Goal: Task Accomplishment & Management: Manage account settings

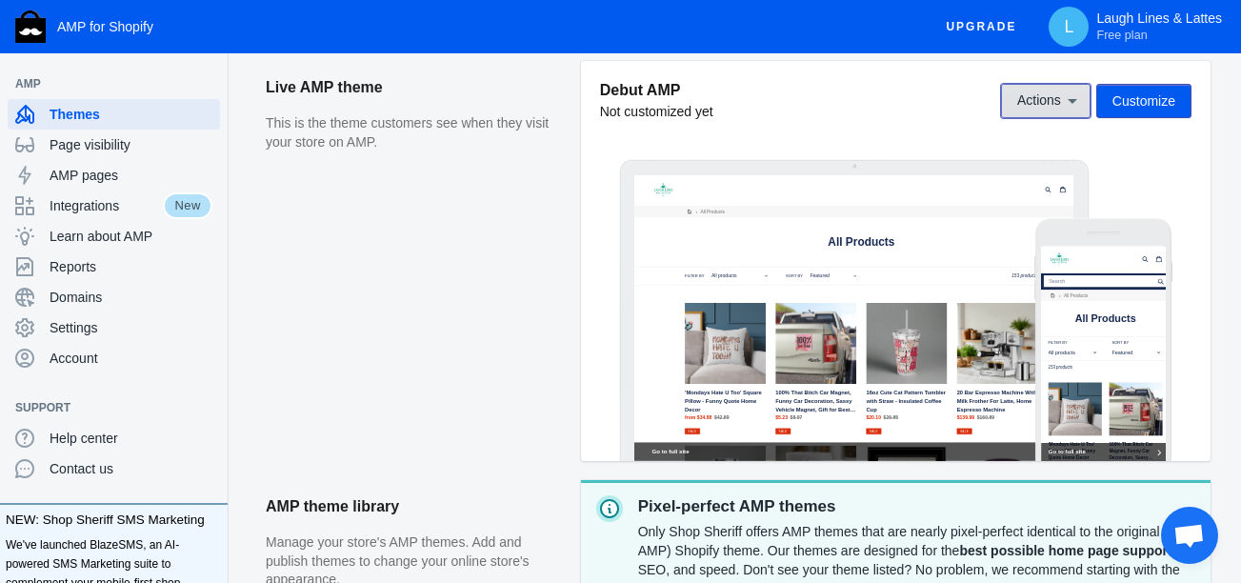
click at [1069, 102] on icon at bounding box center [1072, 100] width 19 height 19
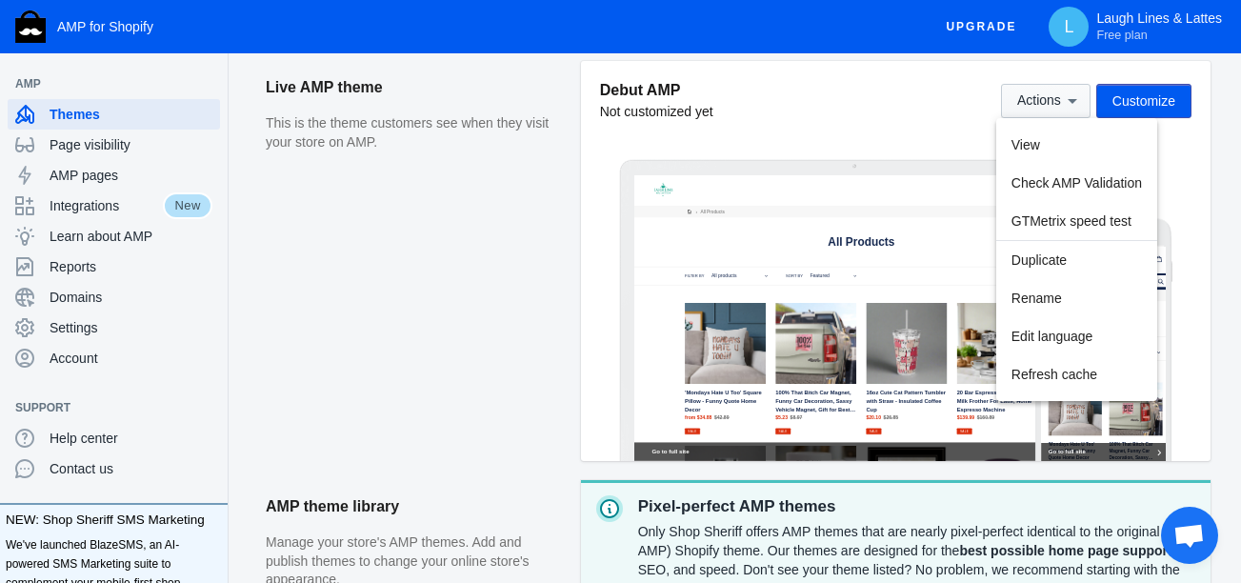
click at [1069, 102] on div at bounding box center [620, 291] width 1241 height 583
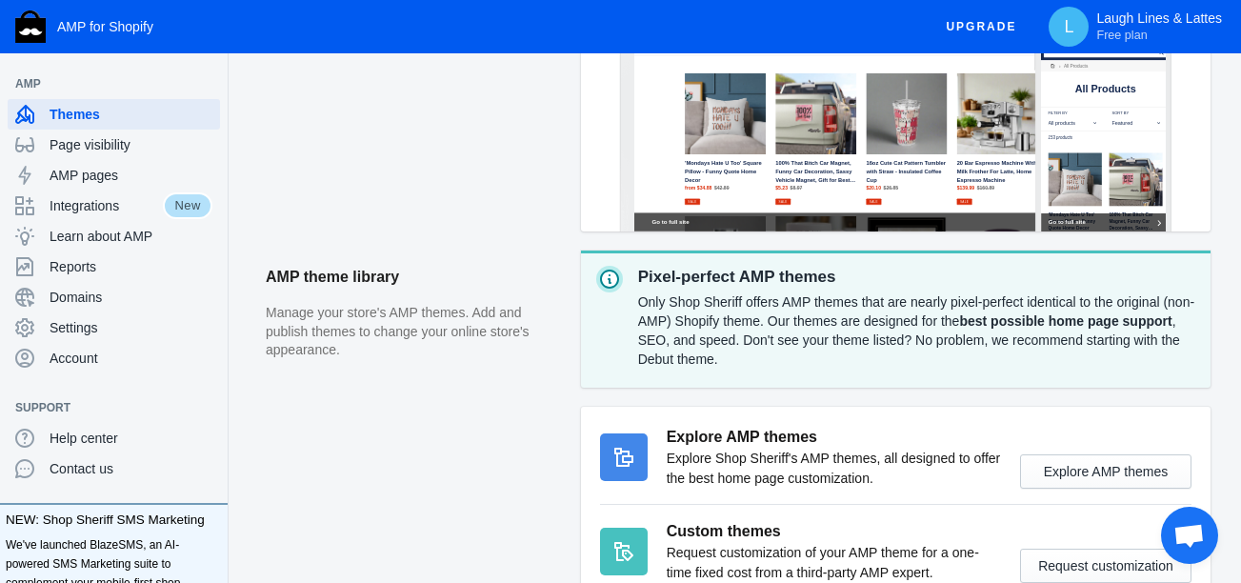
scroll to position [744, 0]
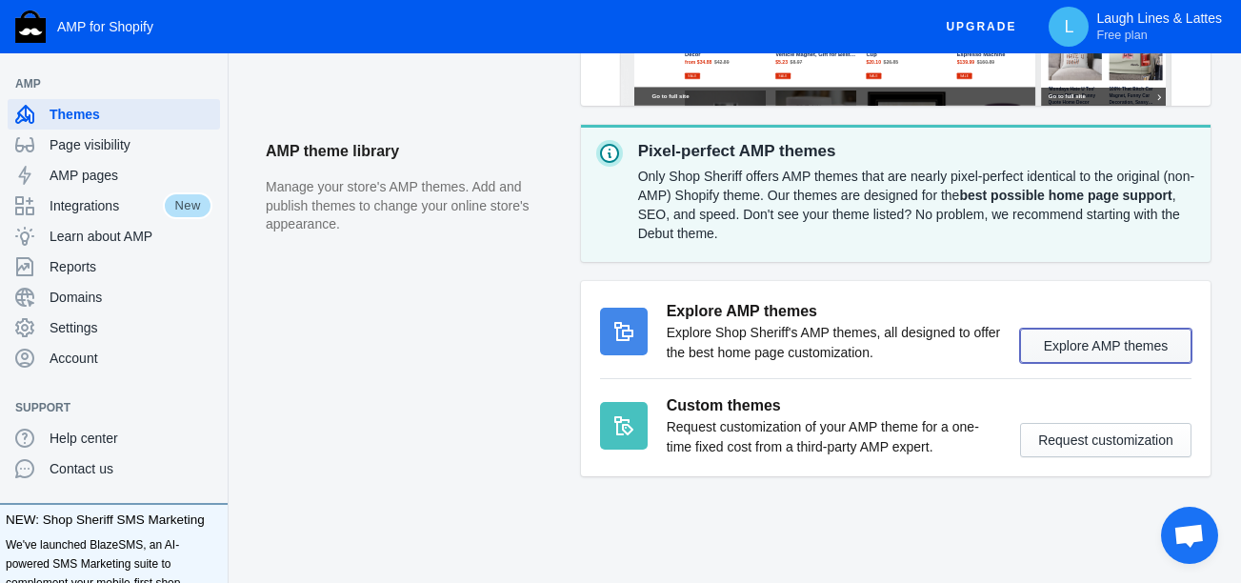
click at [1105, 338] on button "Explore AMP themes" at bounding box center [1105, 346] width 171 height 34
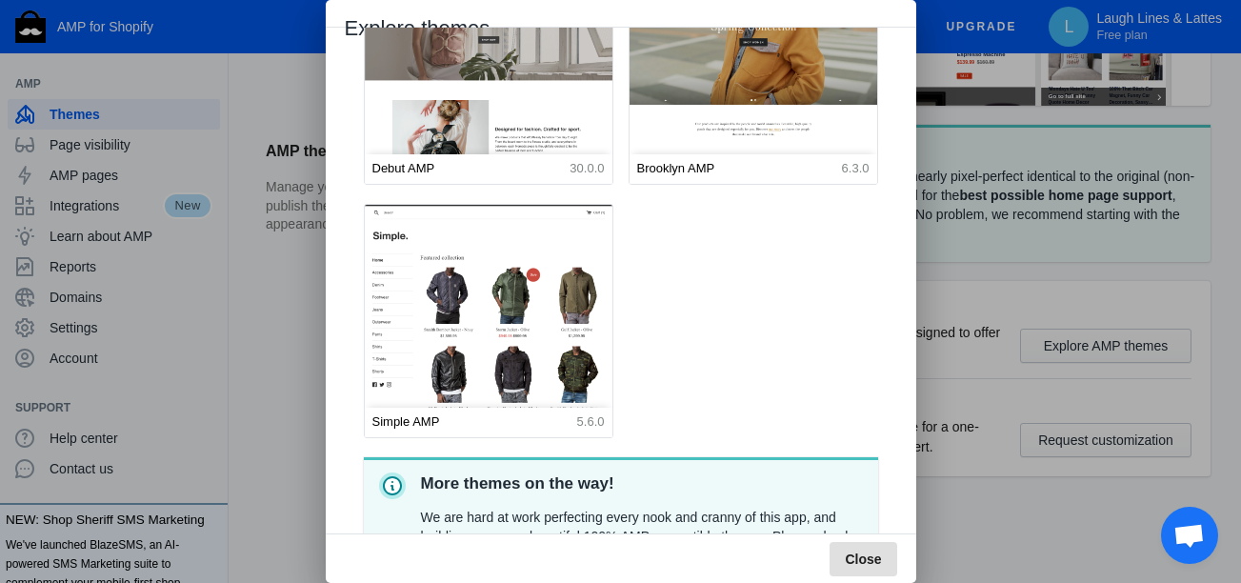
scroll to position [0, 0]
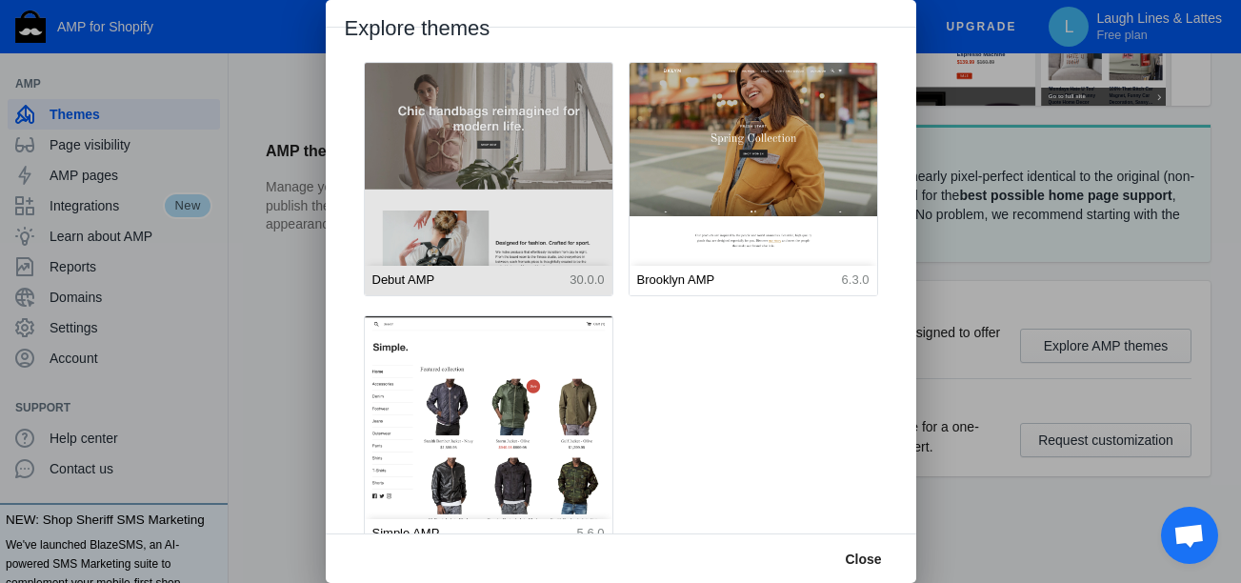
click at [494, 177] on img at bounding box center [488, 218] width 272 height 340
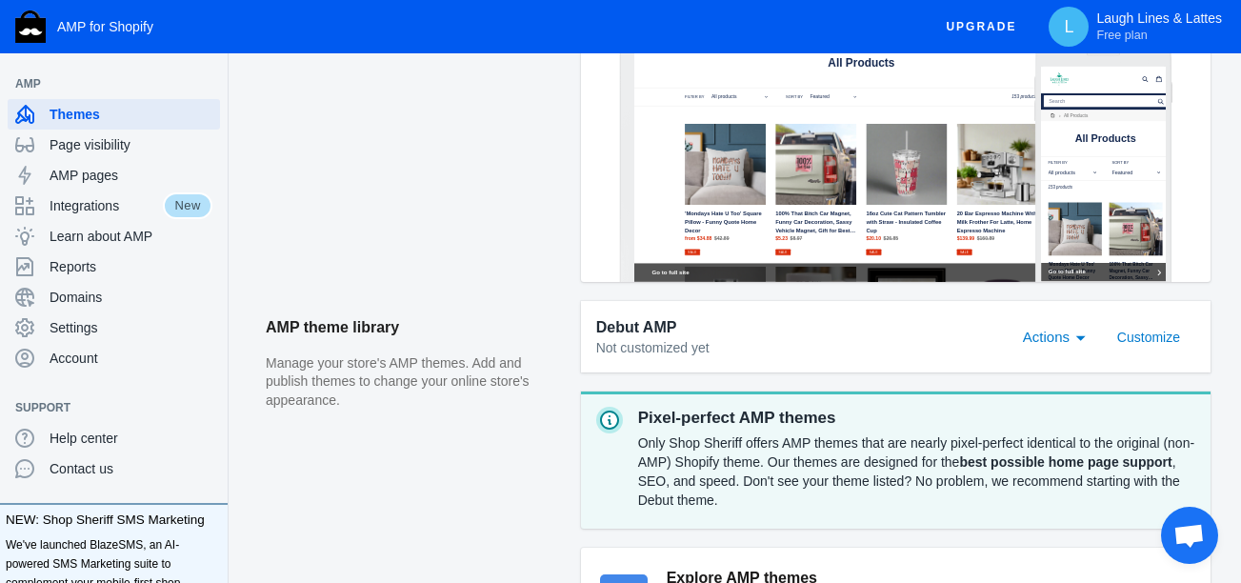
scroll to position [693, 0]
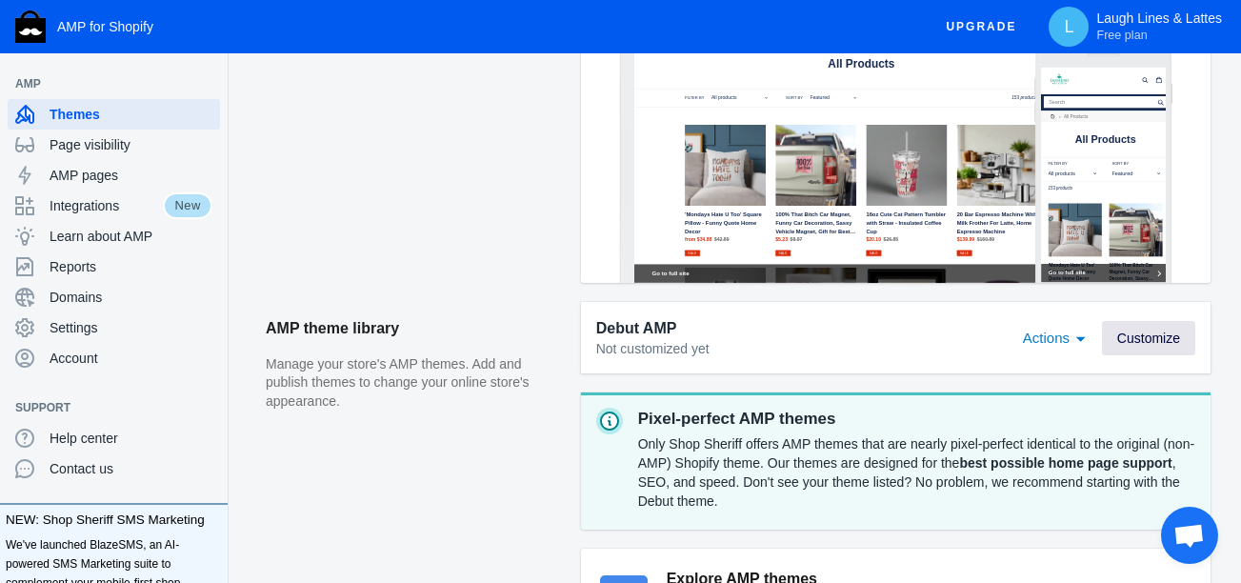
click at [1146, 337] on span "Customize" at bounding box center [1148, 338] width 63 height 15
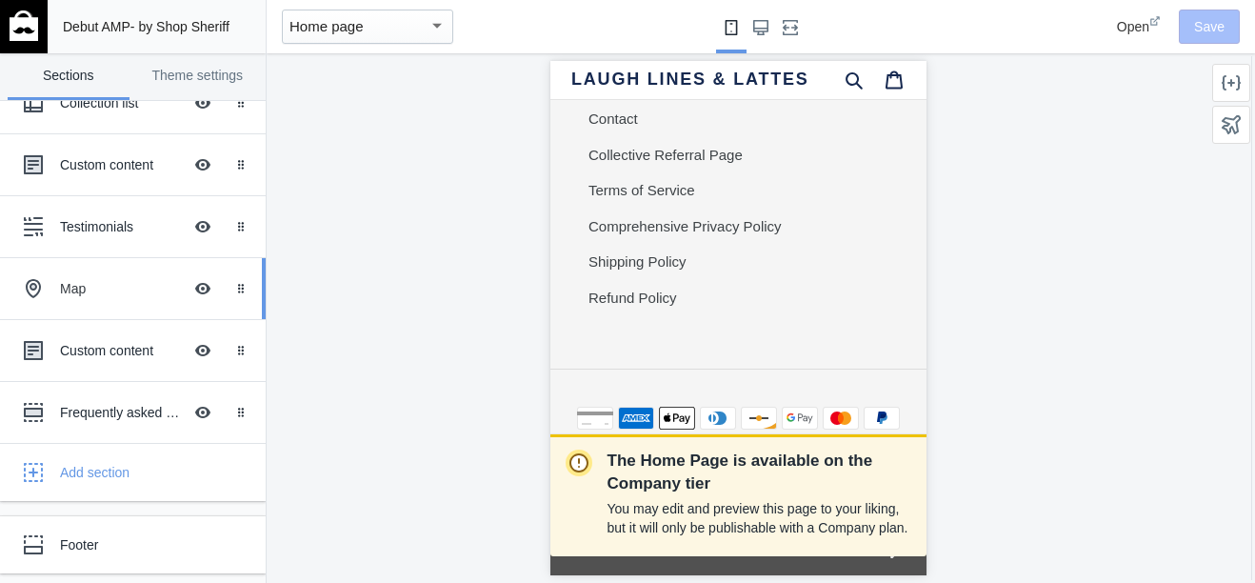
scroll to position [0, 320]
click at [184, 291] on button "Hide Image with text overlay" at bounding box center [203, 289] width 42 height 42
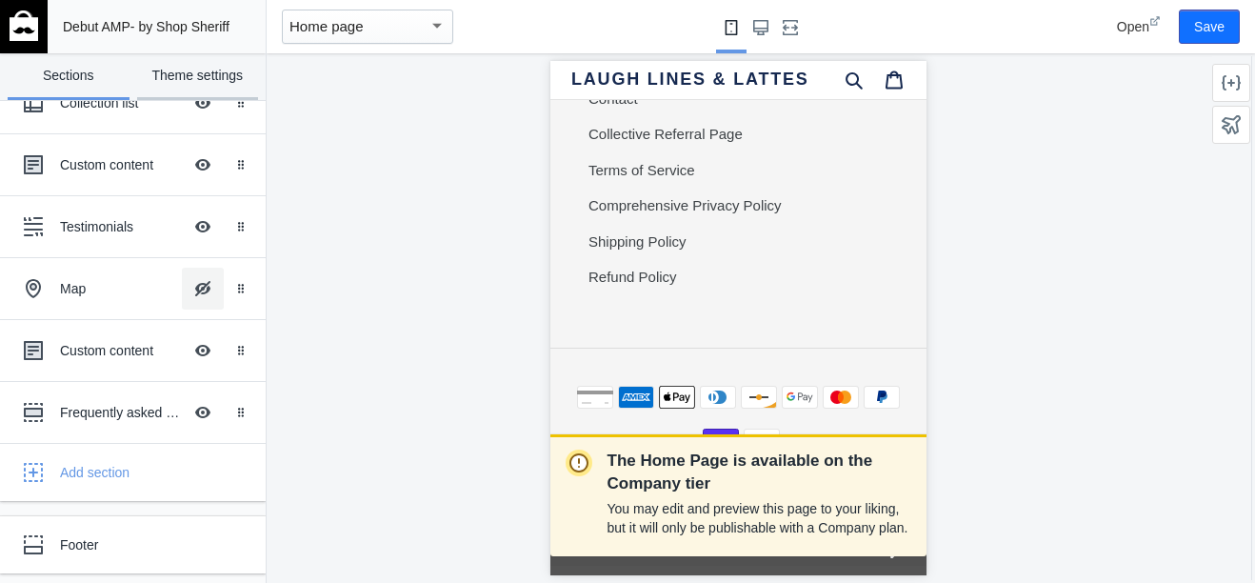
scroll to position [0, 0]
click at [436, 27] on div "button" at bounding box center [437, 25] width 10 height 5
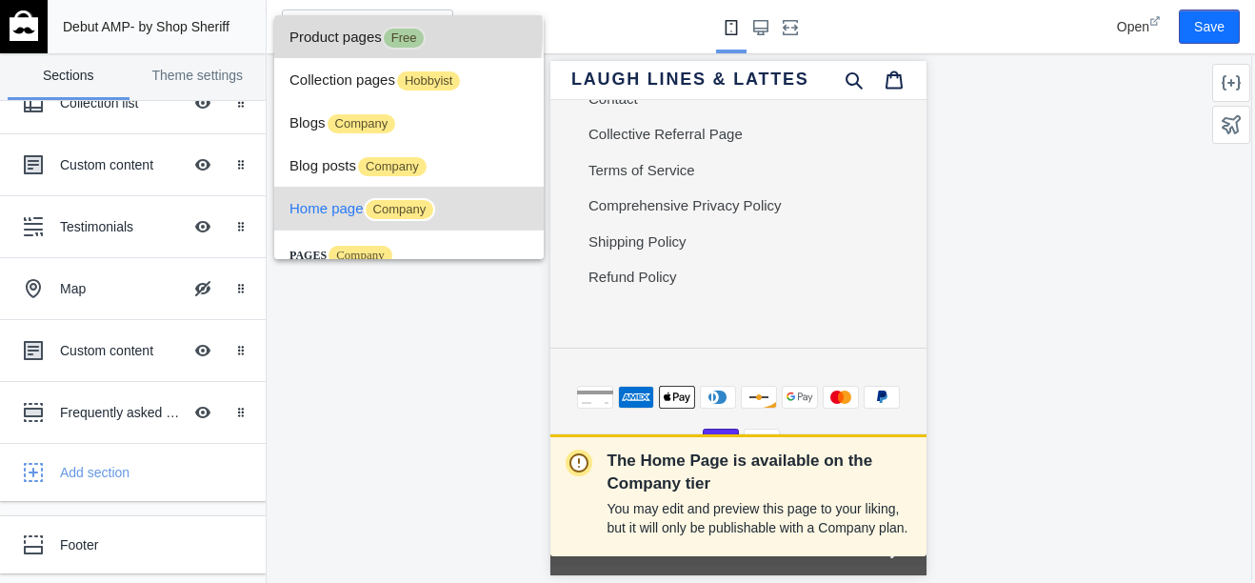
click at [341, 31] on span "Product pages Free" at bounding box center [409, 36] width 239 height 43
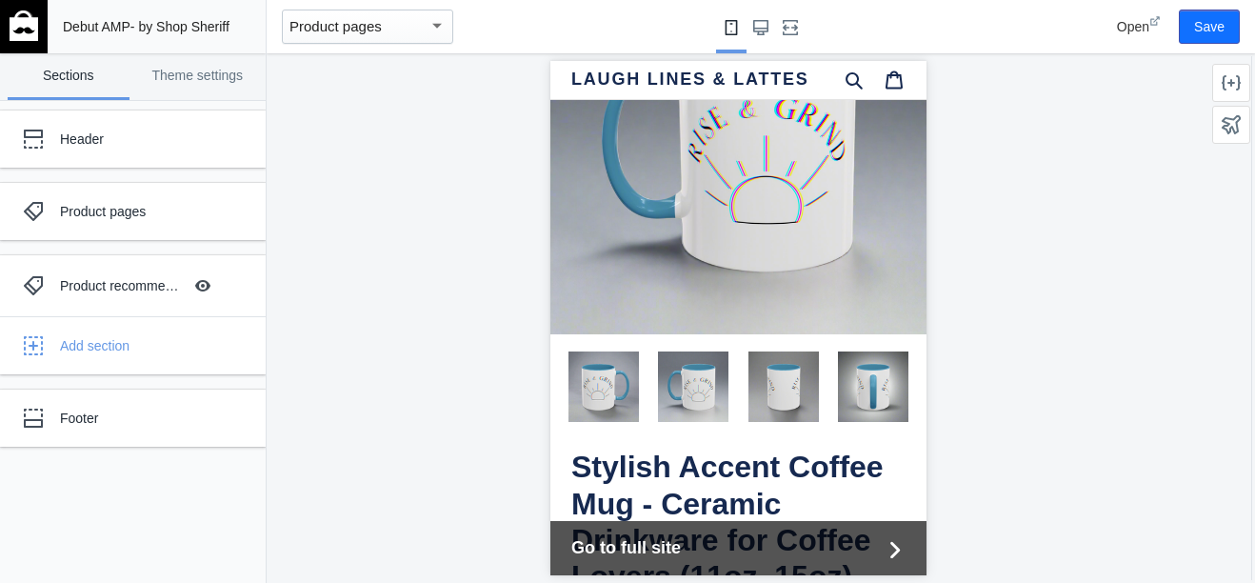
scroll to position [225, 0]
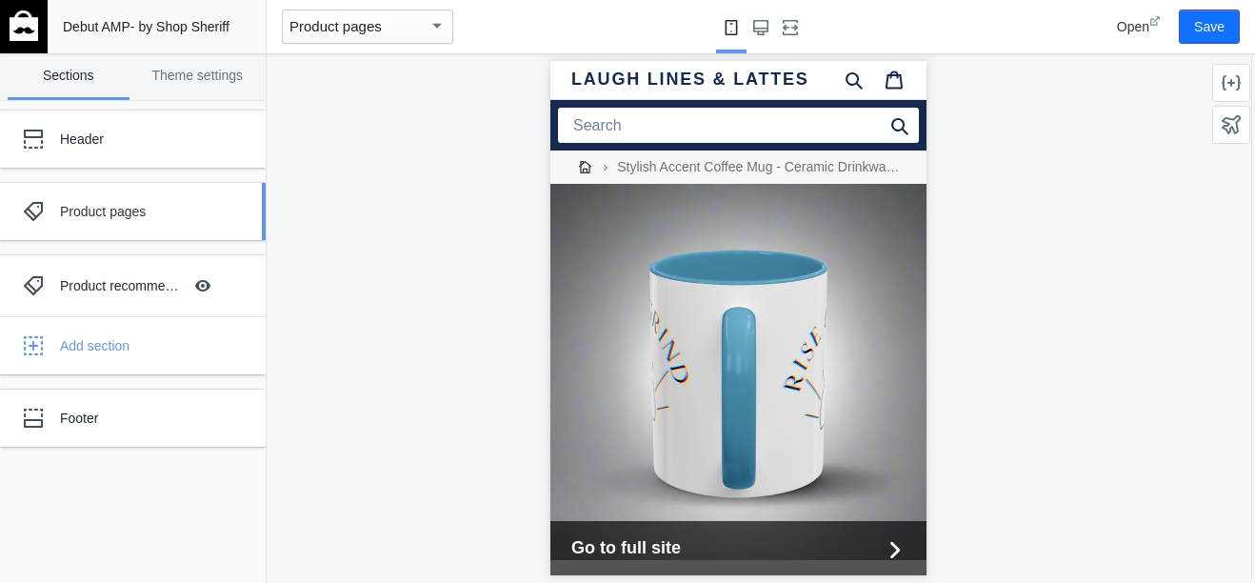
click at [111, 208] on div "Product pages" at bounding box center [142, 211] width 164 height 19
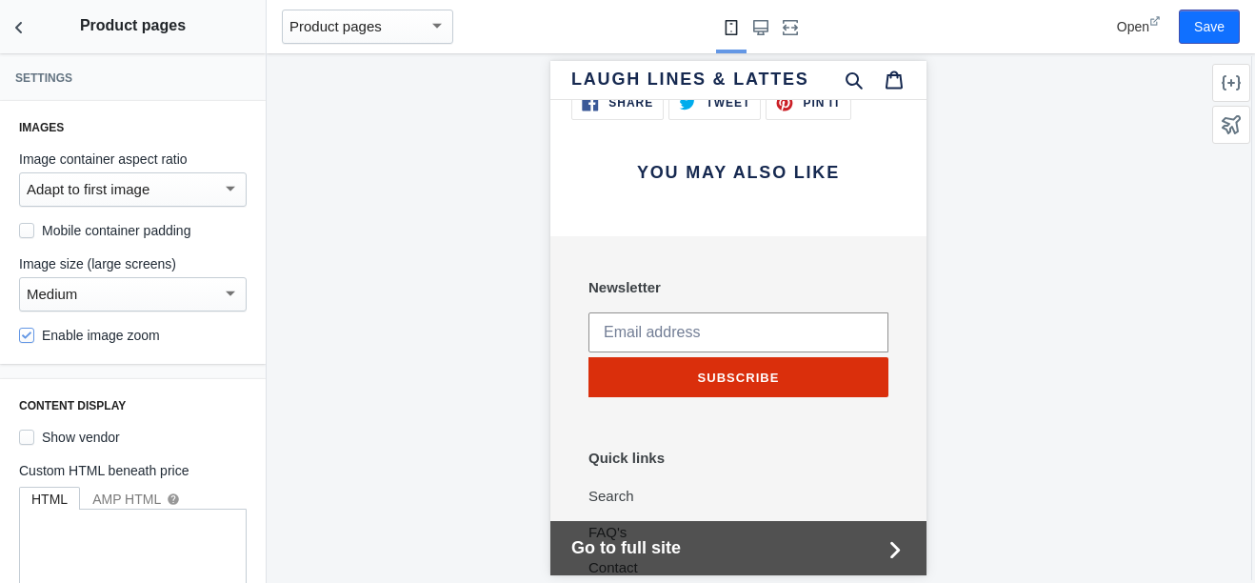
scroll to position [1754, 0]
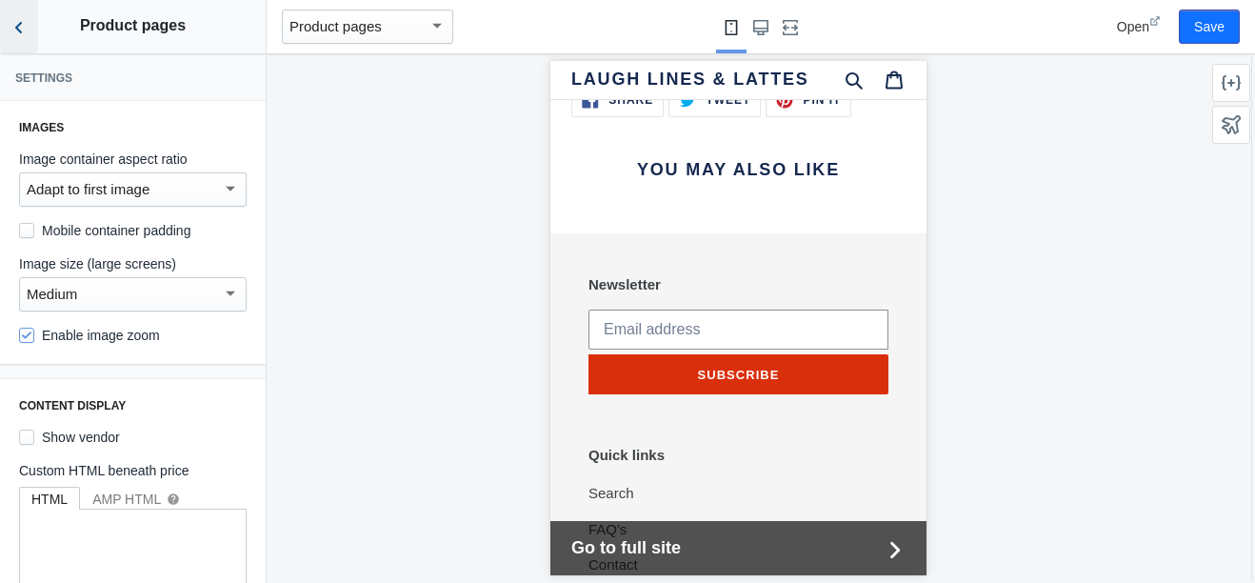
click at [17, 24] on icon "Back to sections" at bounding box center [19, 27] width 19 height 19
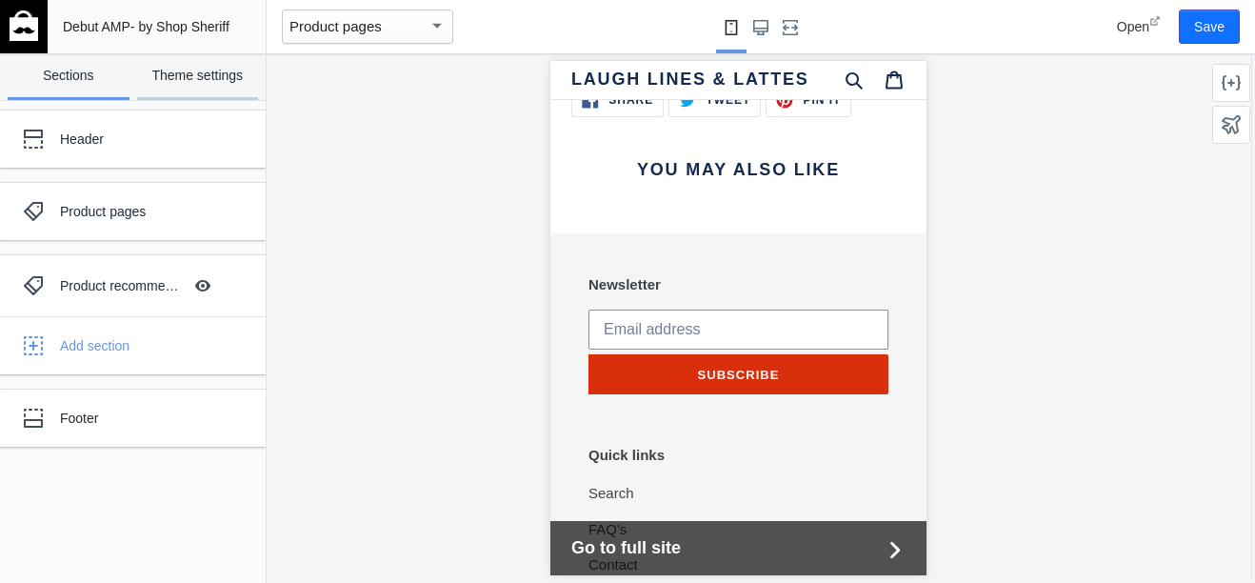
click at [198, 91] on link "Theme settings" at bounding box center [198, 76] width 122 height 47
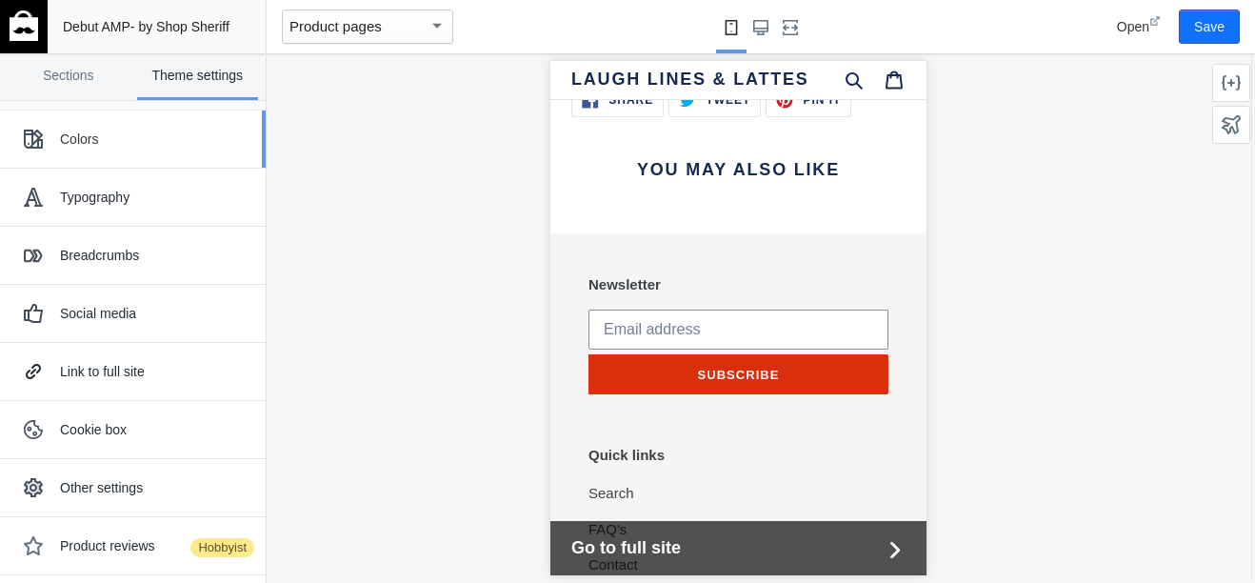
click at [190, 151] on div "Colors" at bounding box center [132, 139] width 237 height 38
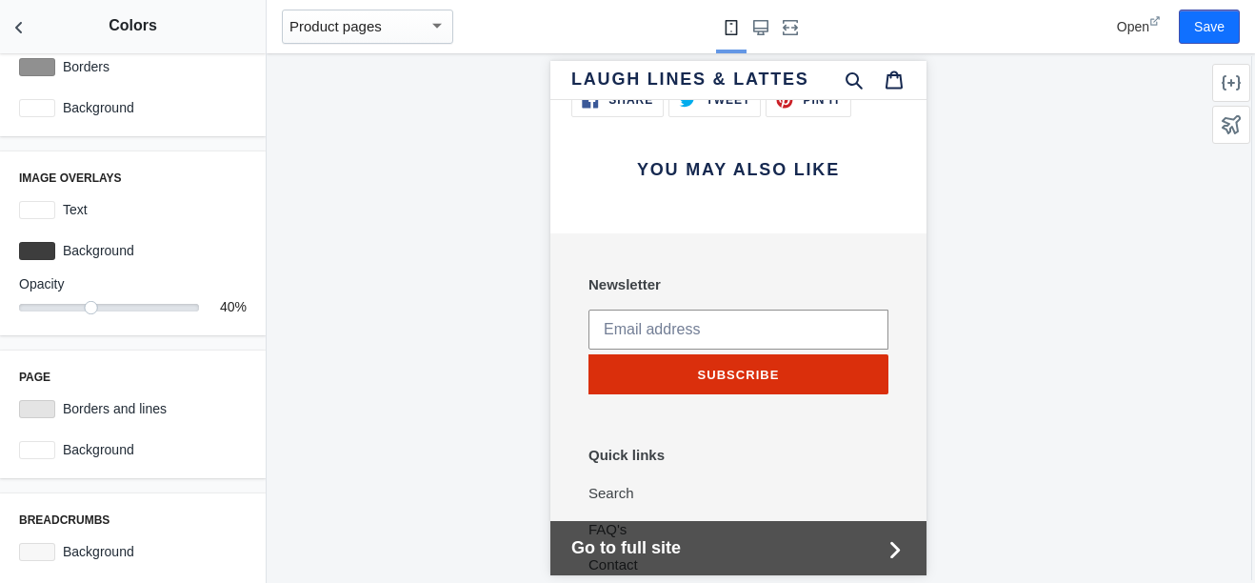
scroll to position [612, 0]
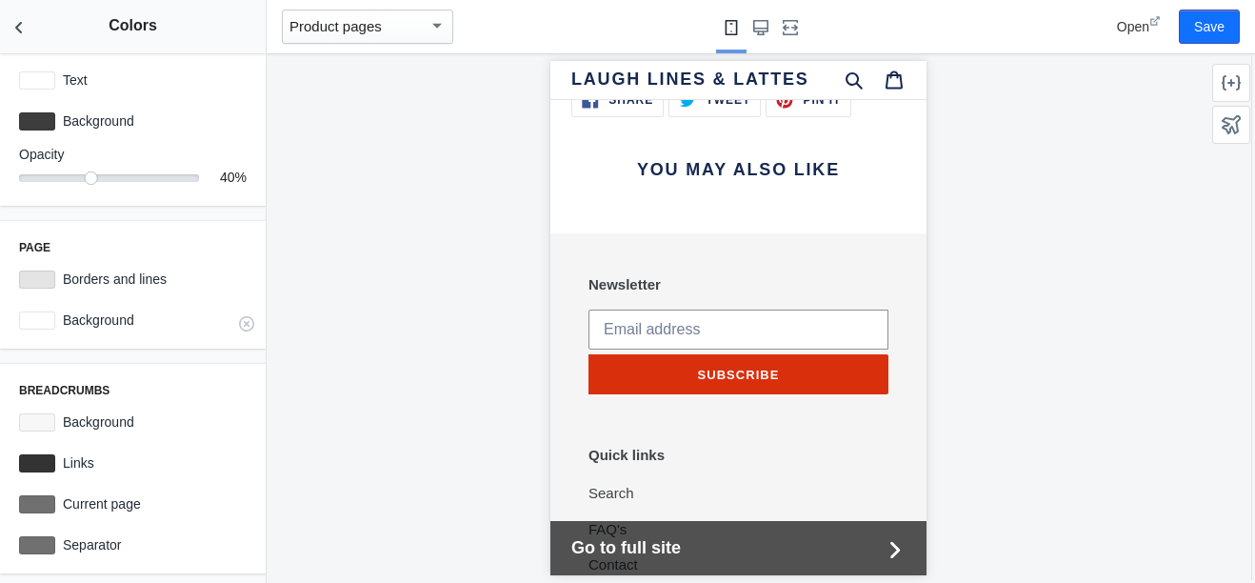
click at [35, 313] on div at bounding box center [37, 320] width 36 height 18
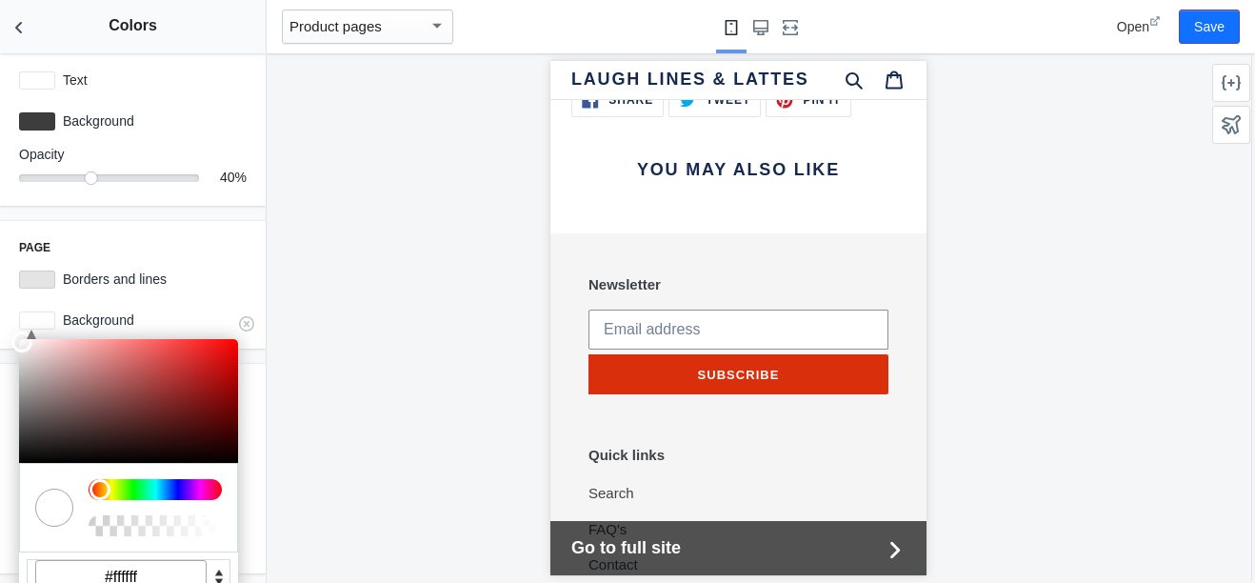
click at [158, 568] on input "#ffffff" at bounding box center [120, 577] width 171 height 34
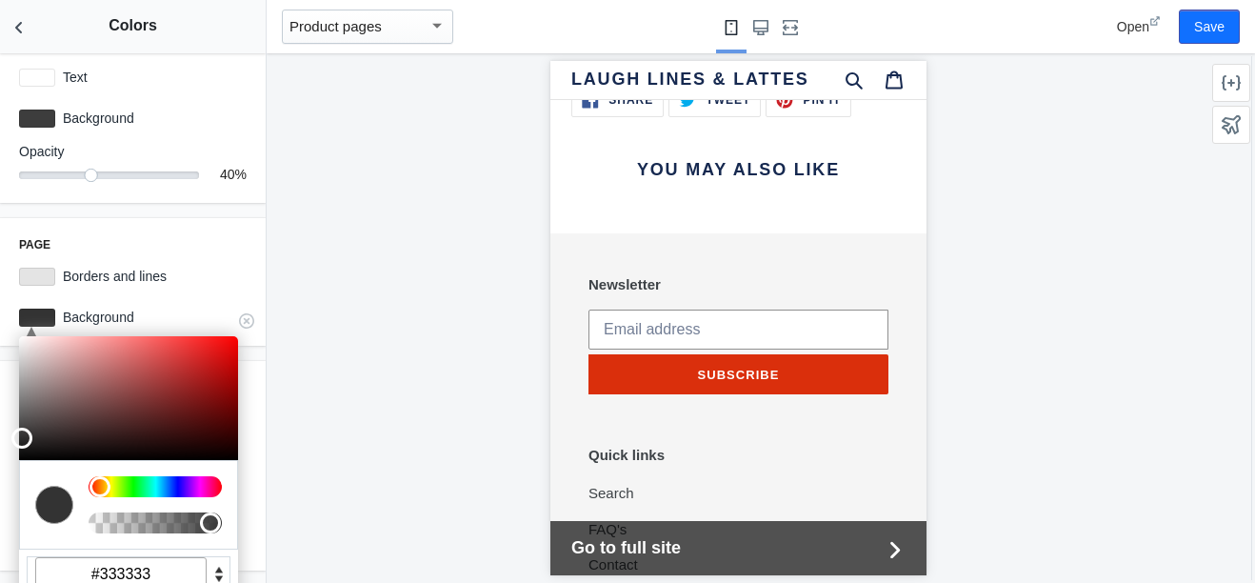
type input "#333333"
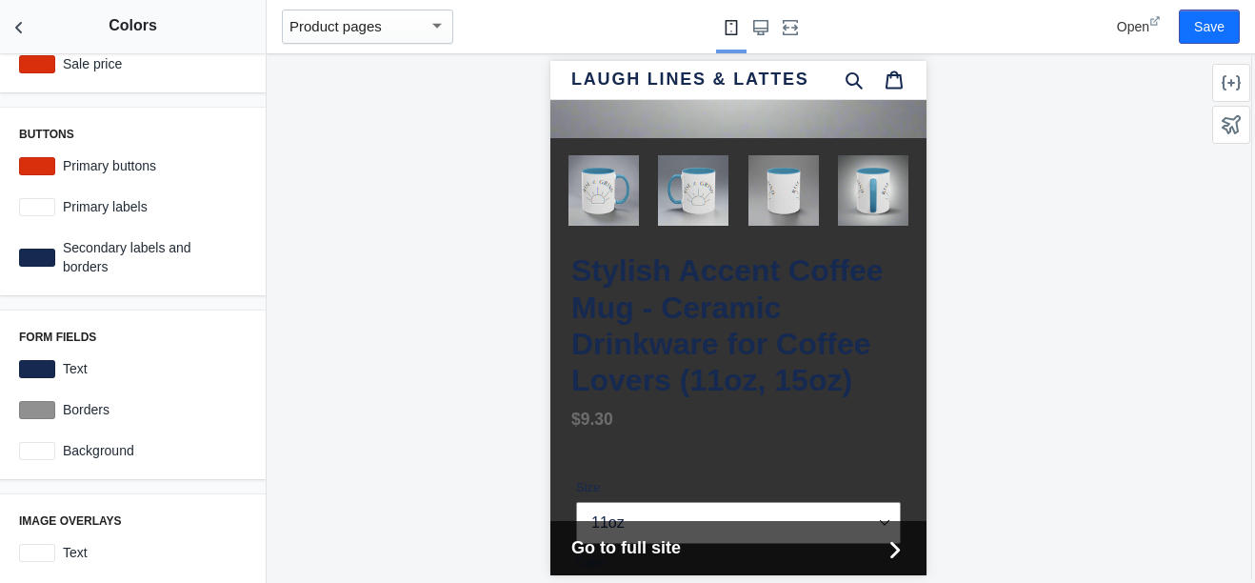
scroll to position [138, 0]
click at [35, 368] on div at bounding box center [37, 370] width 36 height 18
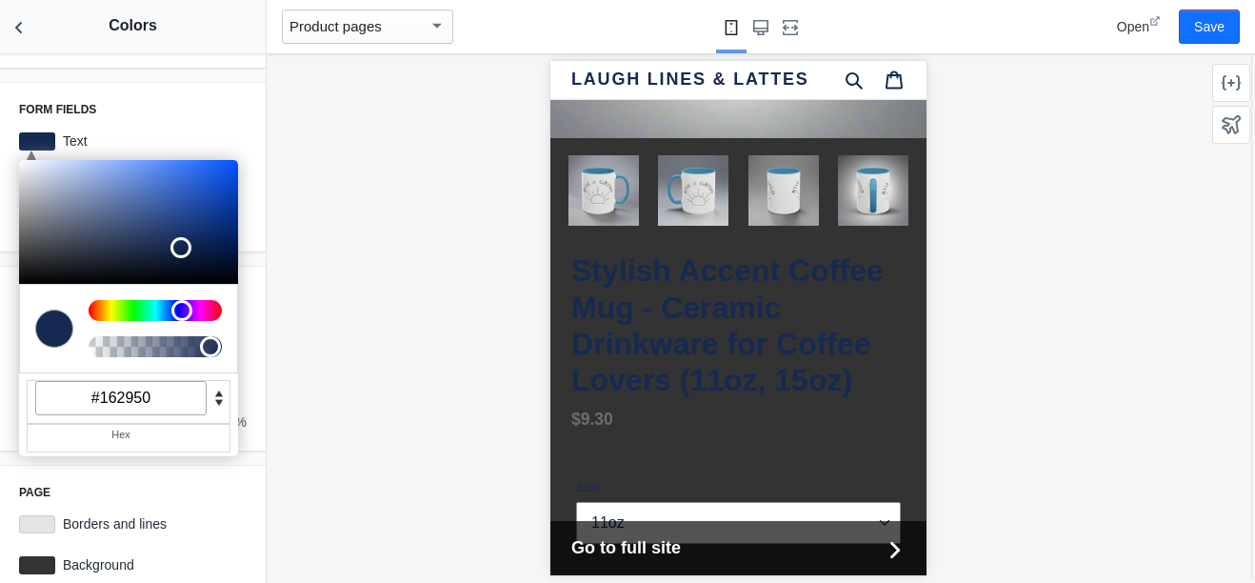
scroll to position [369, 0]
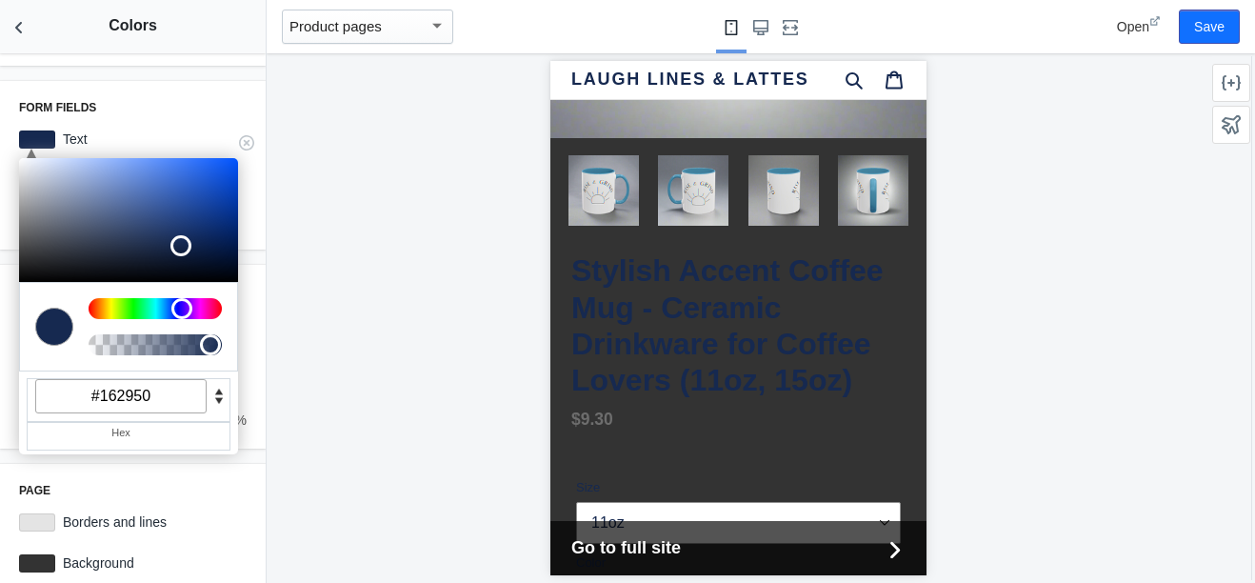
click at [161, 402] on input "#162950" at bounding box center [120, 396] width 171 height 34
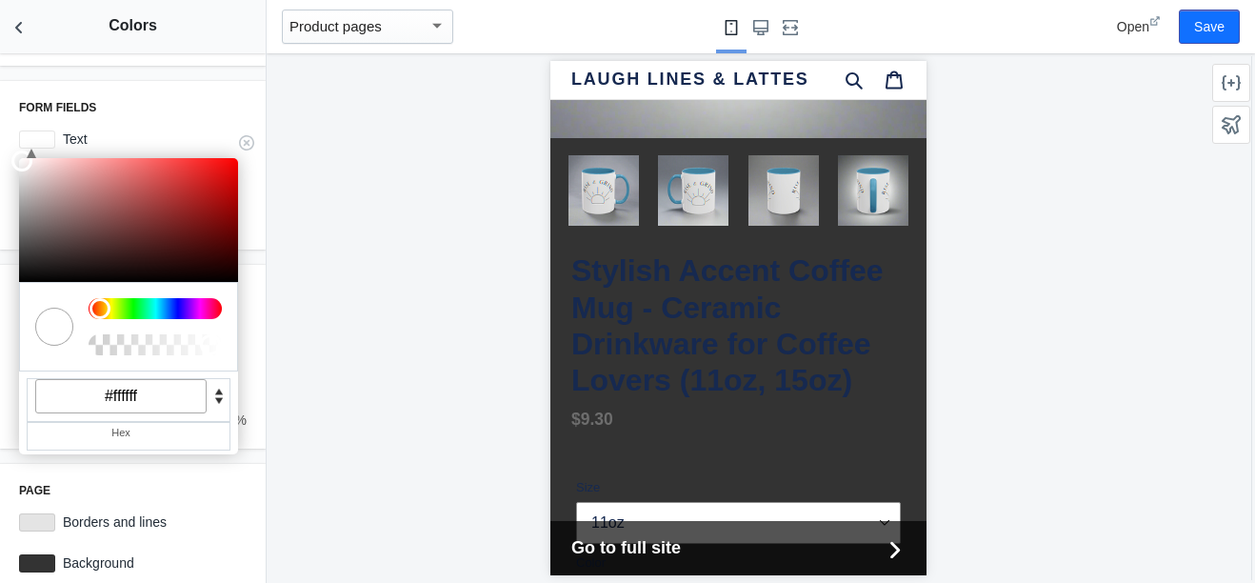
type input "#ffffff"
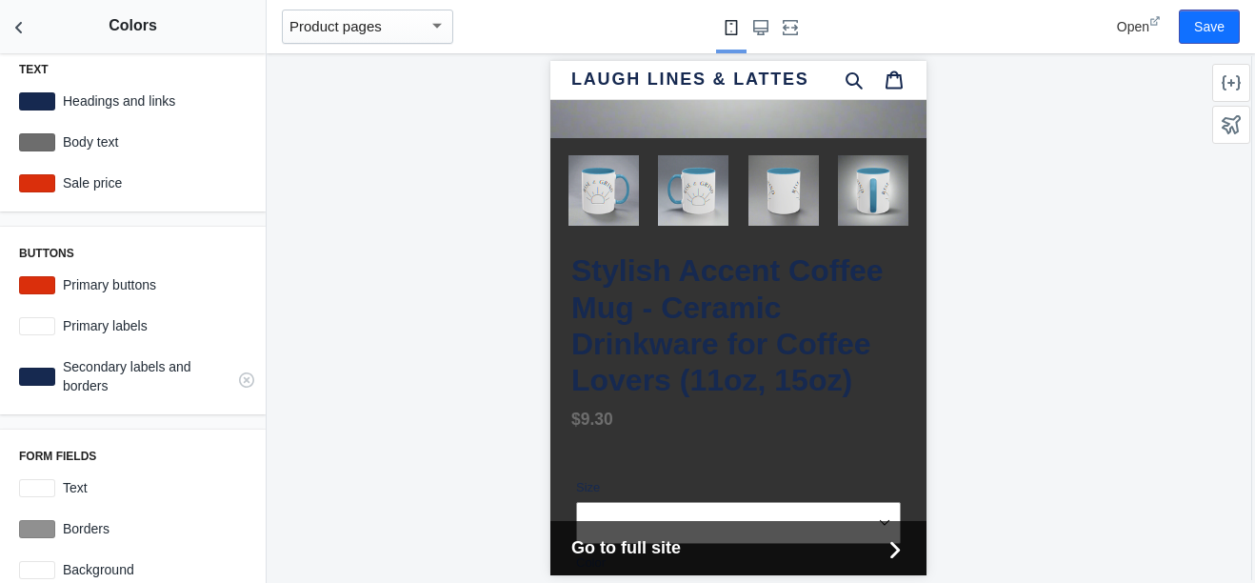
scroll to position [0, 0]
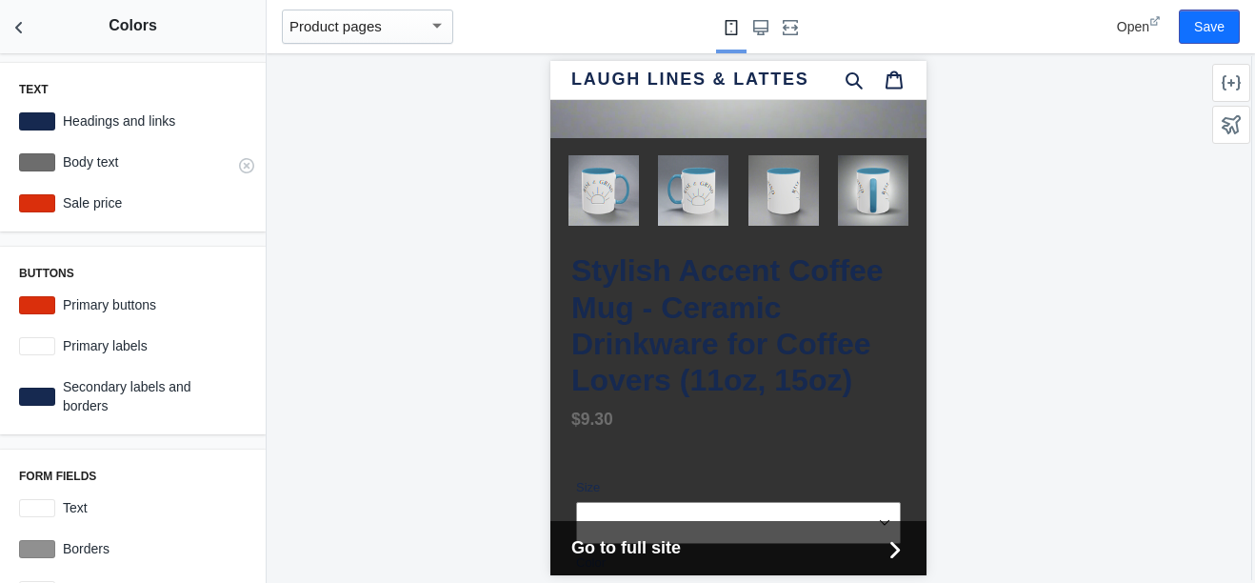
click at [28, 160] on div at bounding box center [37, 162] width 36 height 18
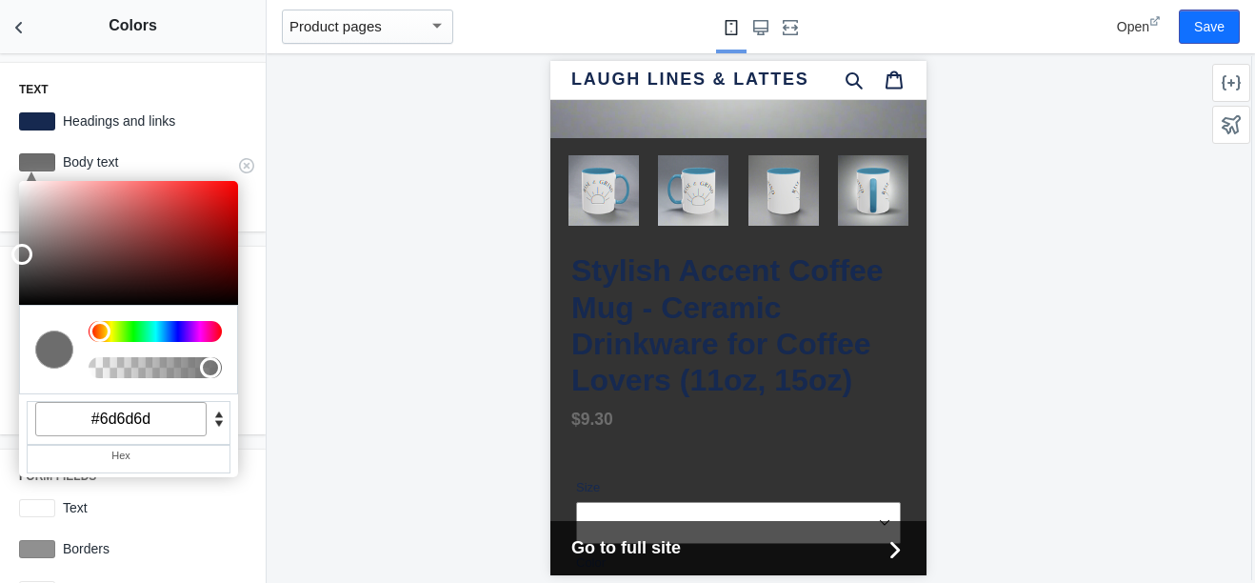
click at [178, 416] on input "#6d6d6d" at bounding box center [120, 419] width 171 height 34
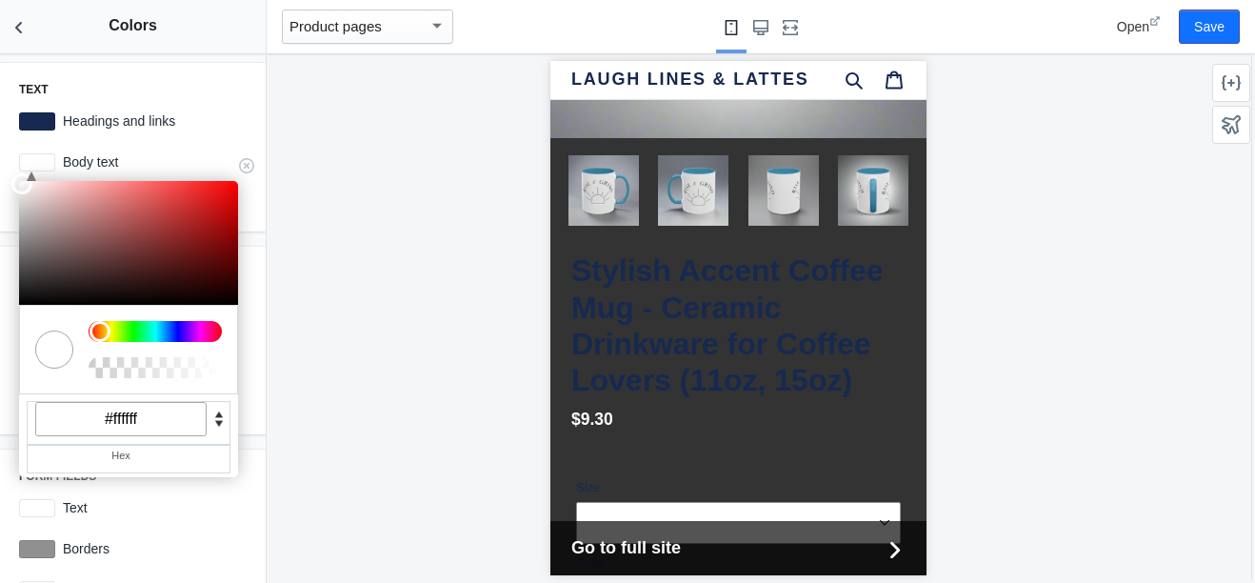
type input "#ffffff"
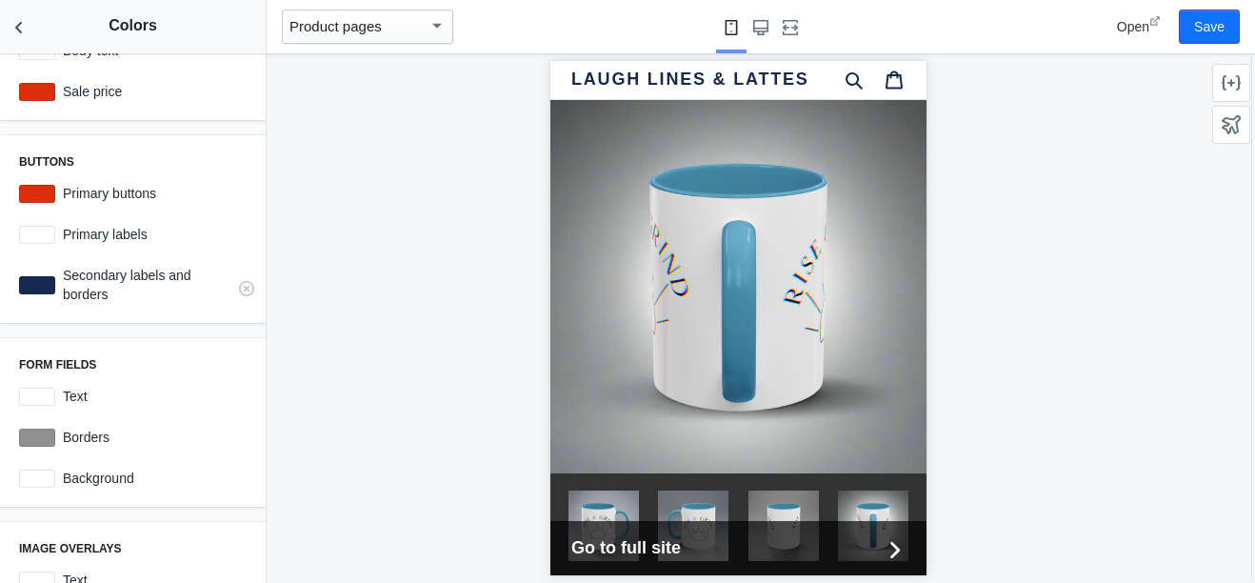
scroll to position [110, 0]
click at [29, 284] on div at bounding box center [37, 286] width 36 height 18
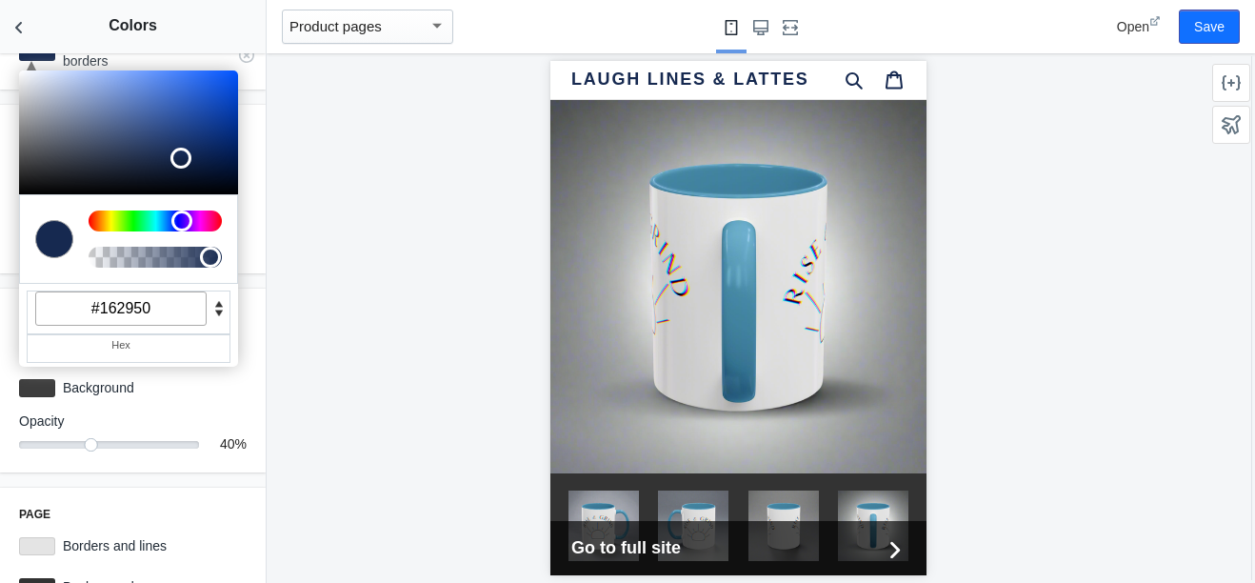
scroll to position [346, 0]
click at [173, 314] on input "#162950" at bounding box center [120, 308] width 171 height 34
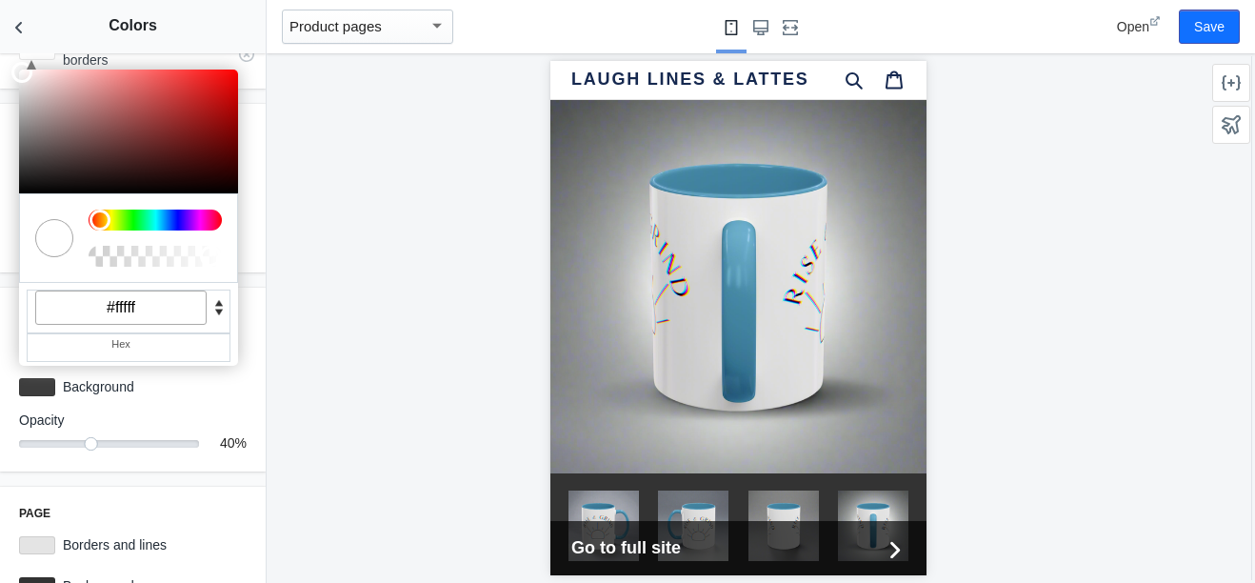
type input "#ffffff"
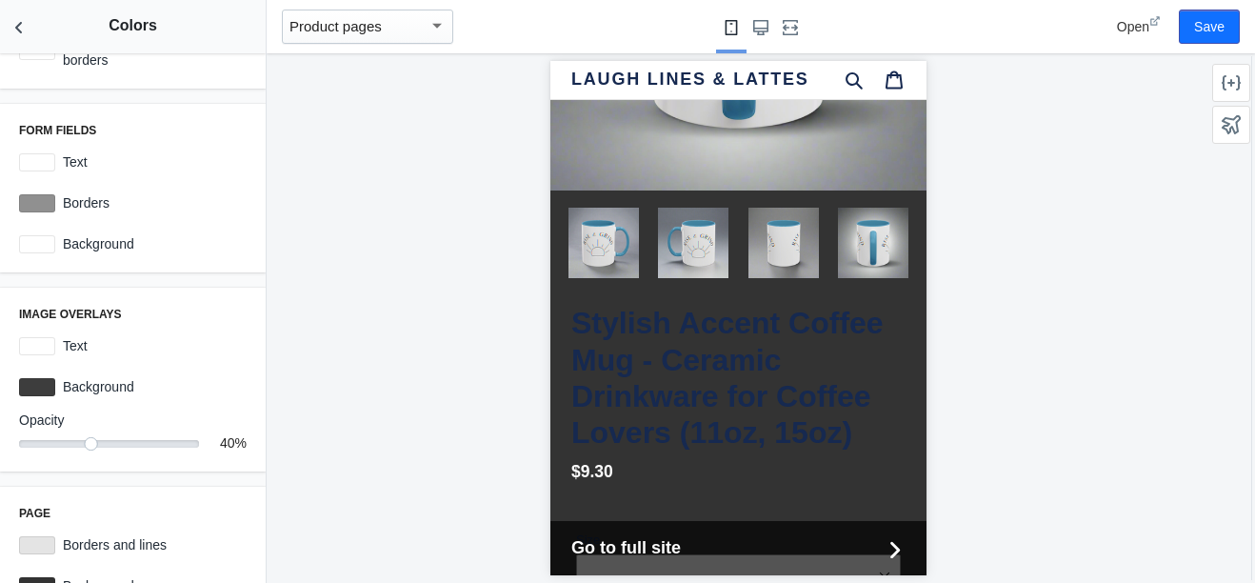
scroll to position [372, 0]
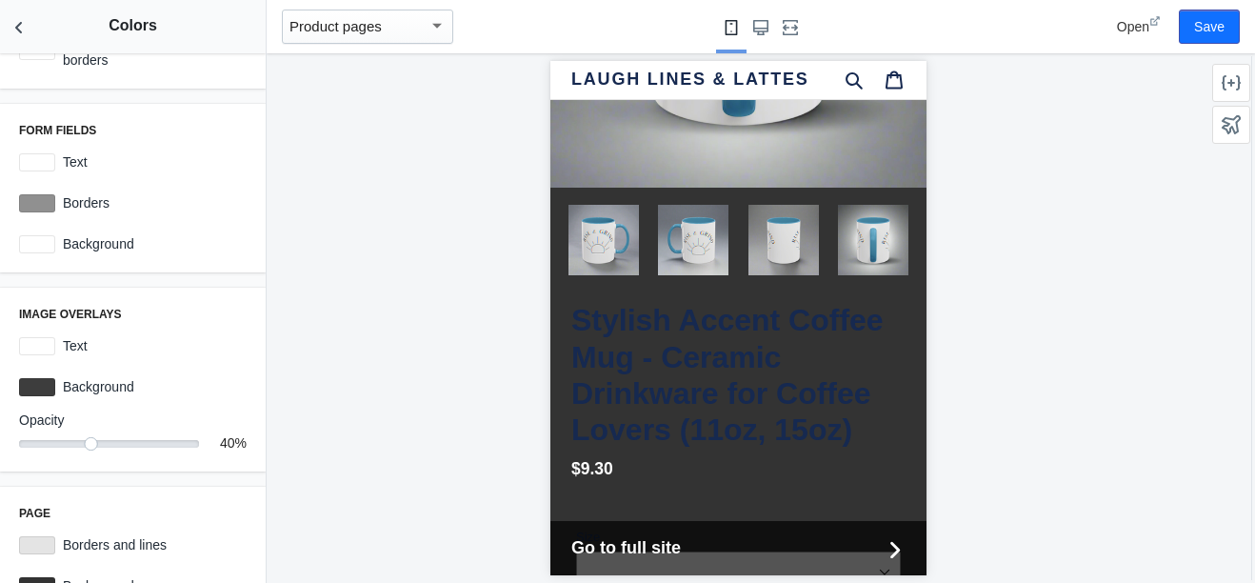
click at [682, 351] on h1 "Stylish Accent Coffee Mug - Ceramic Drinkware for Coffee Lovers (11oz, 15oz)" at bounding box center [738, 375] width 334 height 147
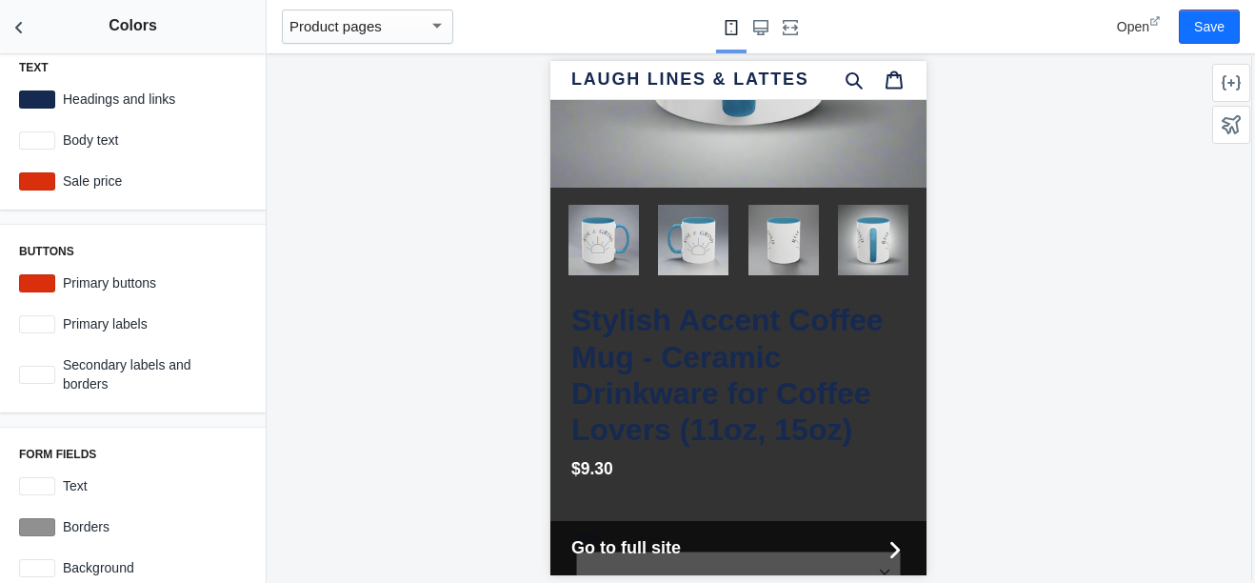
scroll to position [0, 0]
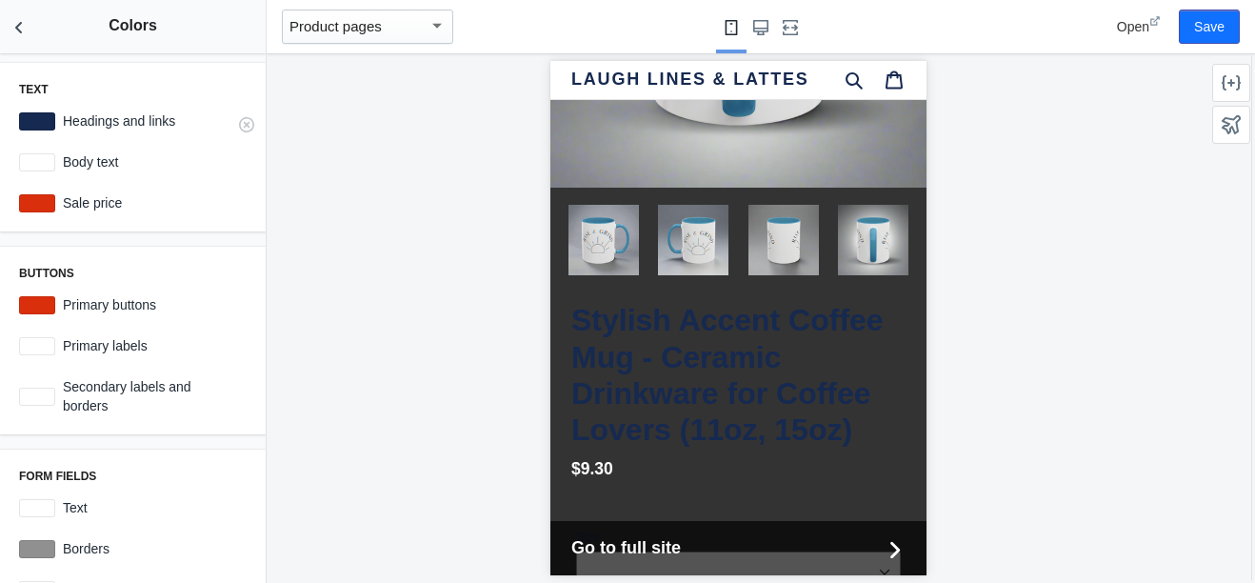
click at [41, 127] on div at bounding box center [37, 121] width 36 height 18
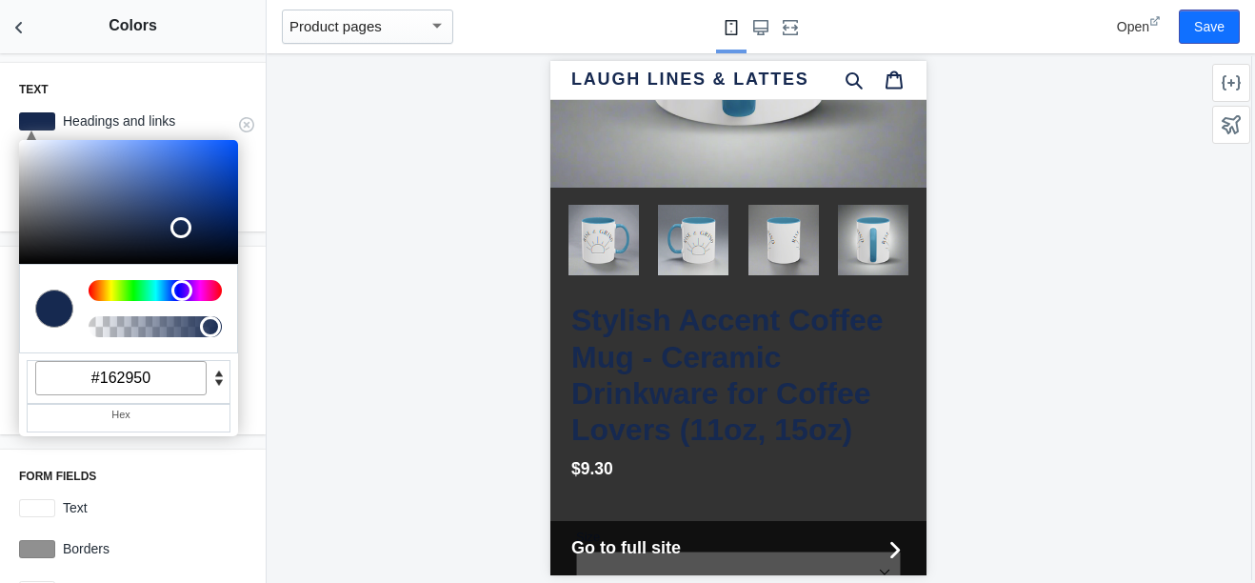
click at [190, 380] on input "#162950" at bounding box center [120, 378] width 171 height 34
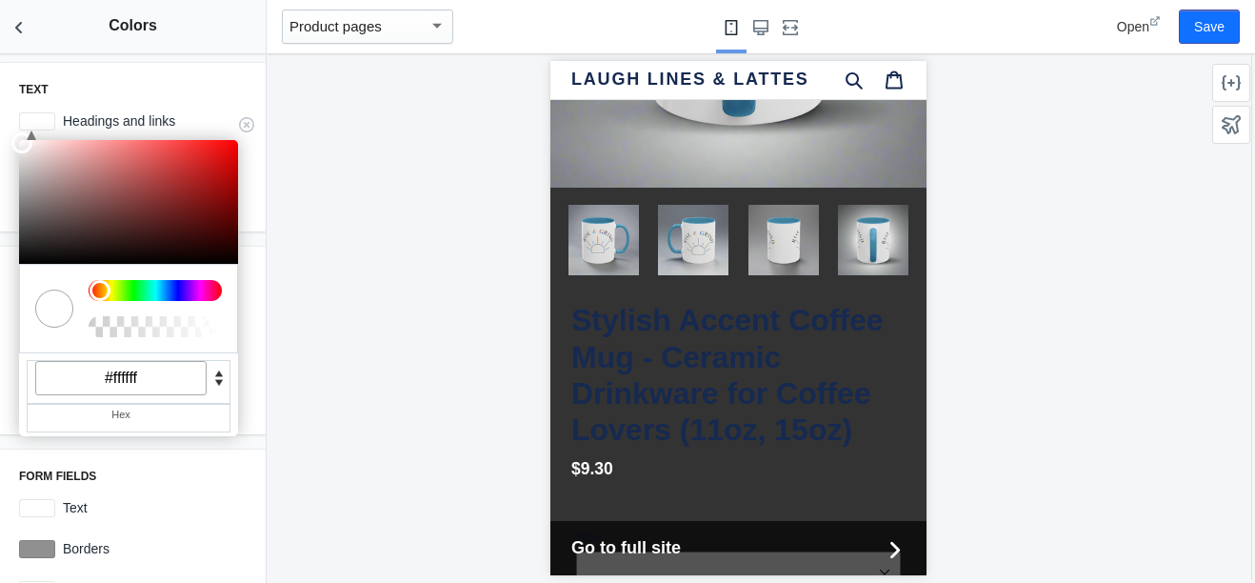
type input "#ffffff"
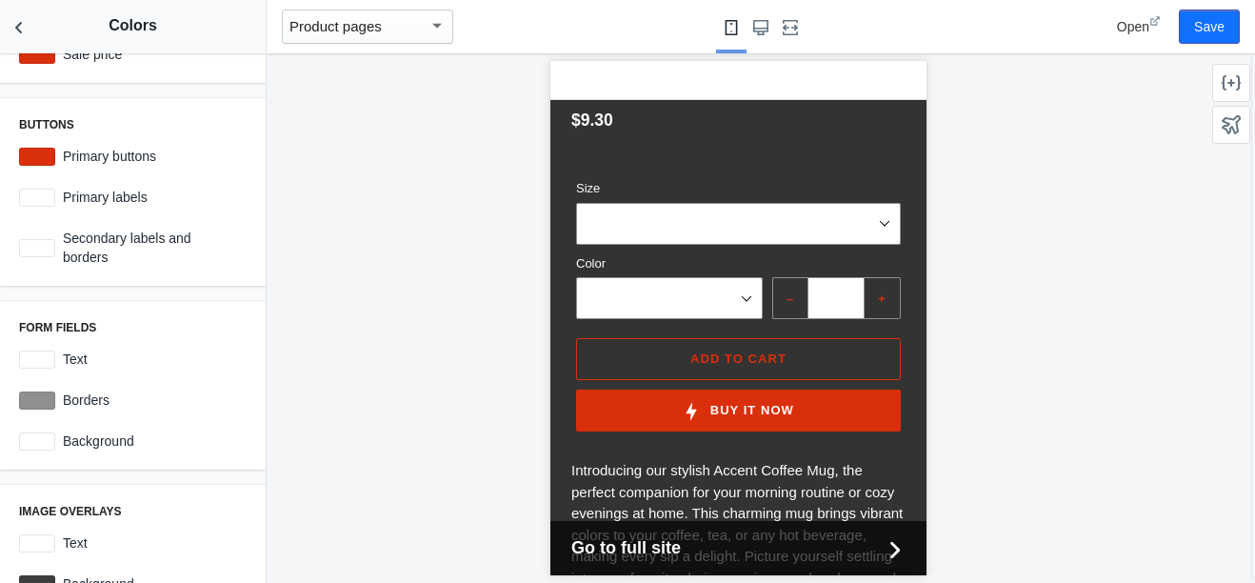
scroll to position [150, 0]
click at [43, 355] on div at bounding box center [37, 359] width 36 height 18
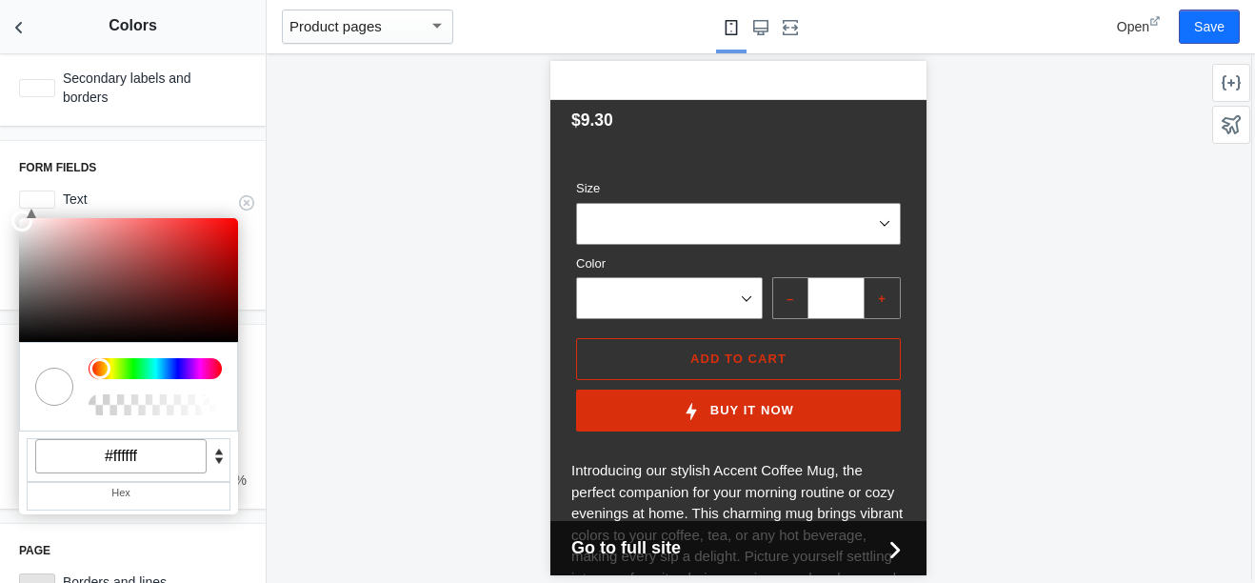
scroll to position [310, 0]
click at [168, 463] on input "#ffffff" at bounding box center [120, 455] width 171 height 34
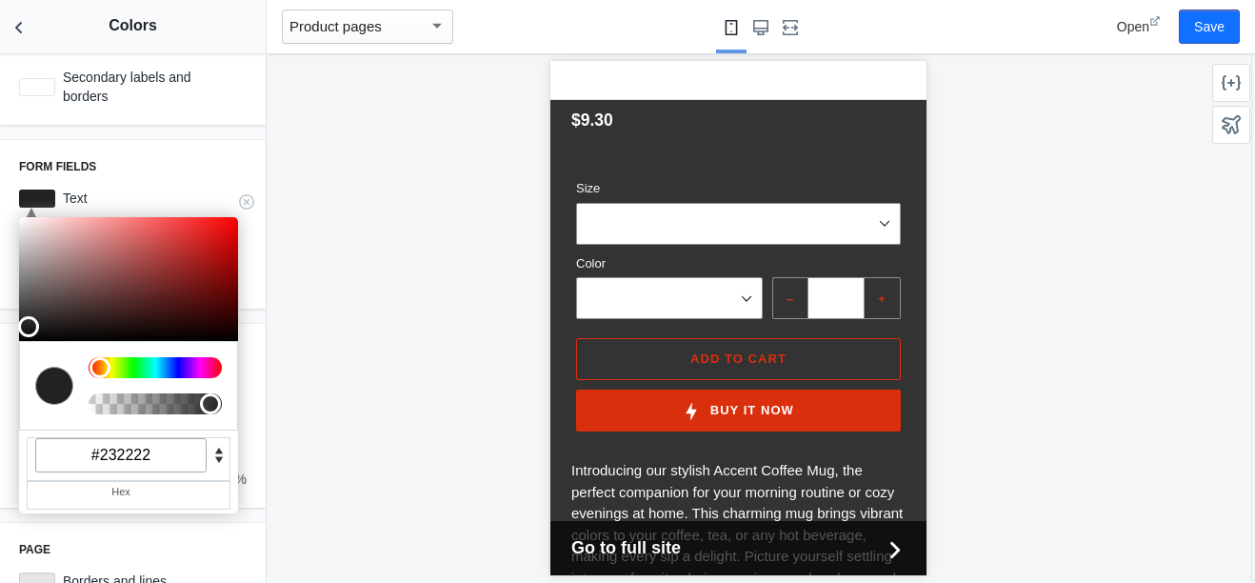
type input "#232222"
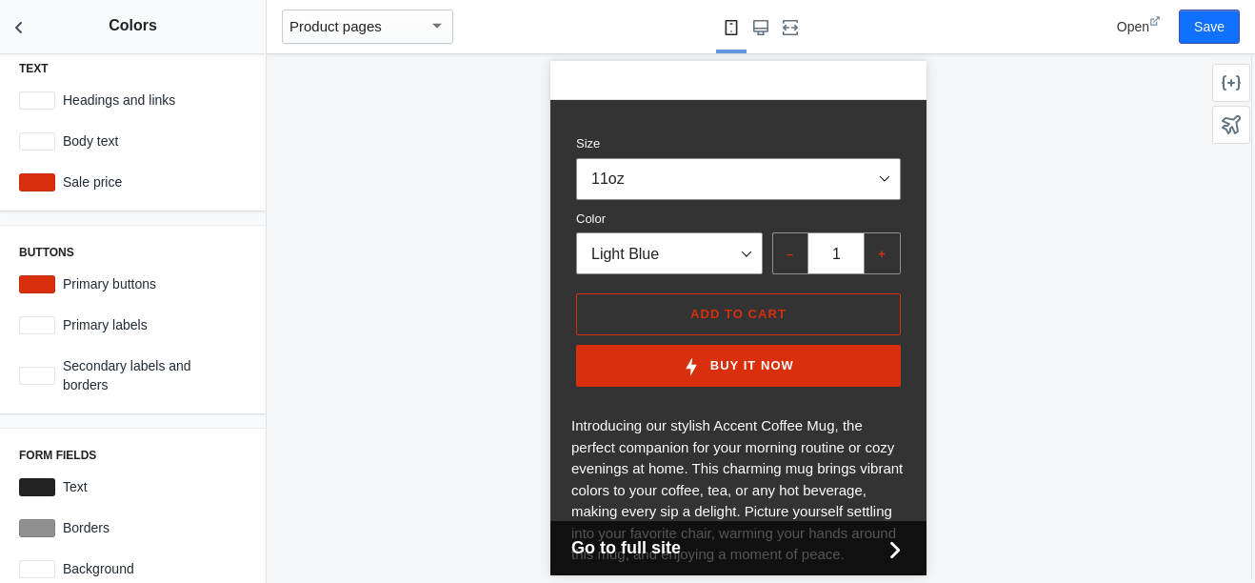
scroll to position [0, 0]
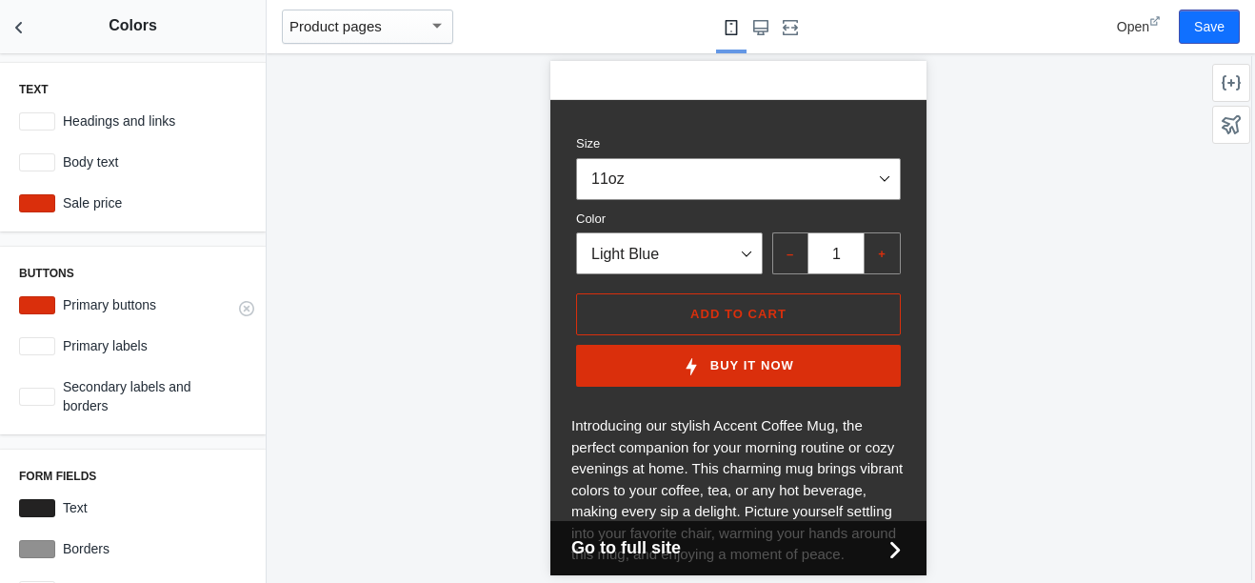
click at [34, 300] on div at bounding box center [37, 305] width 36 height 18
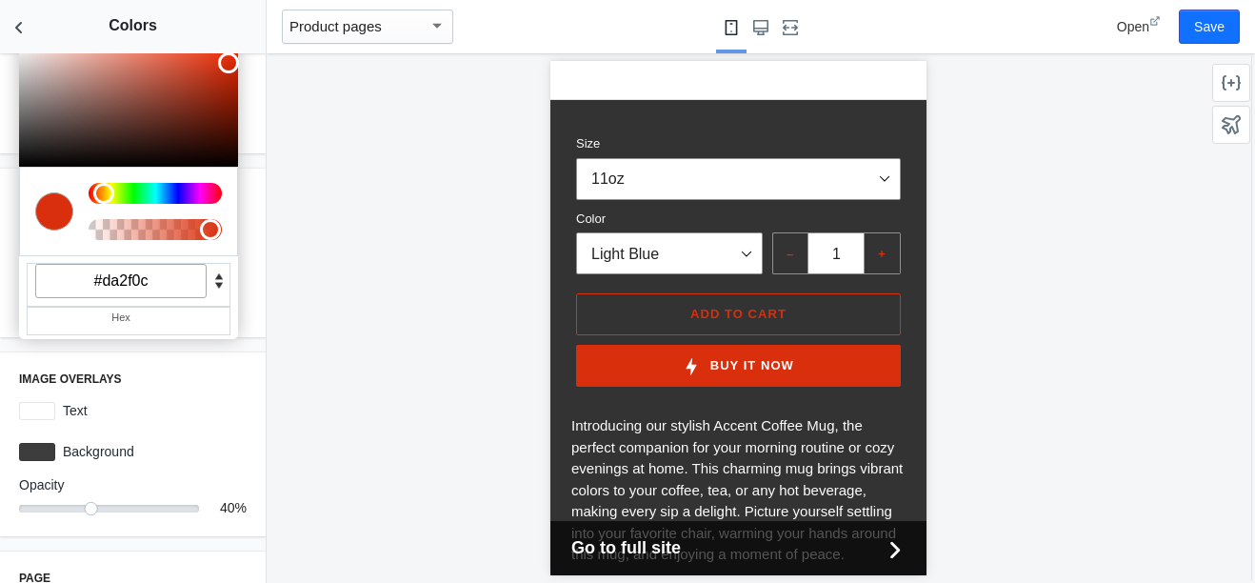
scroll to position [290, 0]
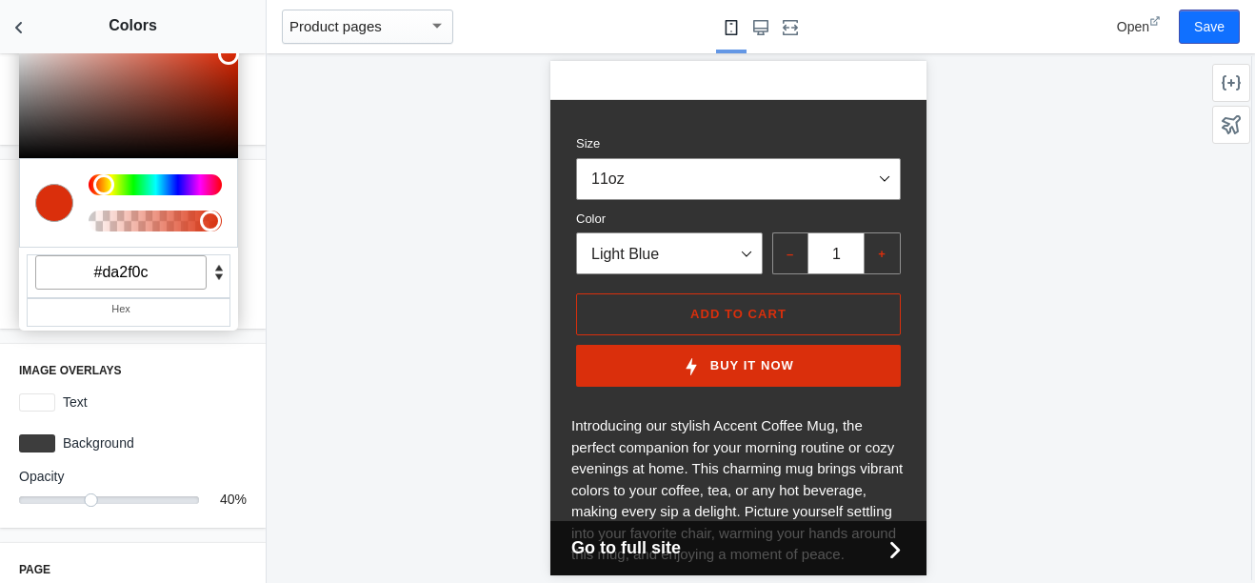
click at [159, 263] on input "#da2f0c" at bounding box center [120, 272] width 171 height 34
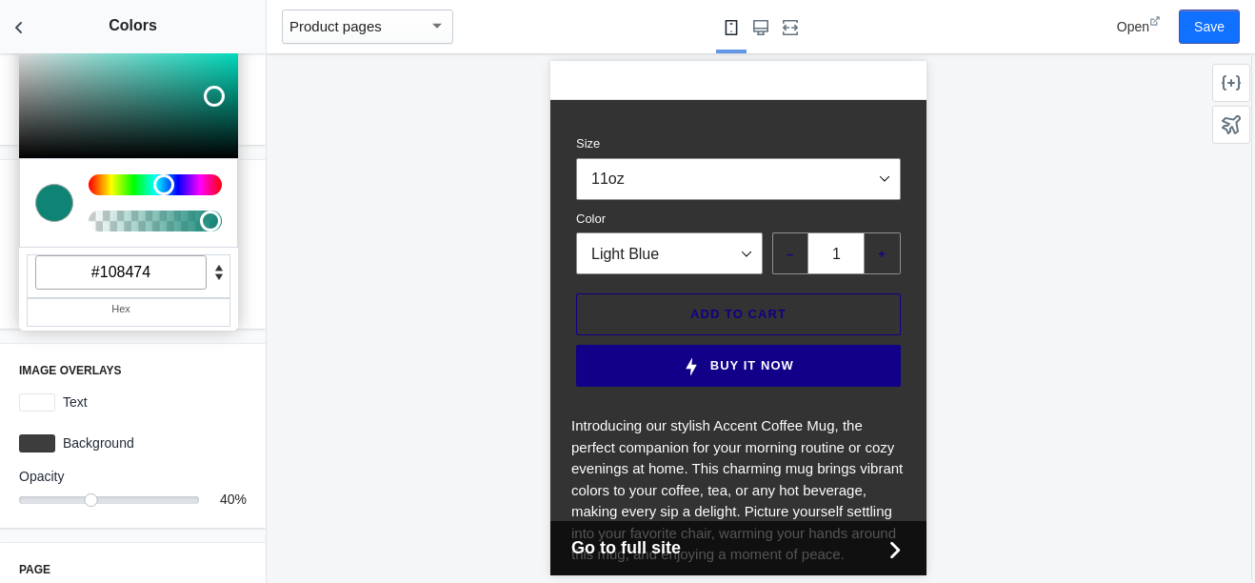
type input "#108474"
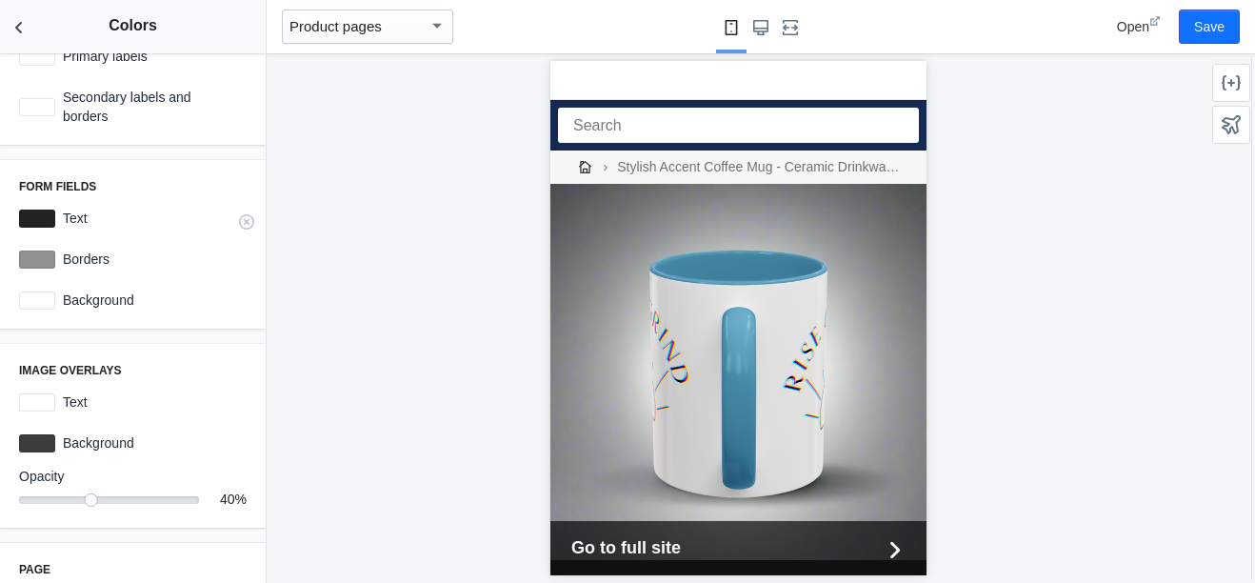
scroll to position [0, 0]
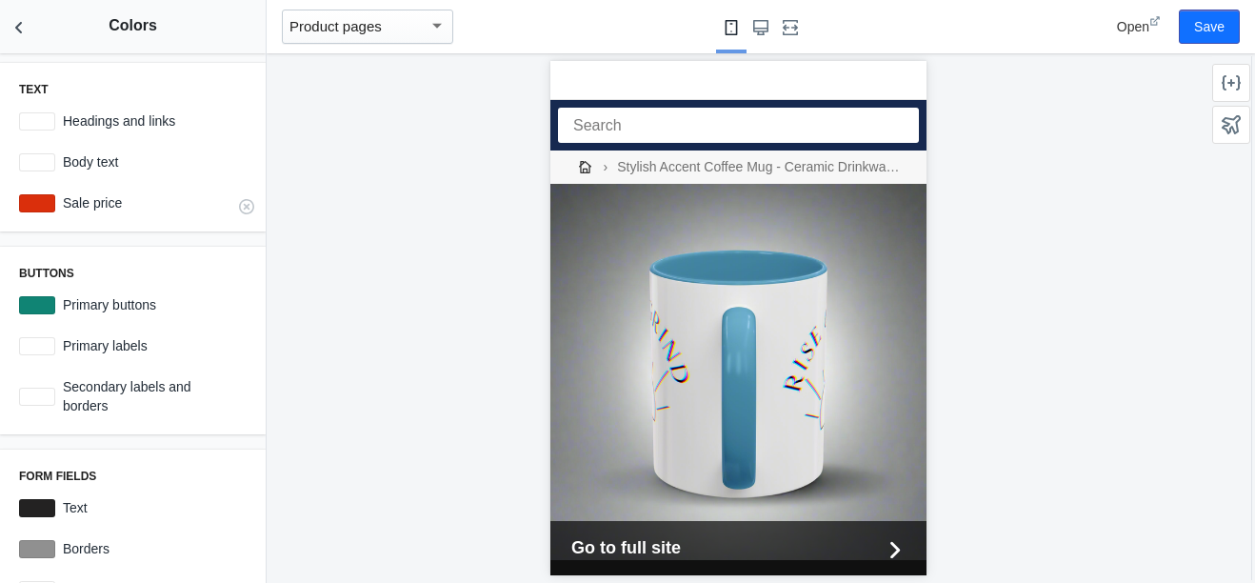
click at [30, 200] on div at bounding box center [37, 203] width 36 height 18
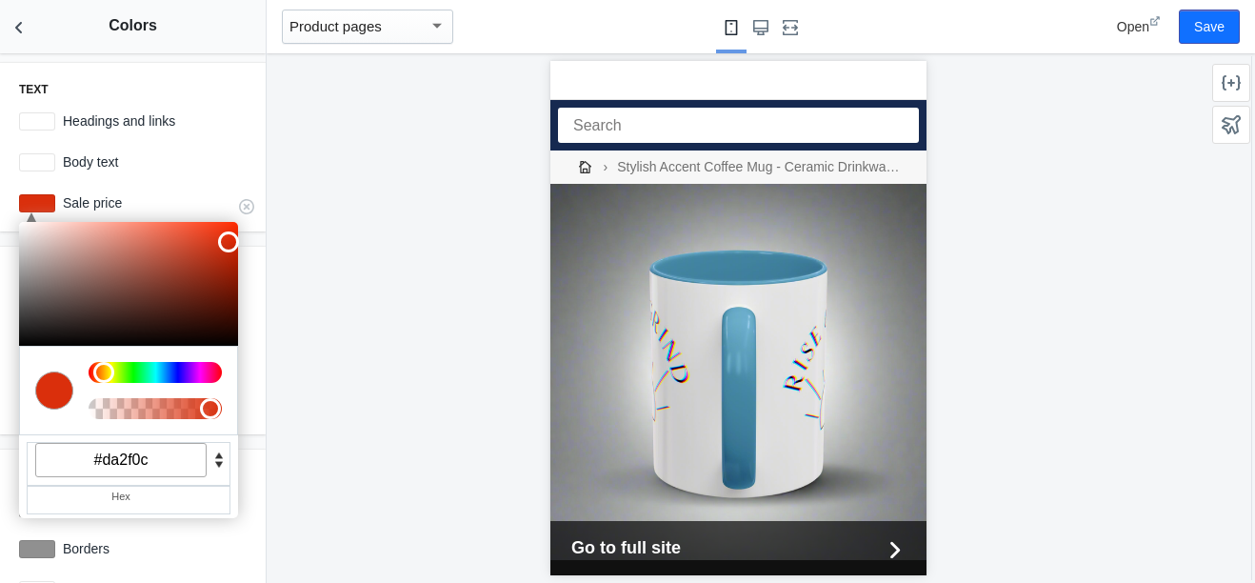
click at [169, 456] on input "#da2f0c" at bounding box center [120, 460] width 171 height 34
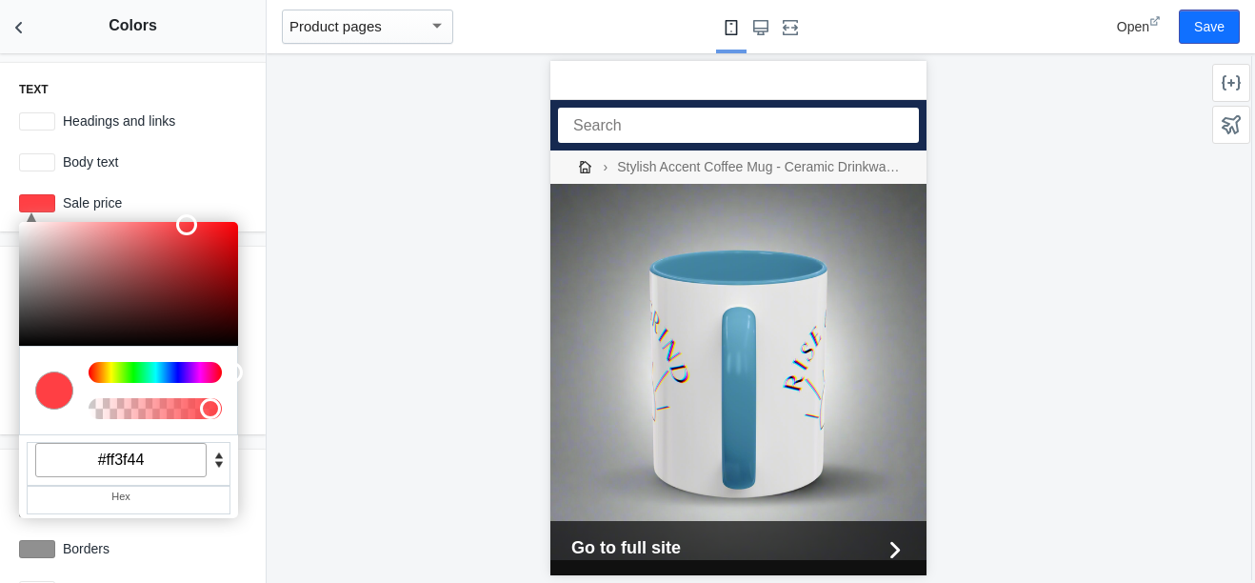
type input "#ff3f44"
click at [385, 478] on div at bounding box center [738, 318] width 943 height 530
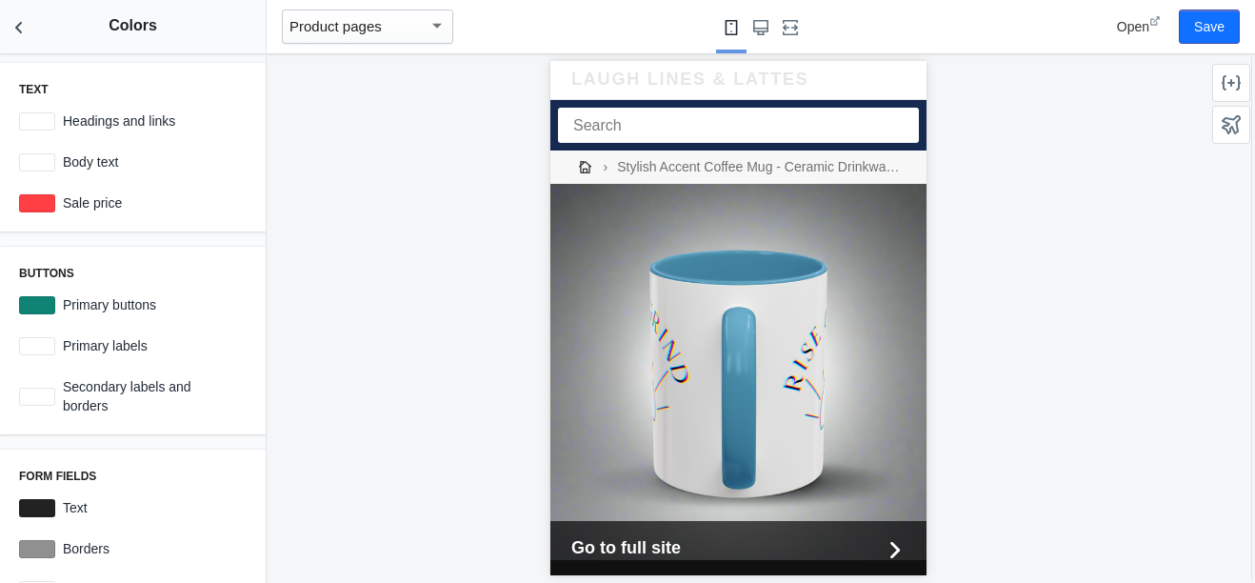
click at [653, 80] on link "Laugh Lines & Lattes" at bounding box center [702, 80] width 263 height 21
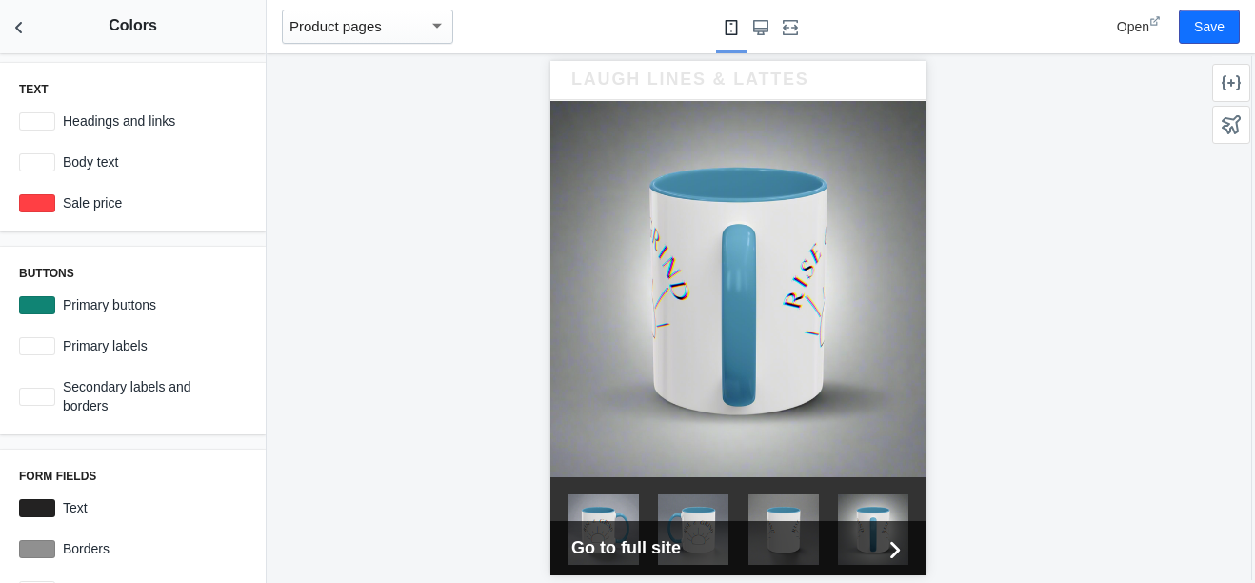
scroll to position [50, 0]
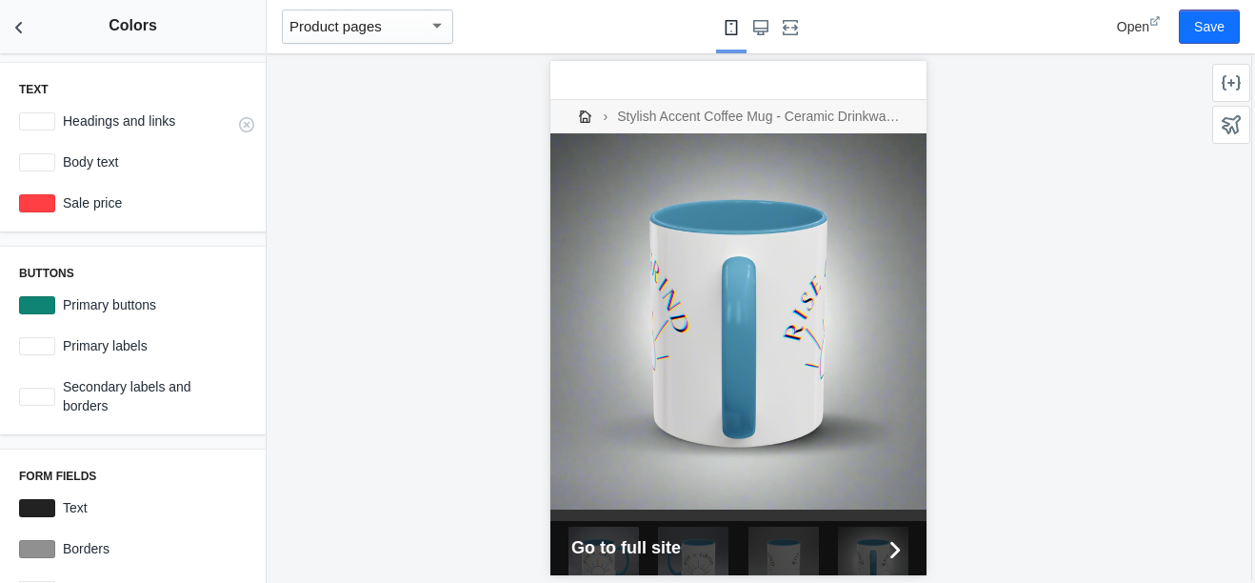
click at [147, 118] on label "Headings and links" at bounding box center [150, 120] width 191 height 19
click at [49, 119] on div at bounding box center [37, 121] width 36 height 18
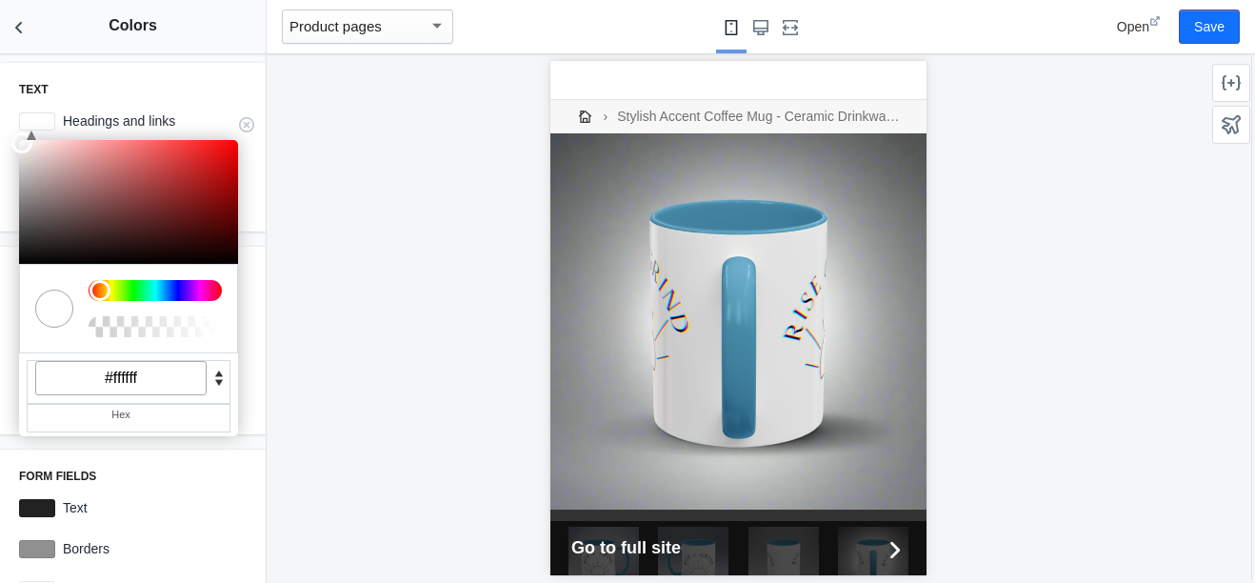
click at [162, 386] on input "#ffffff" at bounding box center [120, 378] width 171 height 34
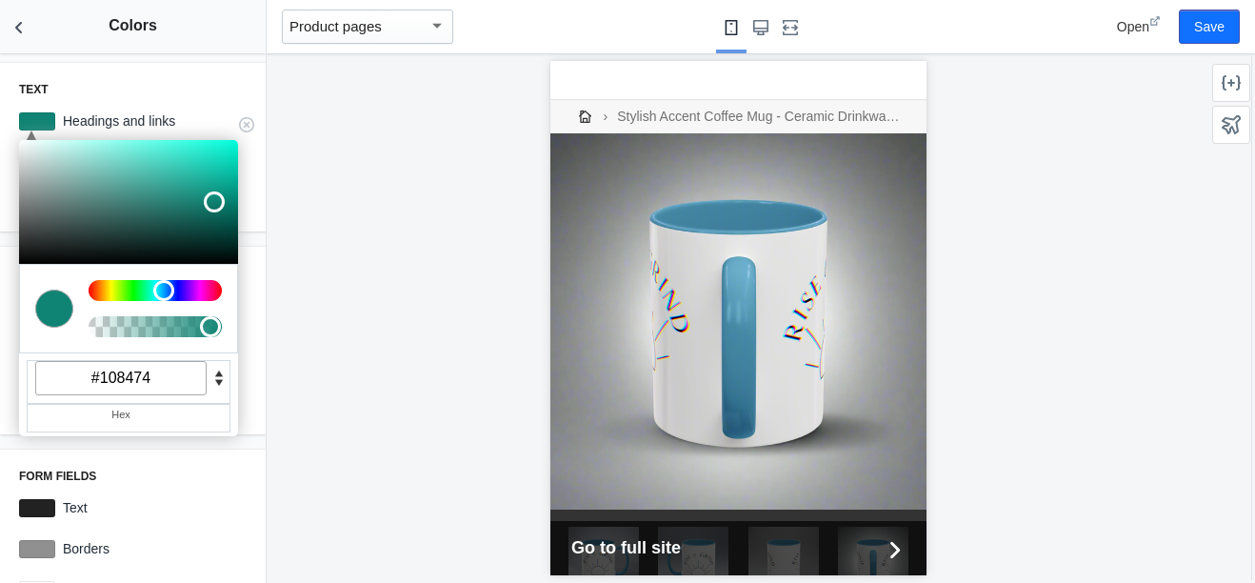
type input "#108474"
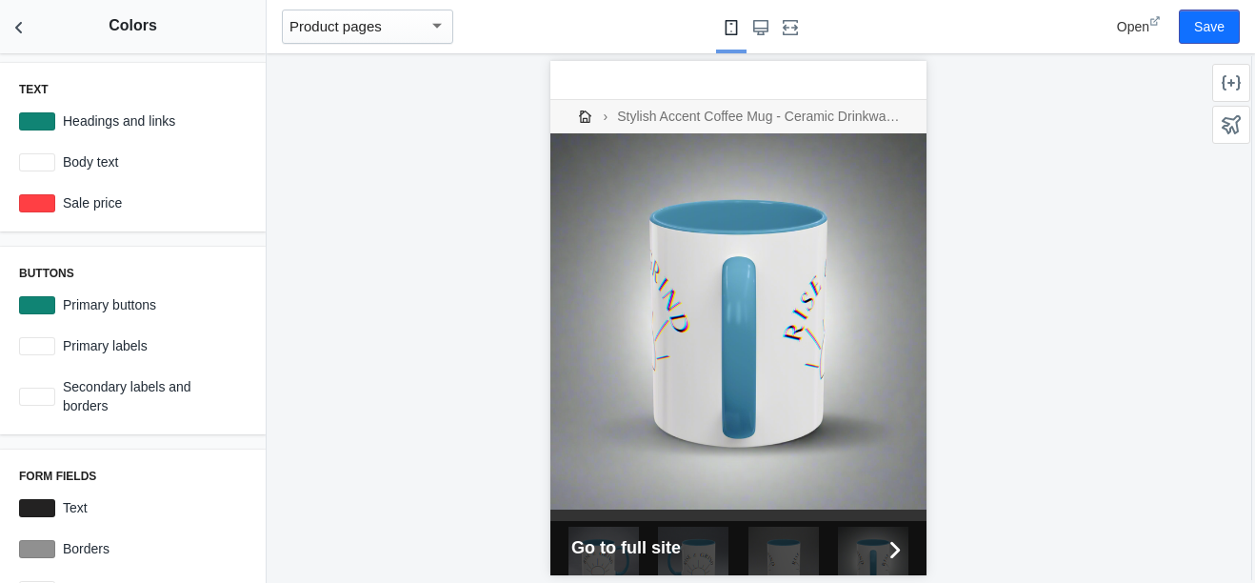
click at [438, 221] on div at bounding box center [738, 318] width 943 height 530
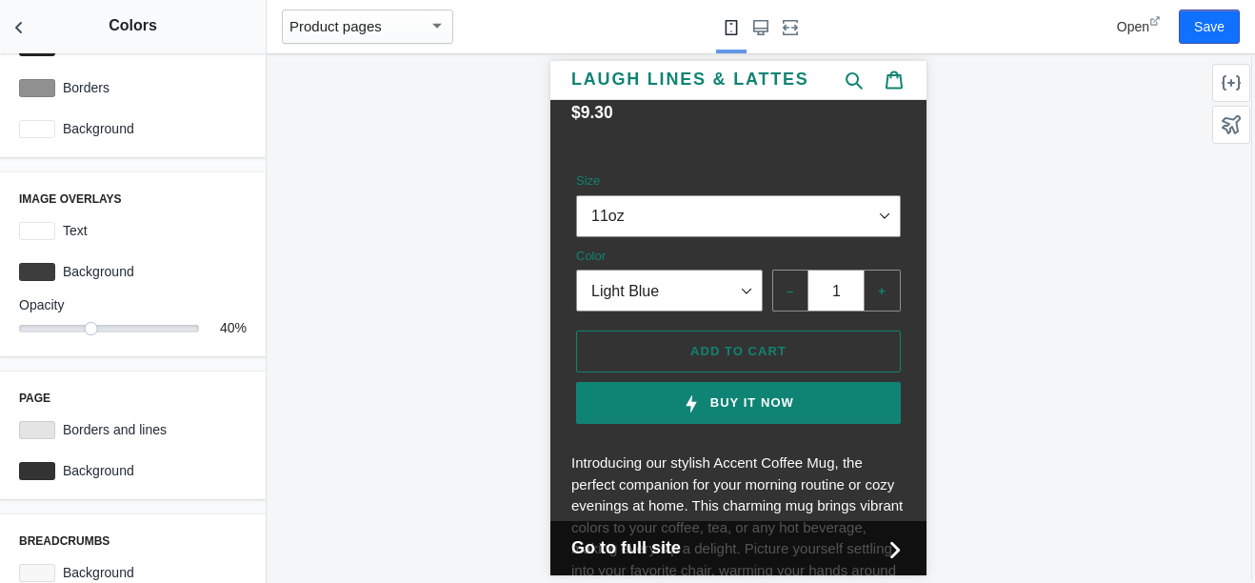
scroll to position [460, 0]
click at [30, 270] on div at bounding box center [37, 273] width 36 height 18
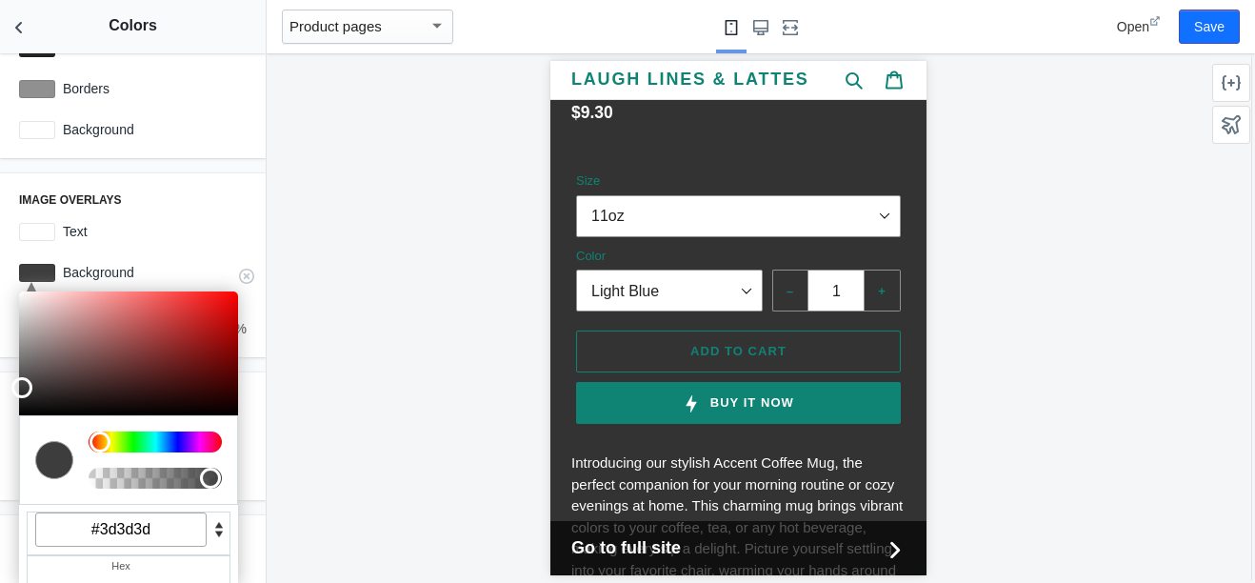
click at [166, 532] on input "#3d3d3d" at bounding box center [120, 529] width 171 height 34
type input "#ffffff"
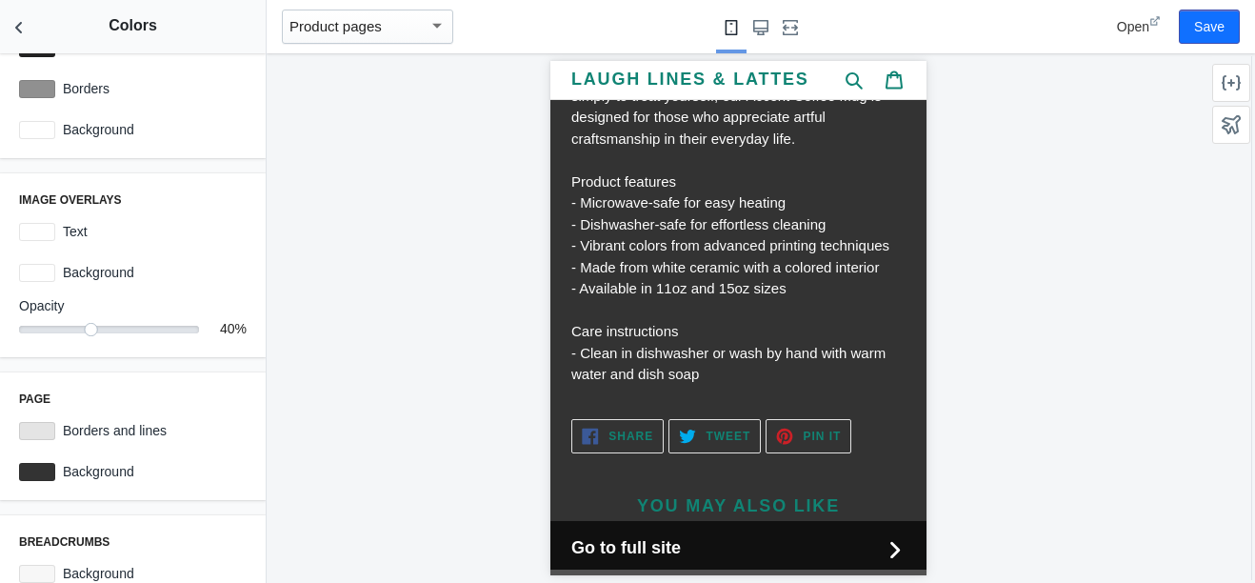
scroll to position [1418, 0]
click at [57, 229] on label "Text" at bounding box center [150, 231] width 191 height 19
click at [38, 229] on div at bounding box center [37, 232] width 36 height 18
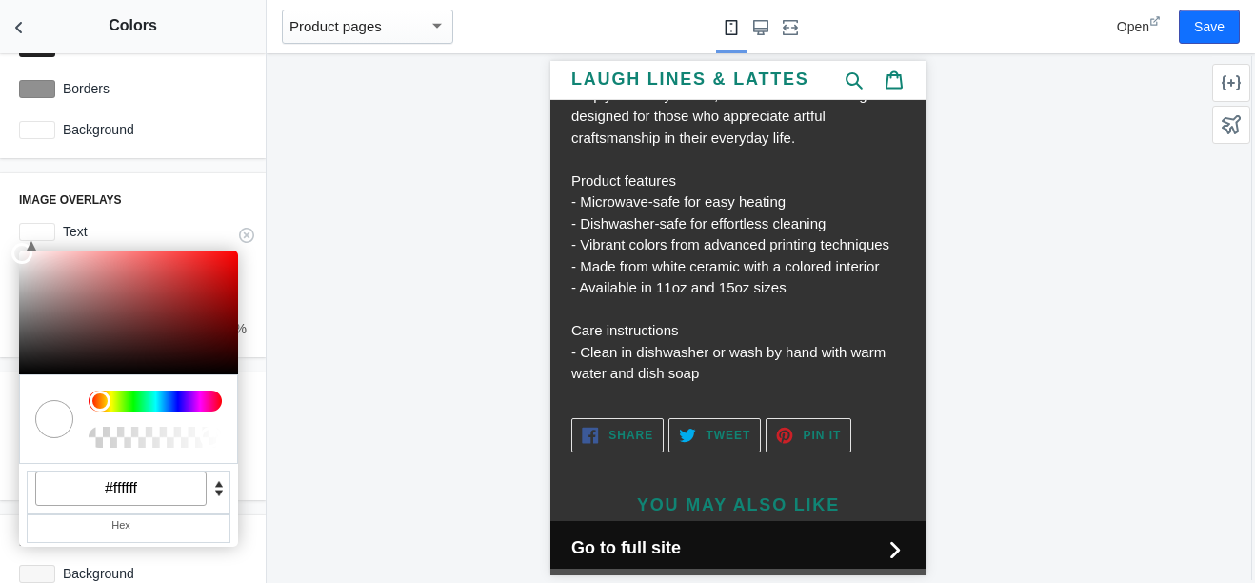
click at [163, 485] on input "#ffffff" at bounding box center [120, 489] width 171 height 34
type input "#232222"
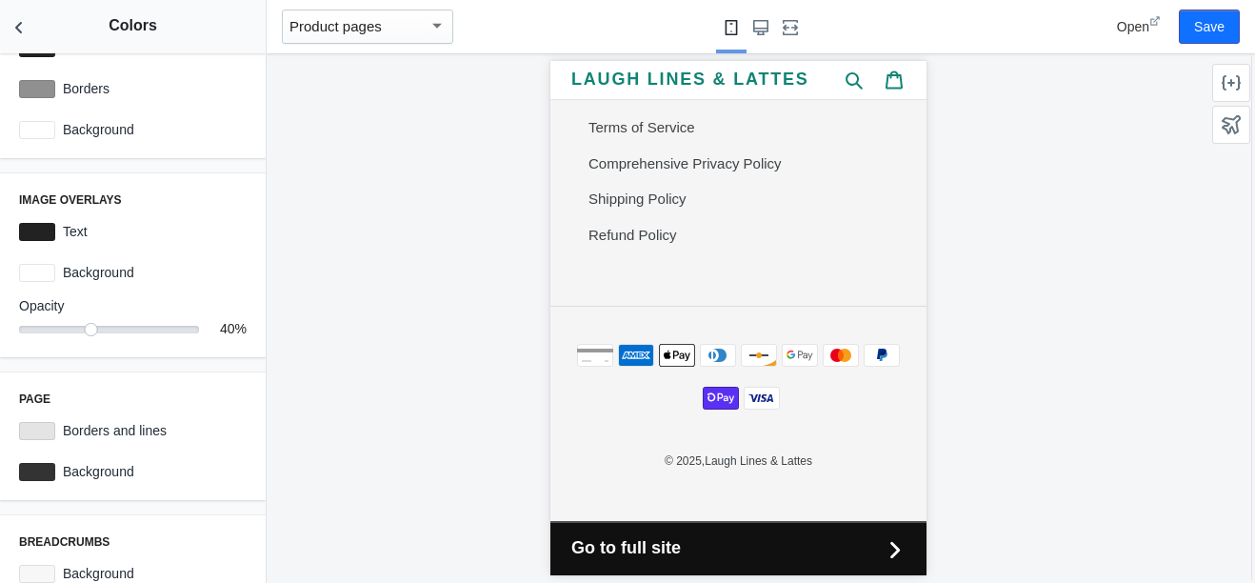
scroll to position [2342, 0]
click at [875, 278] on footer "Newsletter Thanks for subscribing Subscribe . Quick links Search FAQ's Contact …" at bounding box center [738, 124] width 376 height 799
click at [694, 254] on footer "Newsletter Thanks for subscribing Subscribe . Quick links Search FAQ's Contact …" at bounding box center [738, 124] width 376 height 799
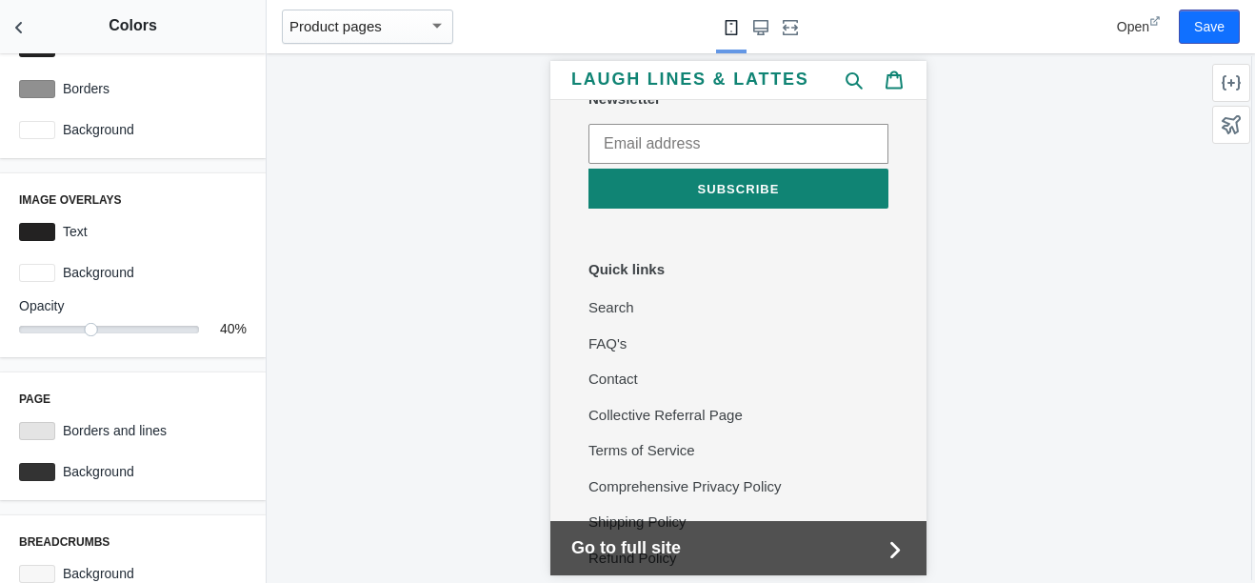
scroll to position [1938, 0]
click at [759, 154] on footer "Newsletter Thanks for subscribing Subscribe . Quick links Search FAQ's Contact …" at bounding box center [738, 448] width 376 height 799
click at [584, 331] on div "Newsletter Thanks for subscribing Subscribe . Quick links Search FAQ's Contact …" at bounding box center [738, 334] width 334 height 486
click at [573, 322] on div "Newsletter Thanks for subscribing Subscribe . Quick links Search FAQ's Contact …" at bounding box center [738, 334] width 334 height 486
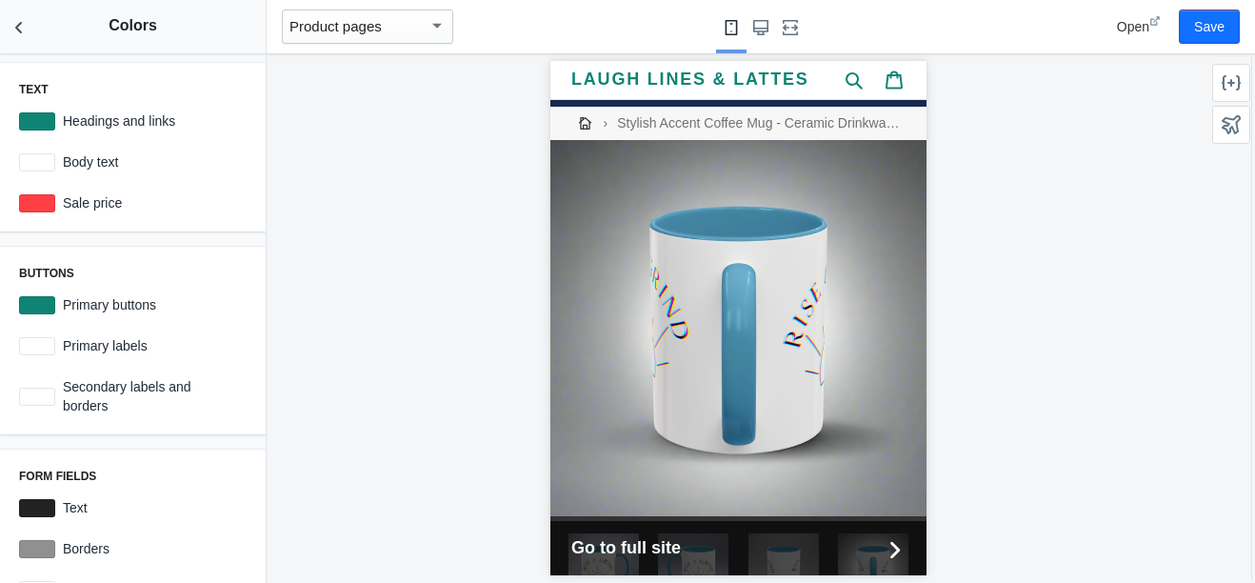
scroll to position [0, 0]
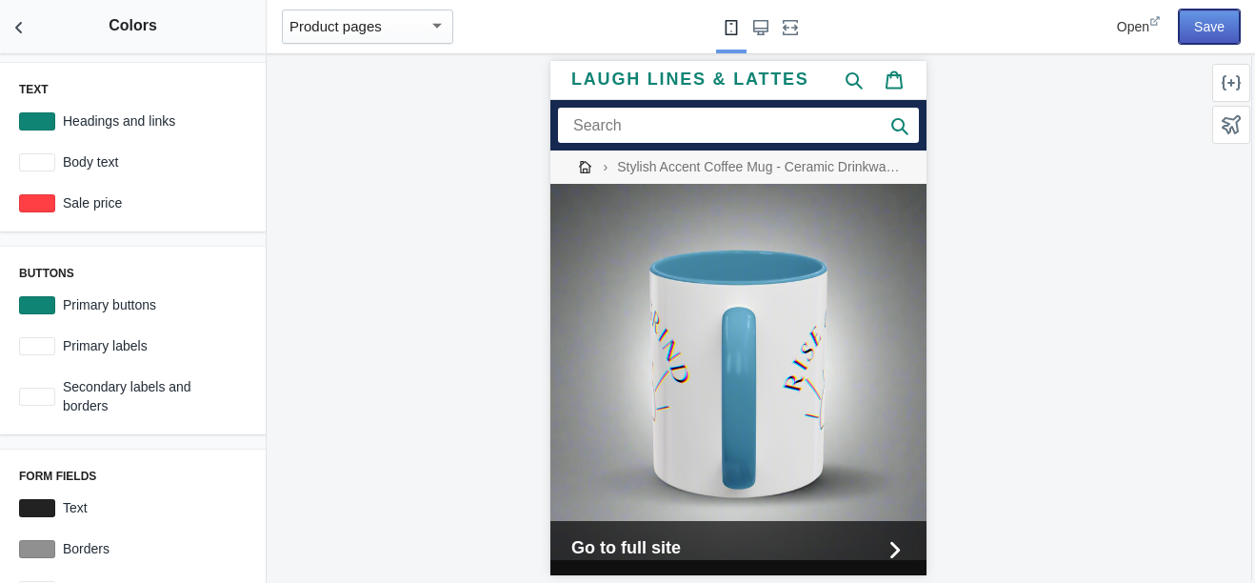
click at [1226, 26] on button "Save" at bounding box center [1209, 27] width 61 height 34
click at [1142, 31] on span "Open" at bounding box center [1133, 26] width 32 height 15
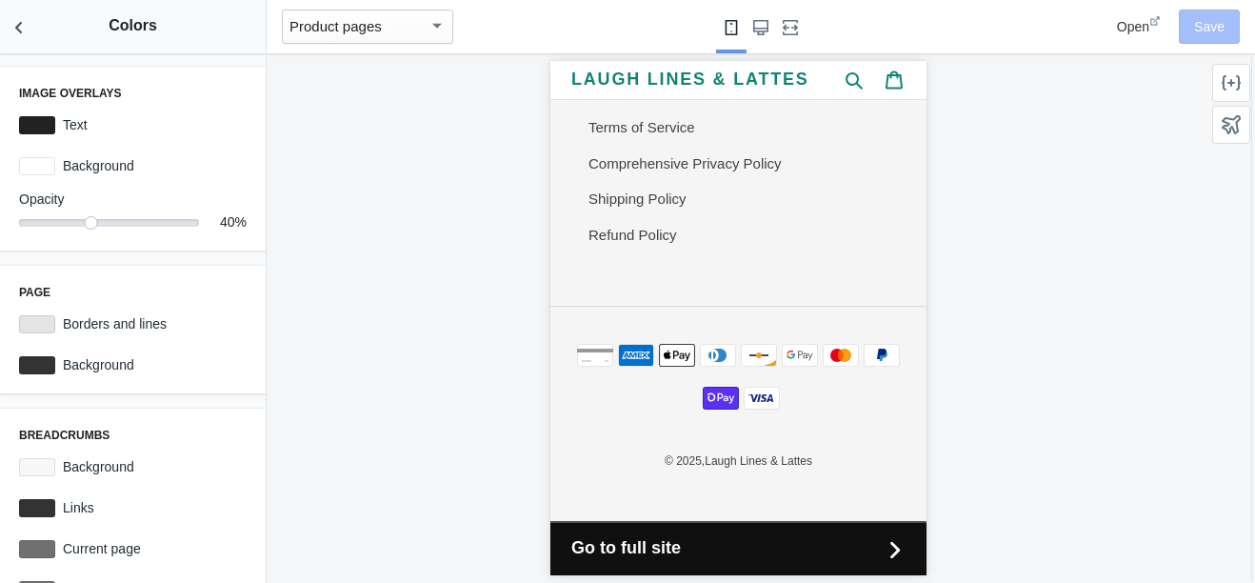
scroll to position [612, 0]
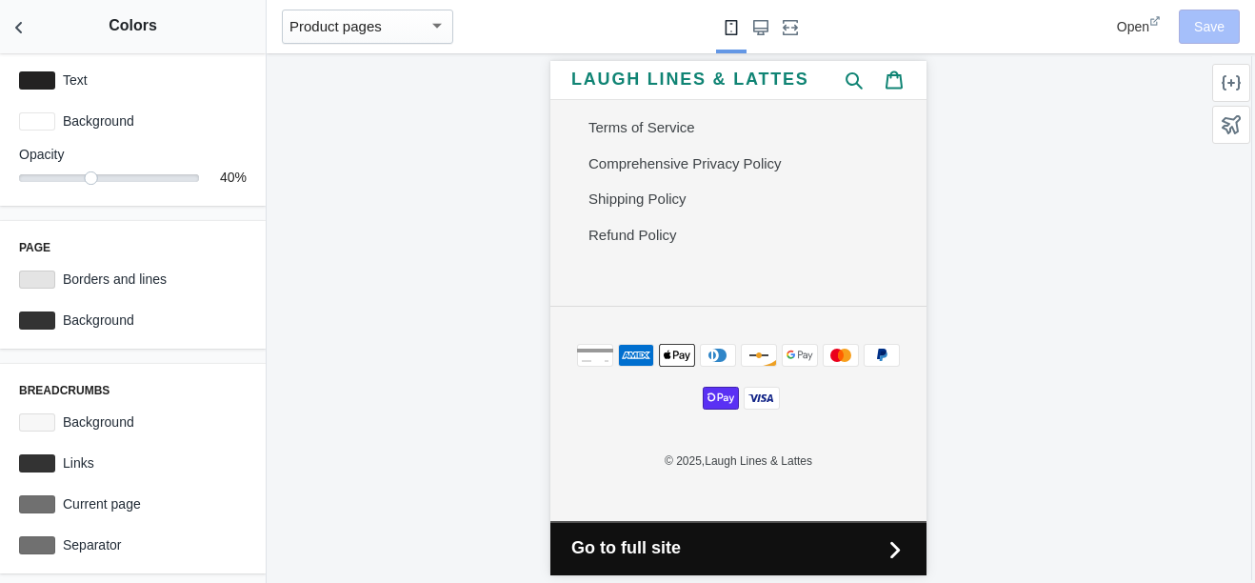
click at [126, 317] on label "Background" at bounding box center [150, 320] width 191 height 19
drag, startPoint x: 126, startPoint y: 317, endPoint x: 33, endPoint y: 329, distance: 93.1
click at [33, 329] on div at bounding box center [37, 320] width 36 height 18
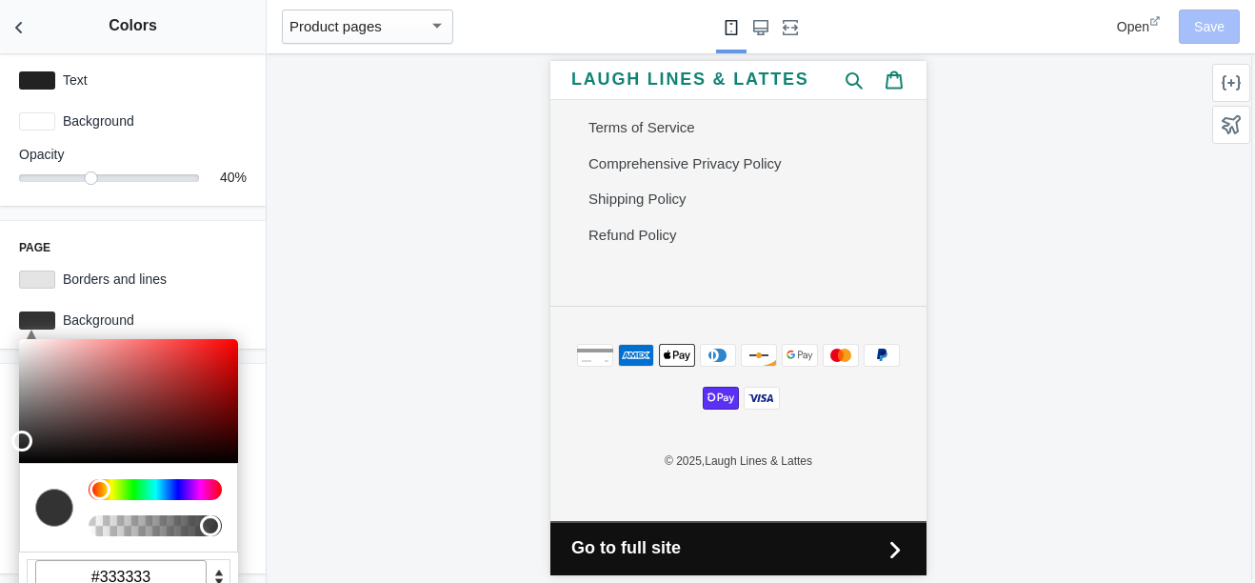
click at [318, 256] on div at bounding box center [738, 318] width 943 height 530
drag, startPoint x: 318, startPoint y: 256, endPoint x: 237, endPoint y: 273, distance: 82.8
click at [237, 273] on div "Borders and lines #e4e4e4" at bounding box center [132, 279] width 243 height 34
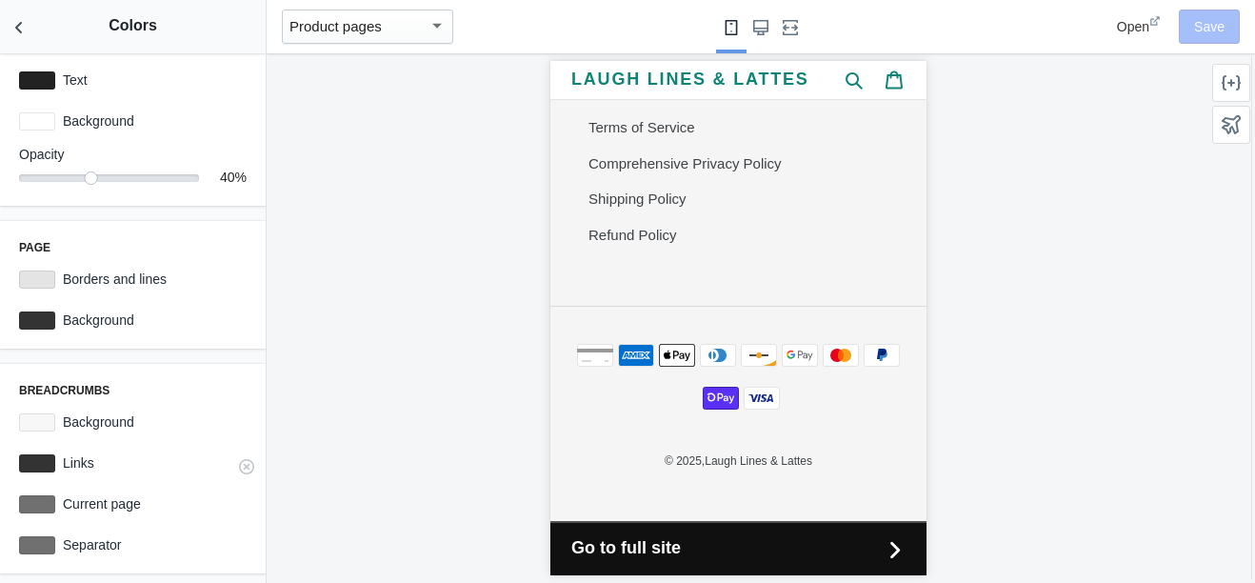
click at [48, 460] on div at bounding box center [37, 463] width 36 height 18
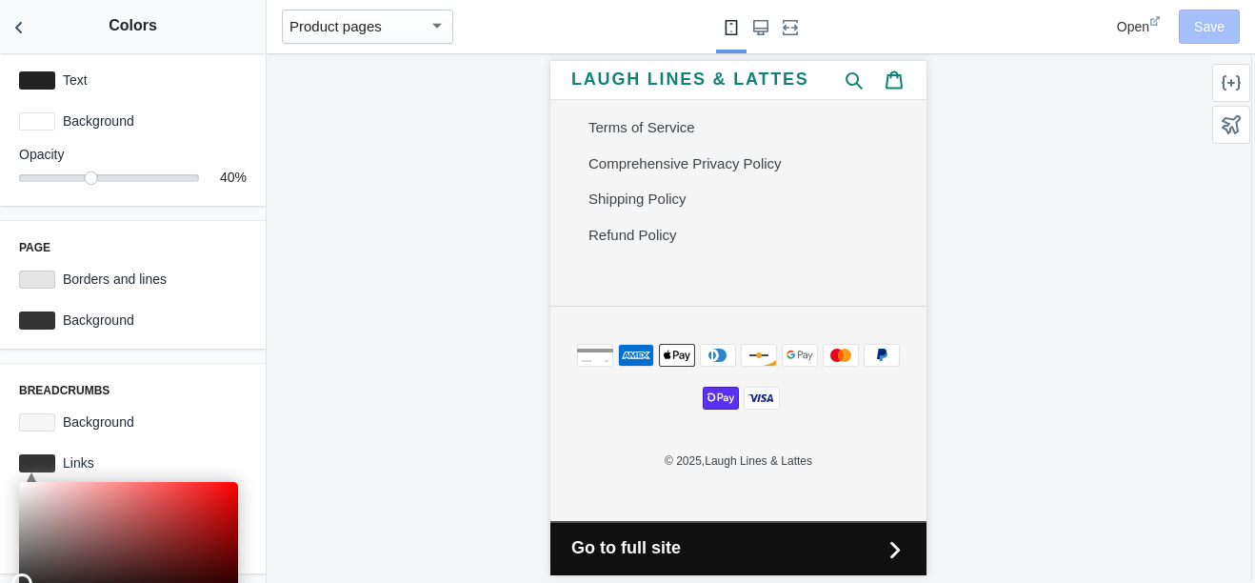
click at [208, 230] on div "Page Borders and lines #e4e4e4 C M Y K A 0 0 20 1 H S L A 51 51 51 1 R G B A #3…" at bounding box center [133, 285] width 266 height 128
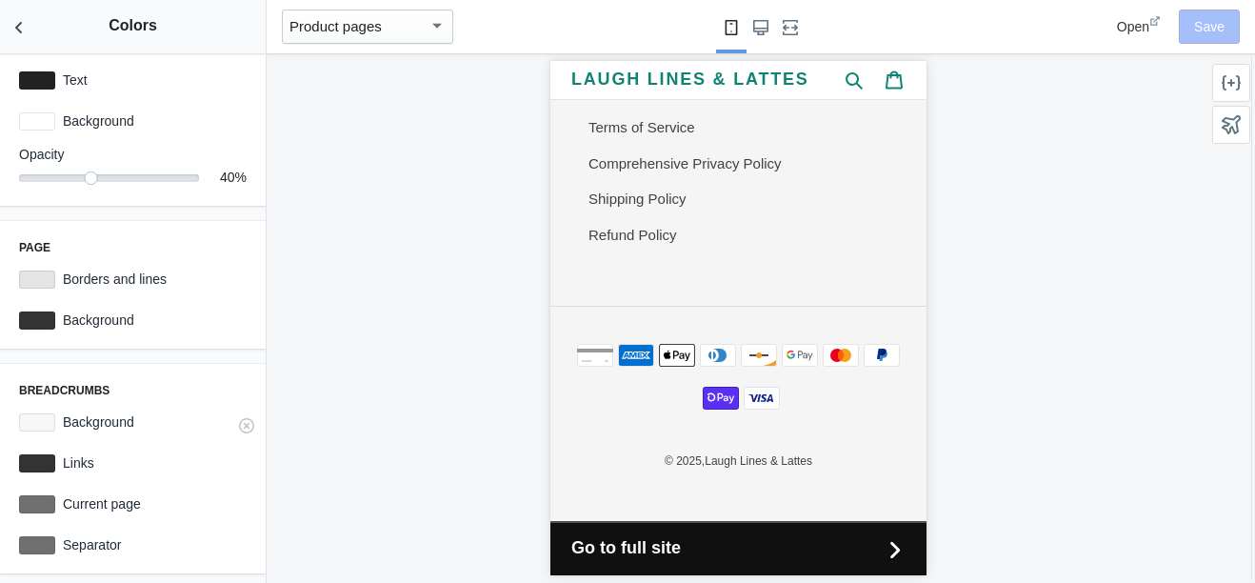
click at [50, 413] on div at bounding box center [37, 422] width 36 height 18
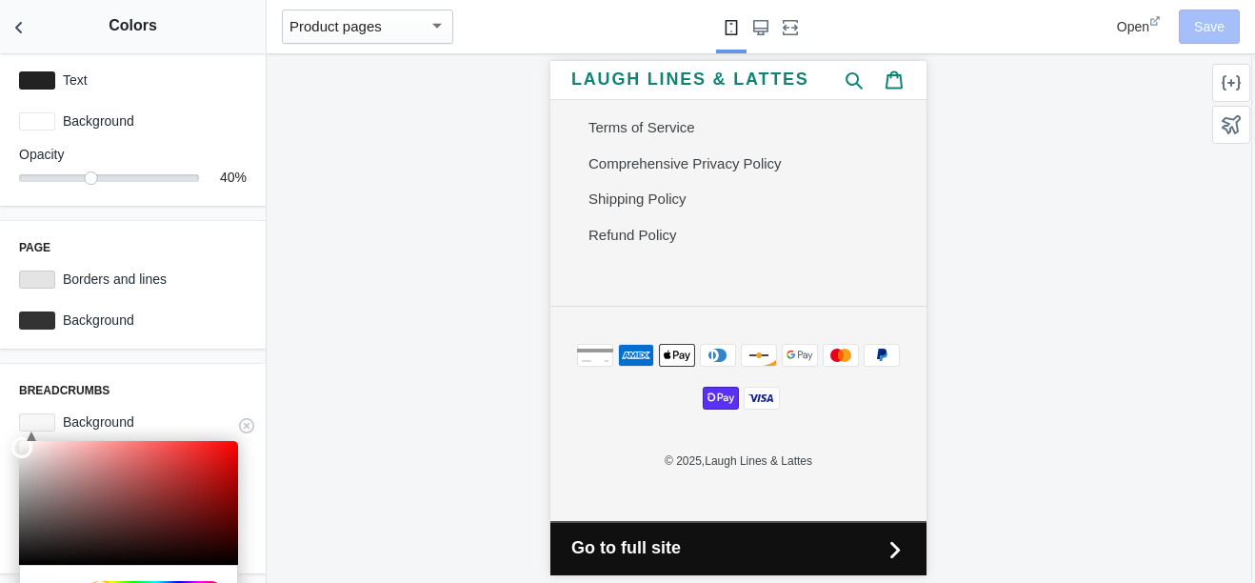
scroll to position [766, 0]
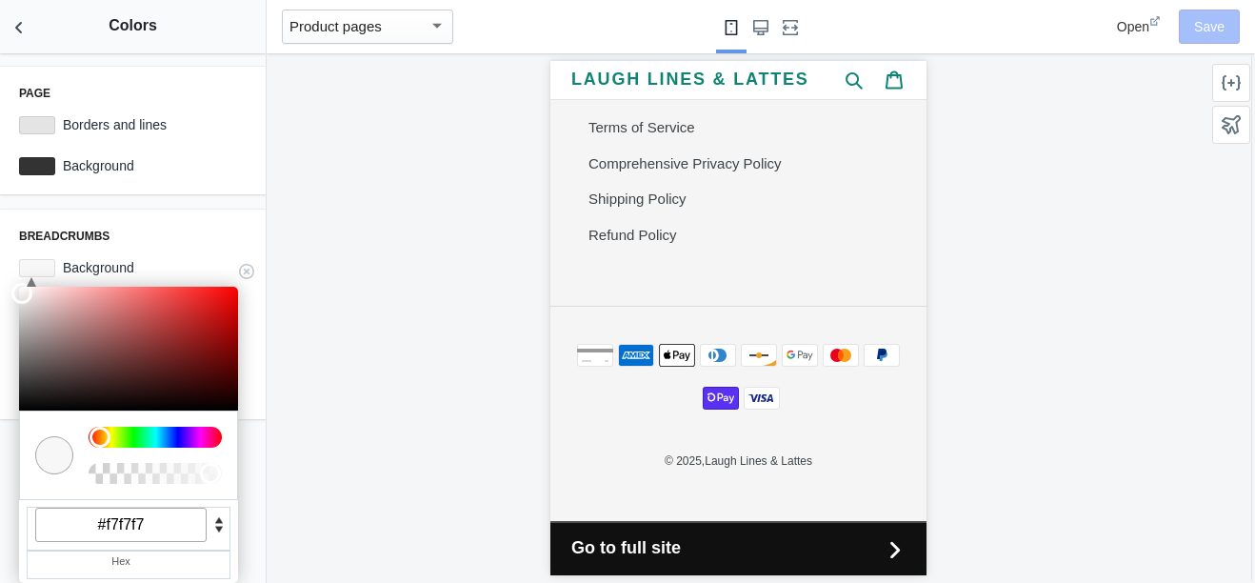
click at [168, 529] on input "#f7f7f7" at bounding box center [120, 525] width 171 height 34
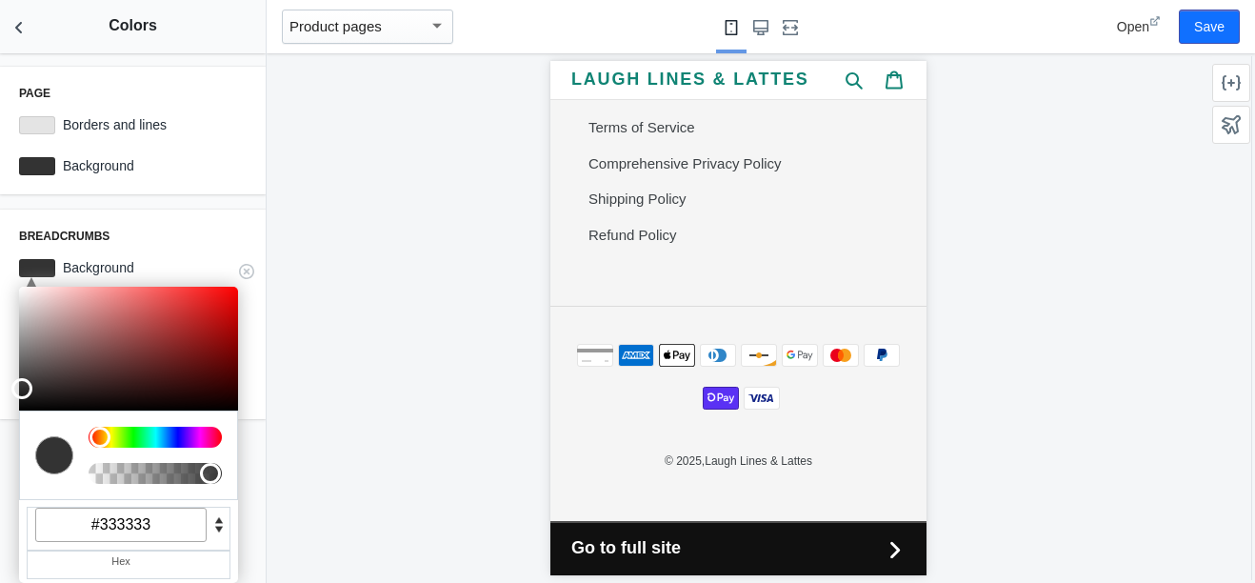
type input "#333333"
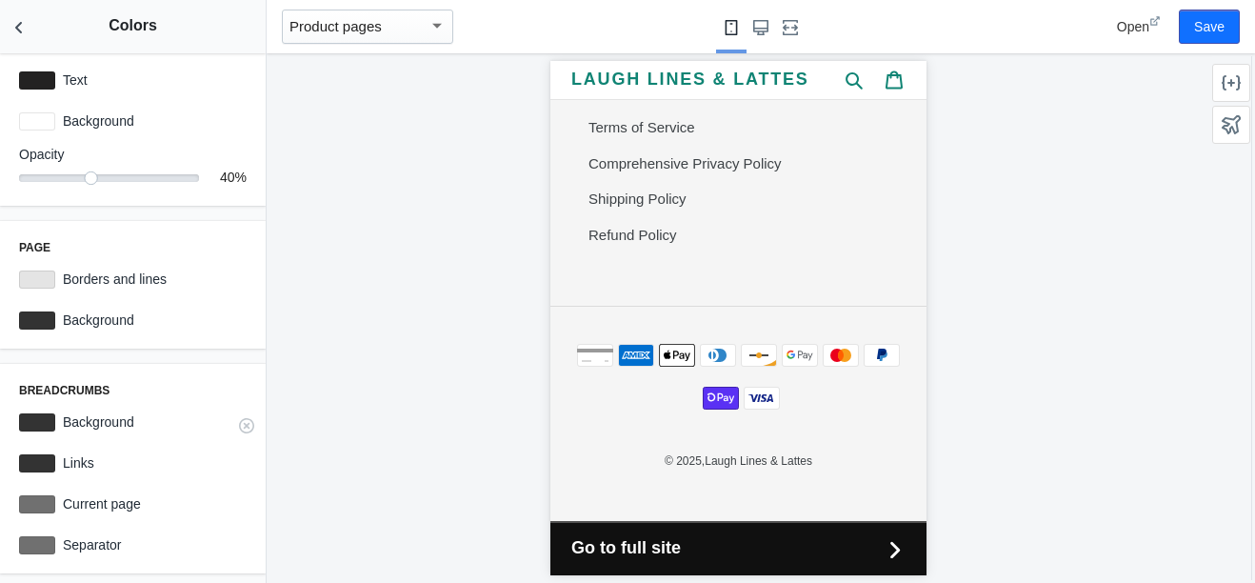
scroll to position [612, 0]
click at [375, 374] on div at bounding box center [738, 318] width 943 height 530
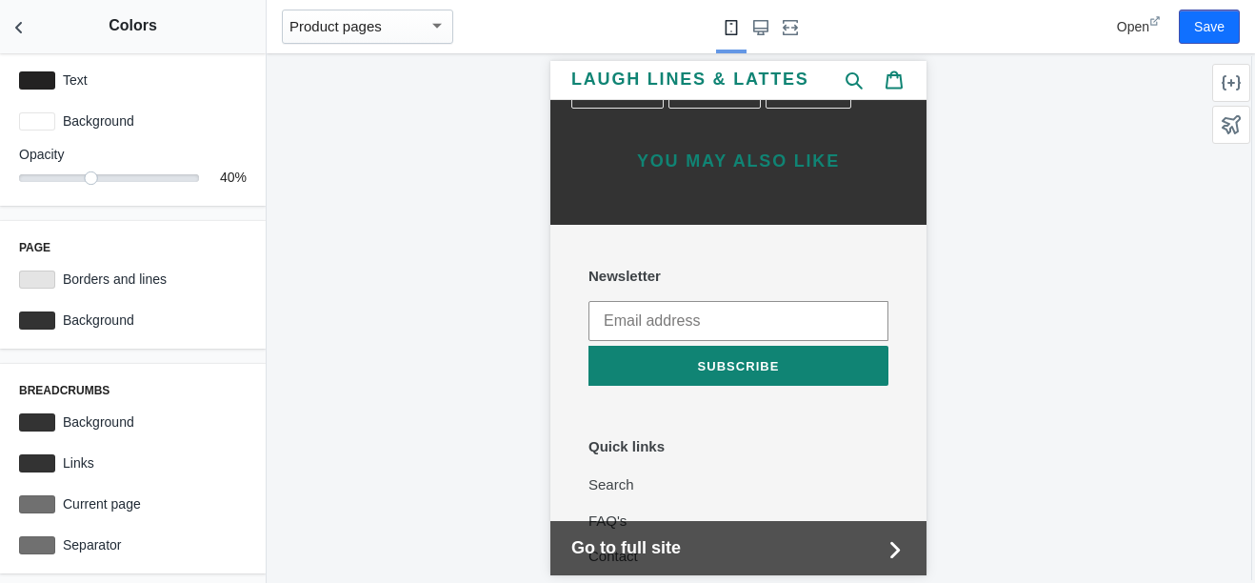
scroll to position [1763, 0]
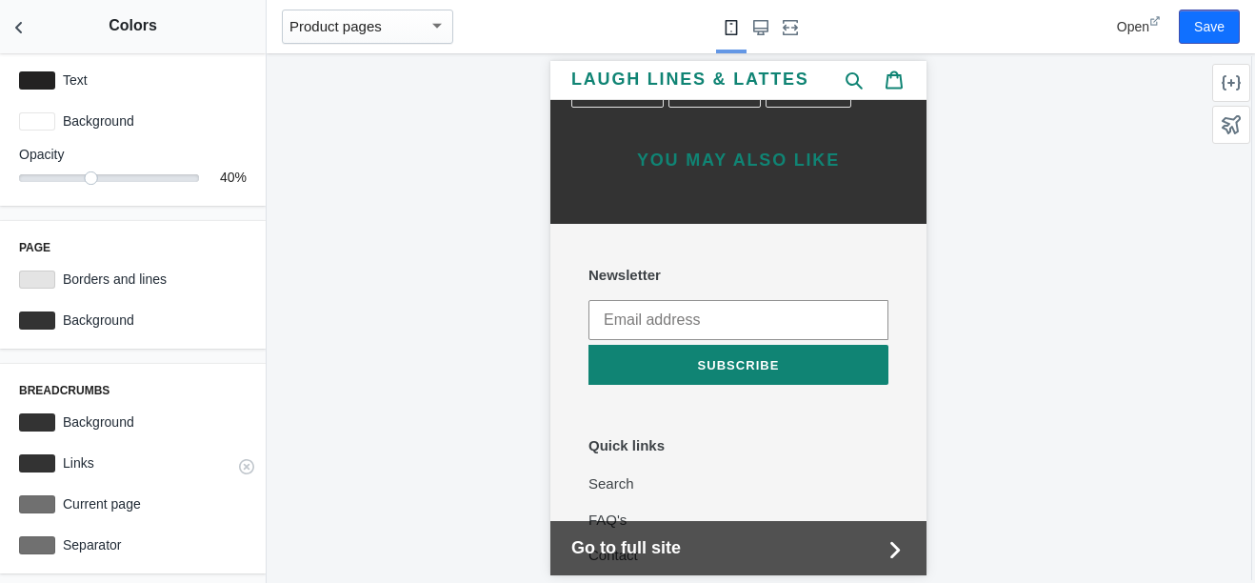
click at [36, 461] on div at bounding box center [37, 463] width 36 height 18
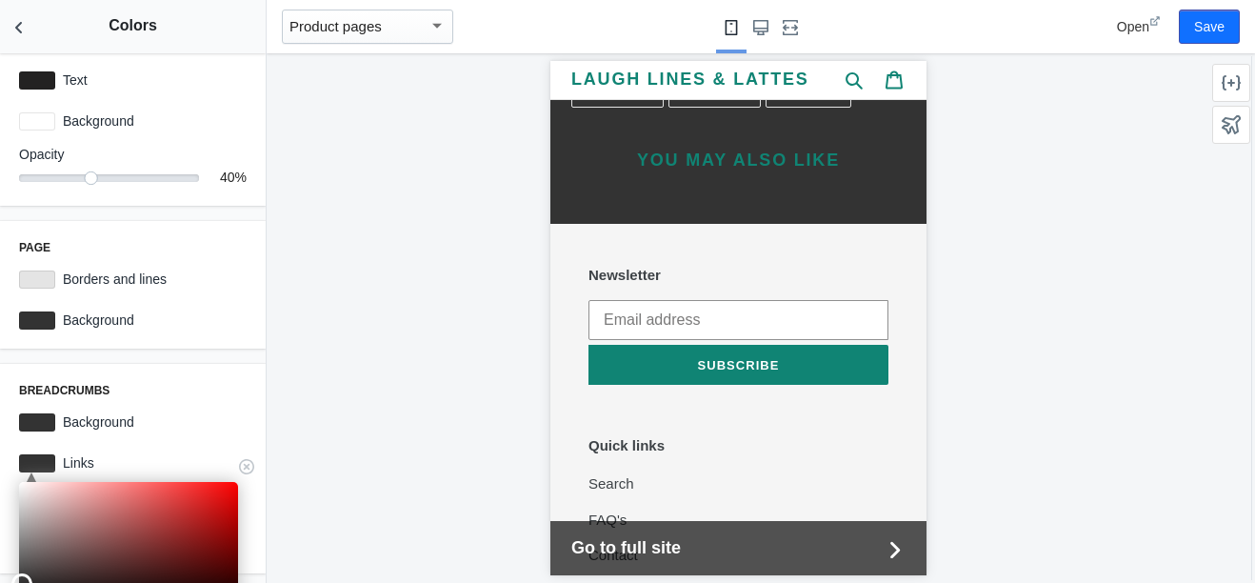
scroll to position [807, 0]
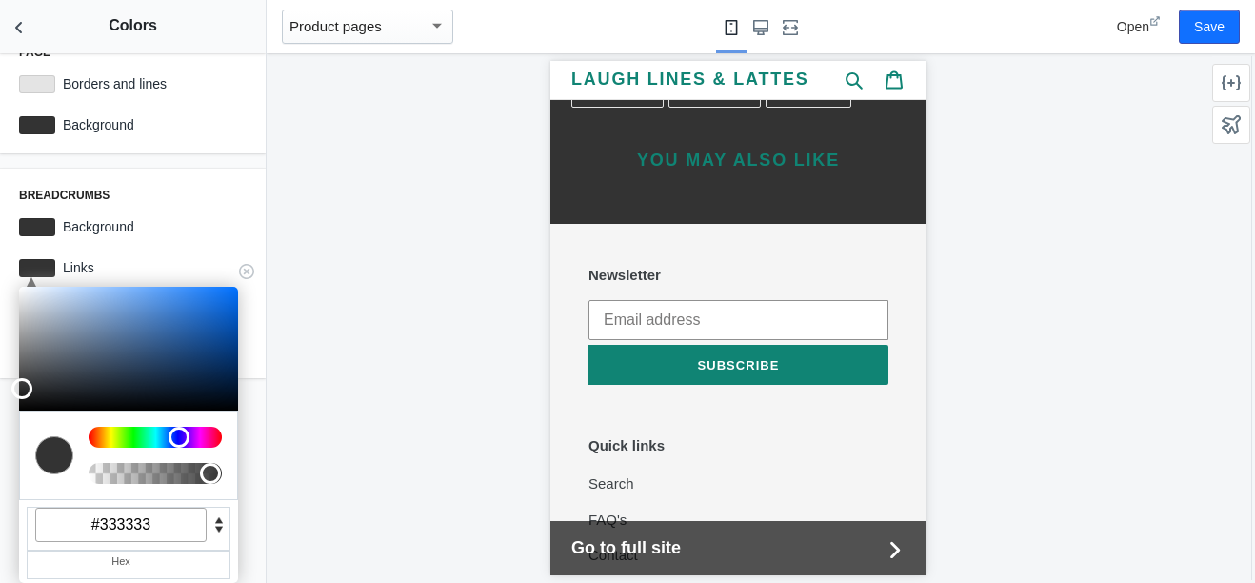
click at [168, 436] on div at bounding box center [155, 437] width 133 height 21
click at [173, 338] on div at bounding box center [128, 349] width 219 height 124
click at [161, 355] on div at bounding box center [128, 349] width 219 height 124
click at [130, 294] on div at bounding box center [128, 349] width 219 height 124
click at [225, 296] on div at bounding box center [128, 349] width 219 height 124
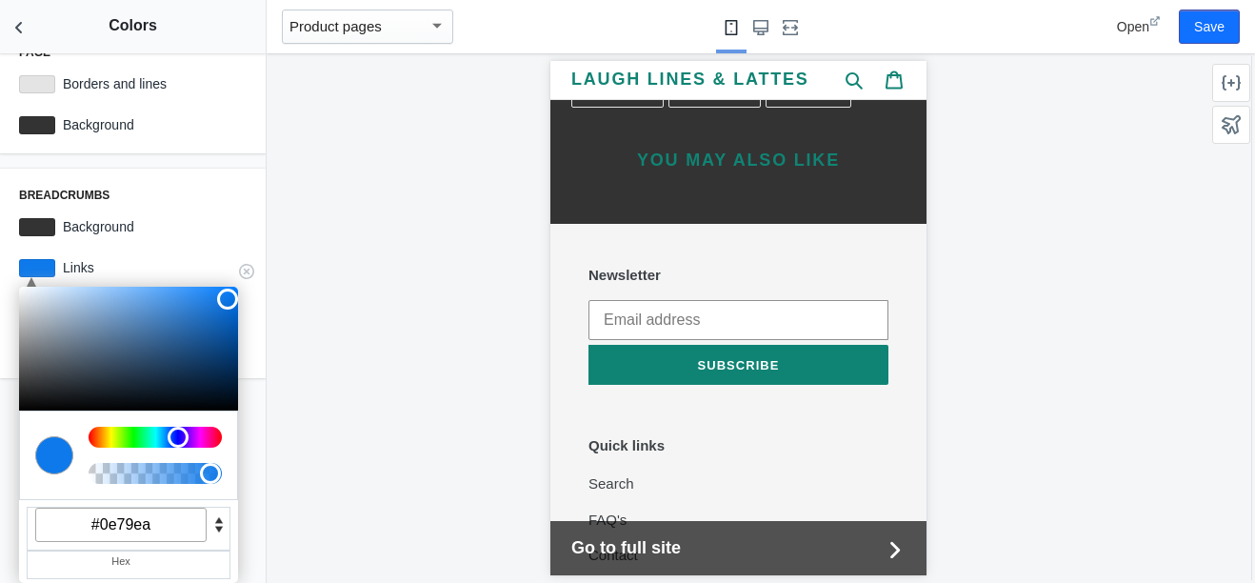
click at [167, 427] on div at bounding box center [155, 437] width 133 height 21
click at [165, 428] on div at bounding box center [155, 437] width 133 height 21
click at [229, 360] on div at bounding box center [128, 349] width 219 height 124
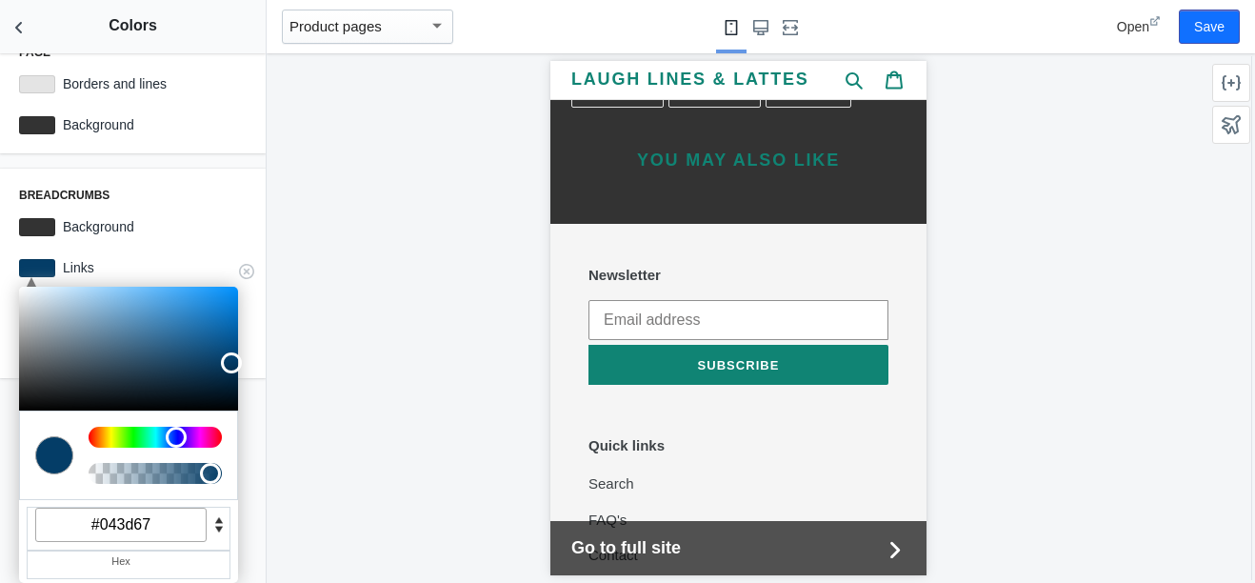
type input "#6db8f0"
click at [139, 293] on div at bounding box center [128, 349] width 219 height 124
click at [383, 316] on div at bounding box center [738, 318] width 943 height 530
click at [244, 190] on div "Breadcrumbs C M Y K A 0 0 20 1 H S L A 51 51 51 1 R G B A #333333 Hex Backgroun…" at bounding box center [133, 274] width 266 height 210
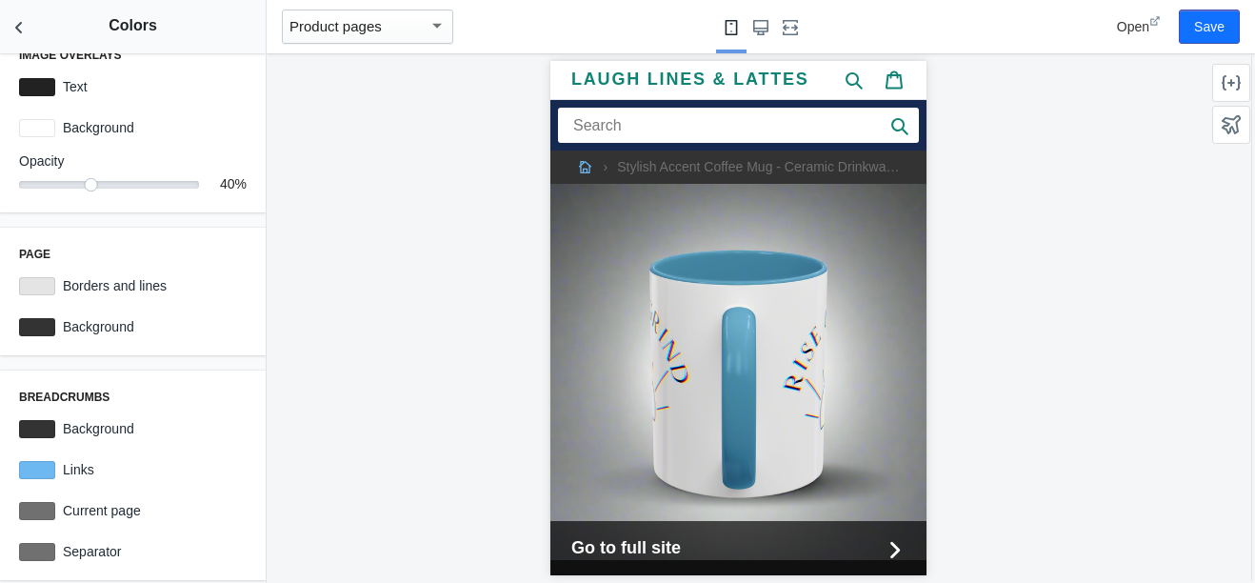
scroll to position [612, 0]
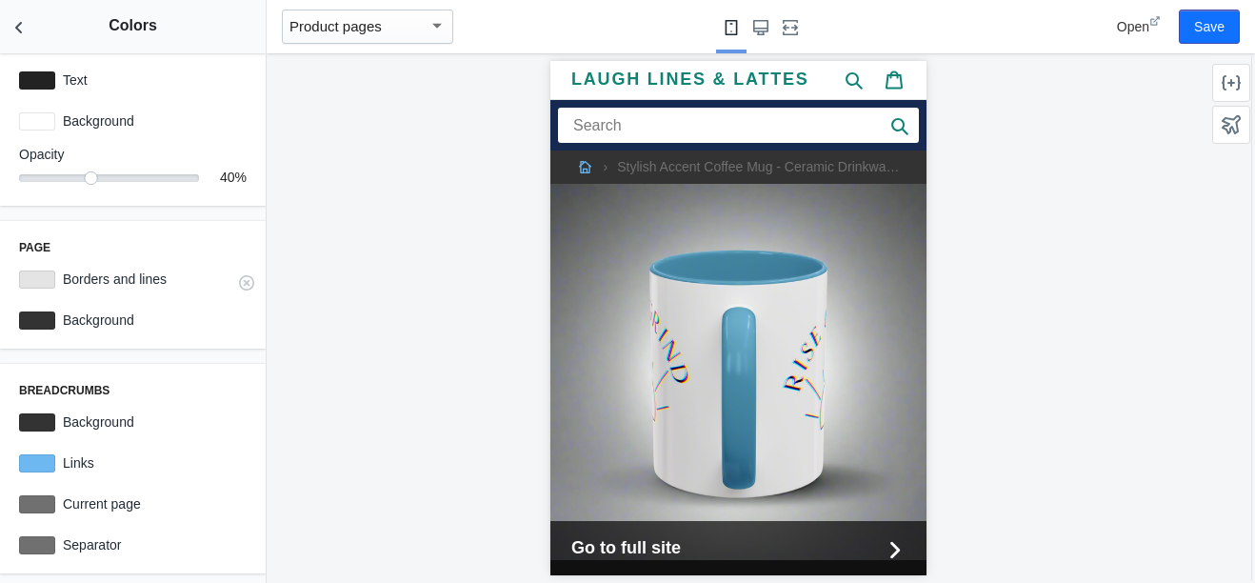
click at [29, 278] on div at bounding box center [37, 280] width 36 height 18
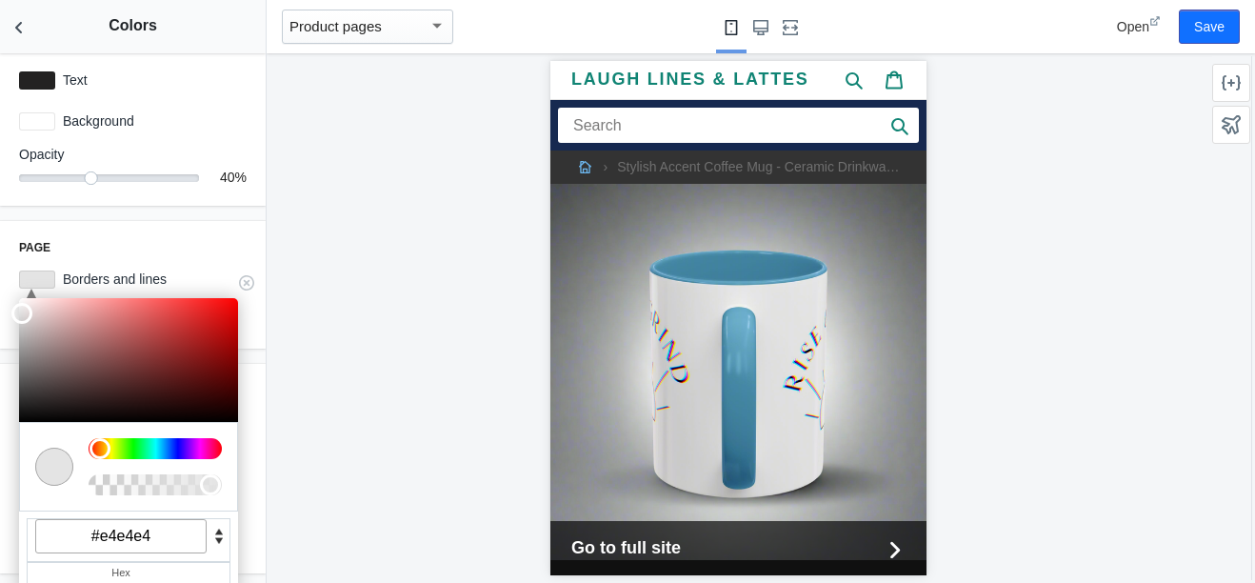
click at [178, 552] on input "#e4e4e4" at bounding box center [120, 536] width 171 height 34
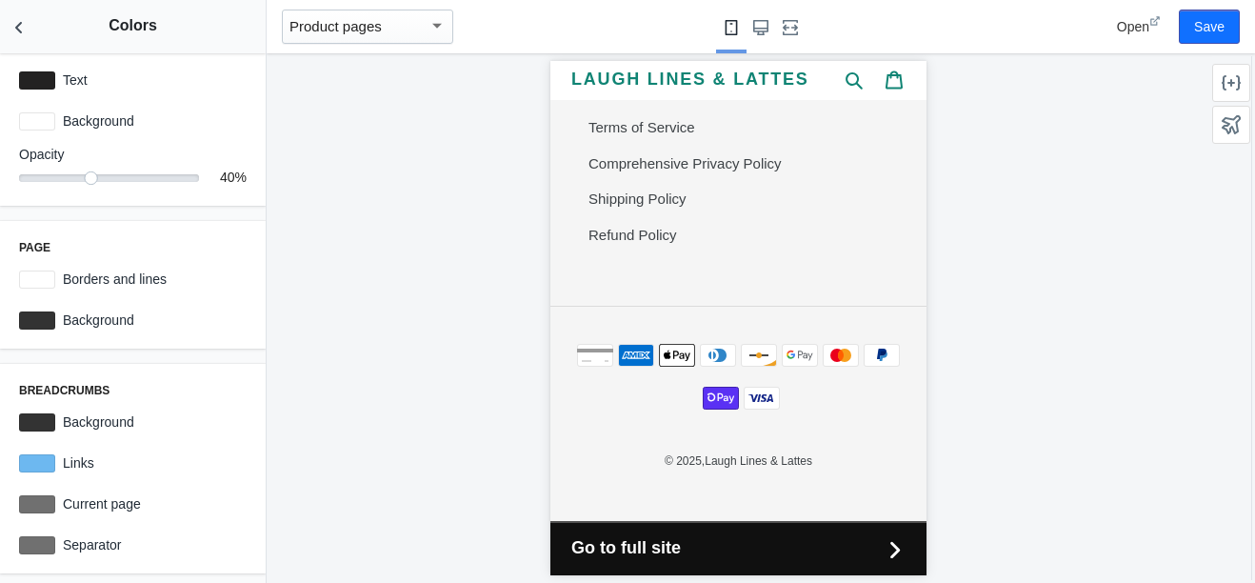
scroll to position [2323, 0]
click at [43, 279] on div at bounding box center [37, 280] width 36 height 18
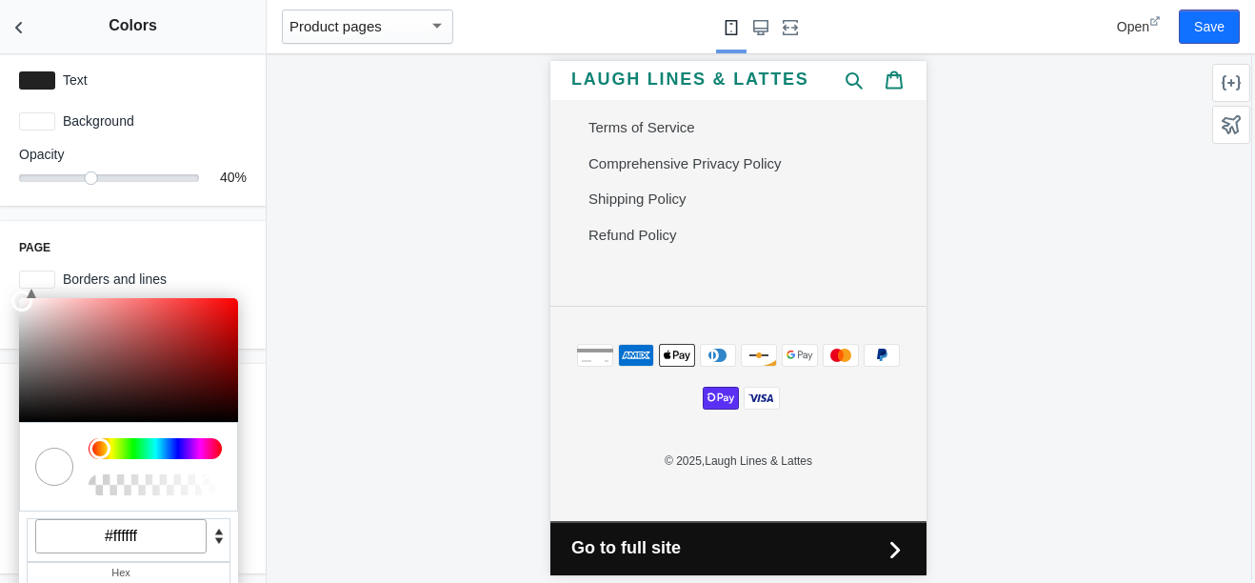
drag, startPoint x: 43, startPoint y: 279, endPoint x: 172, endPoint y: 582, distance: 329.5
click at [55, 289] on div "C M Y K A 0 100 100 1 H S L A 255 255 255 1 R G B A #ffffff Hex" at bounding box center [37, 280] width 36 height 18
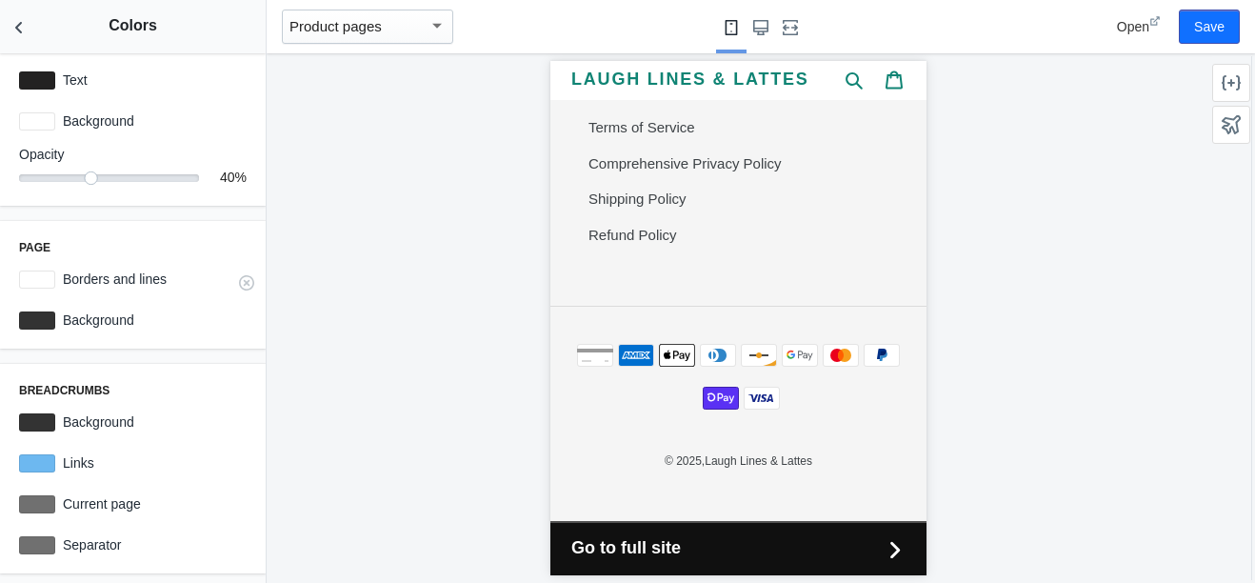
click at [24, 274] on div at bounding box center [37, 280] width 36 height 18
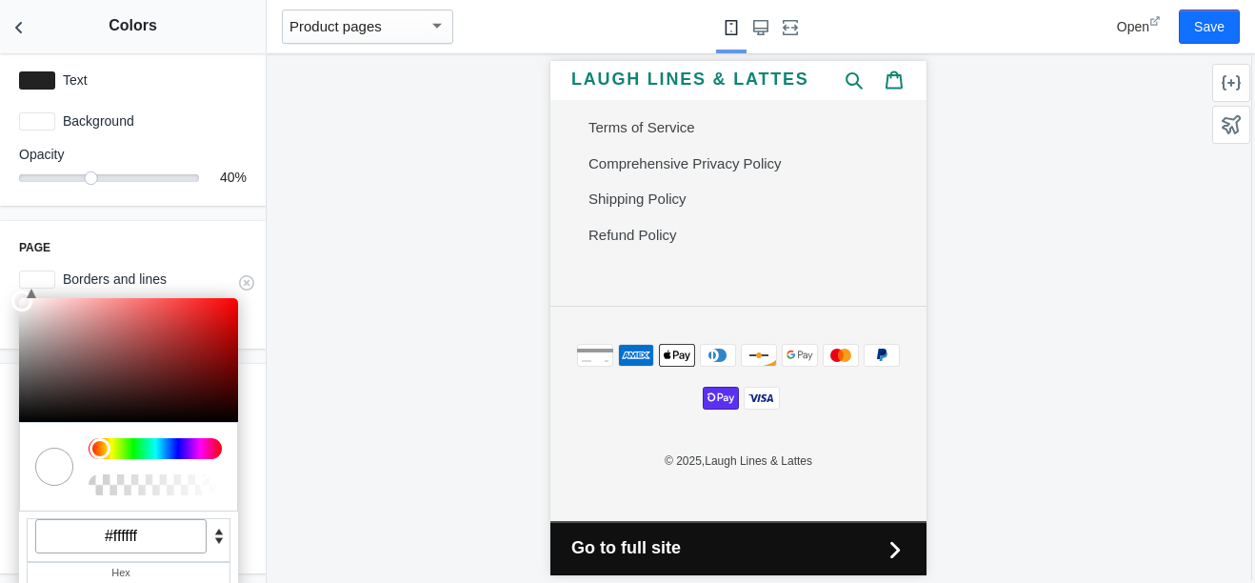
click at [171, 533] on input "#ffffff" at bounding box center [120, 536] width 171 height 34
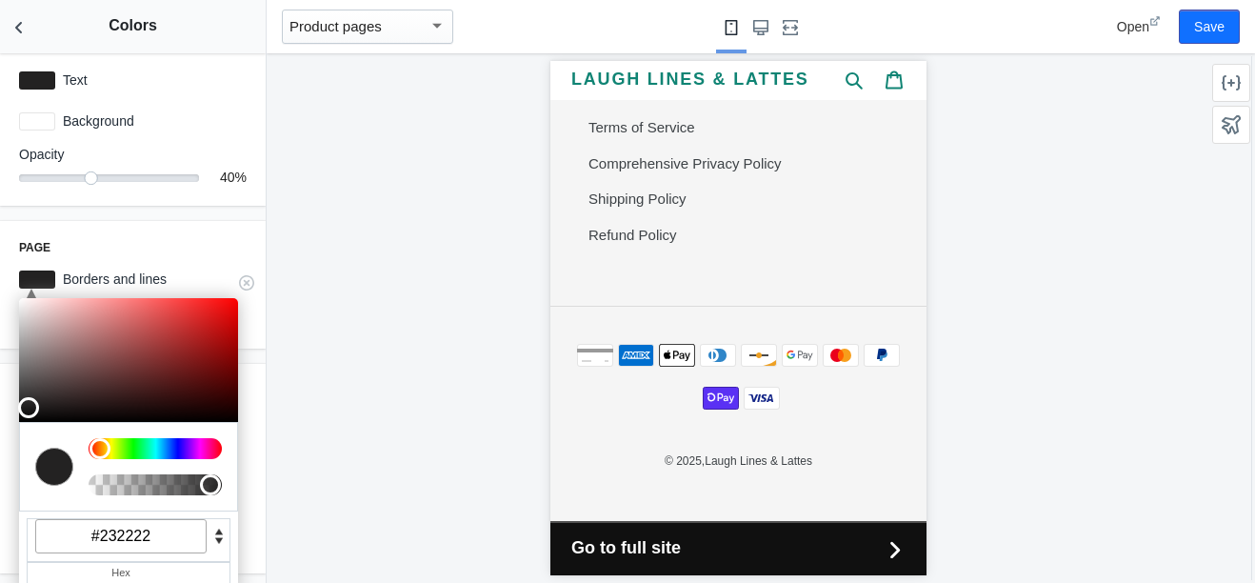
type input "#232222"
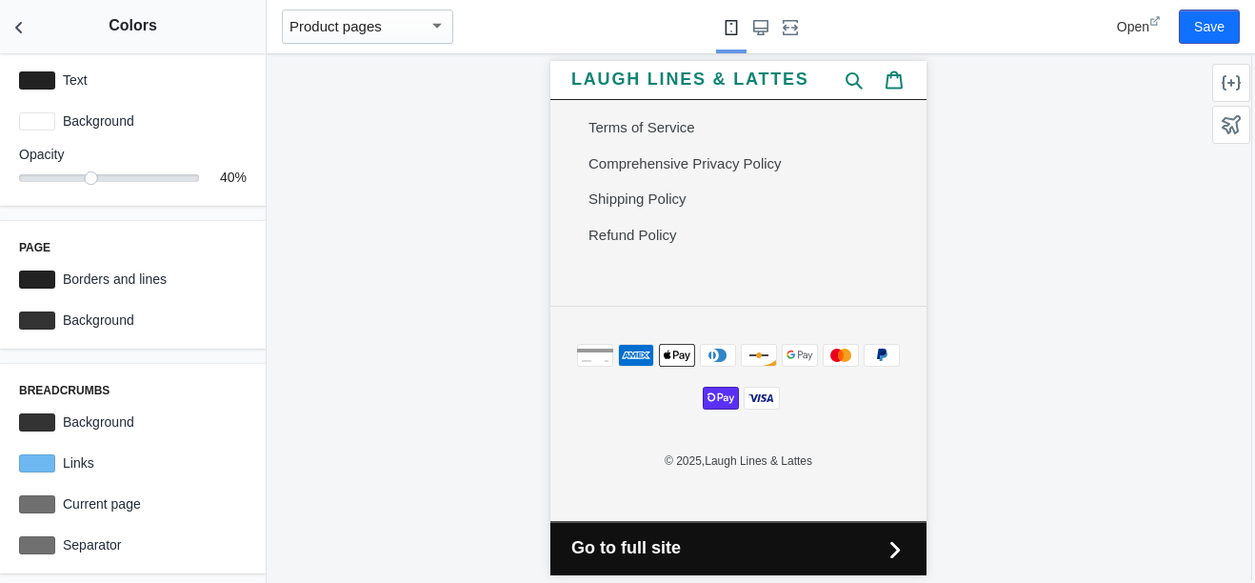
click at [448, 341] on div at bounding box center [738, 318] width 943 height 530
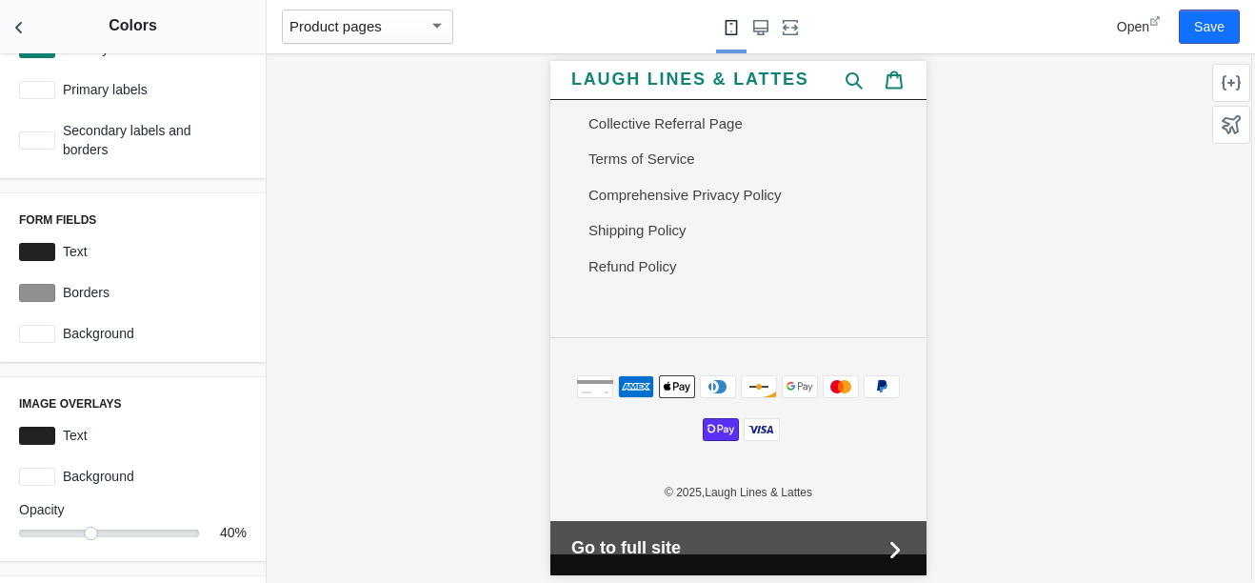
scroll to position [255, 0]
click at [35, 297] on div at bounding box center [37, 294] width 36 height 18
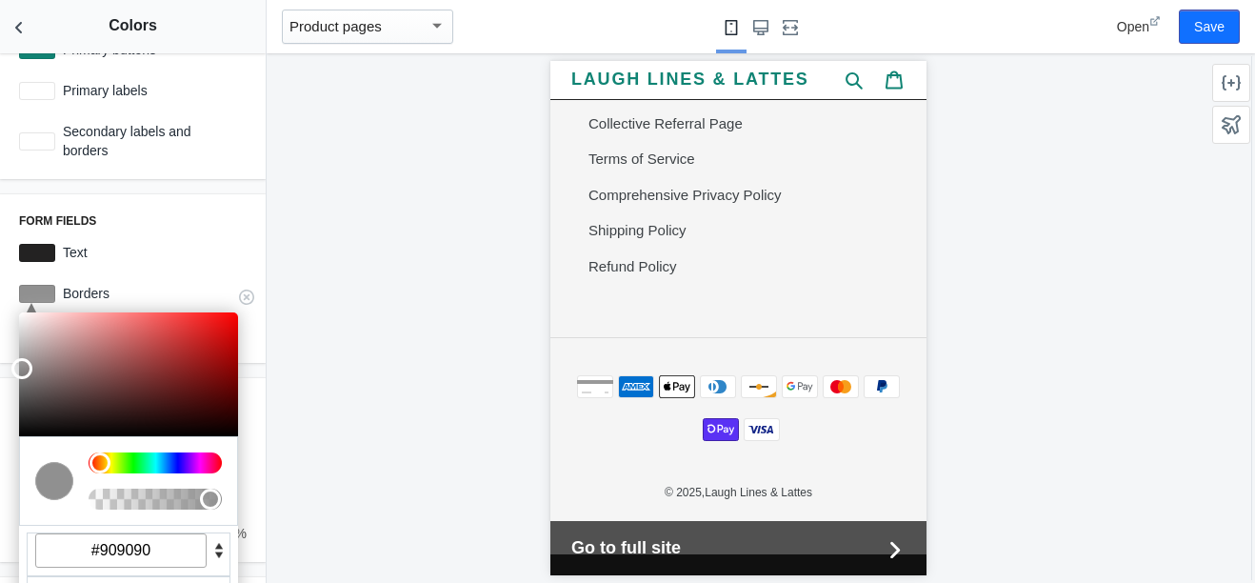
click at [164, 552] on input "#909090" at bounding box center [120, 550] width 171 height 34
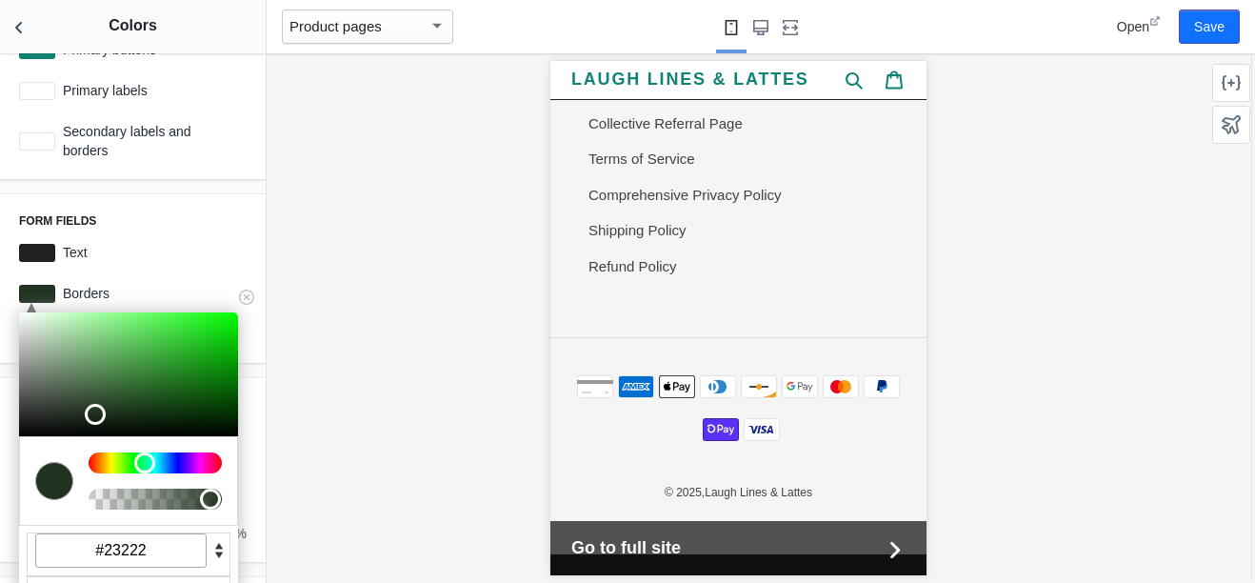
type input "#232222"
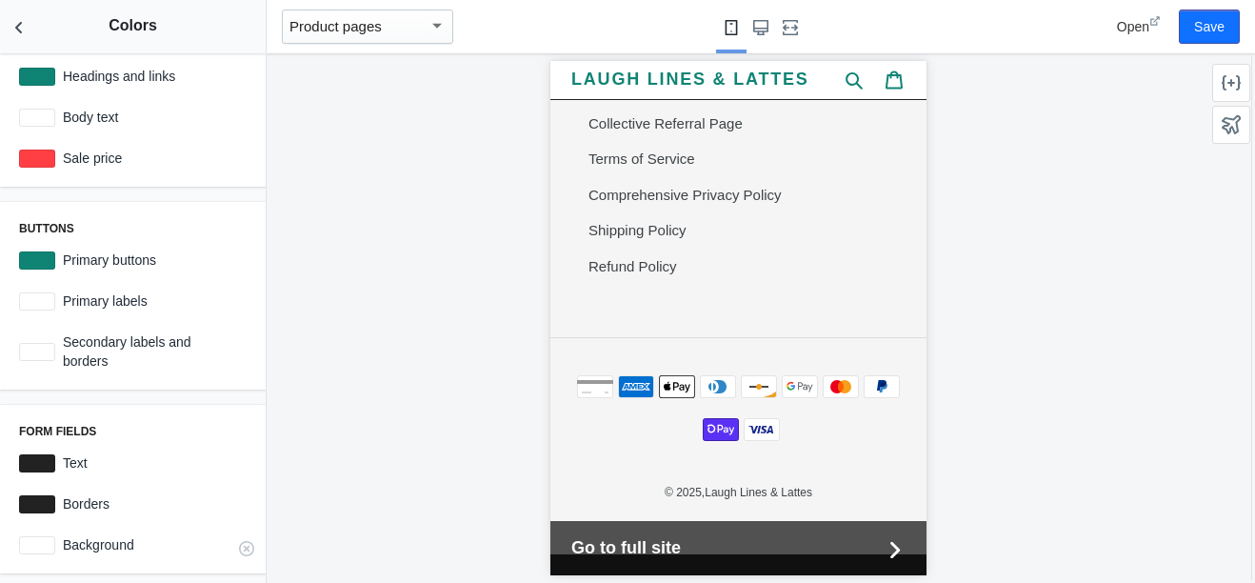
scroll to position [43, 0]
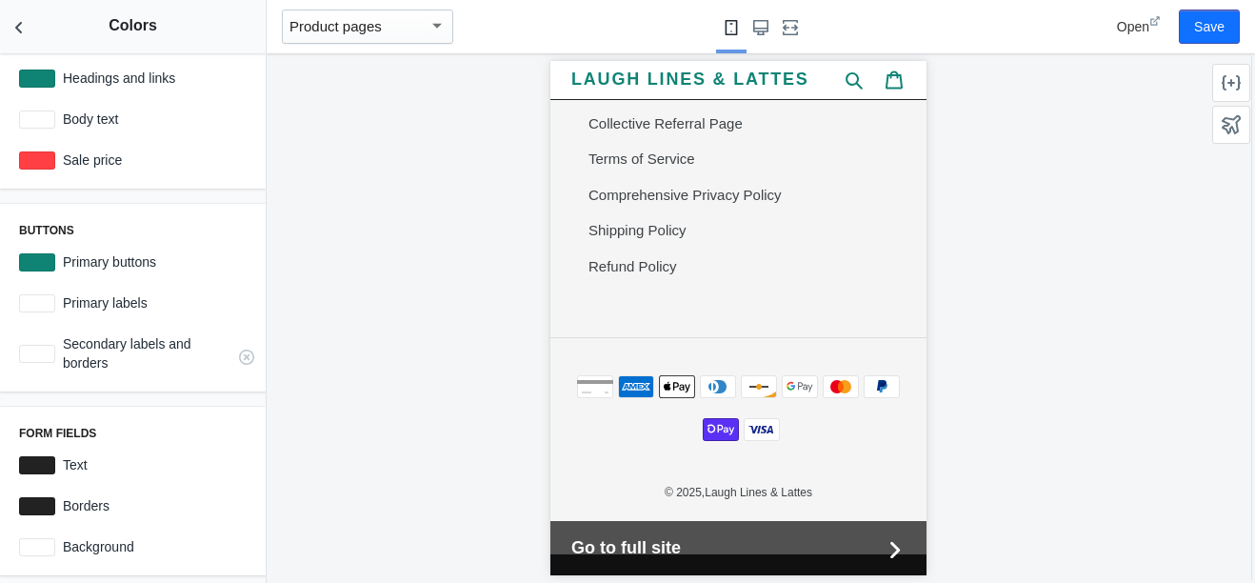
click at [47, 351] on div at bounding box center [37, 354] width 36 height 18
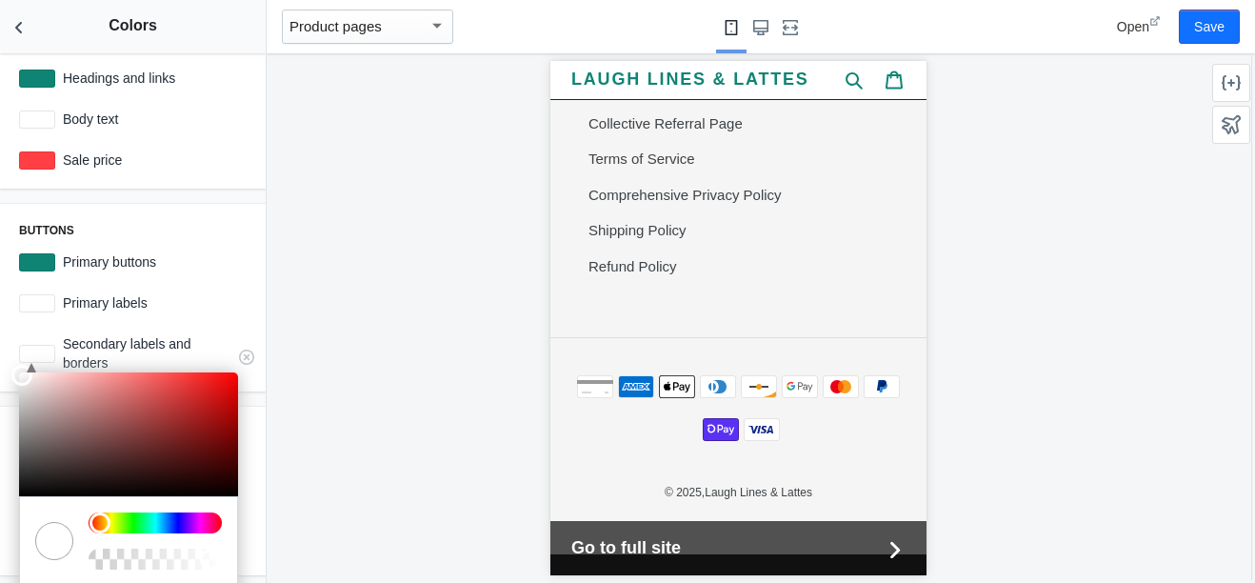
scroll to position [151, 0]
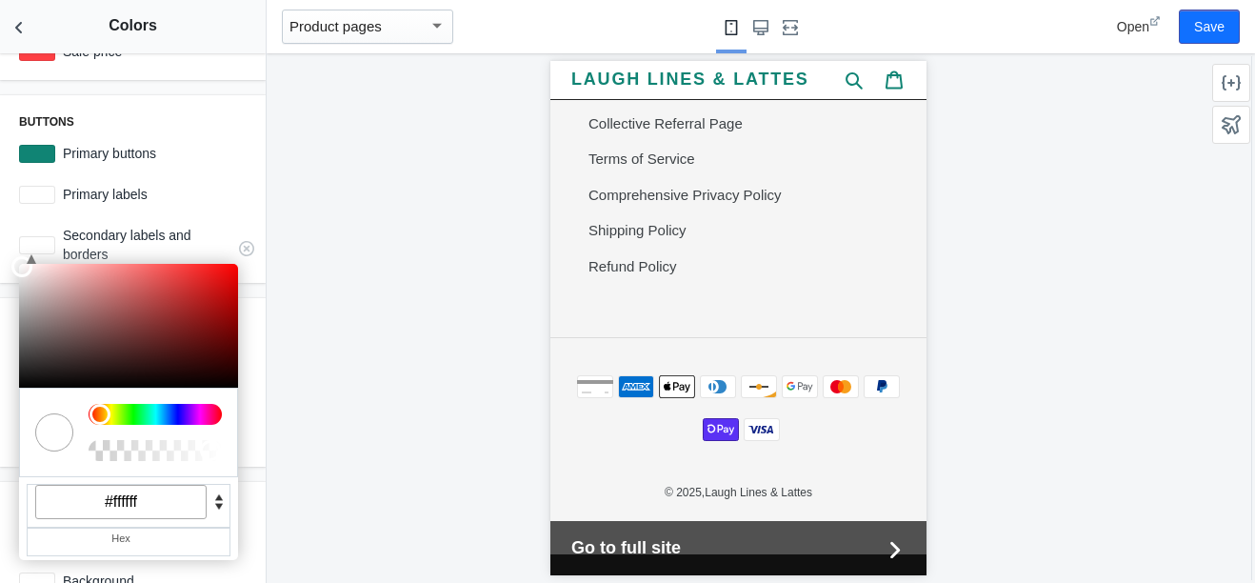
click at [151, 508] on input "#ffffff" at bounding box center [120, 502] width 171 height 34
type input "#232222"
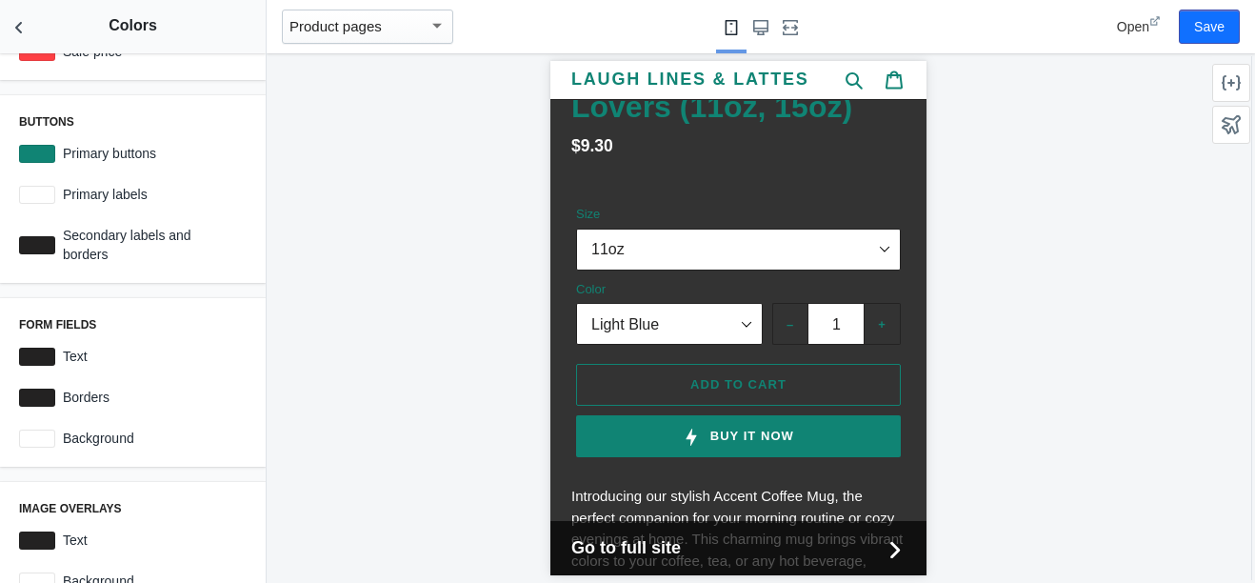
scroll to position [694, 0]
click at [772, 346] on button "–" at bounding box center [789, 325] width 35 height 42
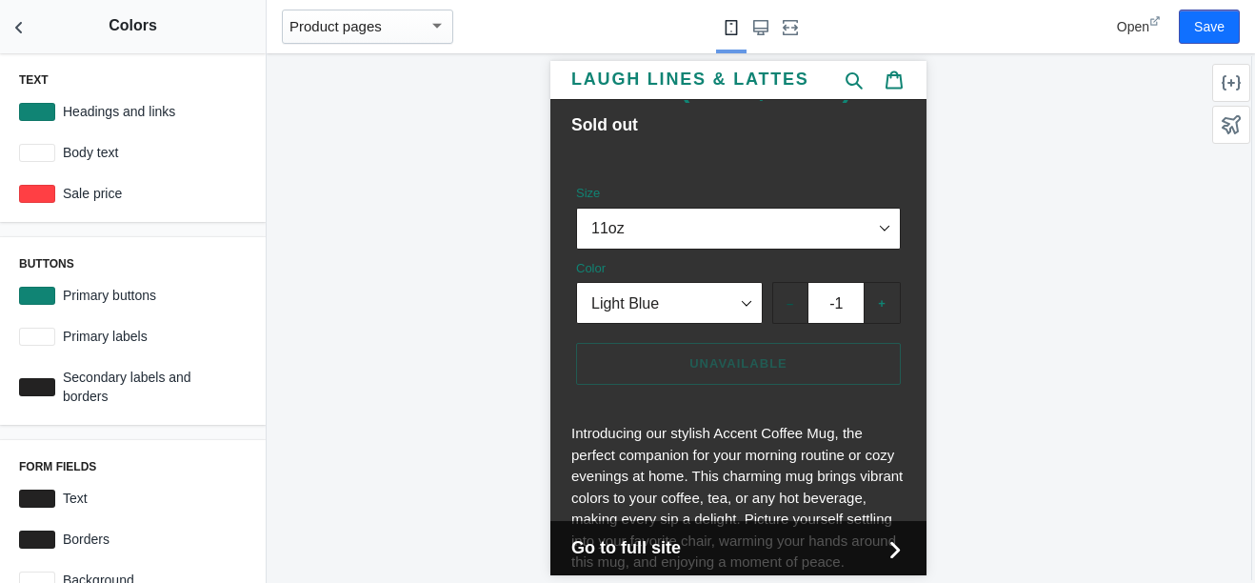
scroll to position [719, 0]
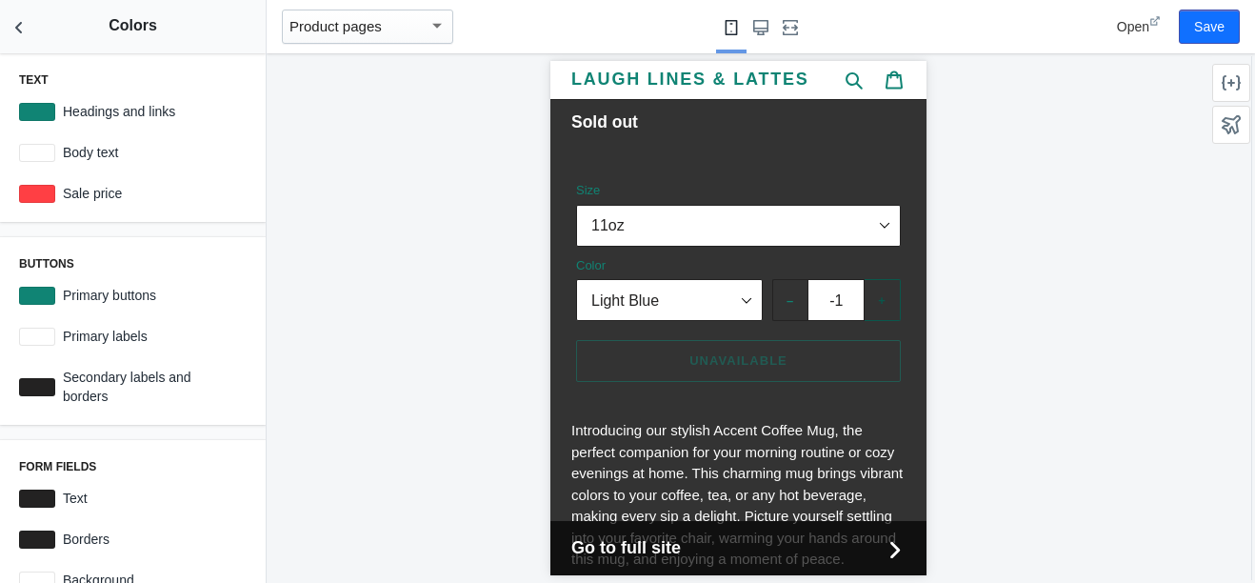
click at [864, 321] on button "+" at bounding box center [882, 300] width 36 height 42
type input "1"
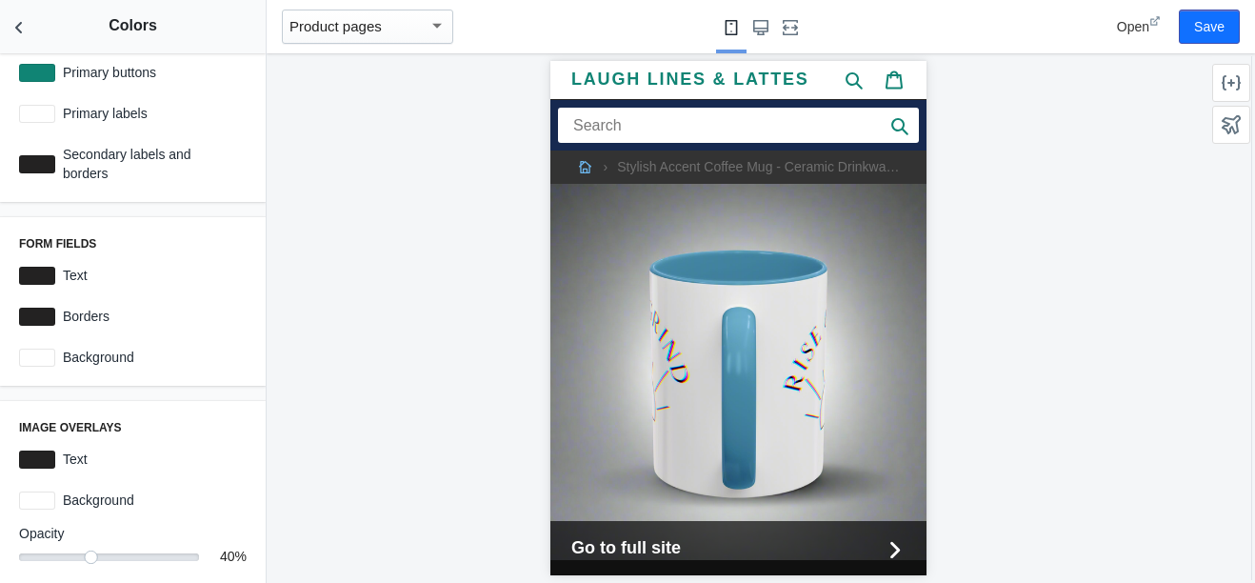
scroll to position [233, 0]
click at [52, 278] on div at bounding box center [37, 275] width 36 height 18
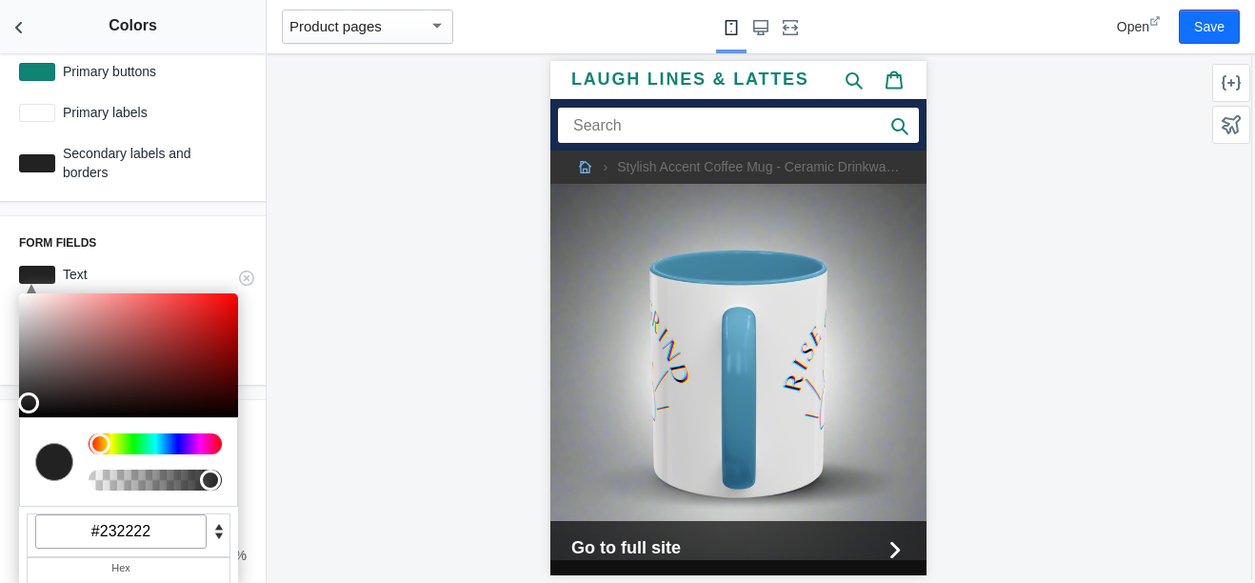
click at [159, 541] on input "#232222" at bounding box center [120, 531] width 171 height 34
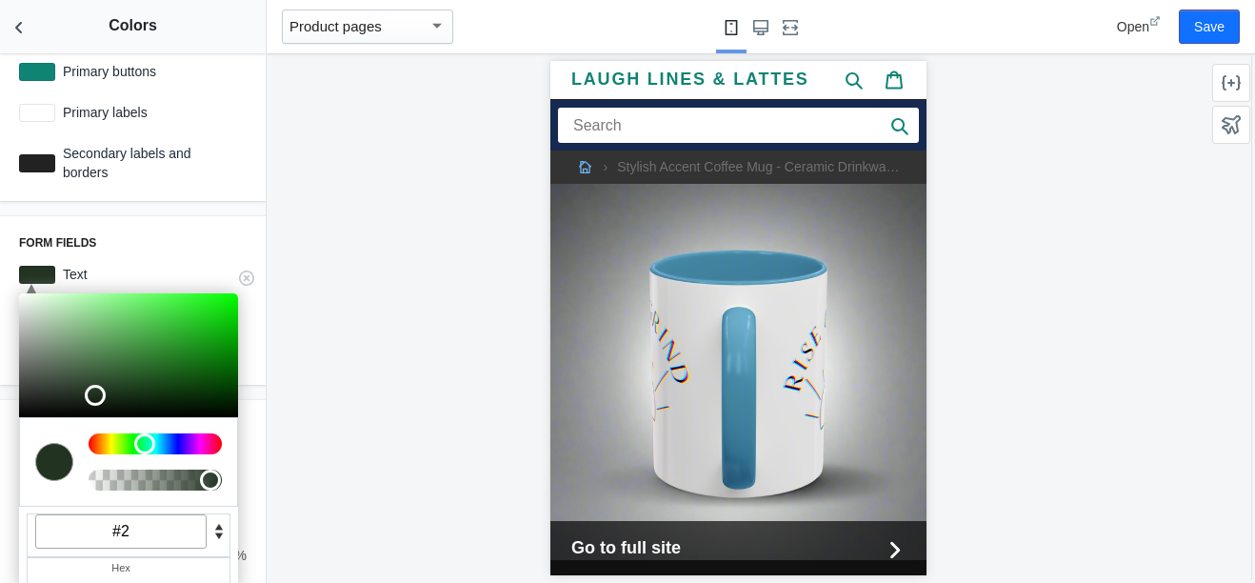
type input "#"
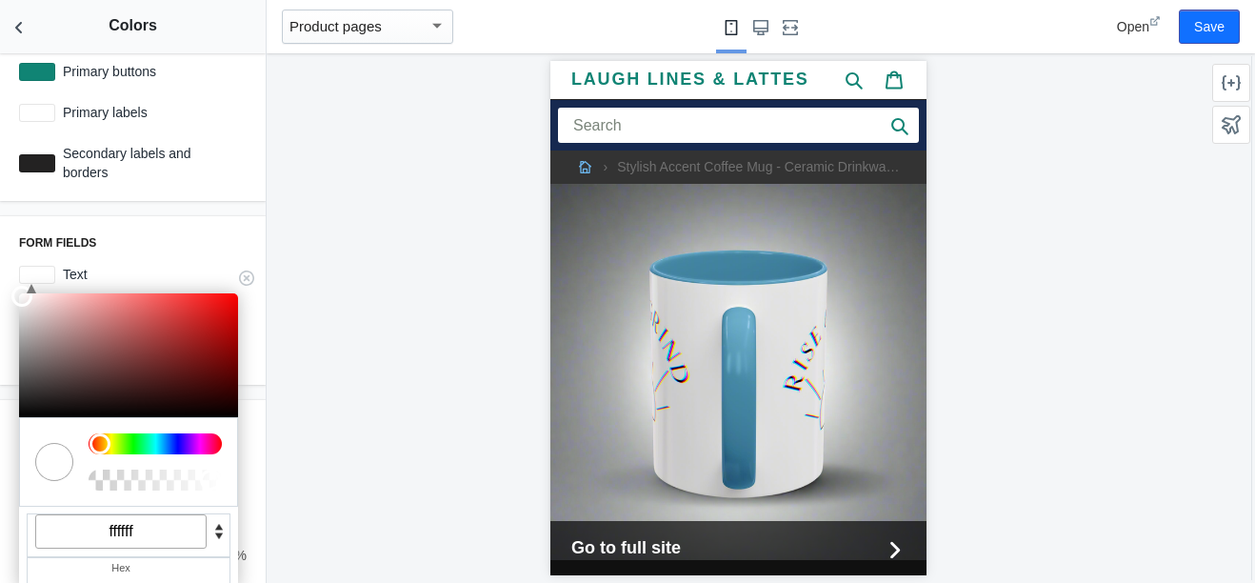
type input "ffffff"
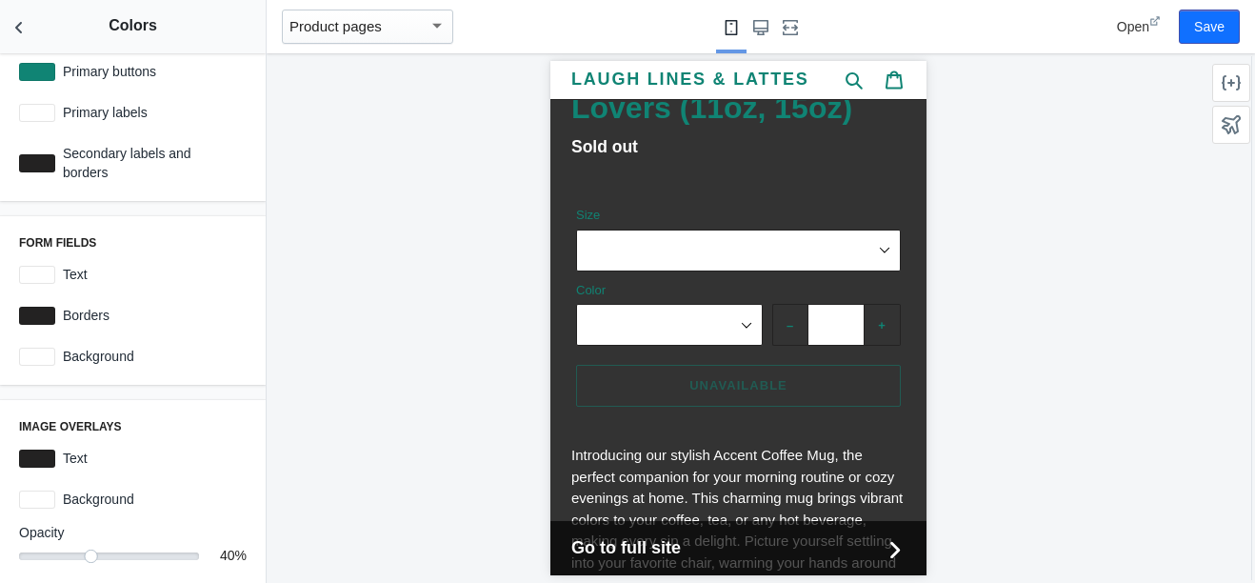
scroll to position [693, 0]
click at [40, 355] on div at bounding box center [37, 357] width 36 height 18
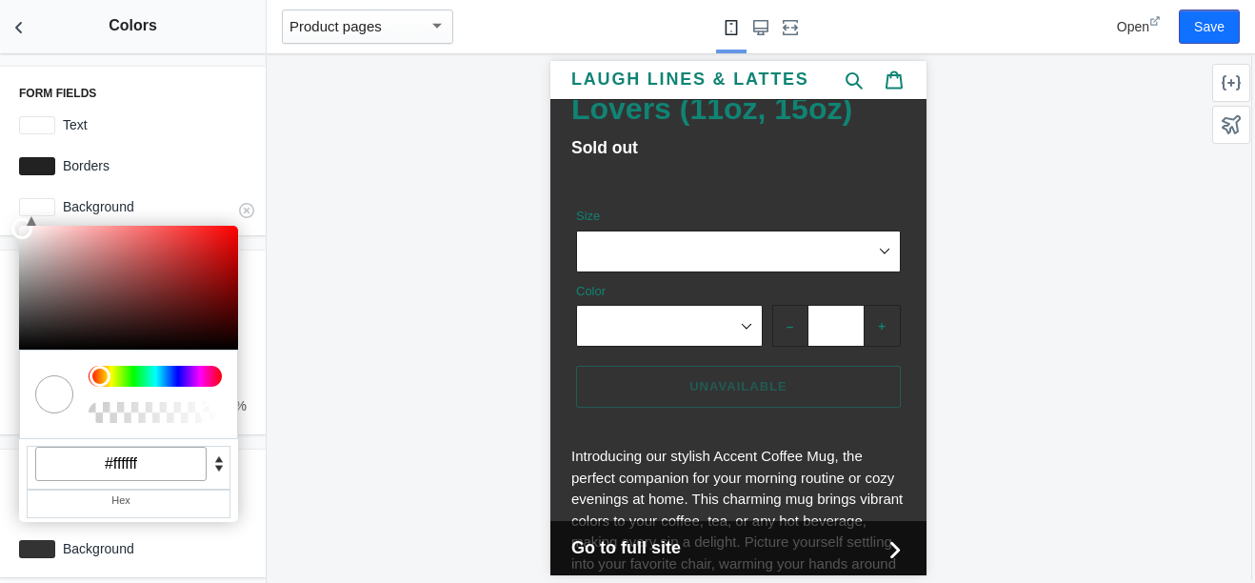
scroll to position [384, 0]
click at [151, 465] on input "#ffffff" at bounding box center [120, 463] width 171 height 34
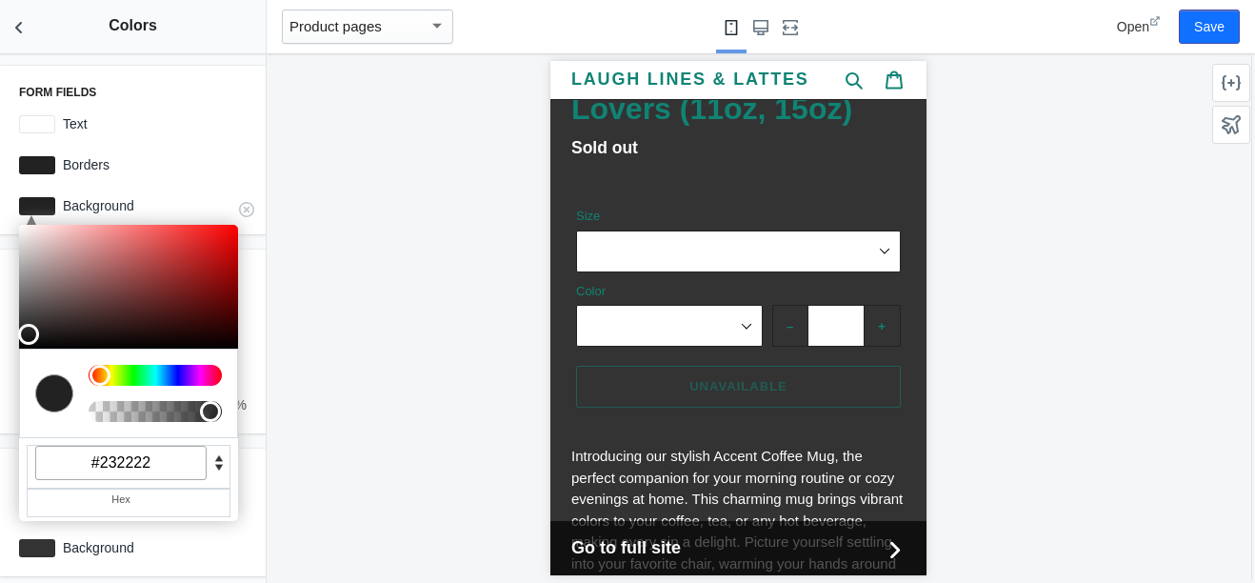
type input "#232222"
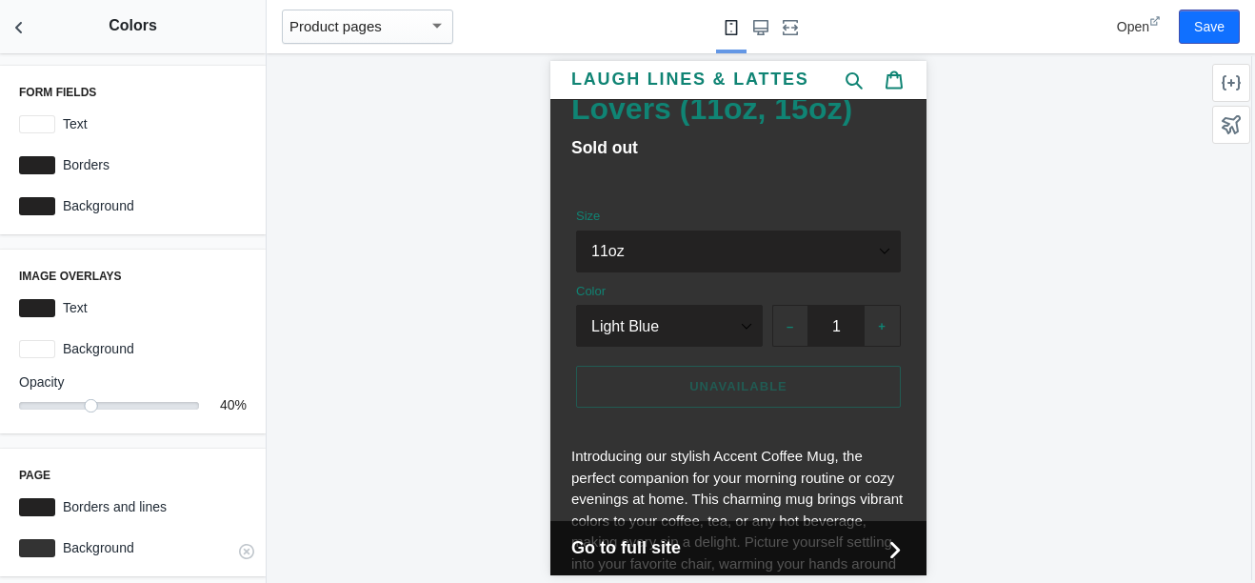
click at [29, 548] on div at bounding box center [37, 548] width 36 height 18
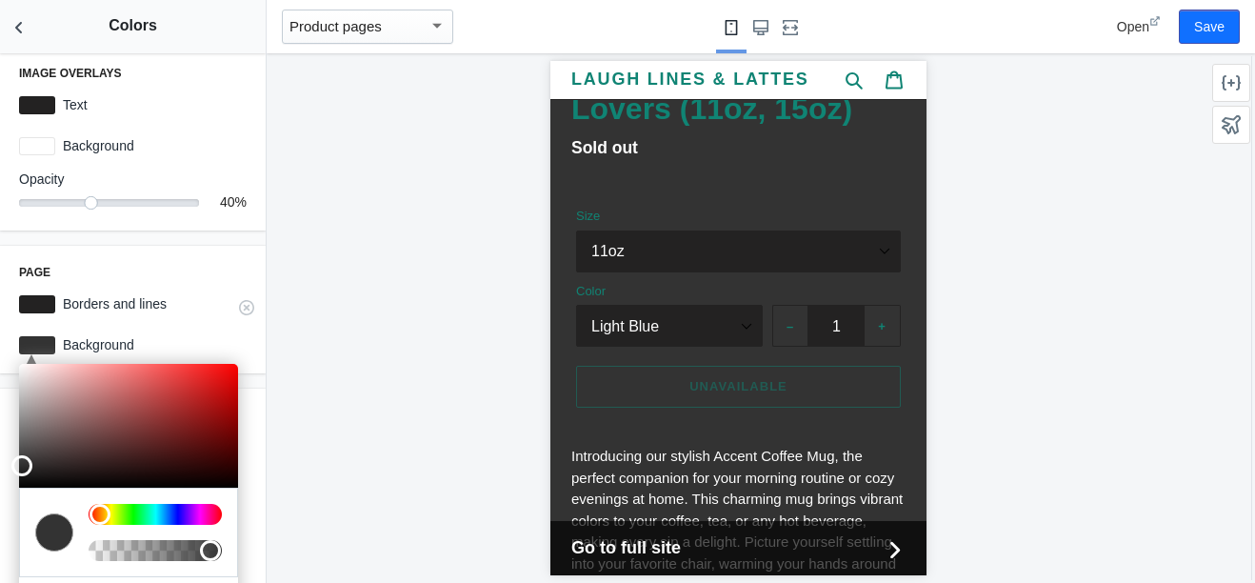
scroll to position [664, 0]
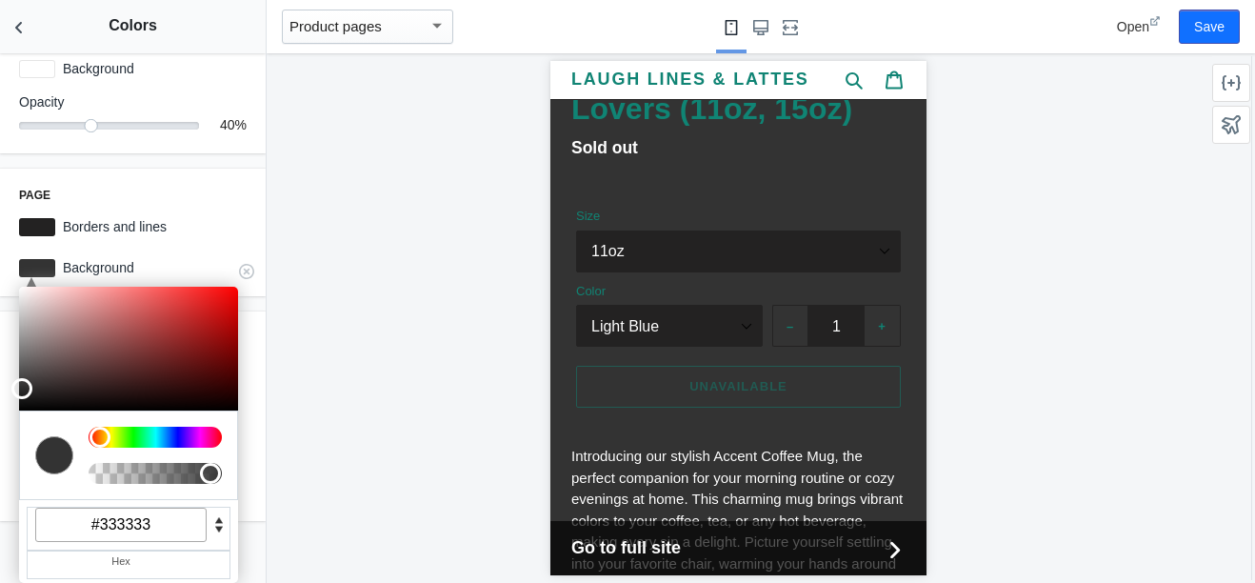
click at [182, 523] on input "#333333" at bounding box center [120, 525] width 171 height 34
type input "#ffffff"
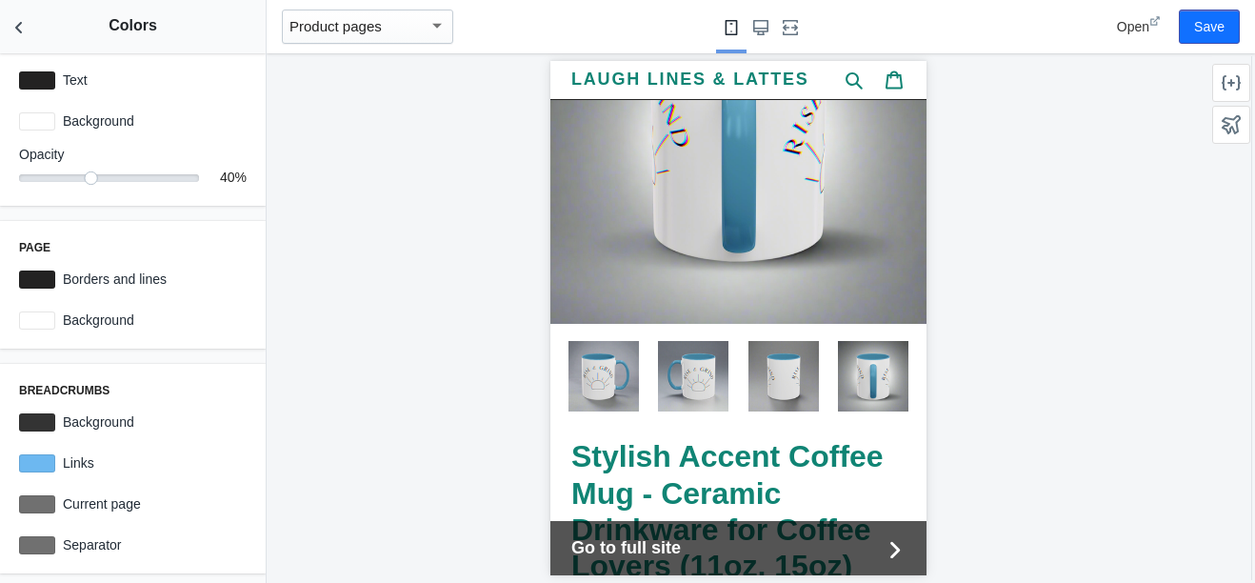
scroll to position [0, 0]
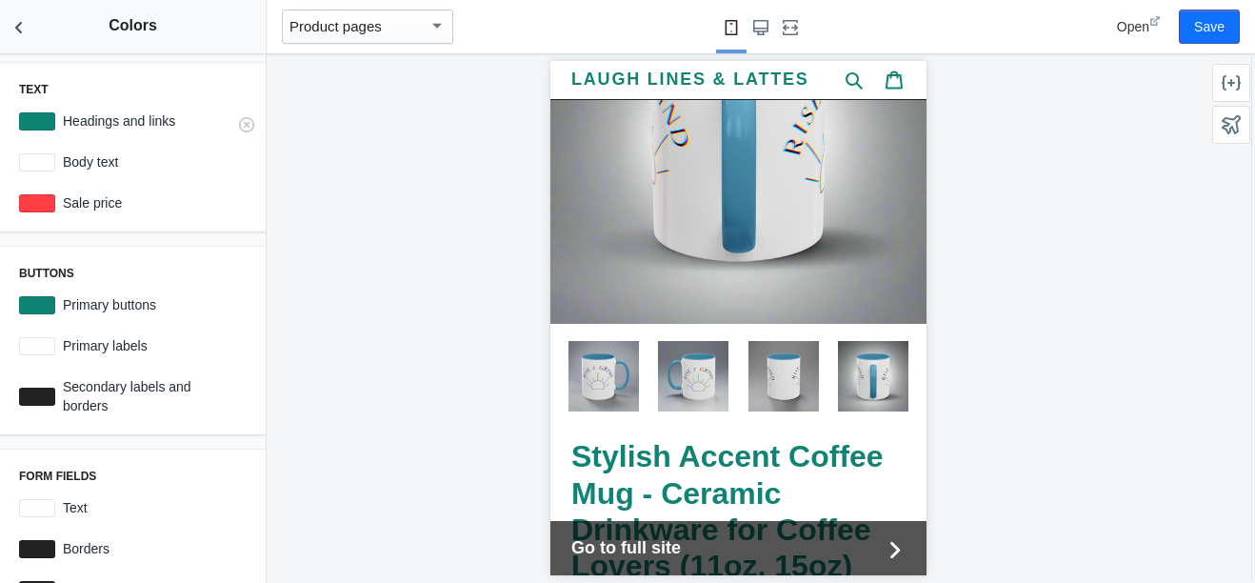
click at [30, 125] on div at bounding box center [37, 121] width 36 height 18
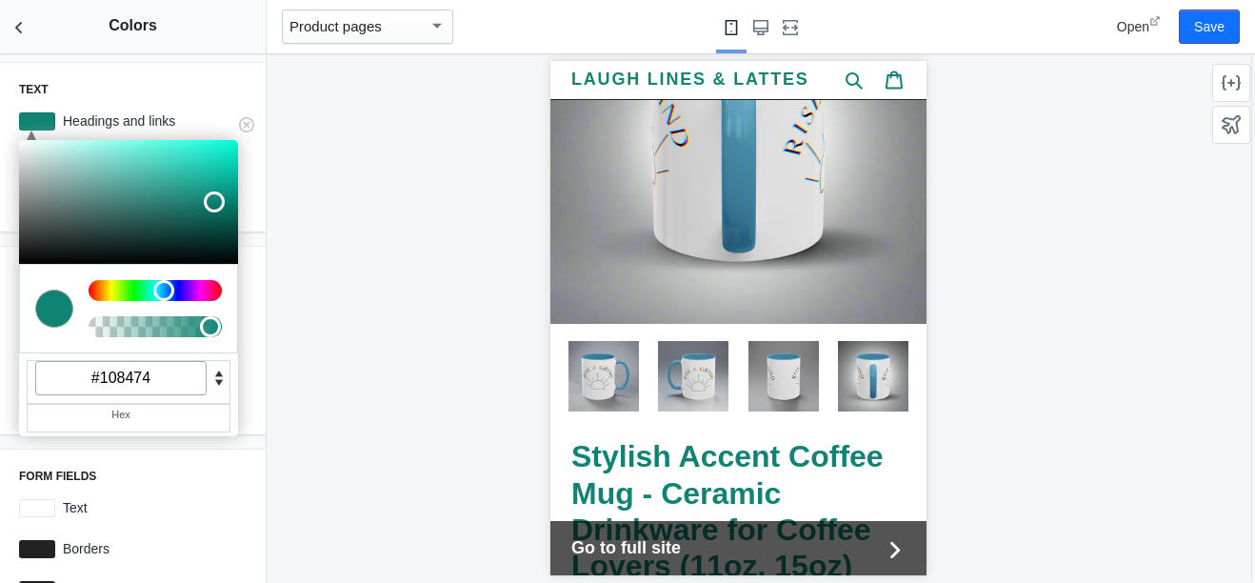
click at [171, 383] on input "#108474" at bounding box center [120, 378] width 171 height 34
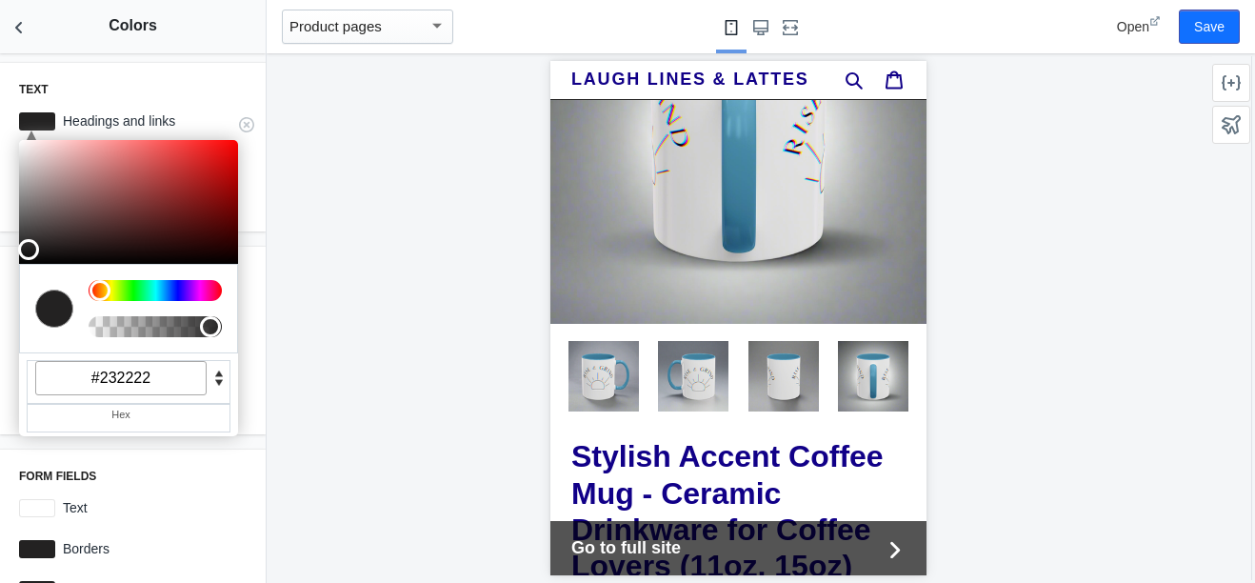
type input "#232222"
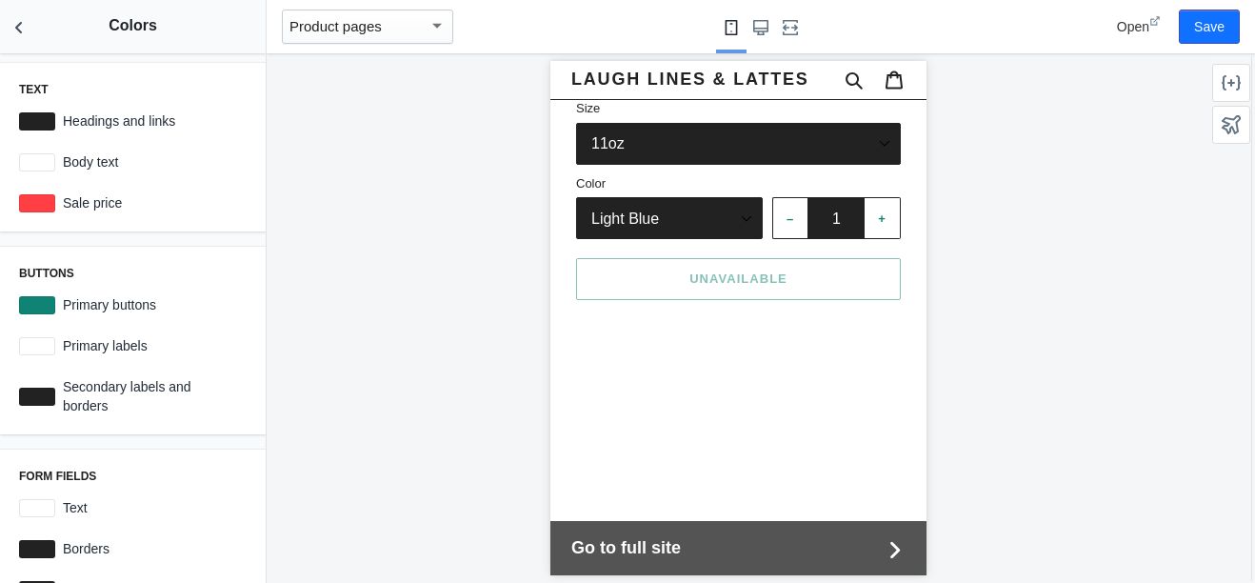
scroll to position [802, 0]
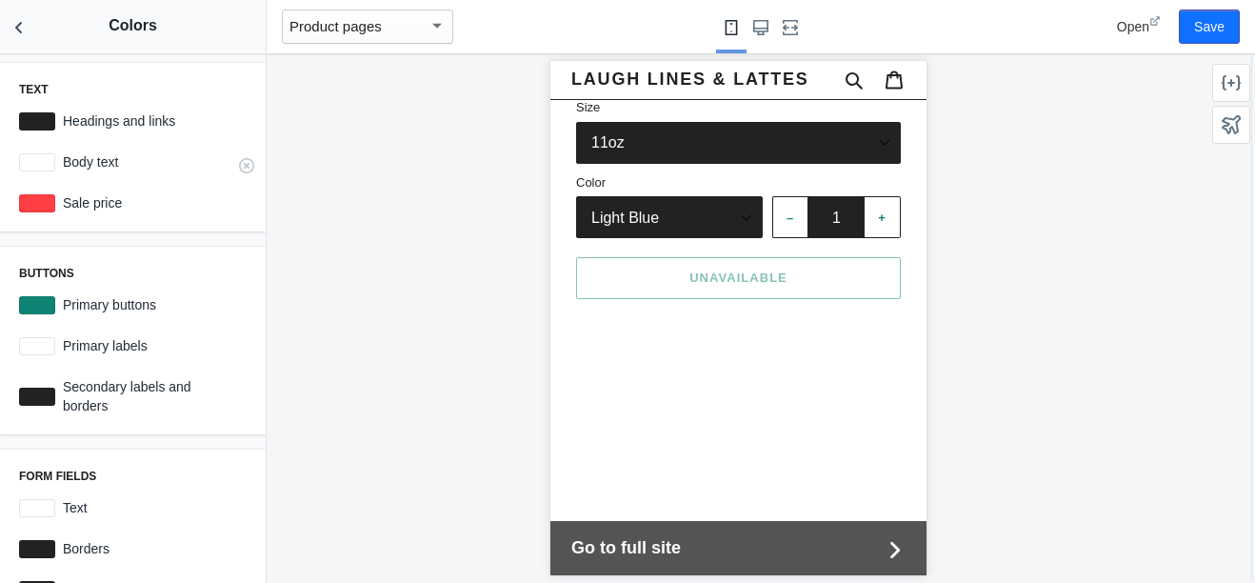
click at [31, 157] on div at bounding box center [37, 162] width 36 height 18
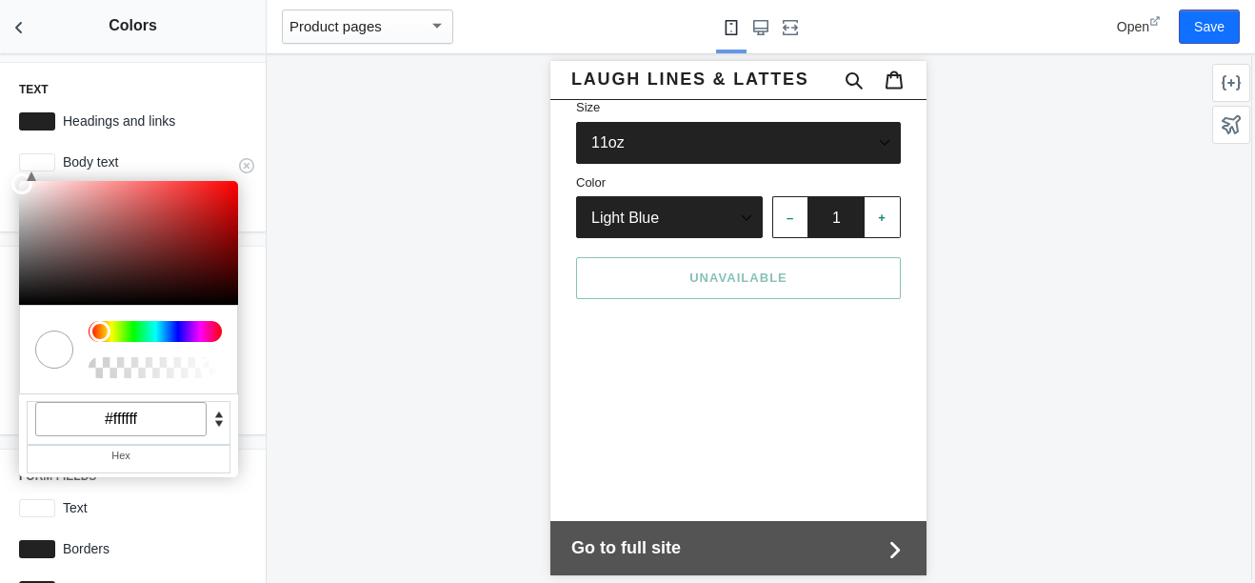
click at [151, 420] on input "#ffffff" at bounding box center [120, 419] width 171 height 34
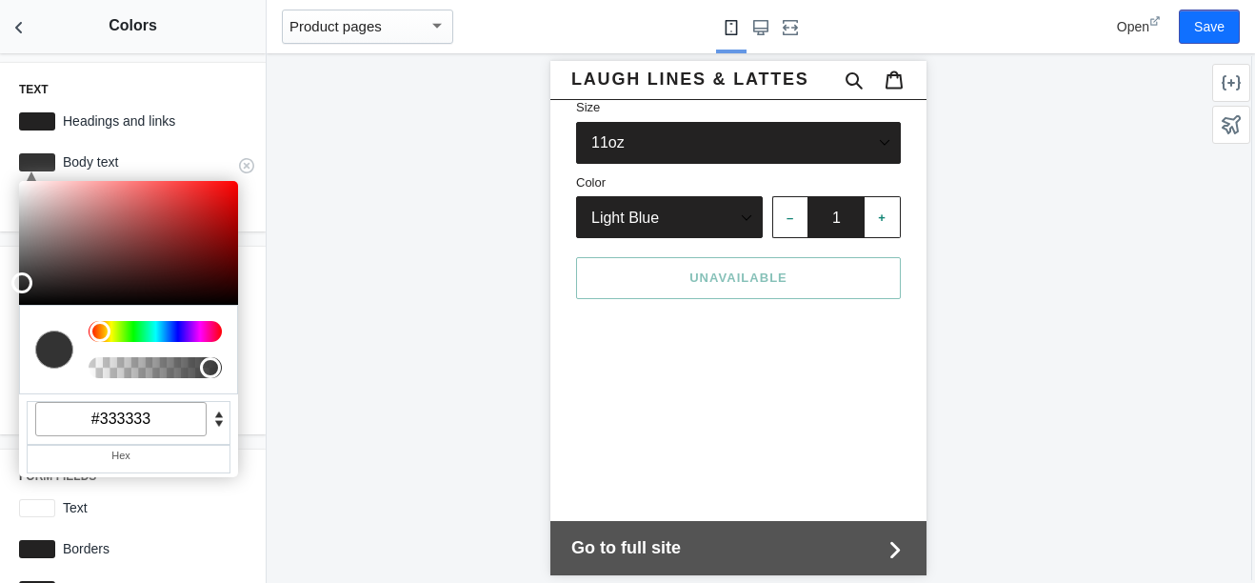
type input "#333333"
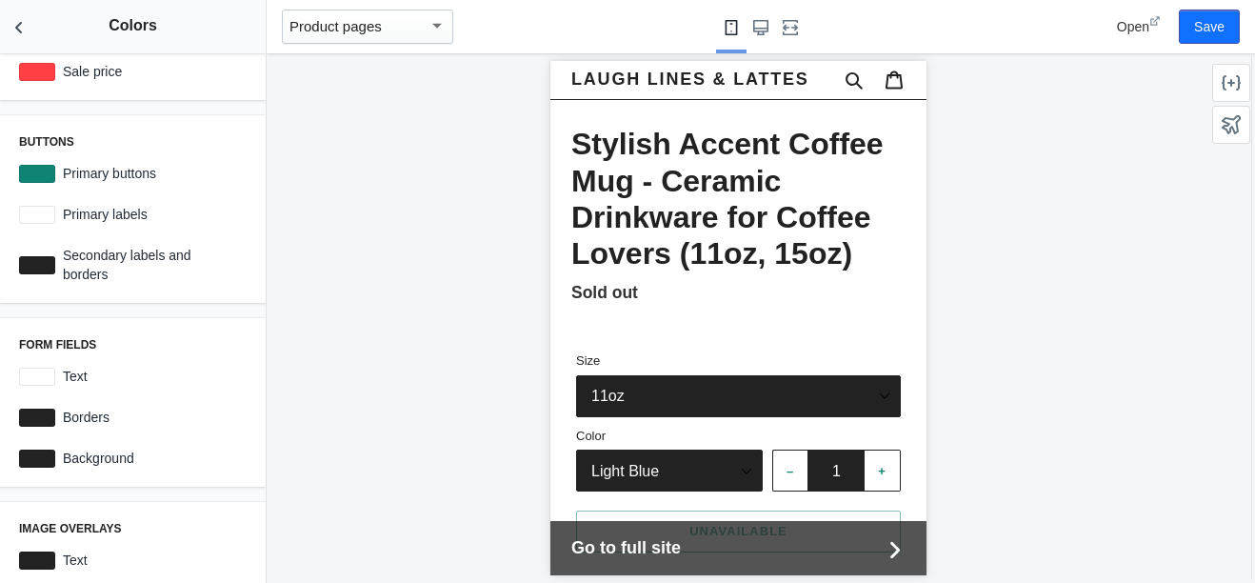
scroll to position [132, 0]
click at [22, 457] on div at bounding box center [37, 458] width 36 height 18
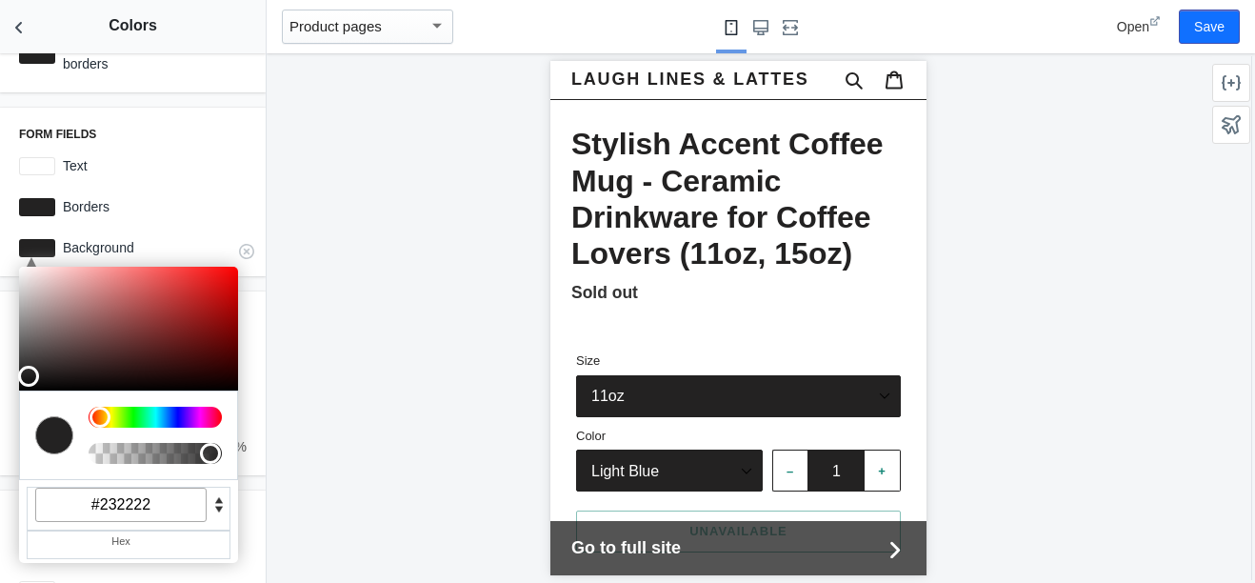
scroll to position [343, 0]
click at [185, 508] on input "#232222" at bounding box center [120, 504] width 171 height 34
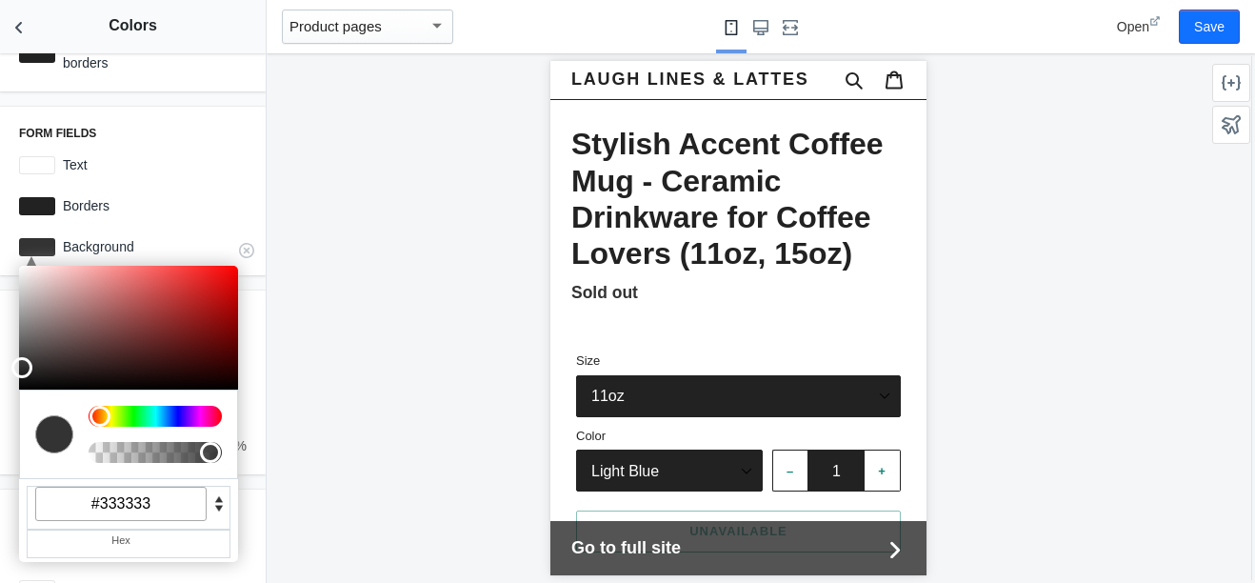
type input "#333333"
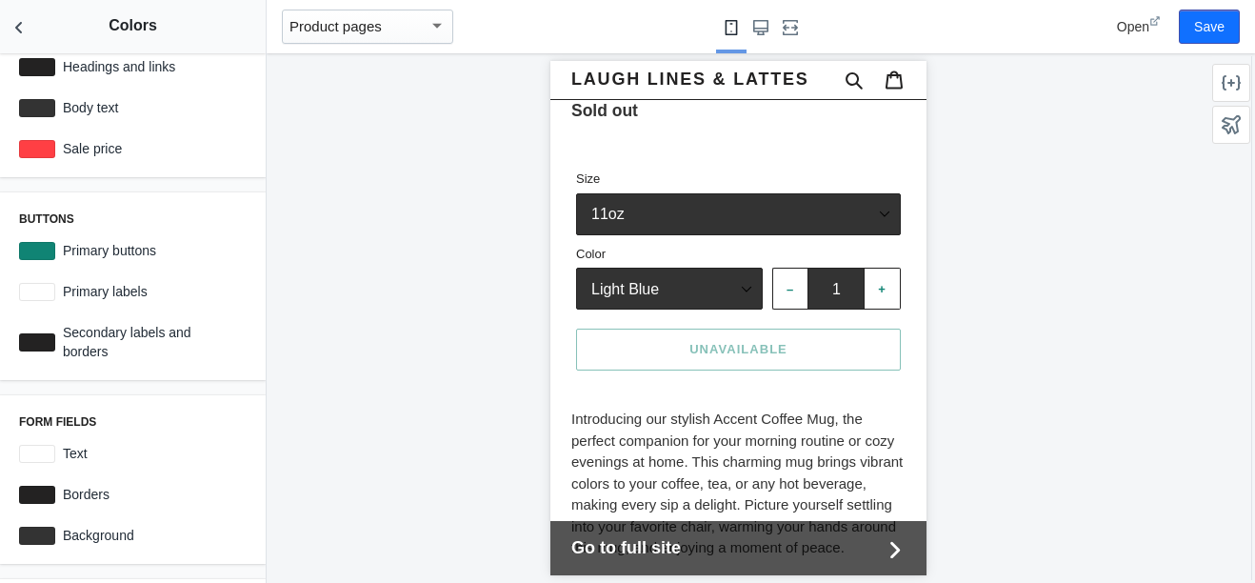
scroll to position [53, 0]
click at [35, 297] on div at bounding box center [37, 293] width 36 height 18
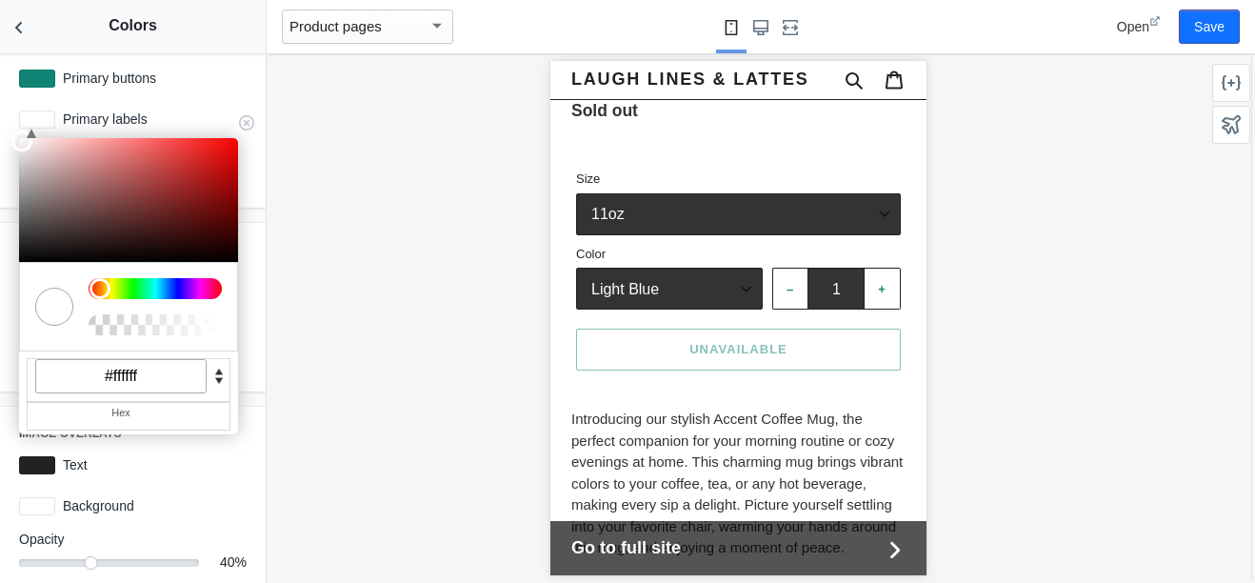
scroll to position [228, 0]
click at [147, 376] on input "#ffffff" at bounding box center [120, 375] width 171 height 34
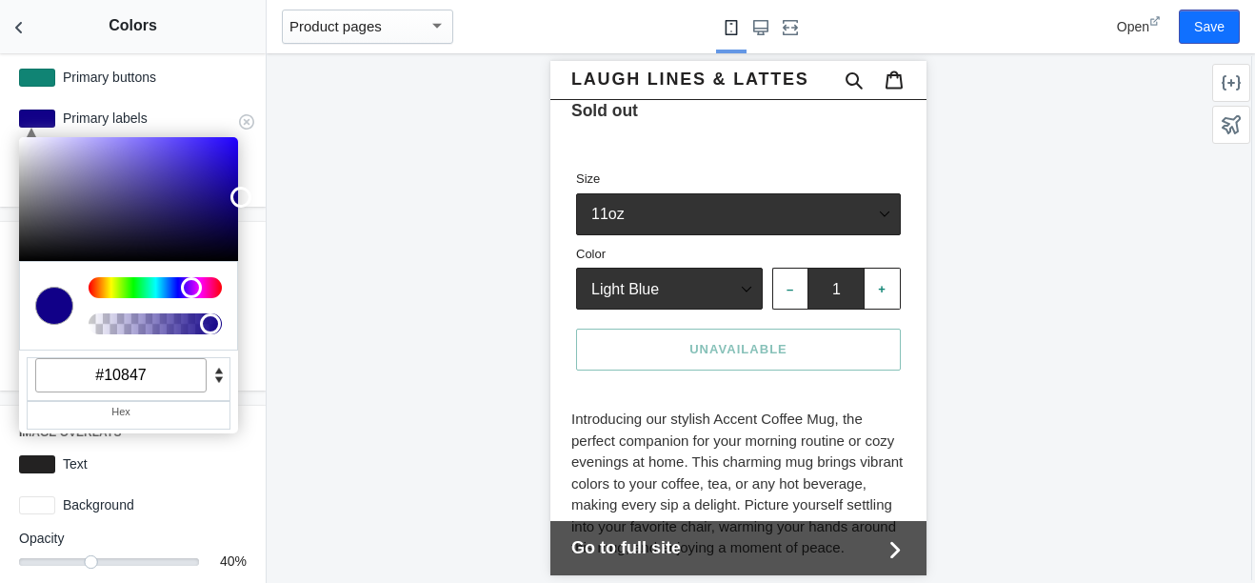
type input "#108474"
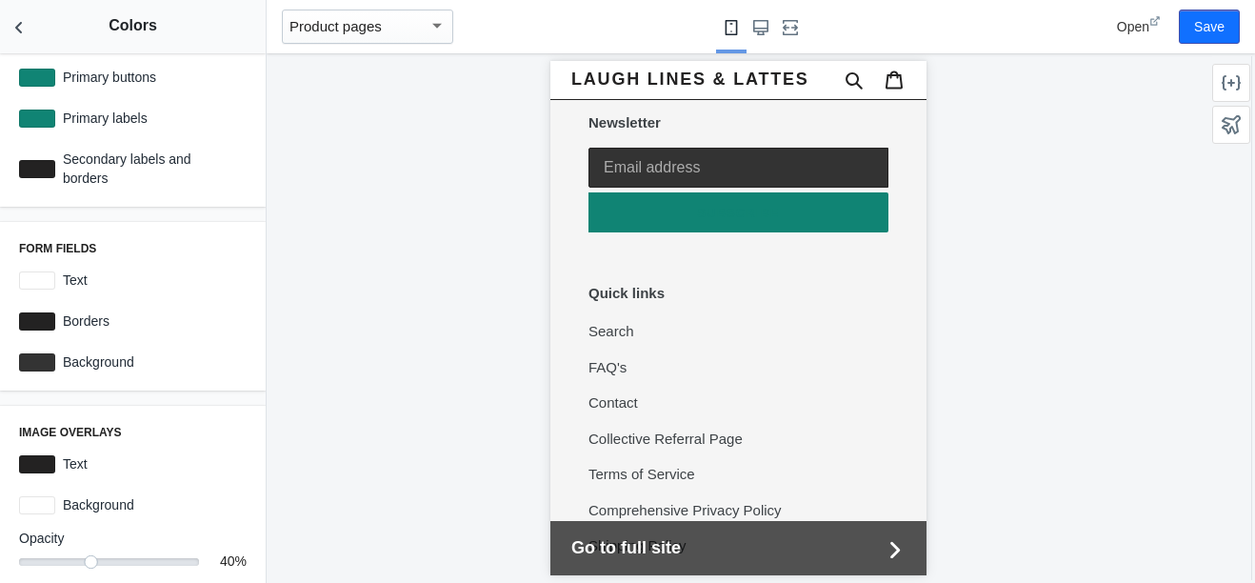
scroll to position [1869, 0]
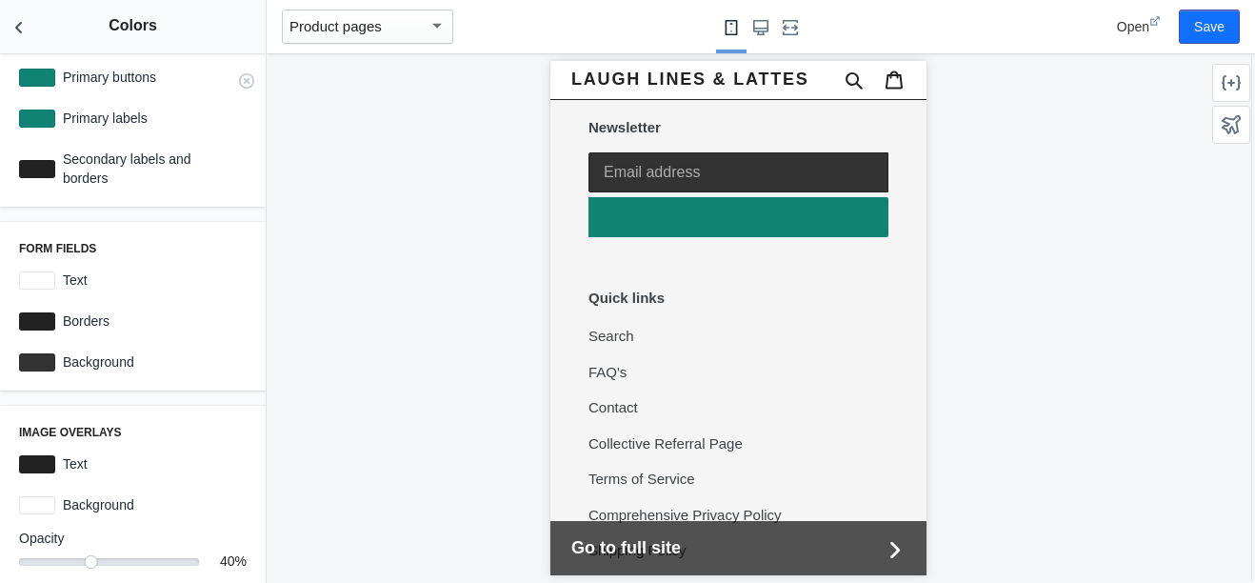
click at [107, 70] on label "Primary buttons" at bounding box center [150, 77] width 191 height 19
click at [33, 71] on div at bounding box center [37, 78] width 36 height 18
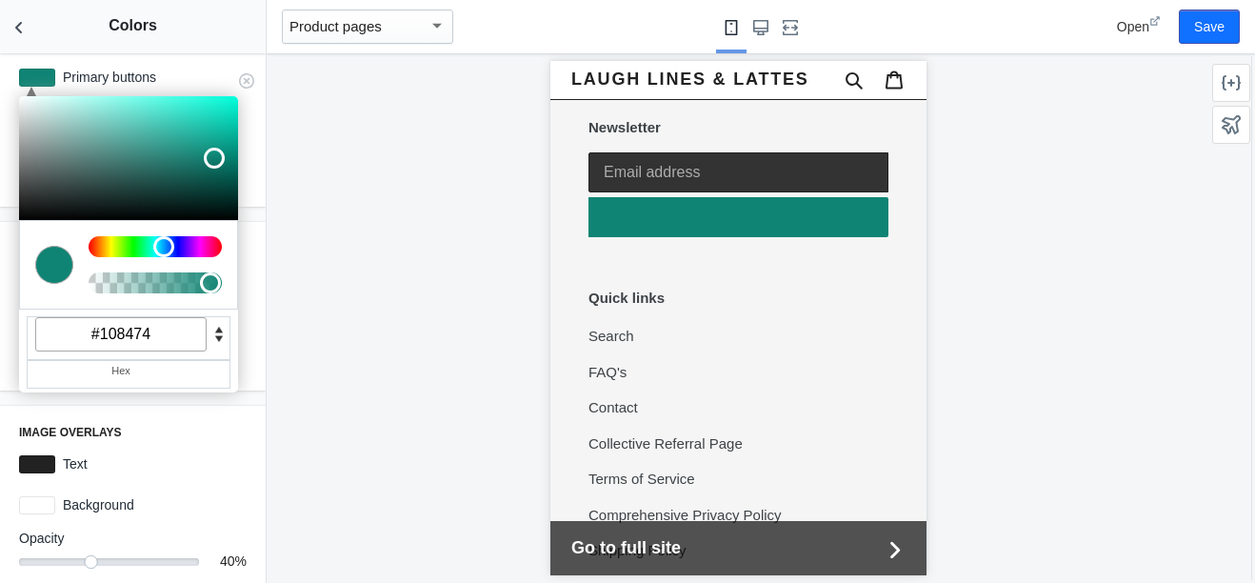
click at [158, 344] on input "#108474" at bounding box center [120, 334] width 171 height 34
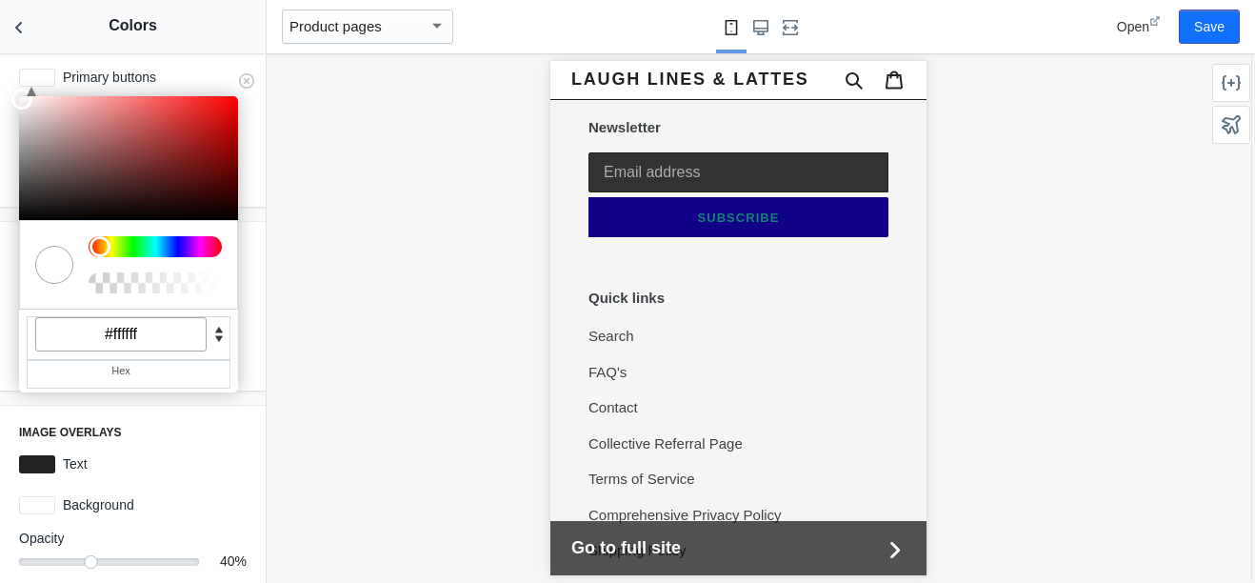
type input "#ffffff"
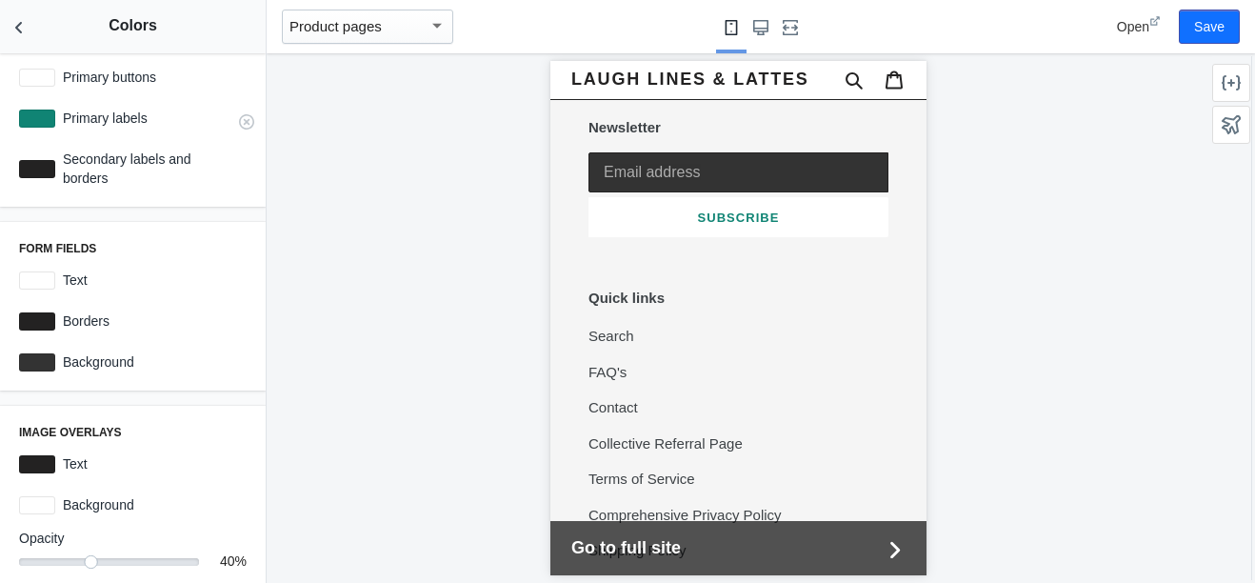
click at [38, 117] on div at bounding box center [37, 119] width 36 height 18
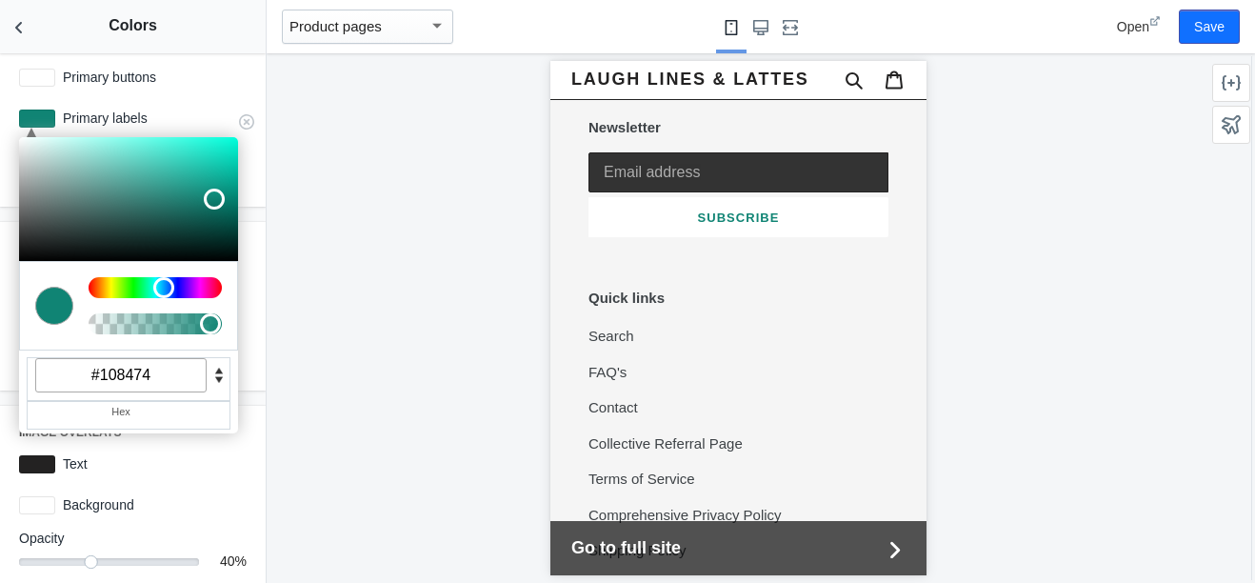
click at [170, 373] on input "#108474" at bounding box center [120, 375] width 171 height 34
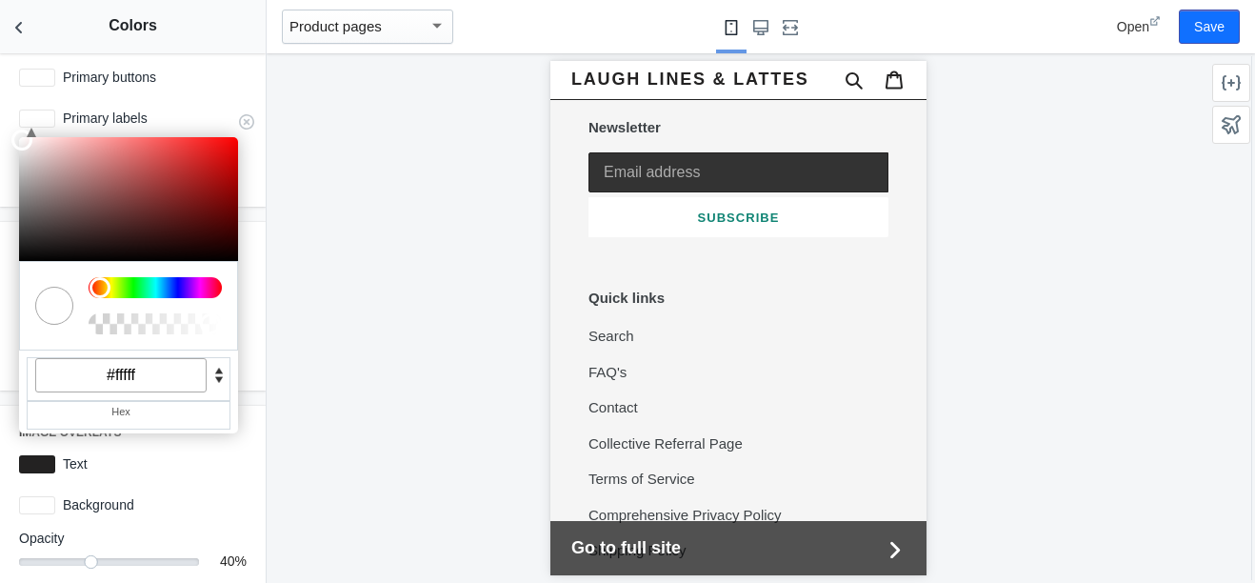
type input "#ffffff"
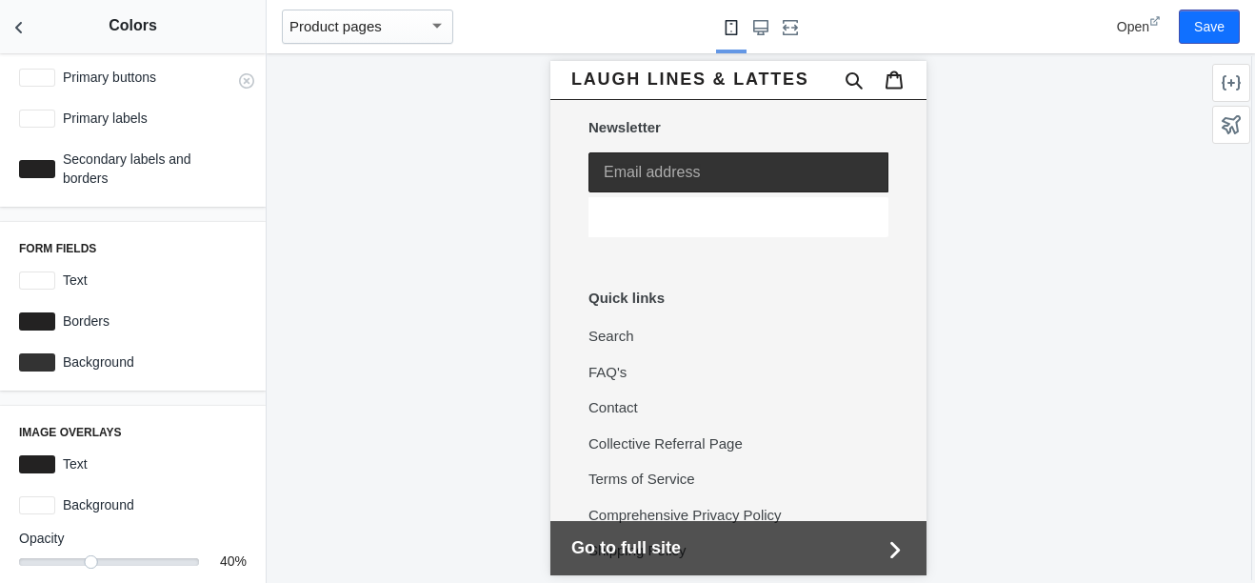
click at [47, 76] on div at bounding box center [37, 78] width 36 height 18
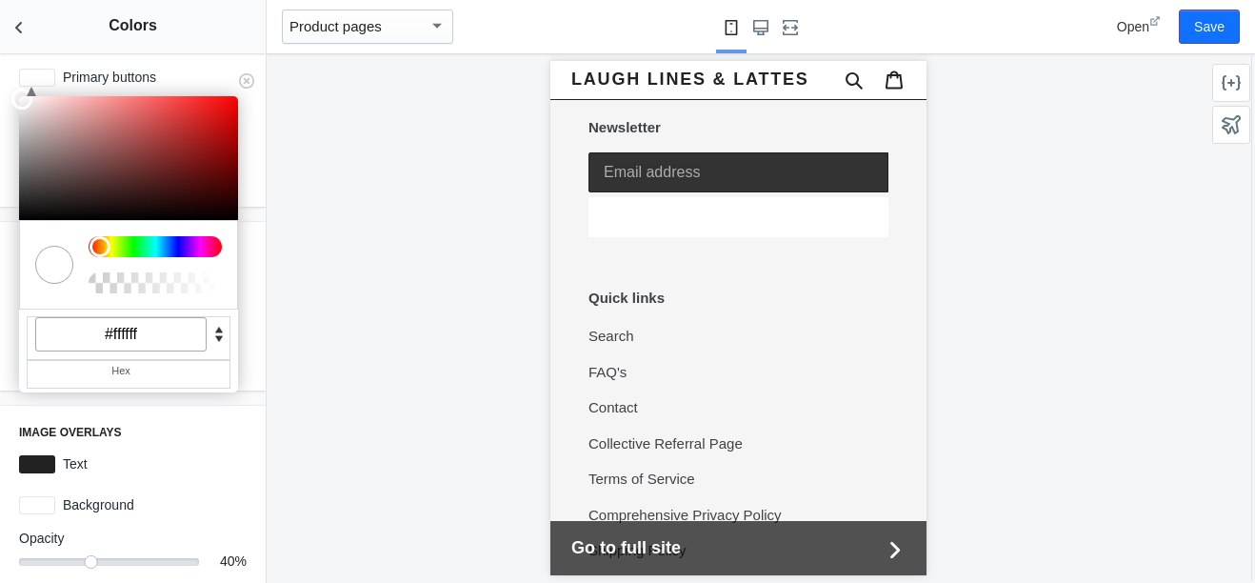
click at [145, 337] on input "#ffffff" at bounding box center [120, 334] width 171 height 34
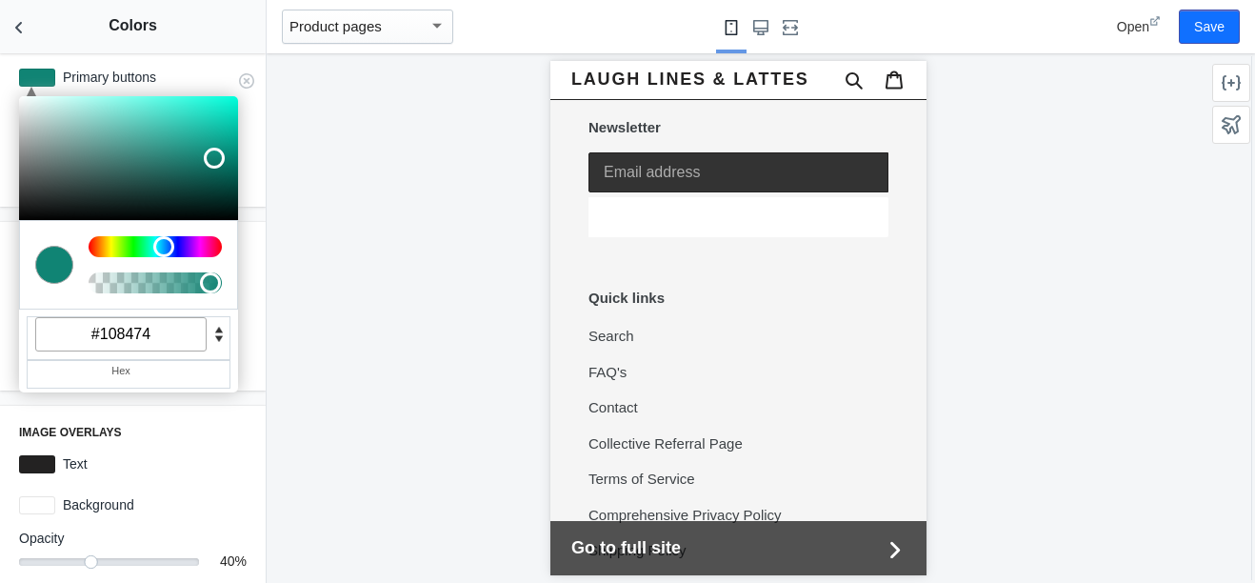
type input "#108474"
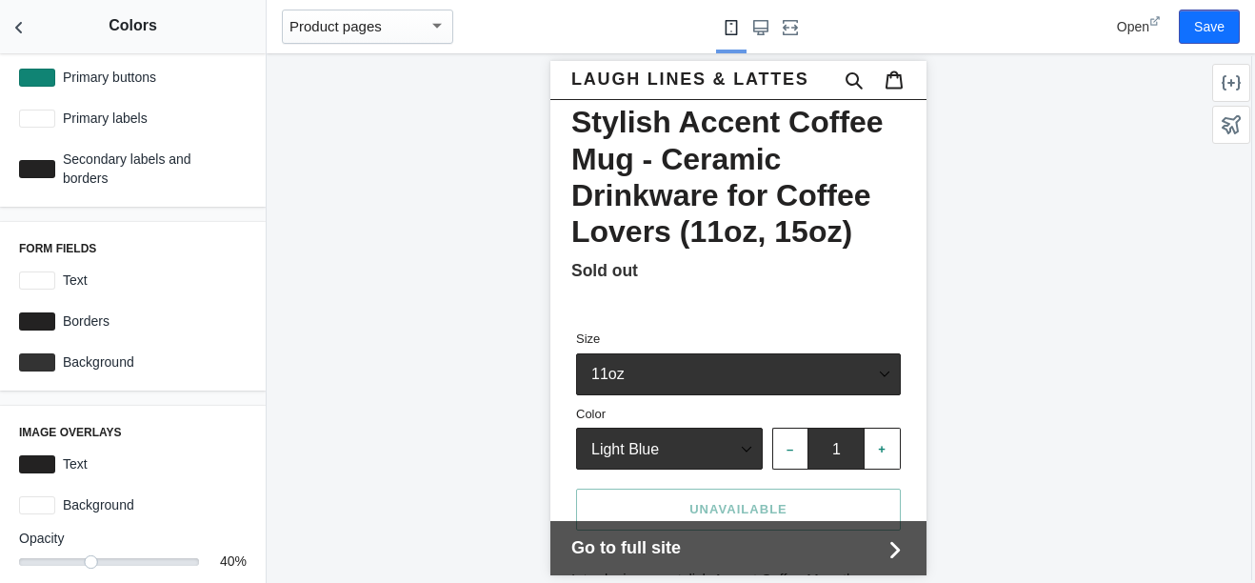
scroll to position [570, 0]
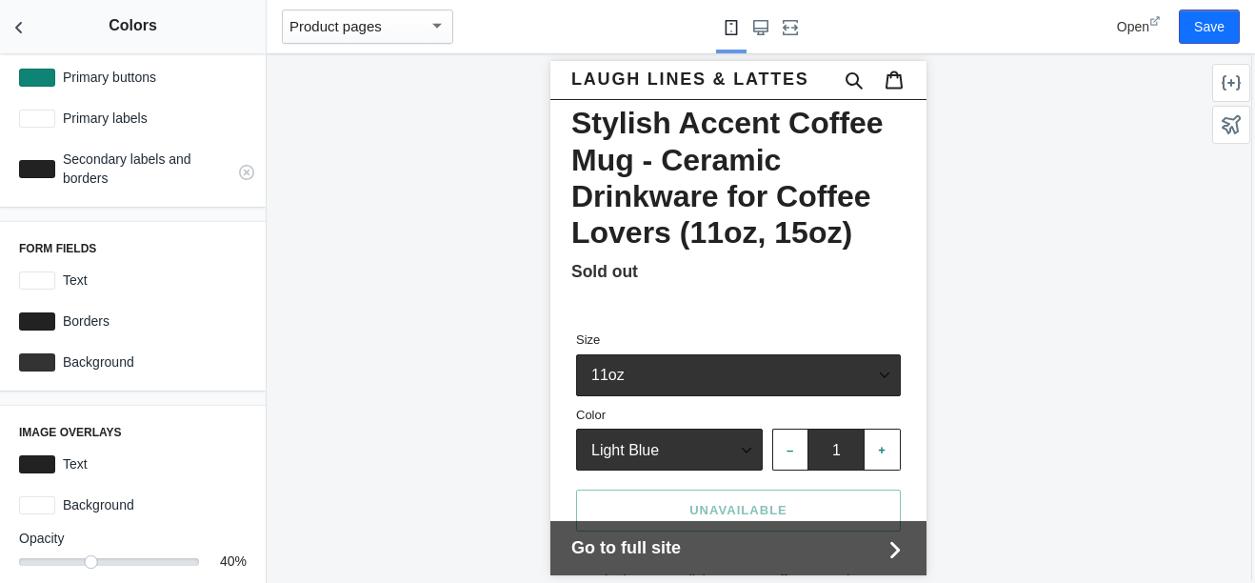
click at [34, 168] on div at bounding box center [37, 169] width 36 height 18
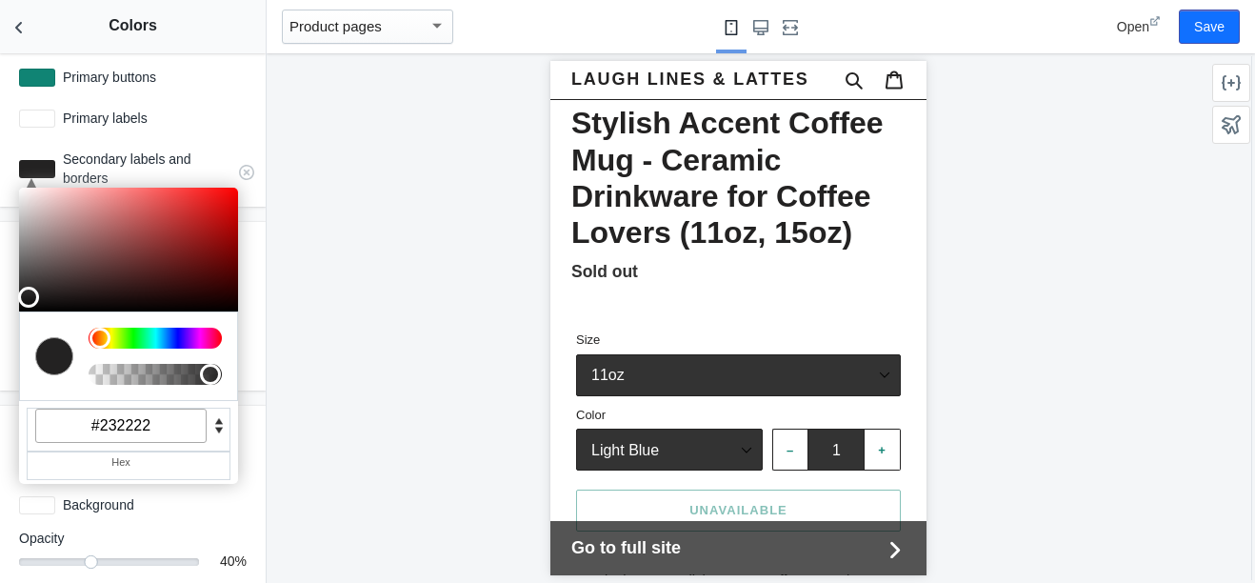
click at [181, 430] on input "#232222" at bounding box center [120, 426] width 171 height 34
type input "#ffffff"
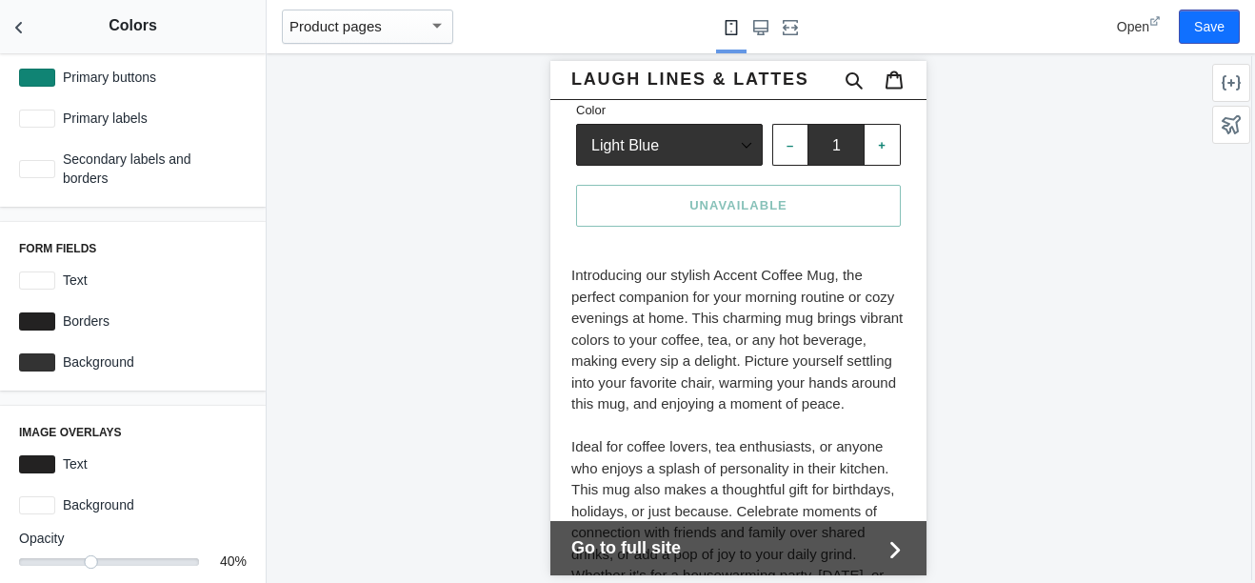
scroll to position [873, 0]
click at [15, 315] on div "C M Y K A 0 1 14 1 H S L A 35 34 34 1 R G B A #232222 Hex Borders #232222" at bounding box center [132, 321] width 243 height 34
click at [34, 319] on div at bounding box center [37, 321] width 36 height 18
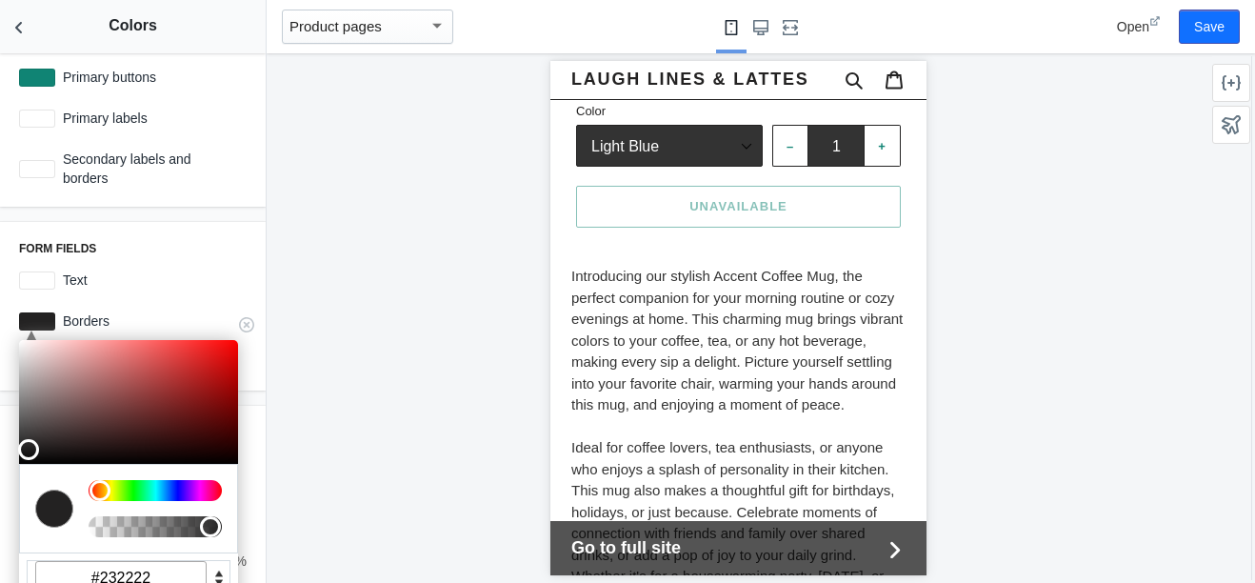
click at [188, 573] on input "#232222" at bounding box center [120, 578] width 171 height 34
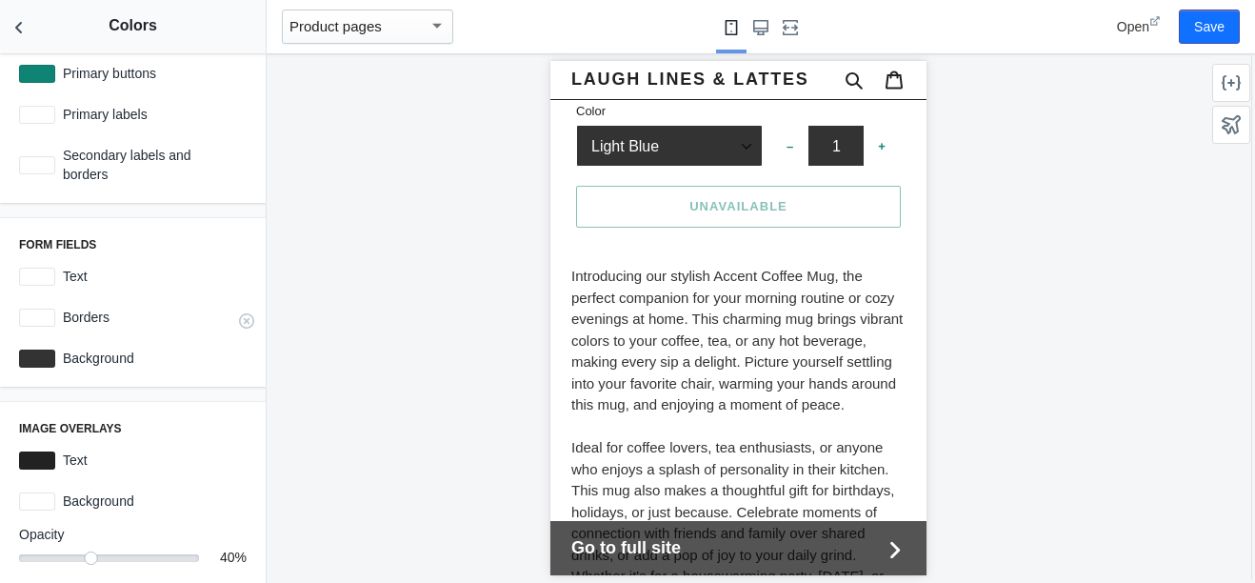
click at [17, 316] on div "C M Y K A 0 100 100 1 H S L A 255 255 255 1 R G B A #ffffff Hex Borders #ffffff" at bounding box center [132, 317] width 243 height 34
click at [50, 320] on div at bounding box center [37, 318] width 36 height 18
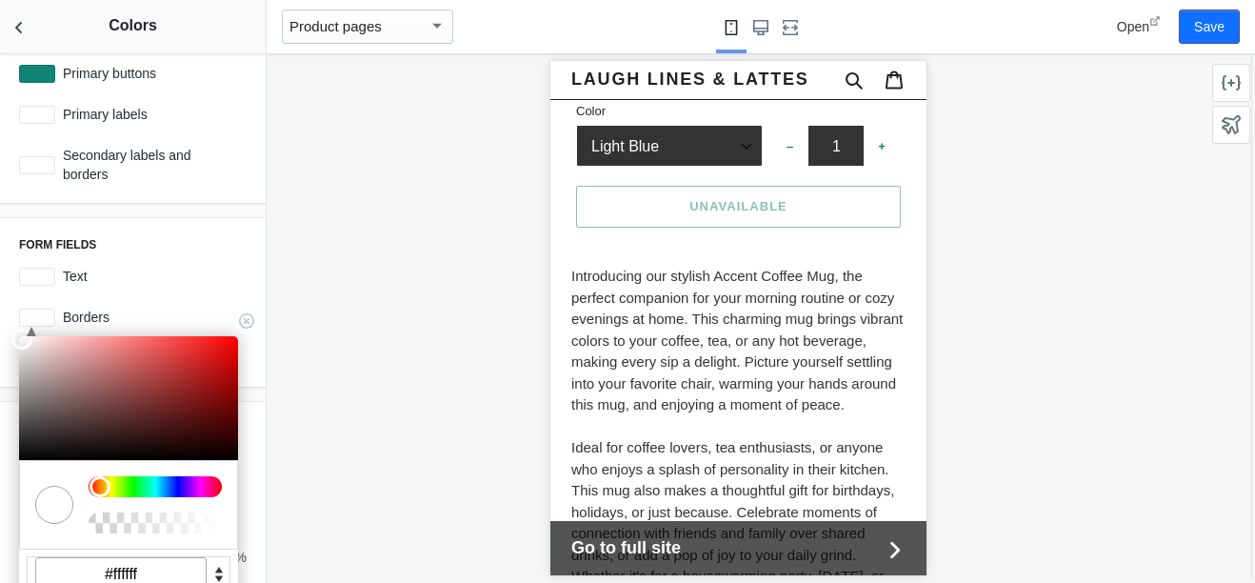
click at [192, 564] on input "#ffffff" at bounding box center [120, 574] width 171 height 34
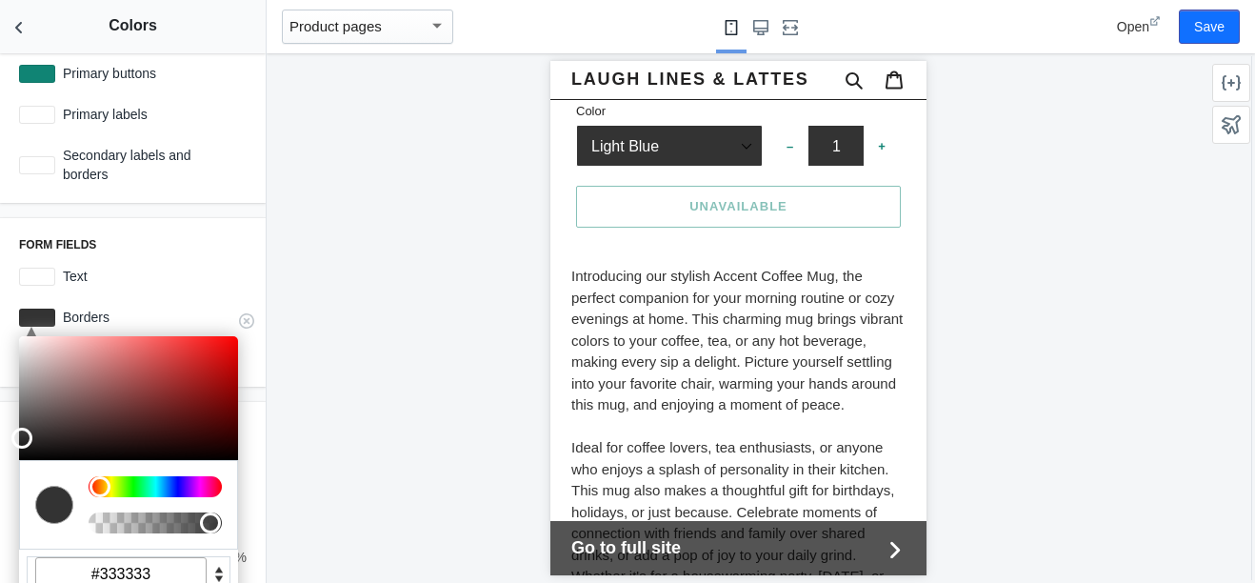
type input "#333333"
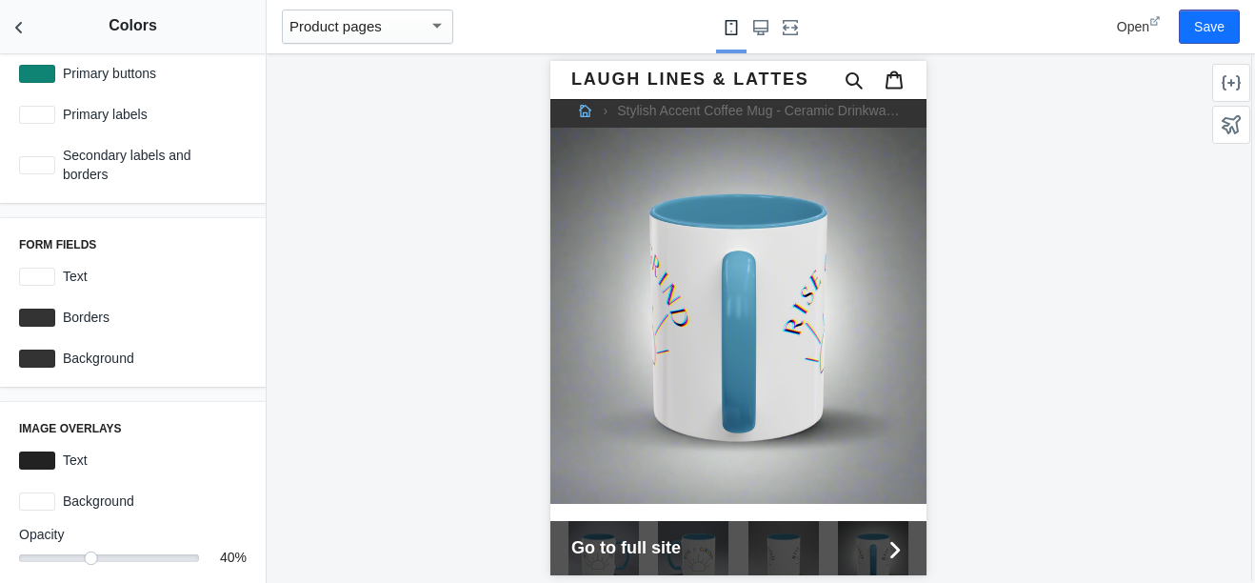
scroll to position [0, 0]
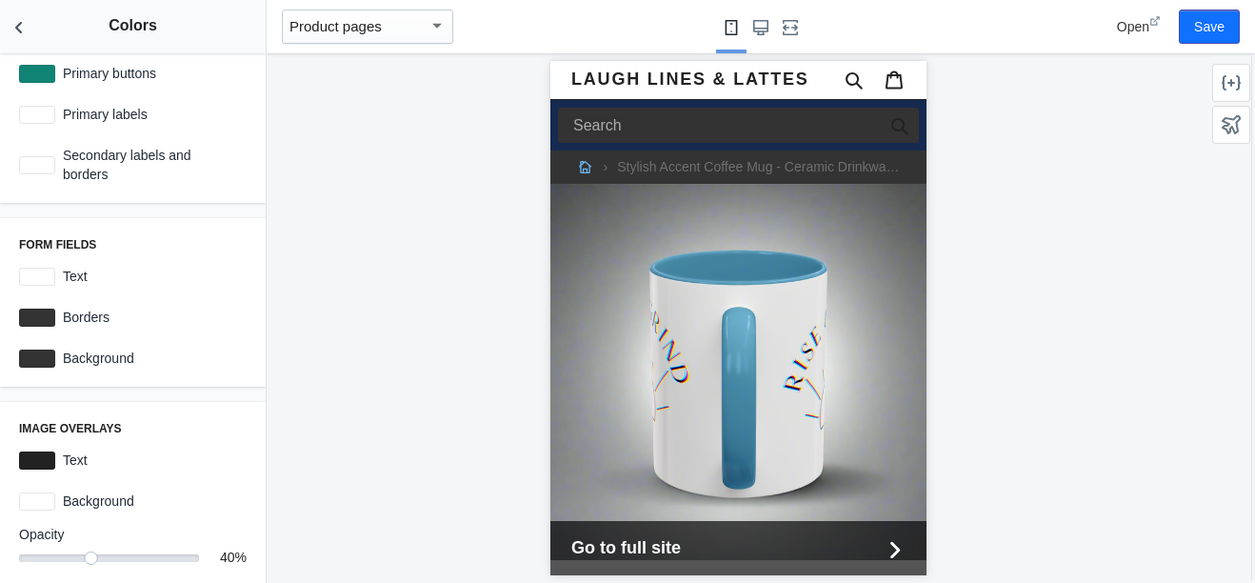
click at [722, 146] on div "Search" at bounding box center [738, 125] width 376 height 50
click at [598, 106] on div "Search" at bounding box center [738, 125] width 376 height 50
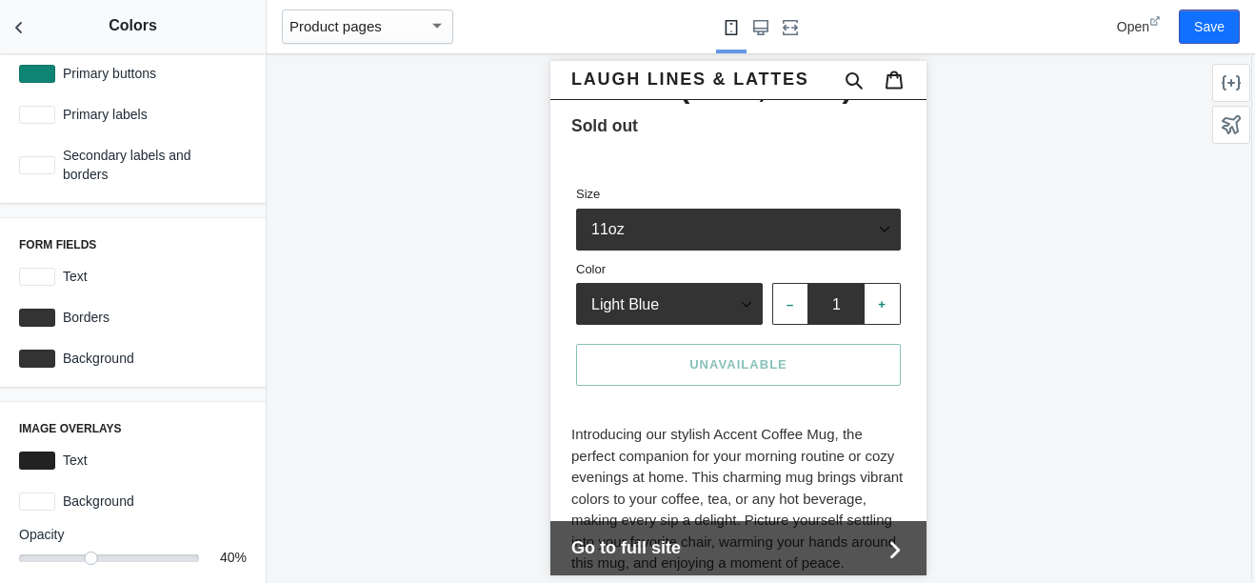
scroll to position [712, 0]
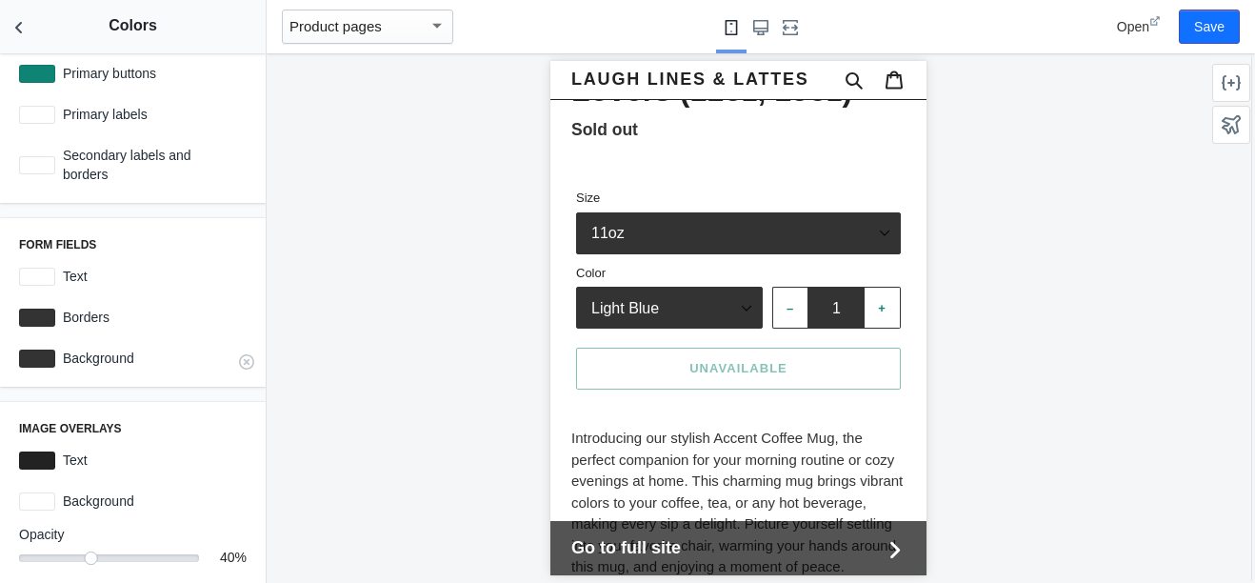
click at [25, 355] on div at bounding box center [37, 359] width 36 height 18
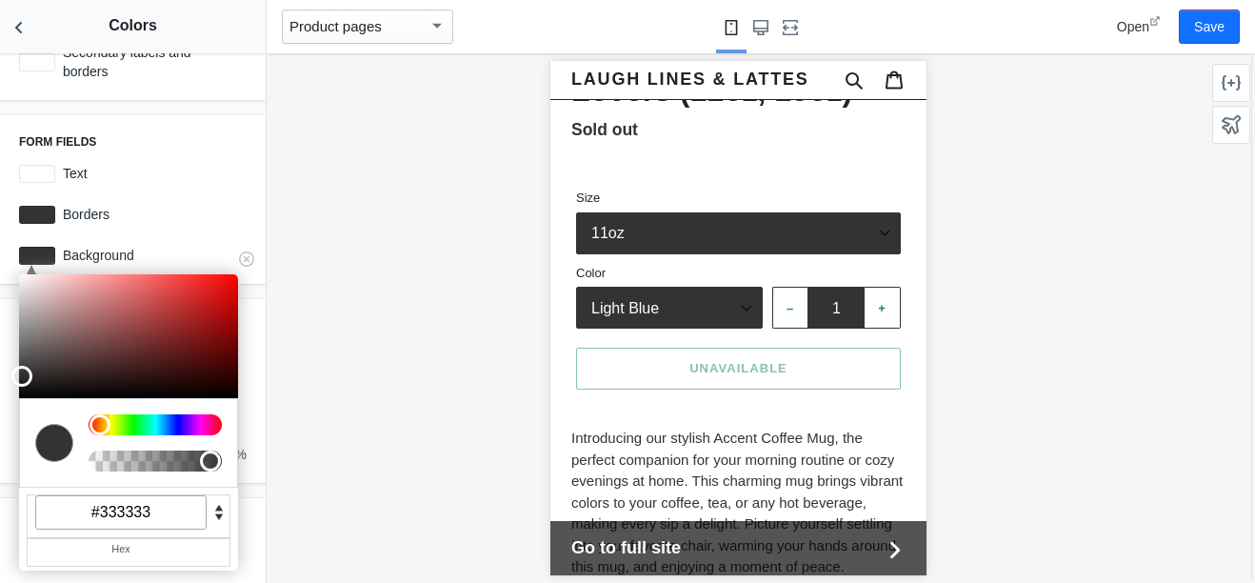
scroll to position [335, 0]
click at [191, 521] on input "#333333" at bounding box center [120, 511] width 171 height 34
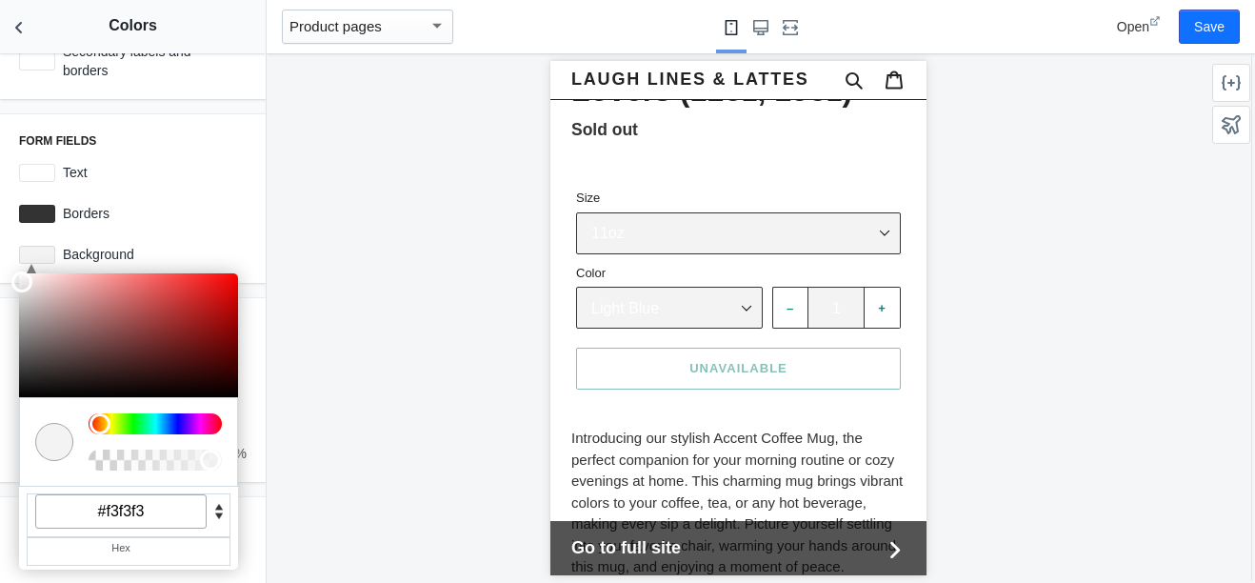
type input "#f3f3f3"
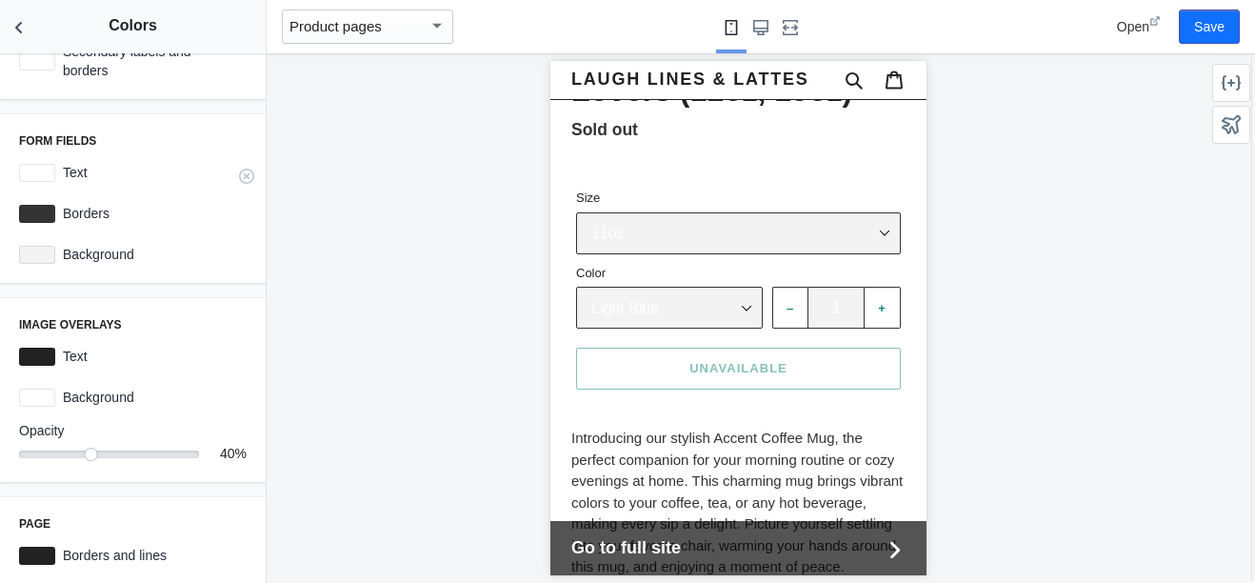
click at [27, 166] on div at bounding box center [37, 173] width 36 height 18
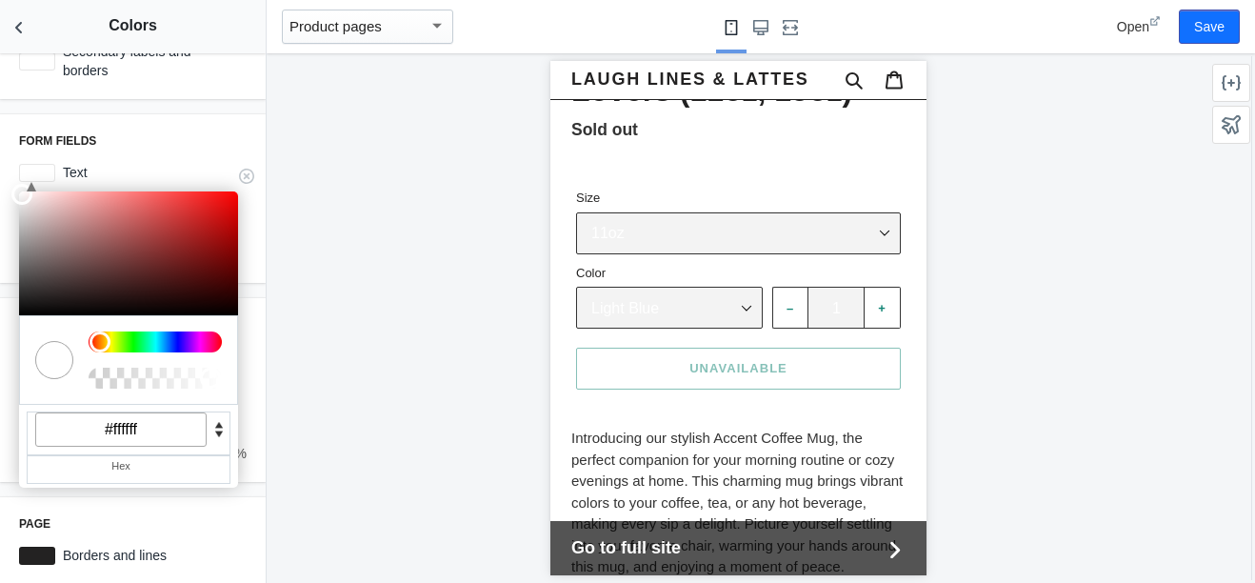
click at [151, 439] on input "#ffffff" at bounding box center [120, 429] width 171 height 34
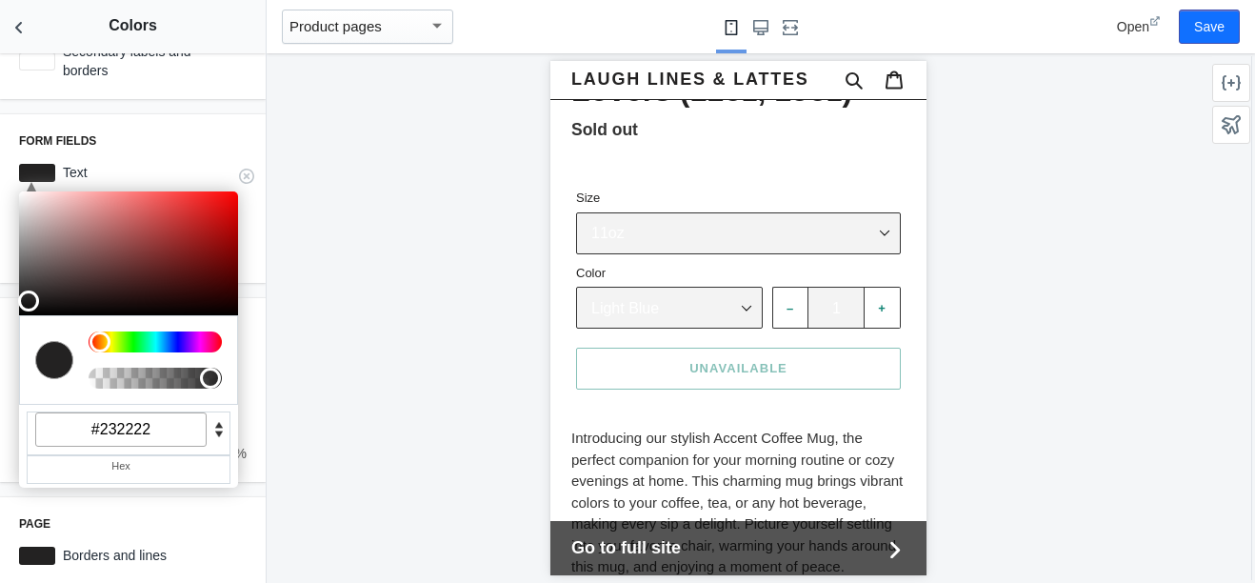
type input "#232222"
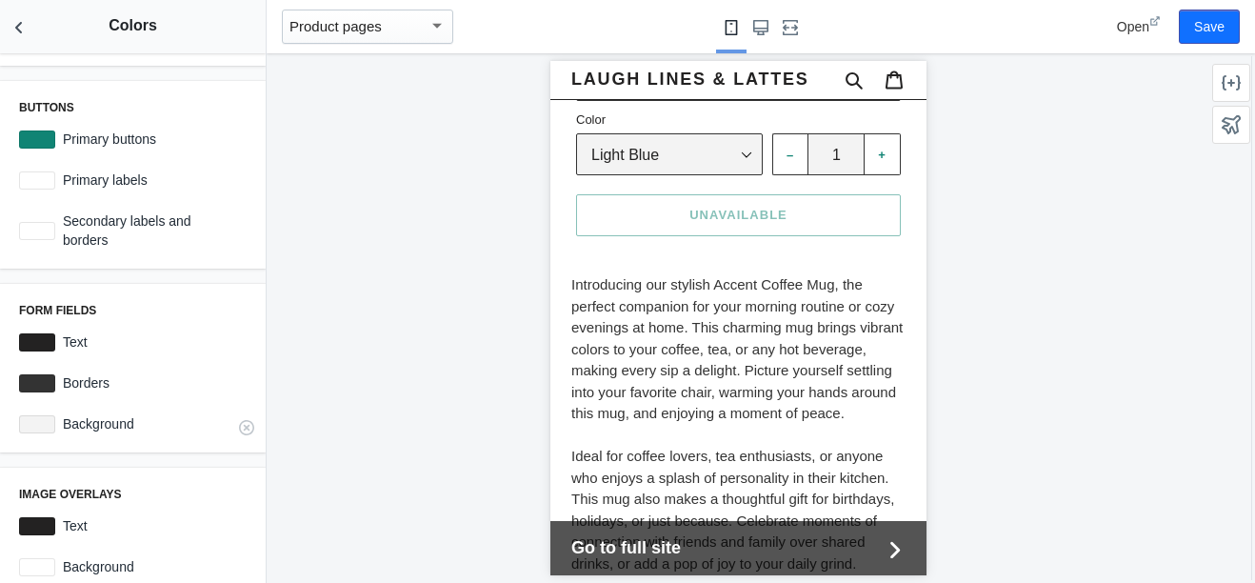
scroll to position [165, 0]
click at [35, 223] on div at bounding box center [37, 232] width 36 height 18
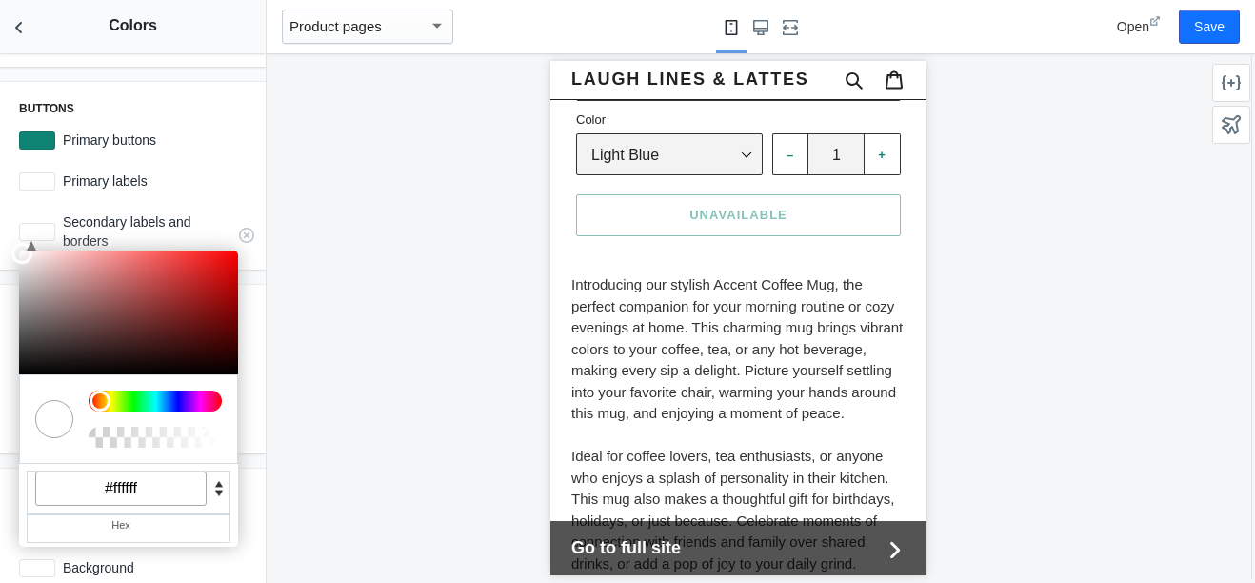
click at [173, 497] on input "#ffffff" at bounding box center [120, 489] width 171 height 34
type input "#232222"
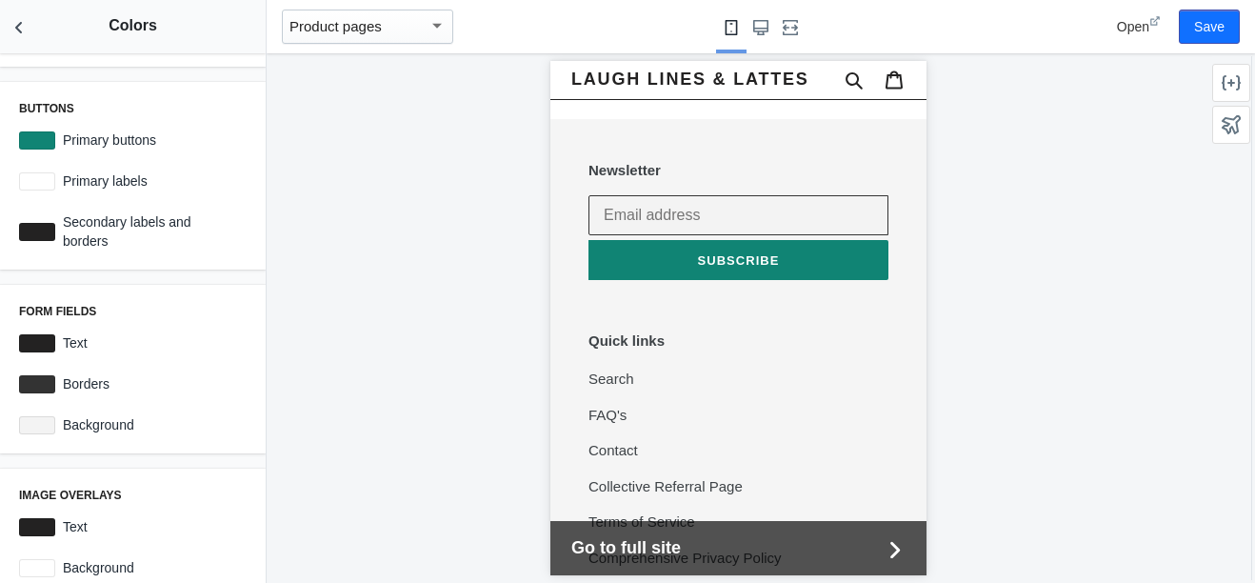
scroll to position [1825, 0]
click at [698, 202] on footer "Newsletter Thanks for subscribing Subscribe . Quick links Search FAQ's Contact …" at bounding box center [738, 519] width 376 height 799
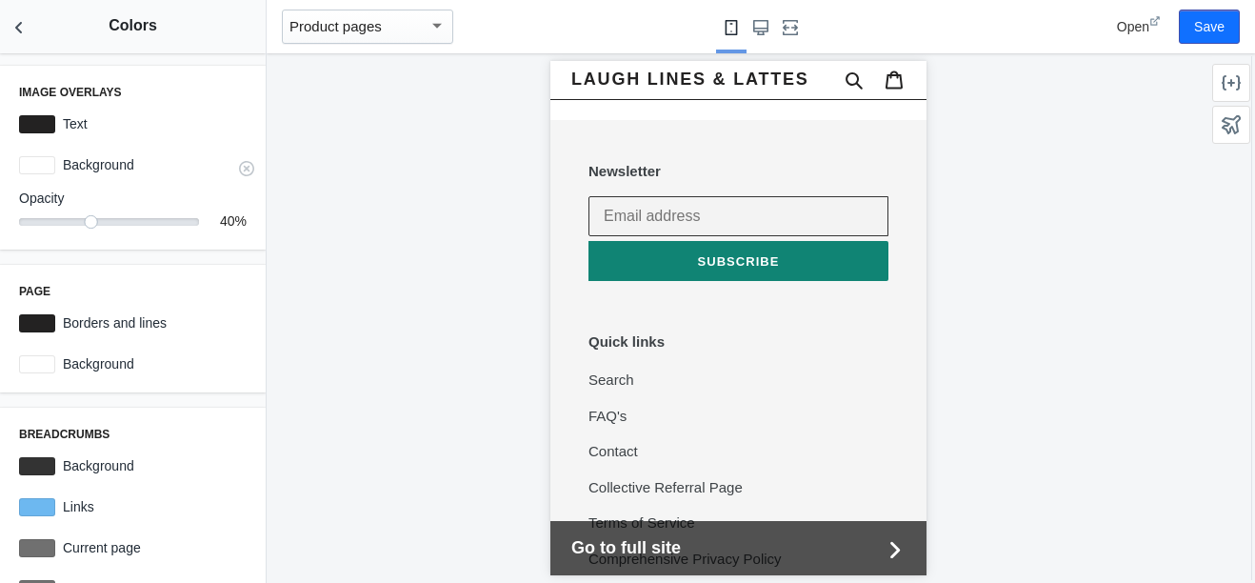
scroll to position [569, 0]
click at [36, 356] on div at bounding box center [37, 363] width 36 height 18
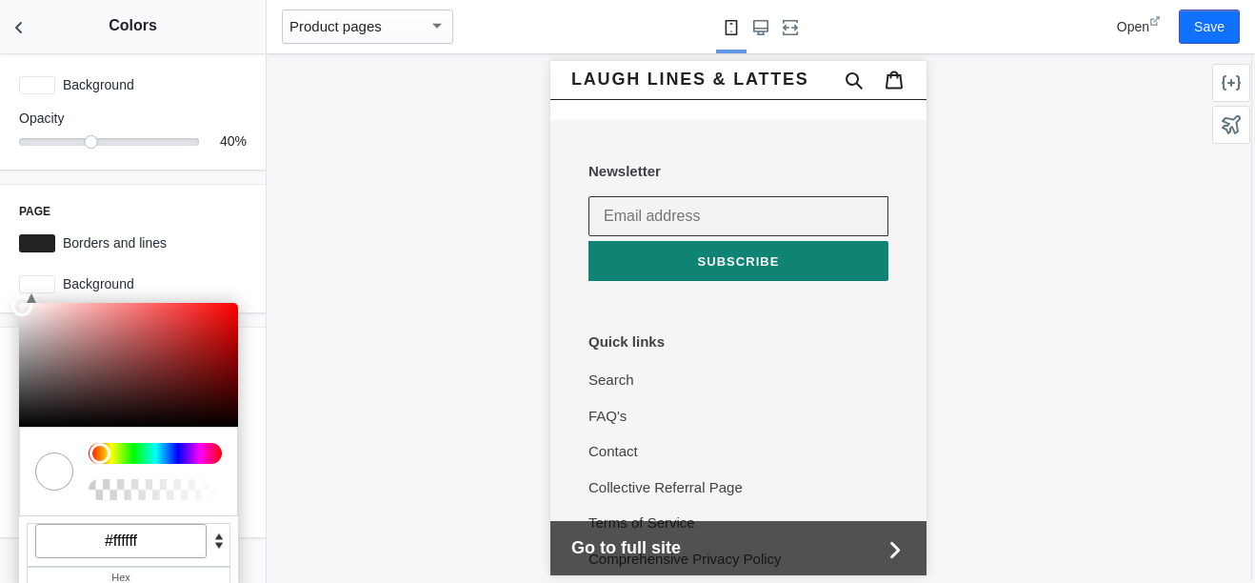
scroll to position [664, 0]
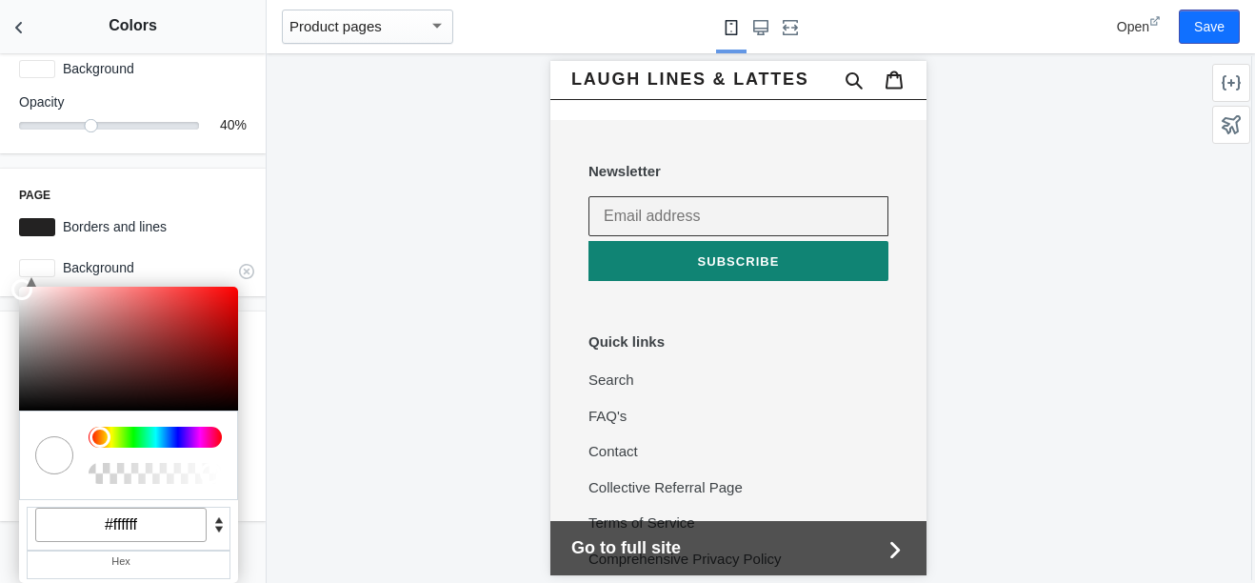
click at [175, 523] on input "#ffffff" at bounding box center [120, 525] width 171 height 34
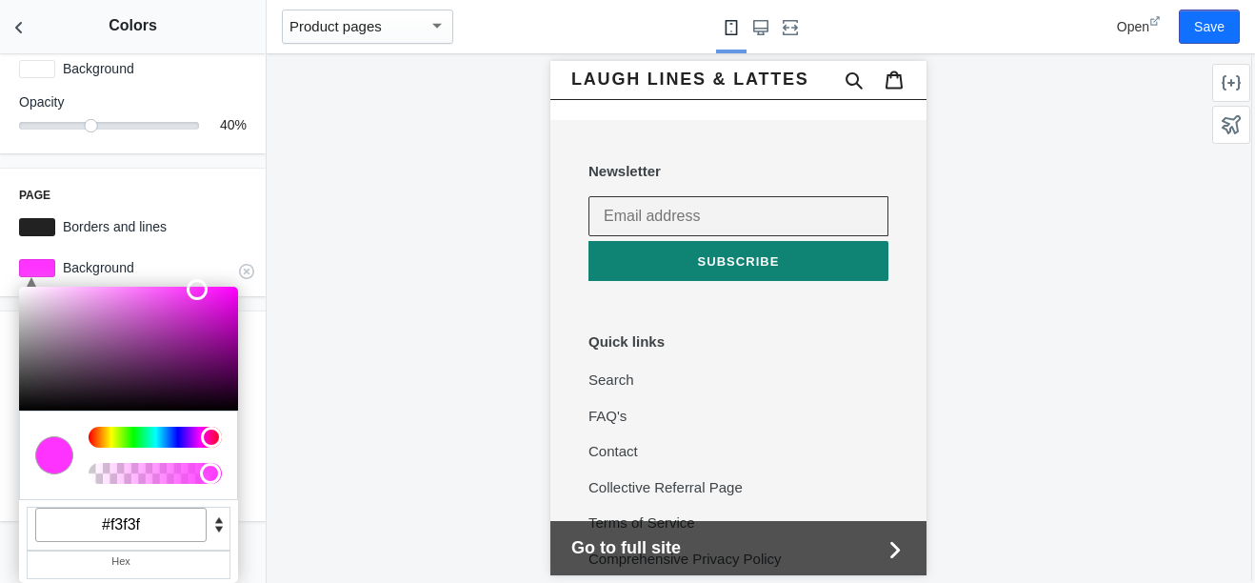
type input "#f3f3f3"
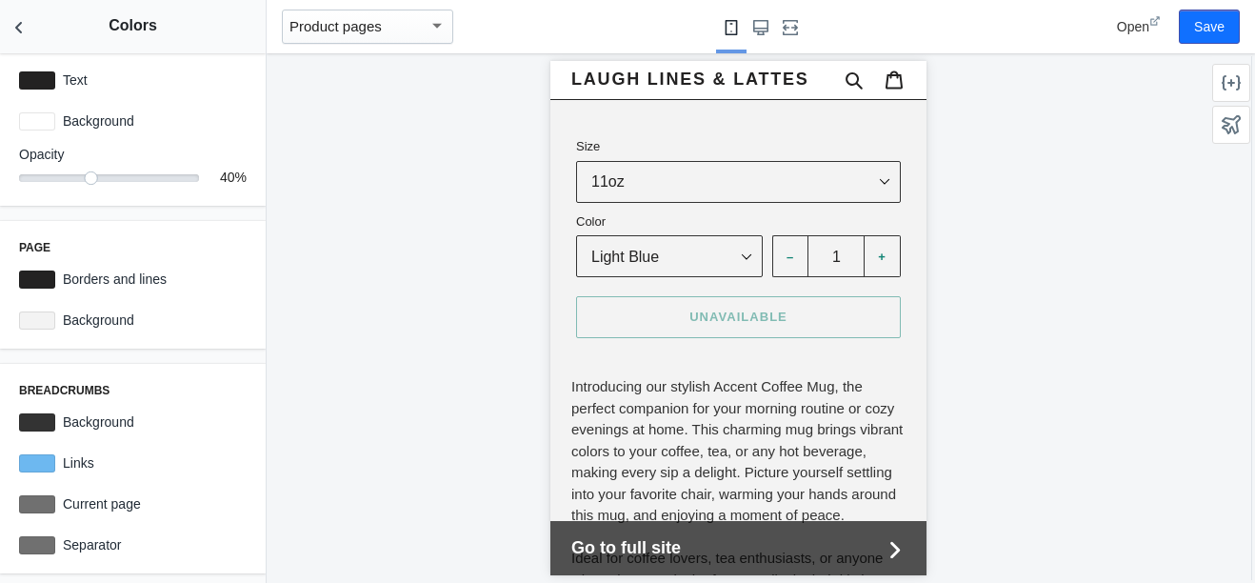
scroll to position [762, 0]
click at [28, 466] on div at bounding box center [37, 463] width 36 height 18
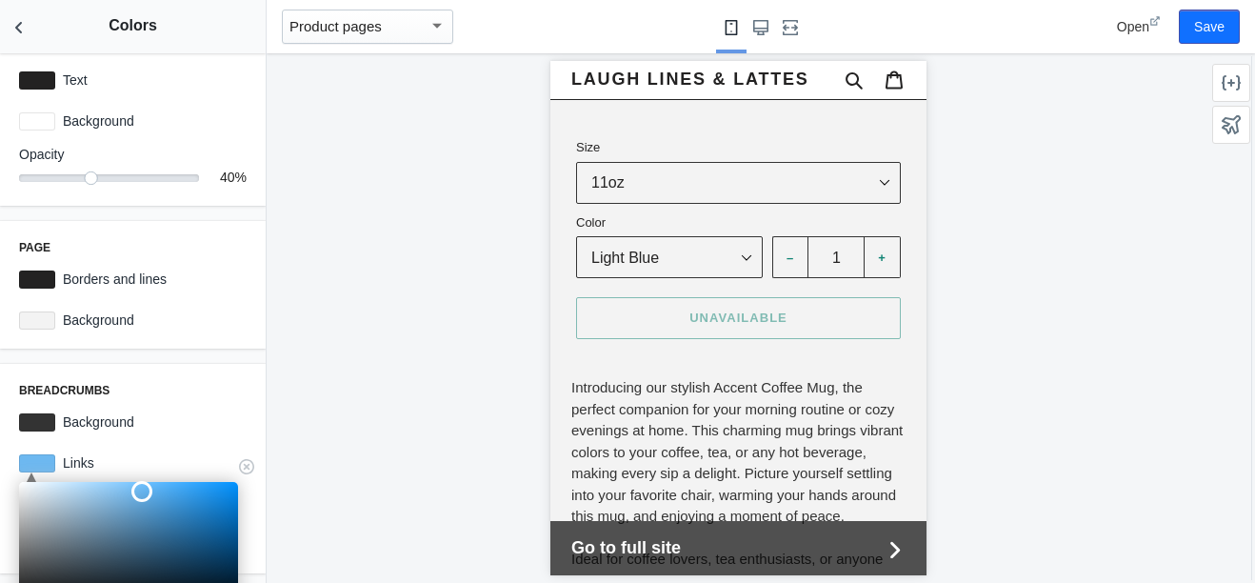
scroll to position [807, 0]
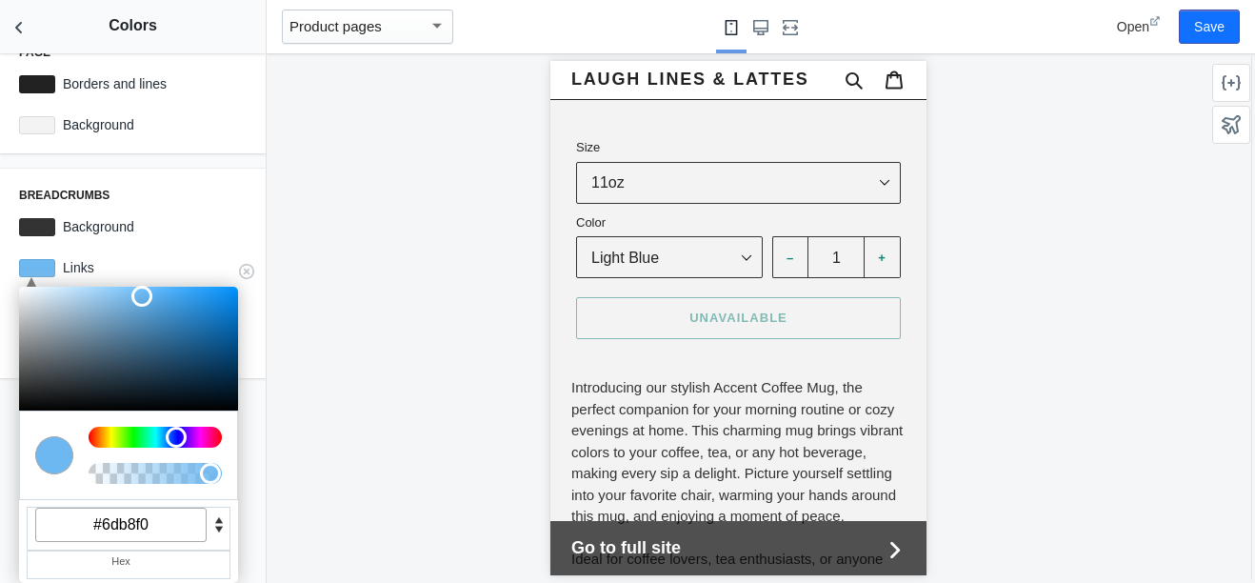
click at [180, 533] on input "#6db8f0" at bounding box center [120, 525] width 171 height 34
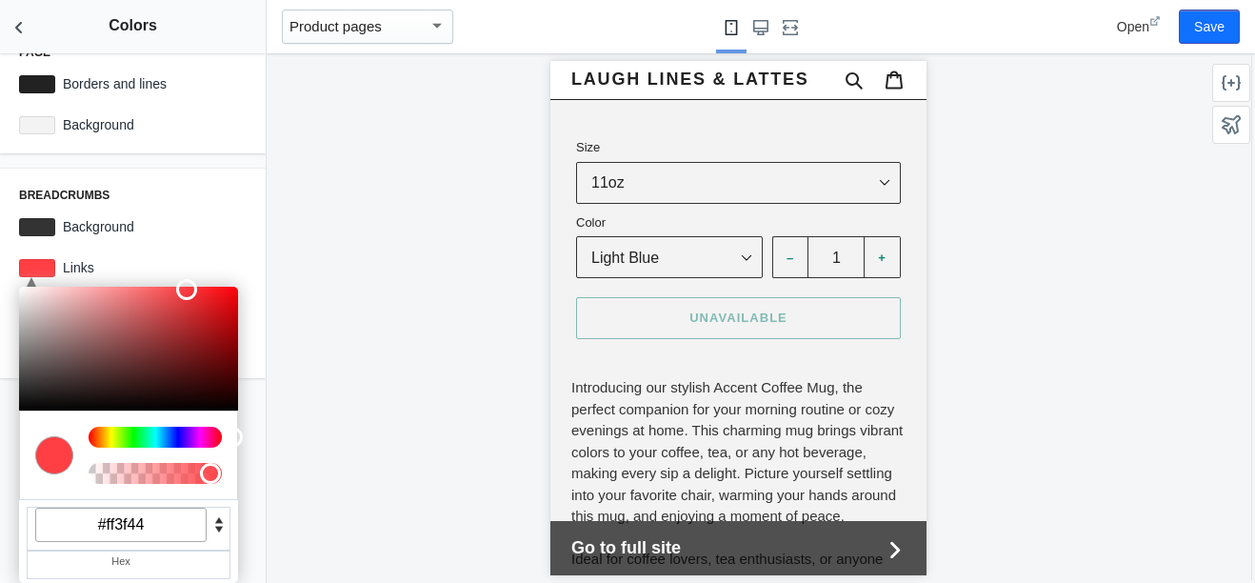
type input "#ff3f44"
click at [465, 368] on div at bounding box center [738, 318] width 943 height 530
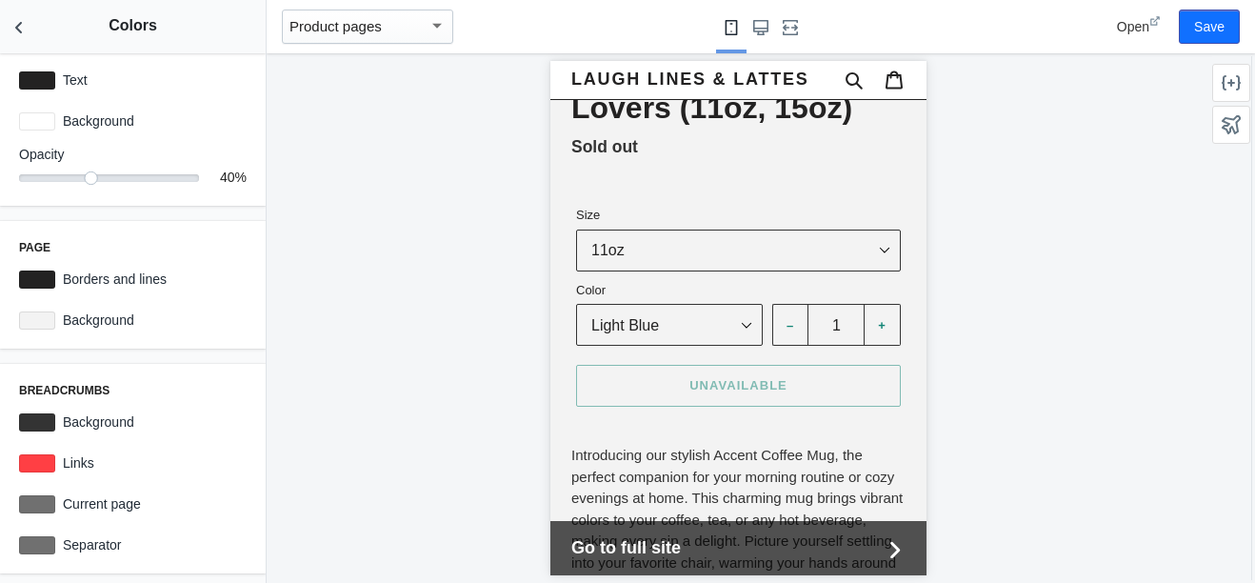
scroll to position [695, 0]
click at [30, 546] on div at bounding box center [37, 545] width 36 height 18
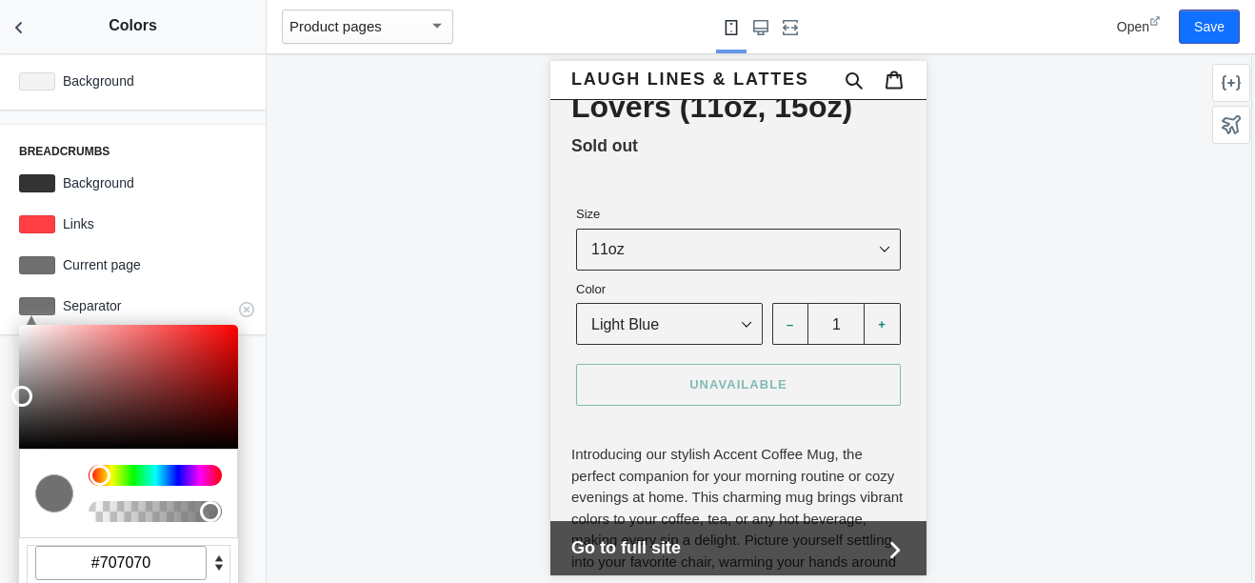
scroll to position [889, 0]
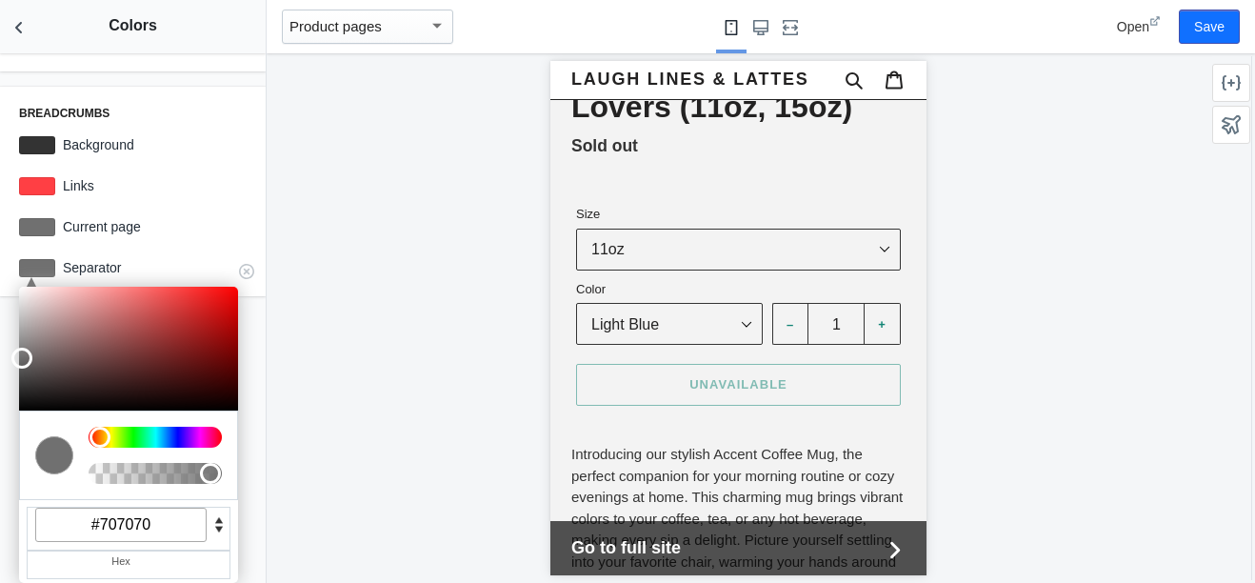
click at [175, 529] on input "#707070" at bounding box center [120, 525] width 171 height 34
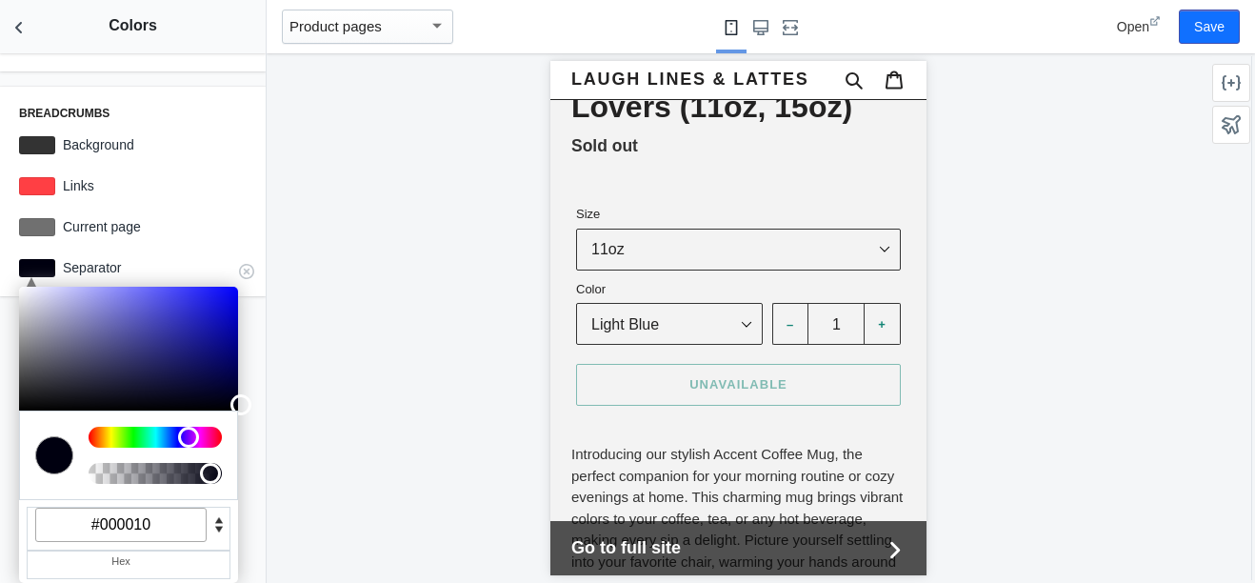
type input "#000010"
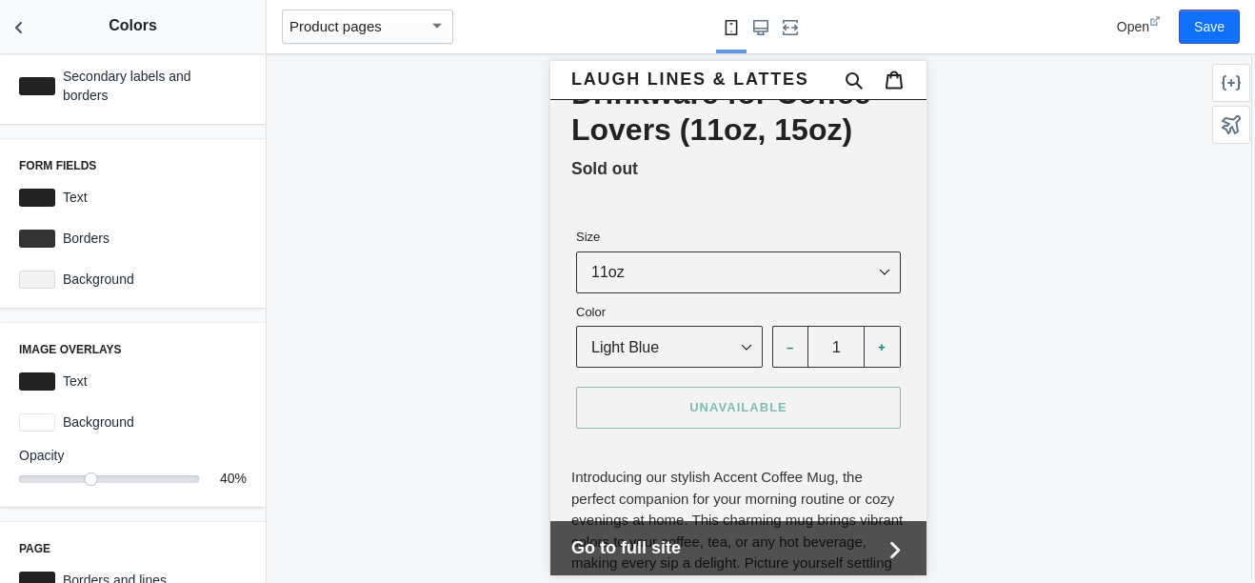
scroll to position [310, 0]
click at [131, 478] on div "40" at bounding box center [109, 477] width 180 height 2
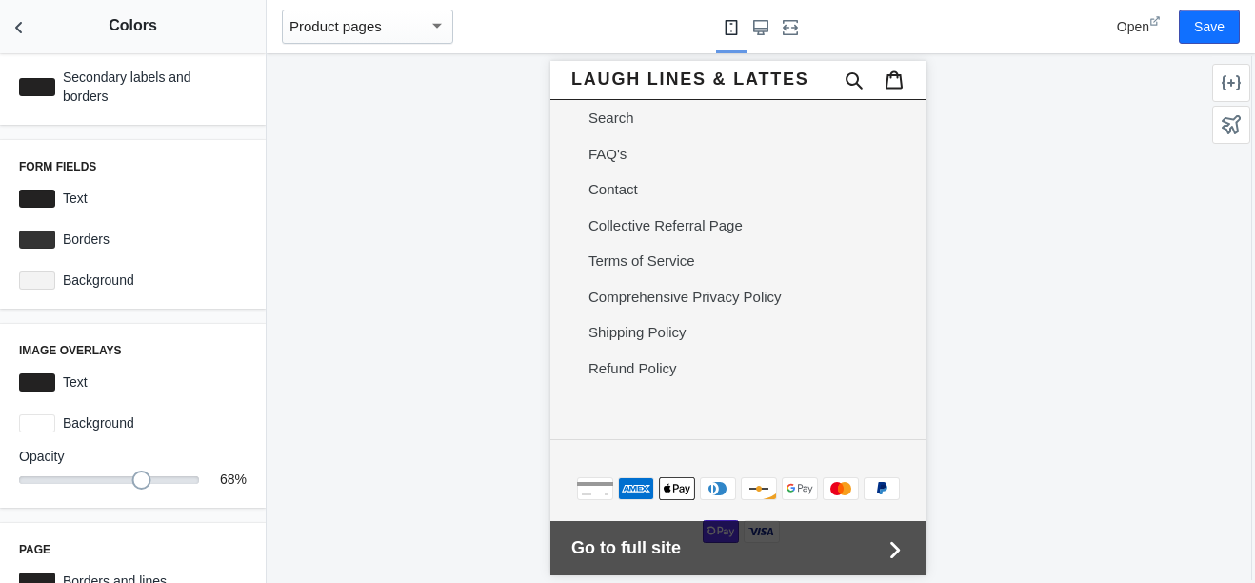
scroll to position [2300, 0]
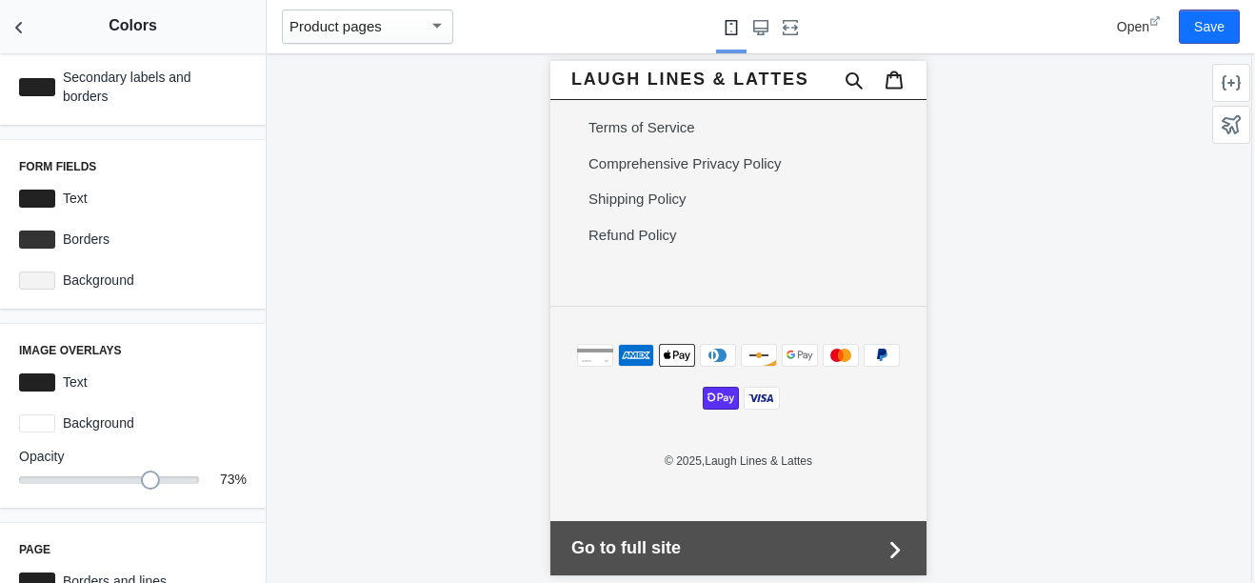
click at [141, 480] on div at bounding box center [150, 480] width 19 height 19
click at [135, 480] on div at bounding box center [144, 480] width 19 height 19
click at [445, 391] on div at bounding box center [738, 318] width 943 height 530
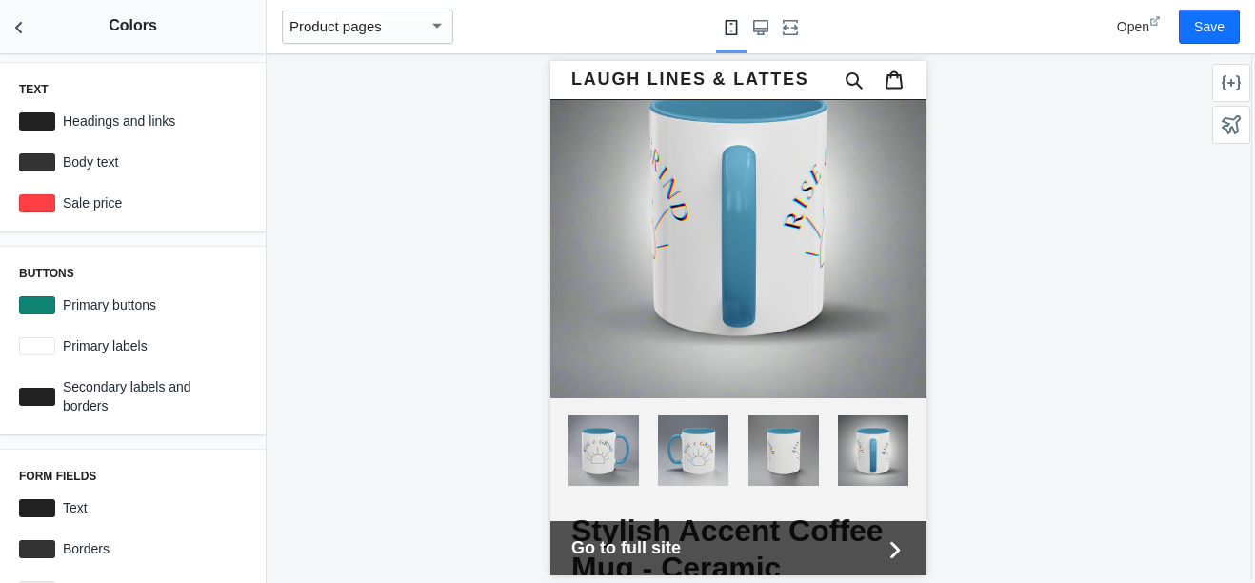
scroll to position [0, 0]
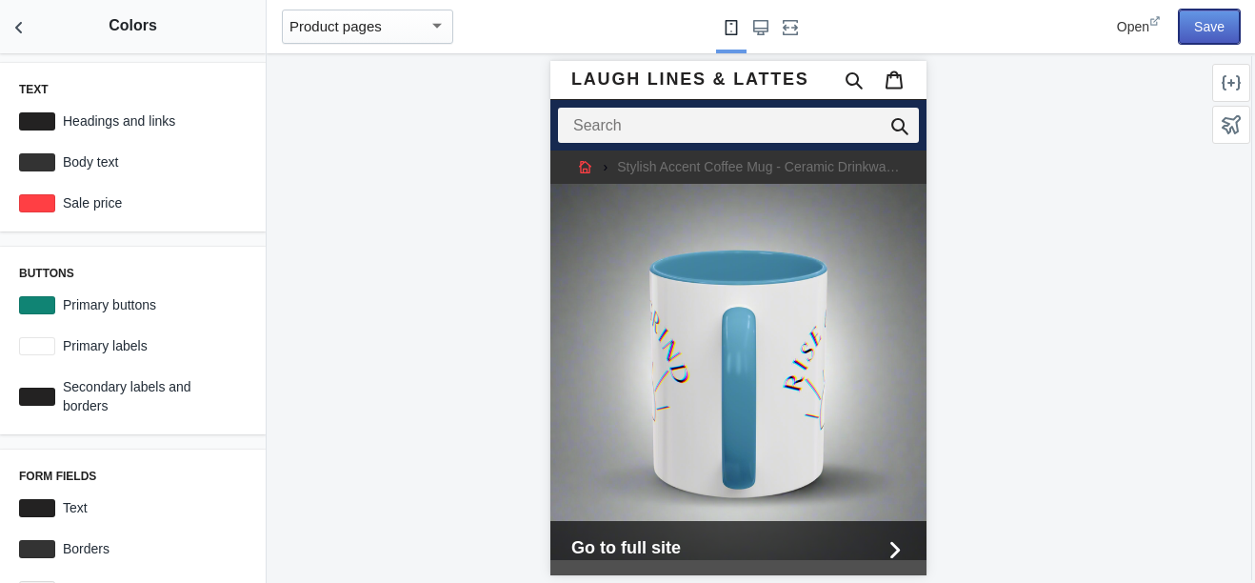
click at [1214, 26] on button "Save" at bounding box center [1209, 27] width 61 height 34
click at [20, 26] on icon "Back to sections" at bounding box center [19, 27] width 19 height 19
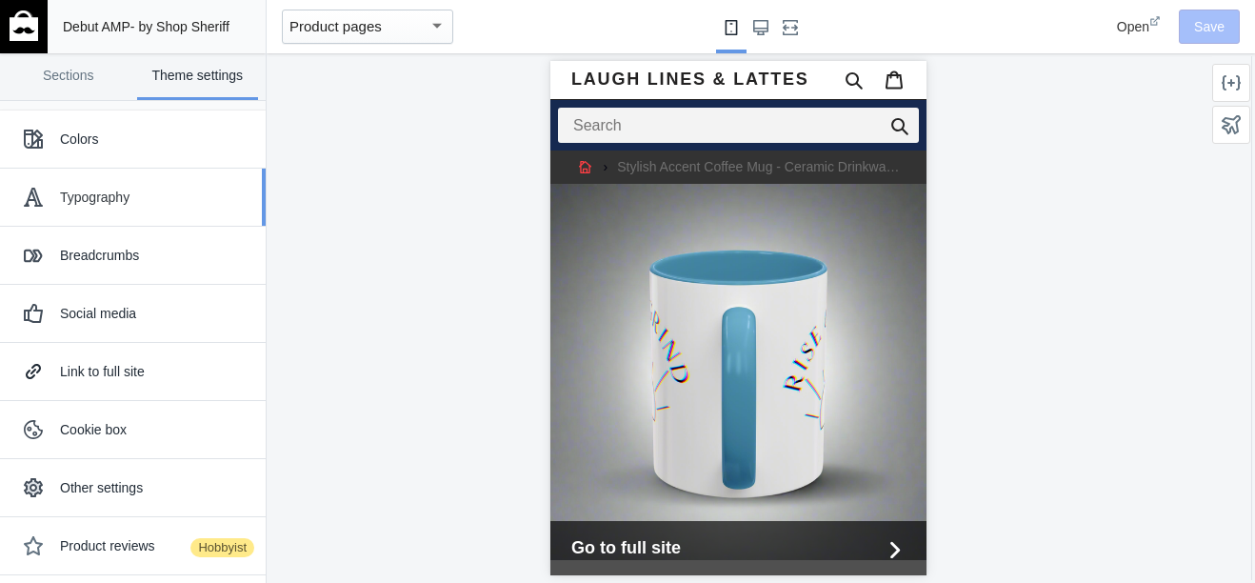
click at [130, 190] on div "Typography" at bounding box center [155, 197] width 191 height 19
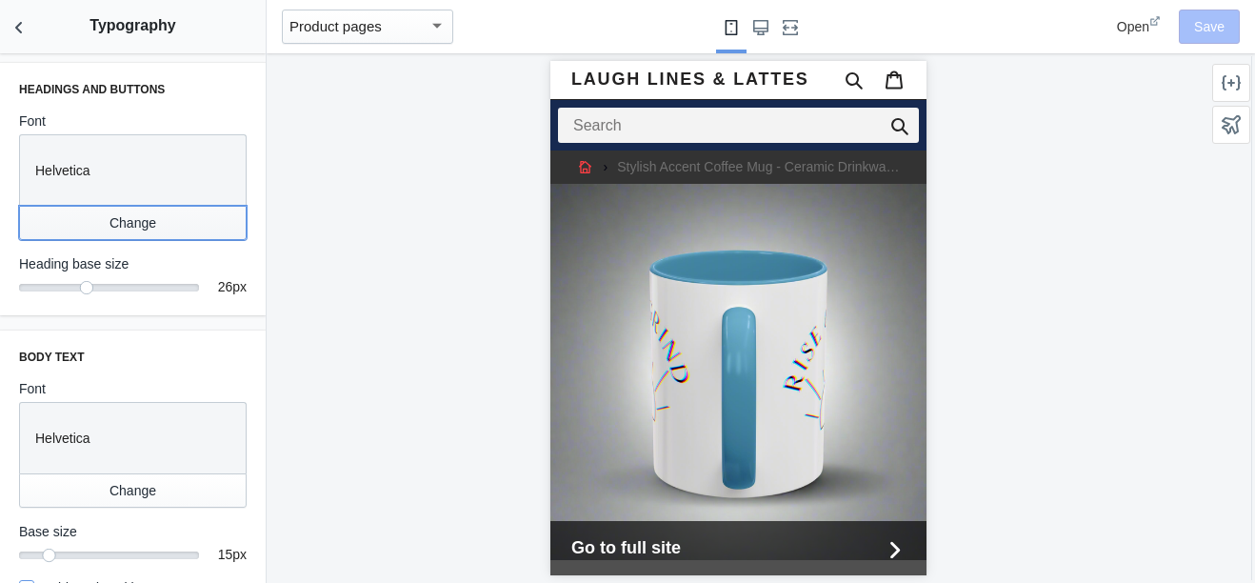
click at [125, 221] on button "Change" at bounding box center [133, 223] width 228 height 34
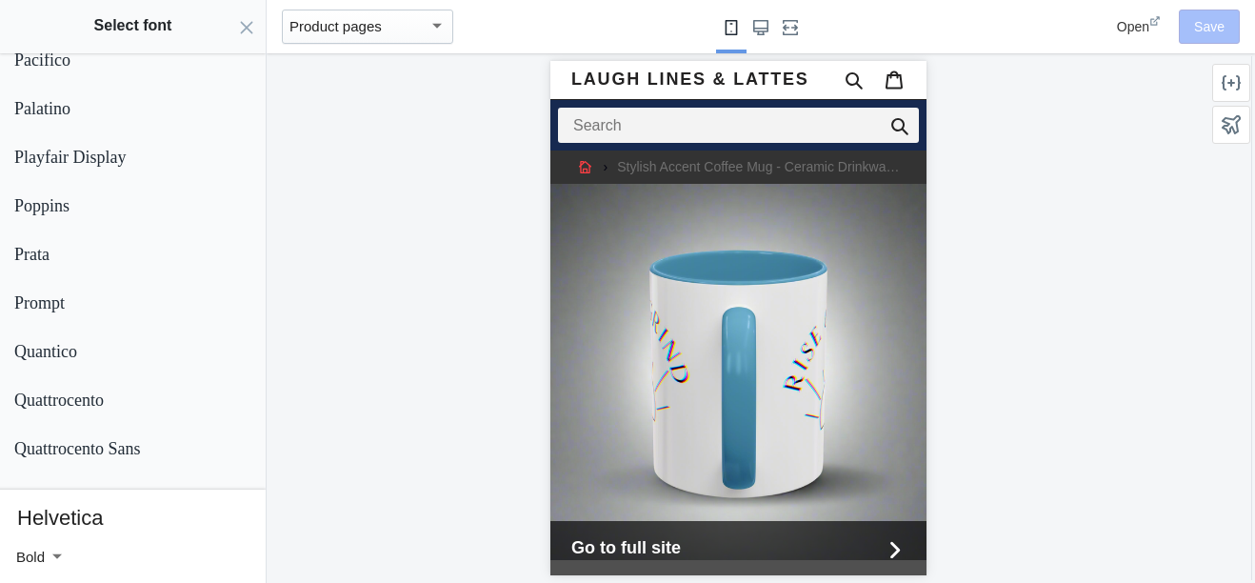
scroll to position [3332, 0]
click at [71, 199] on p "Poppins" at bounding box center [117, 205] width 207 height 20
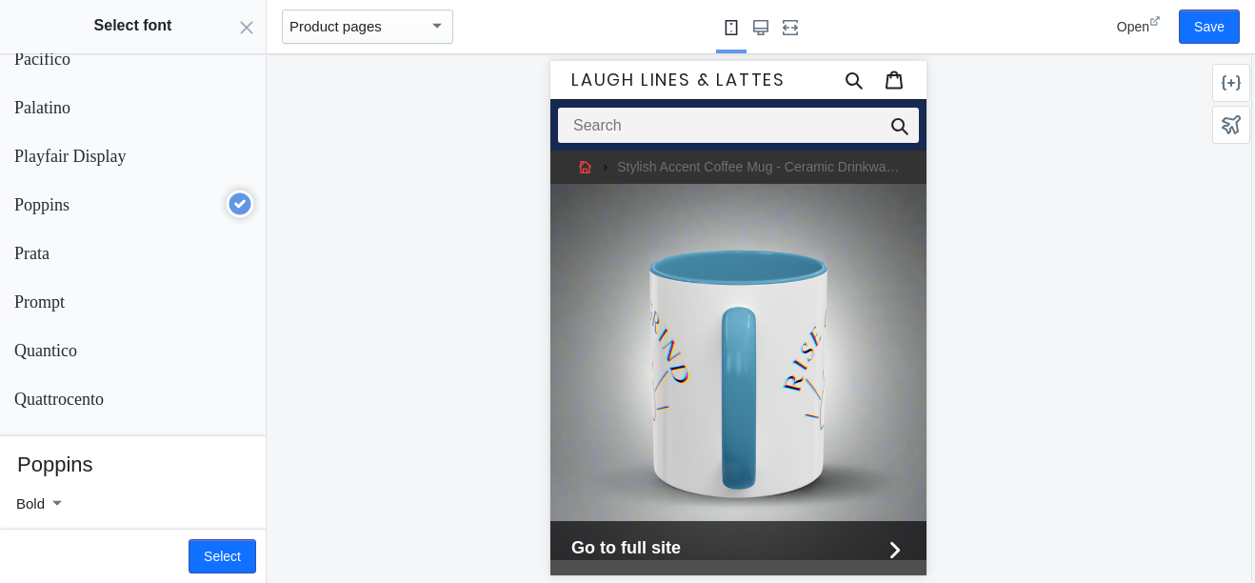
click at [55, 498] on div at bounding box center [55, 503] width 21 height 23
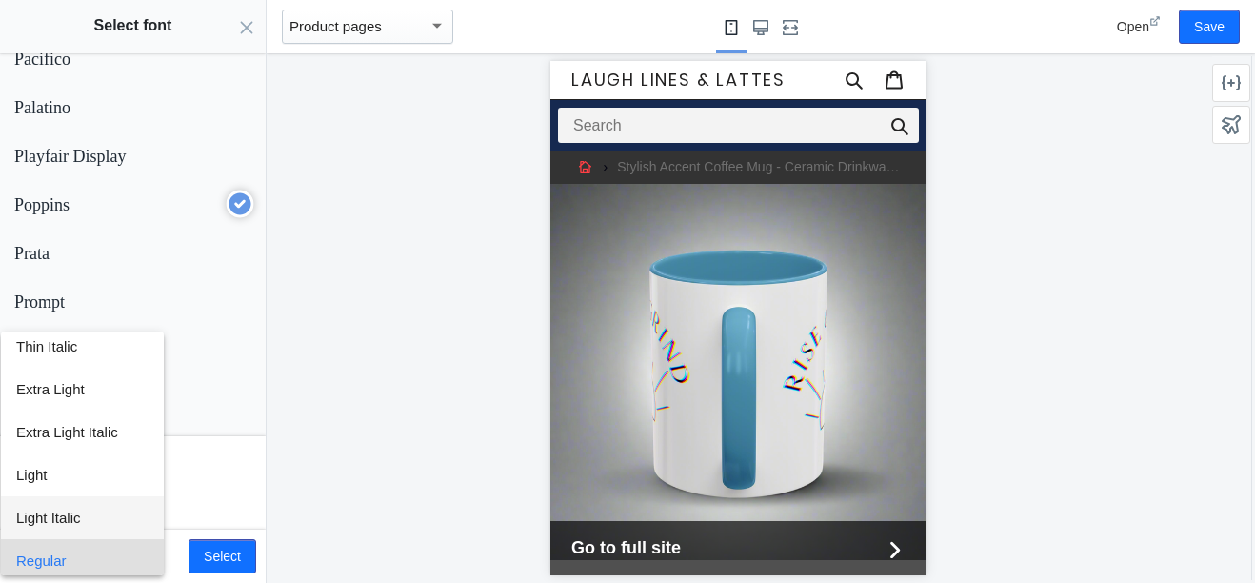
scroll to position [49, 0]
click at [59, 460] on span "Light" at bounding box center [82, 475] width 132 height 43
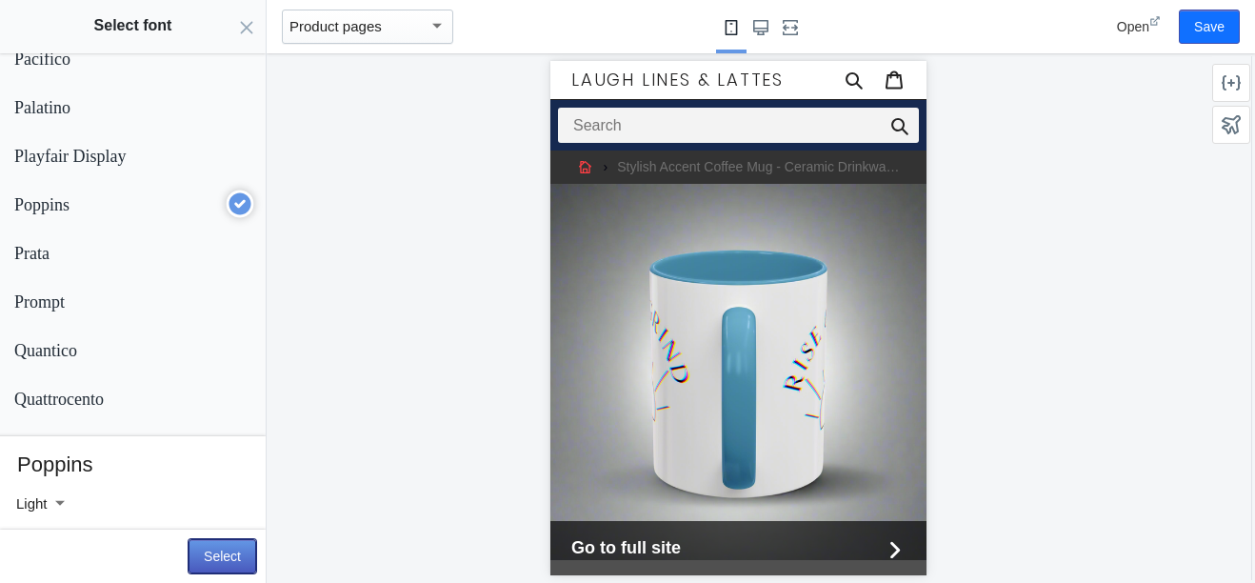
click at [217, 555] on button "Select" at bounding box center [223, 556] width 68 height 34
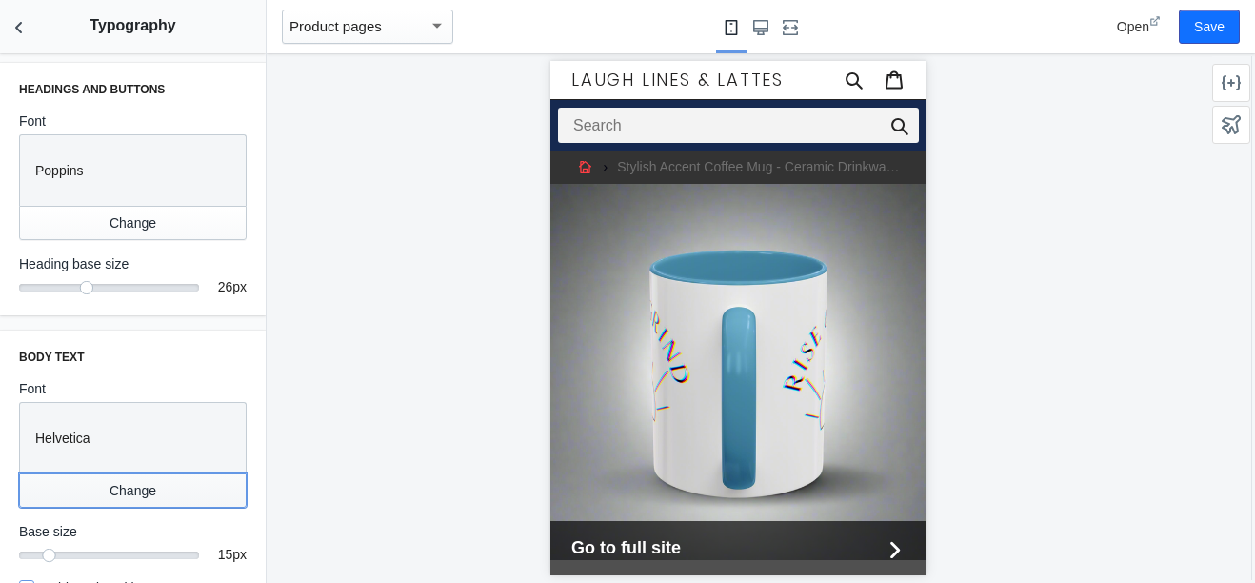
click at [153, 490] on button "Change" at bounding box center [133, 490] width 228 height 34
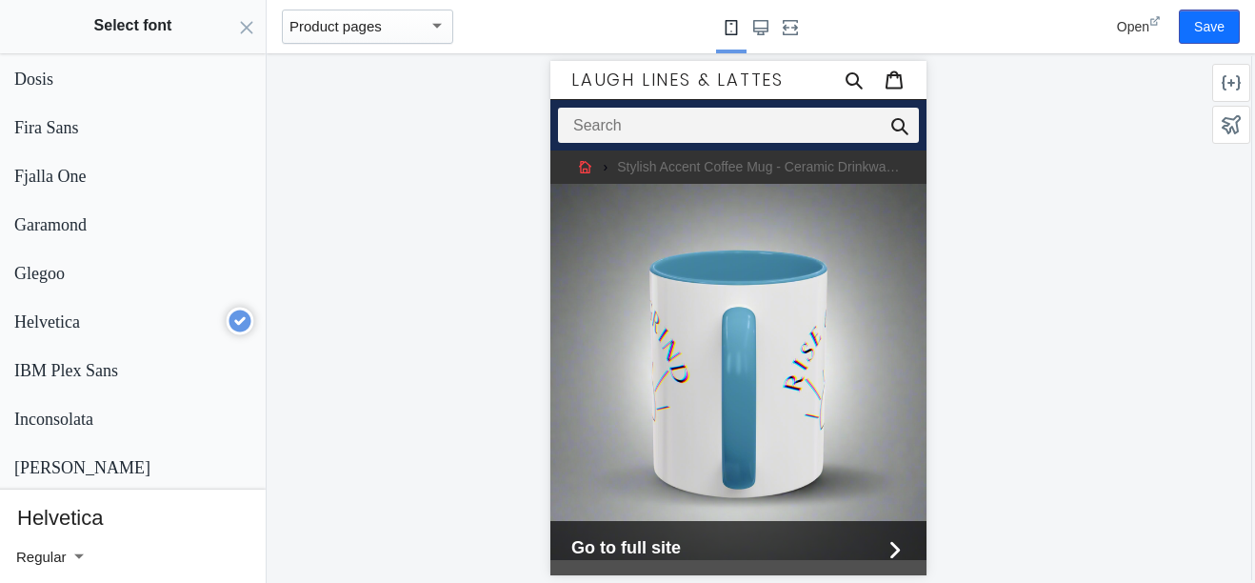
scroll to position [1174, 0]
click at [92, 223] on p "Garamond" at bounding box center [117, 226] width 207 height 20
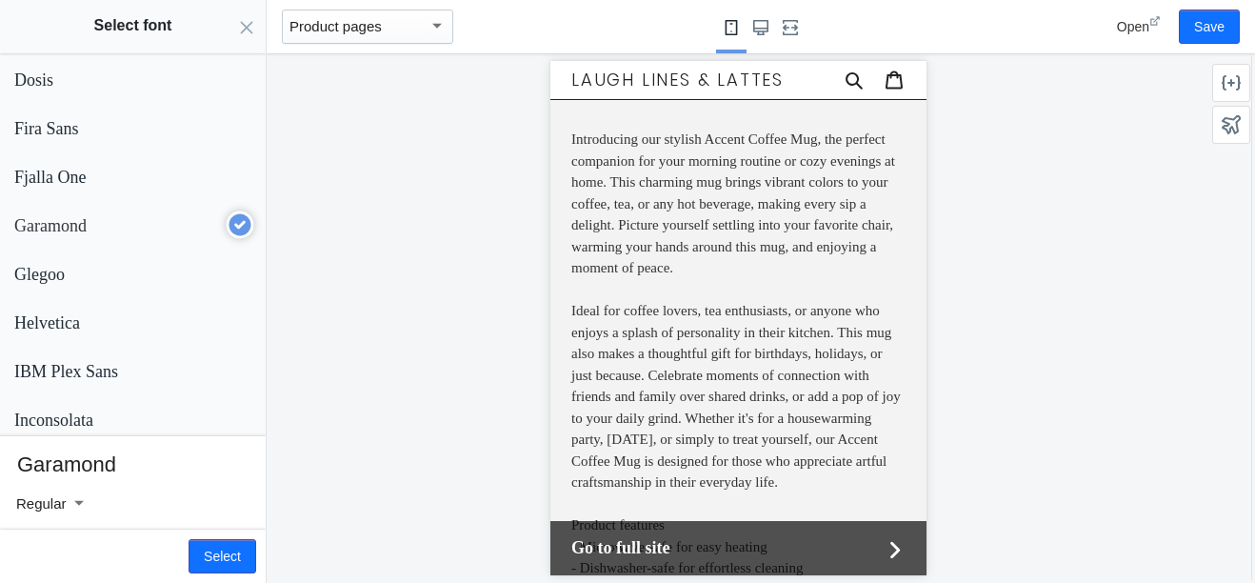
scroll to position [1012, 0]
click at [79, 500] on div at bounding box center [79, 502] width 10 height 5
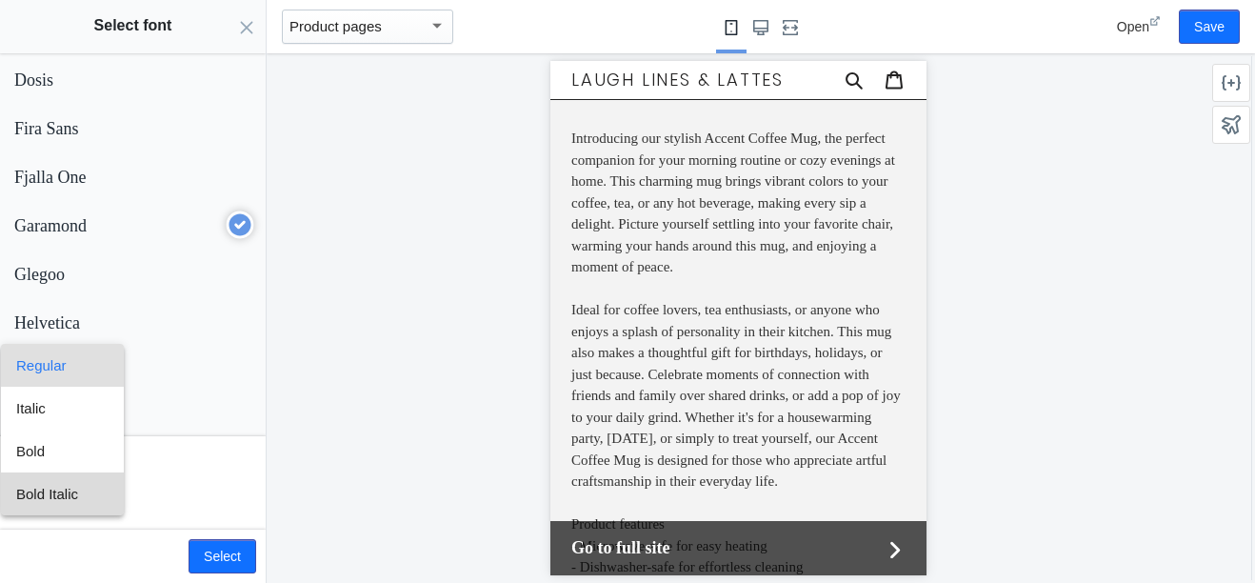
click at [79, 500] on span "Bold Italic" at bounding box center [62, 493] width 92 height 43
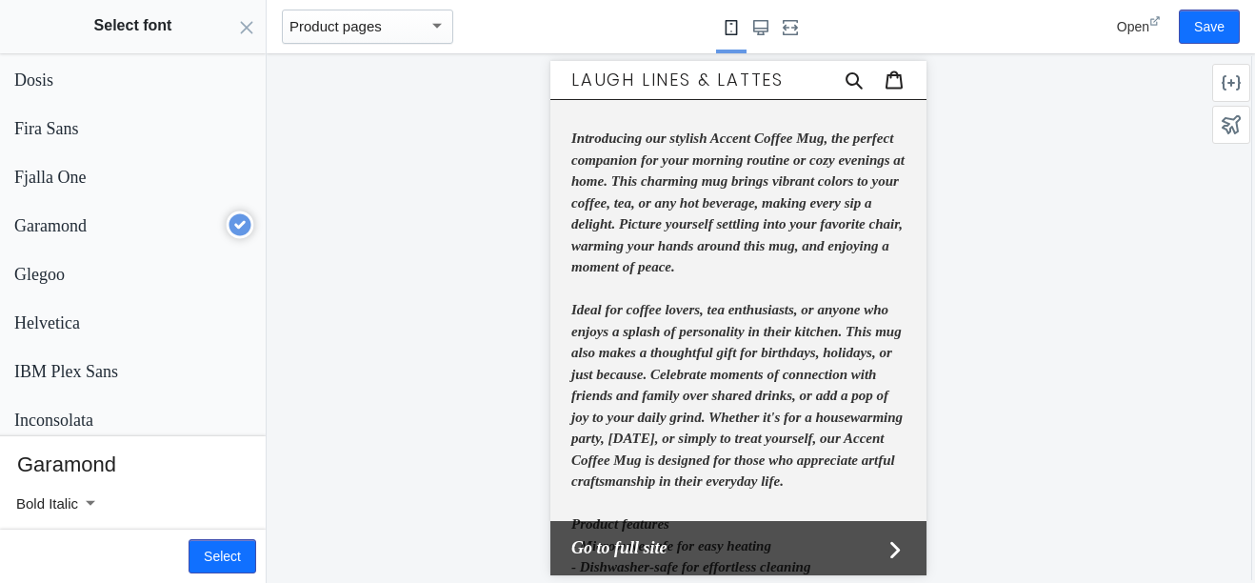
click at [83, 500] on div at bounding box center [88, 503] width 21 height 23
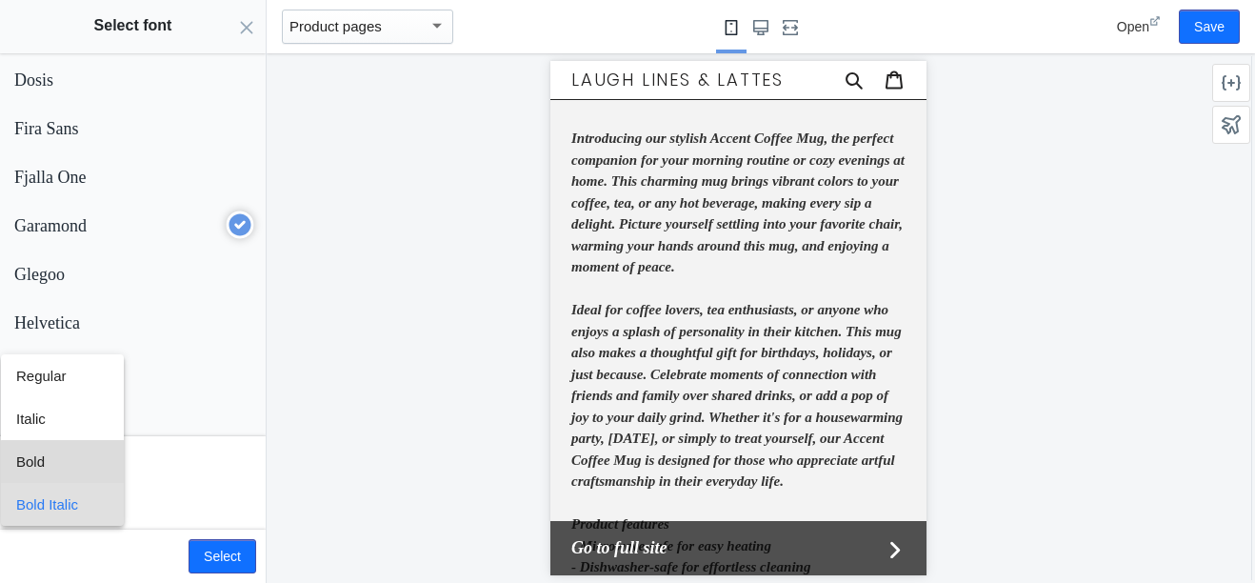
click at [81, 469] on span "Bold" at bounding box center [62, 461] width 92 height 43
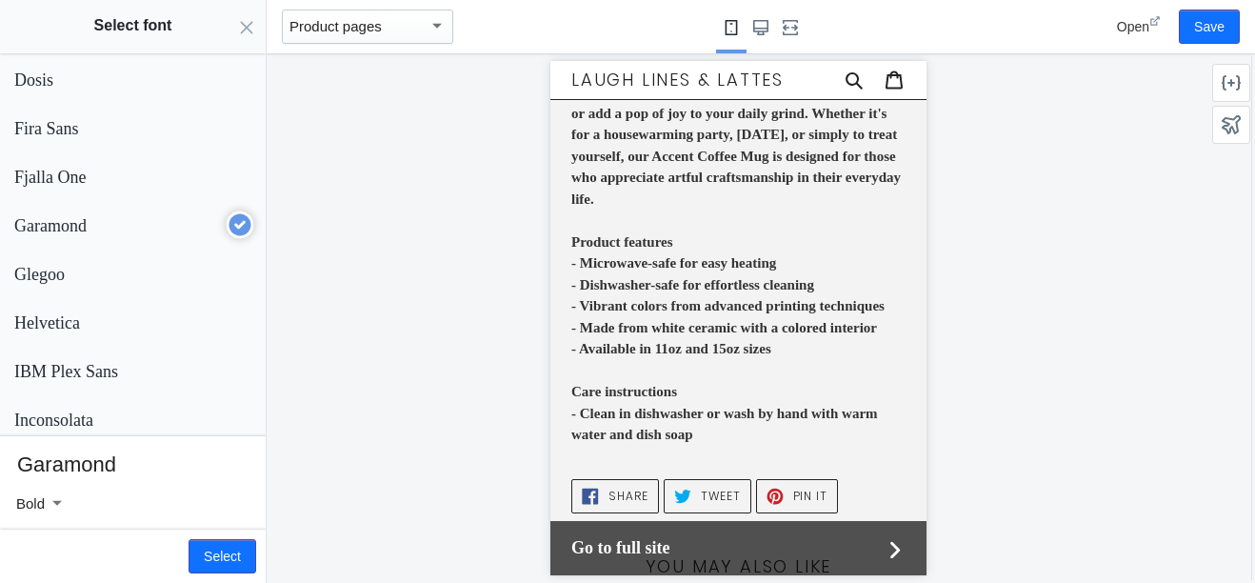
scroll to position [1348, 0]
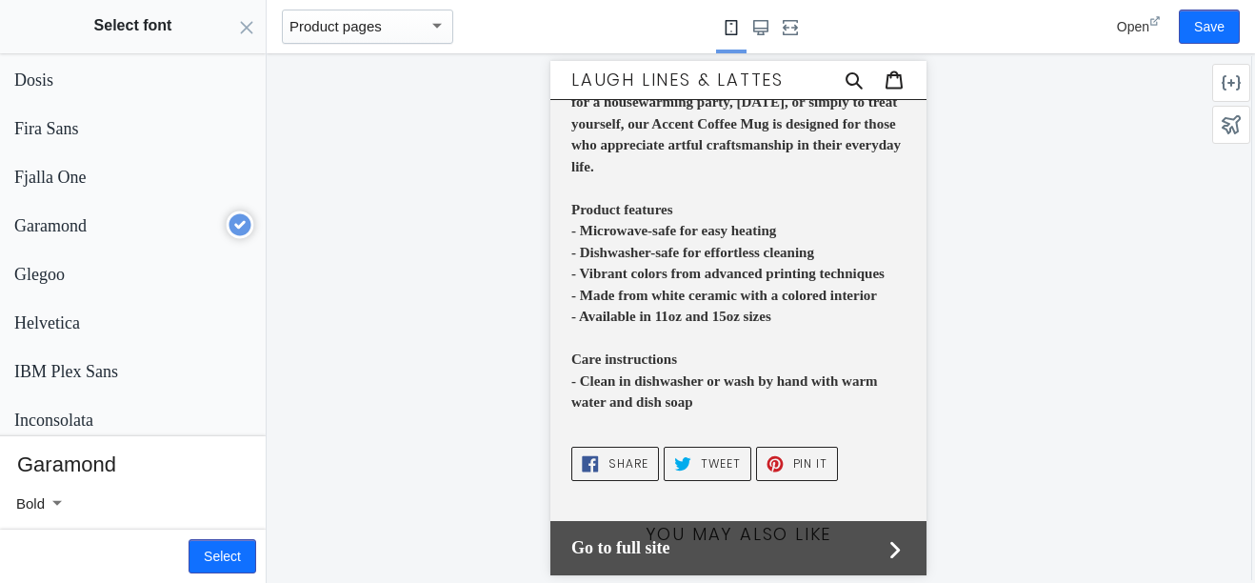
click at [60, 498] on div at bounding box center [55, 503] width 21 height 23
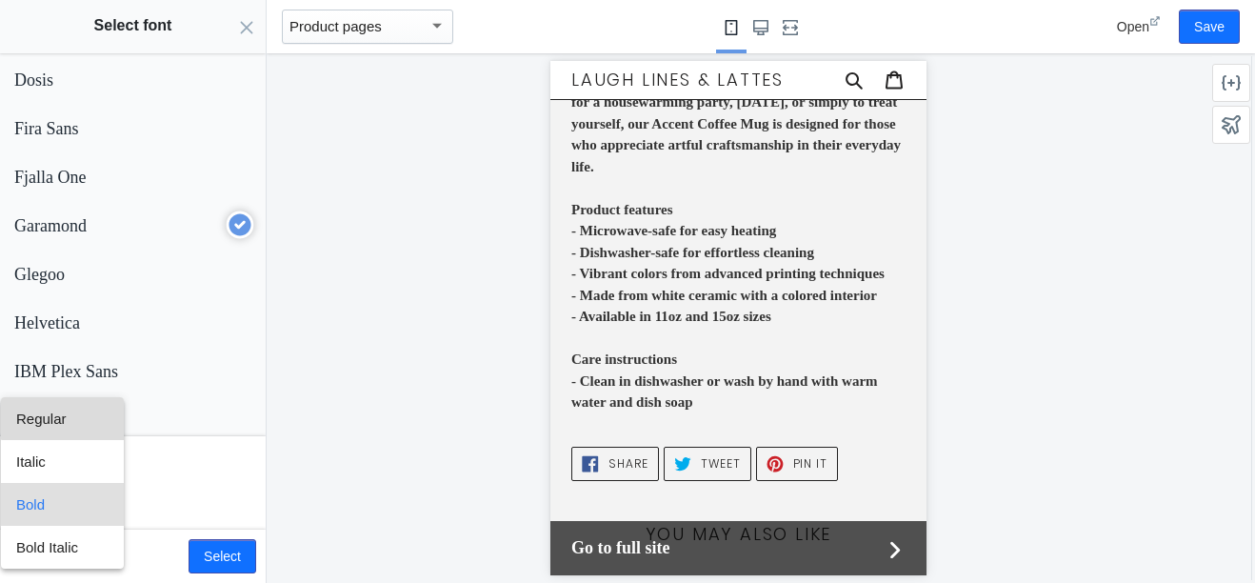
click at [71, 412] on span "Regular" at bounding box center [62, 418] width 92 height 43
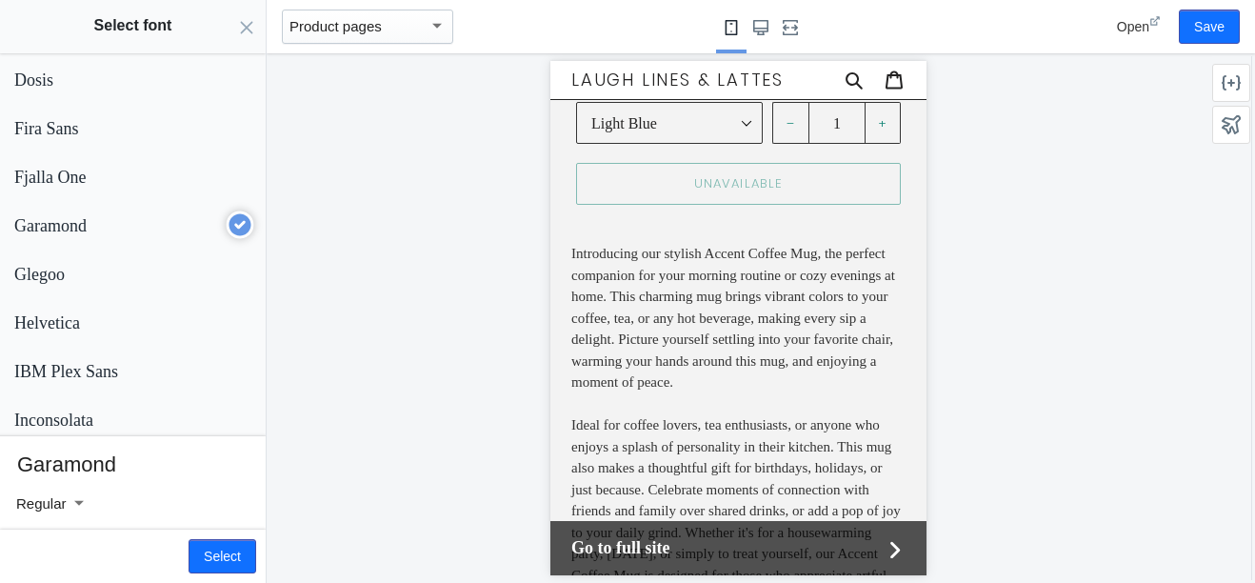
scroll to position [895, 0]
click at [231, 543] on button "Select" at bounding box center [223, 556] width 68 height 34
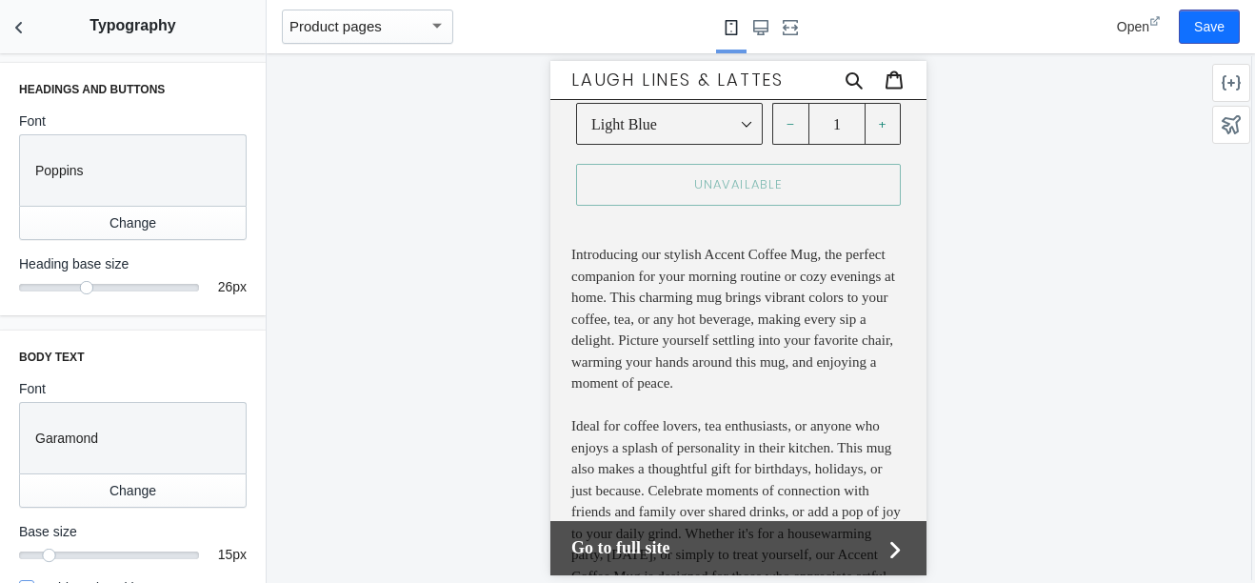
scroll to position [43, 0]
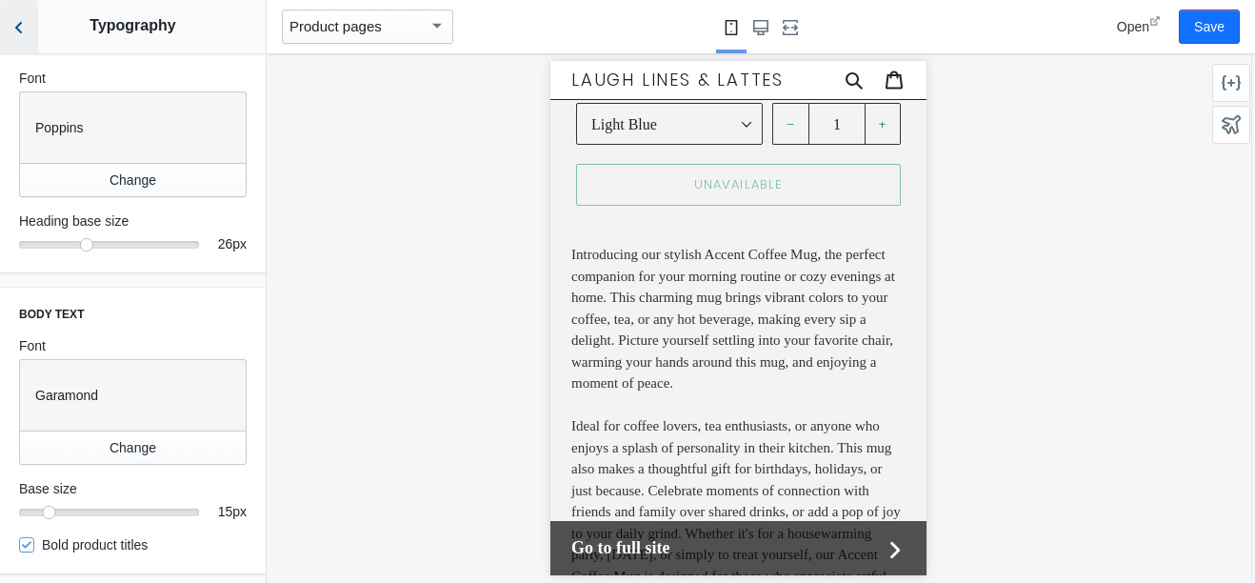
click at [19, 32] on icon "Back to sections" at bounding box center [19, 27] width 19 height 19
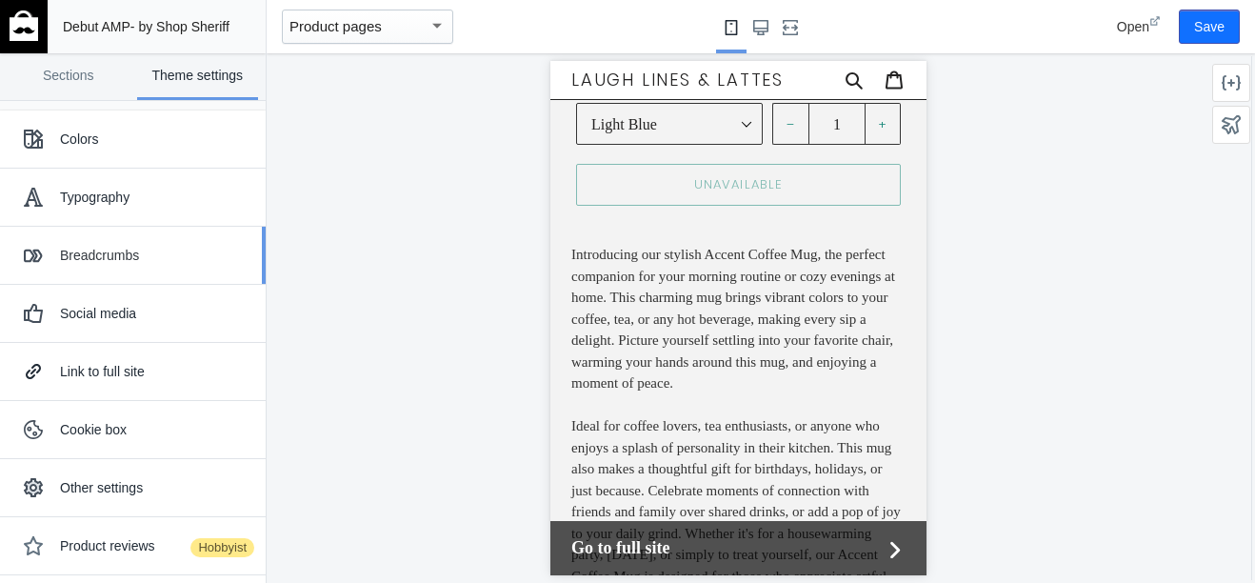
click at [97, 270] on div "Breadcrumbs" at bounding box center [132, 255] width 237 height 38
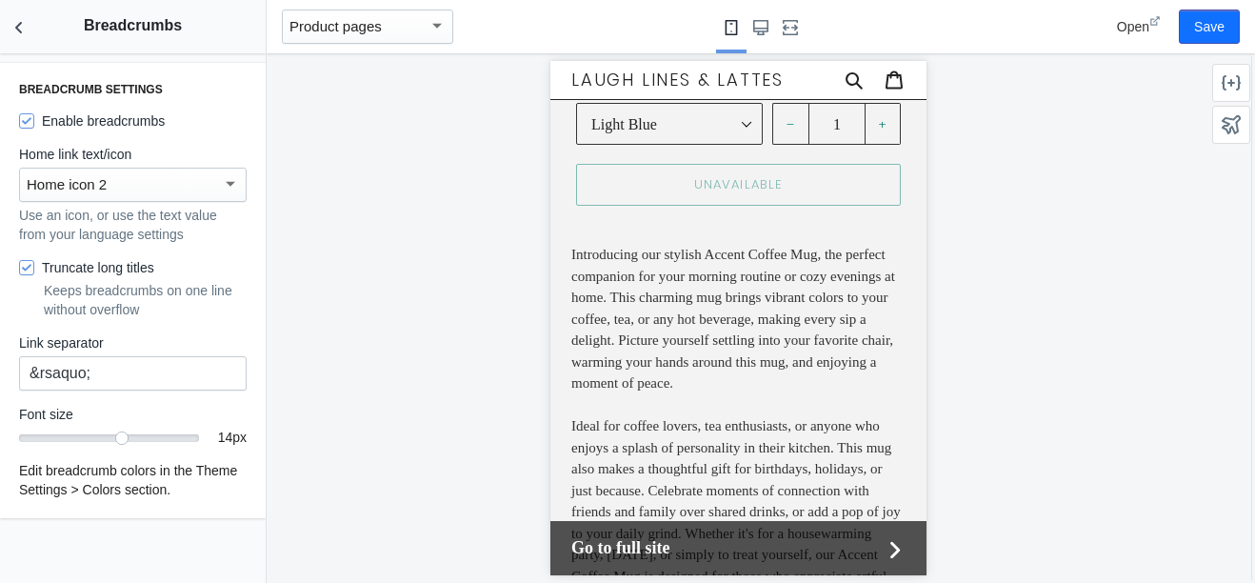
scroll to position [230, 0]
click at [11, 26] on icon "Back to sections" at bounding box center [19, 27] width 19 height 19
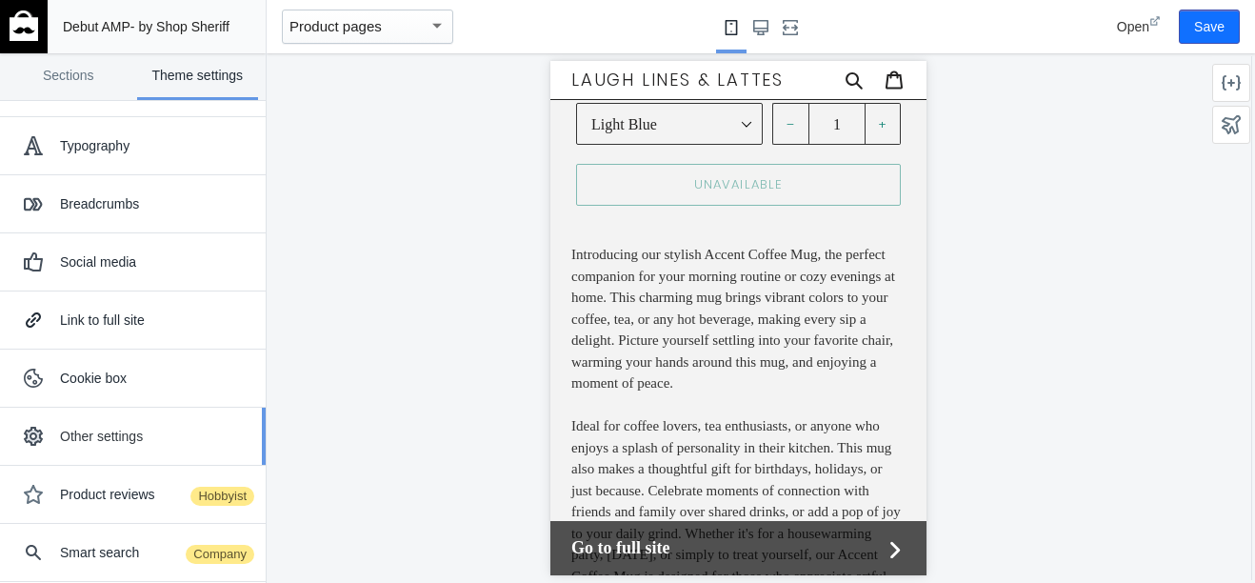
scroll to position [50, 0]
click at [114, 255] on div "Social media" at bounding box center [155, 262] width 191 height 19
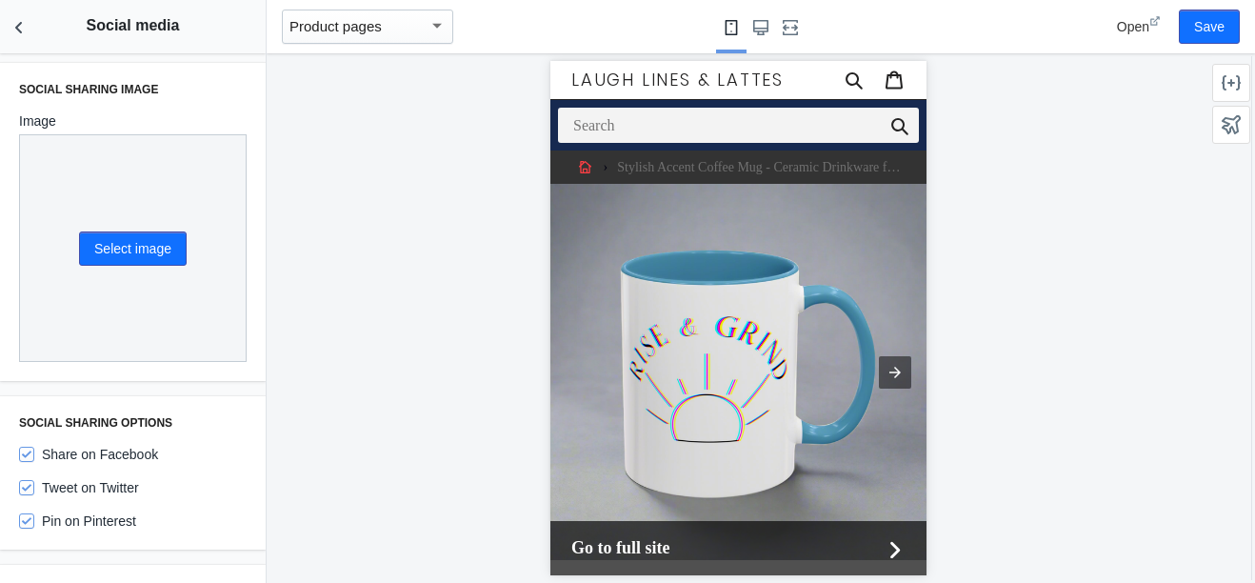
scroll to position [0, 0]
click at [132, 242] on button "Select image" at bounding box center [133, 248] width 108 height 34
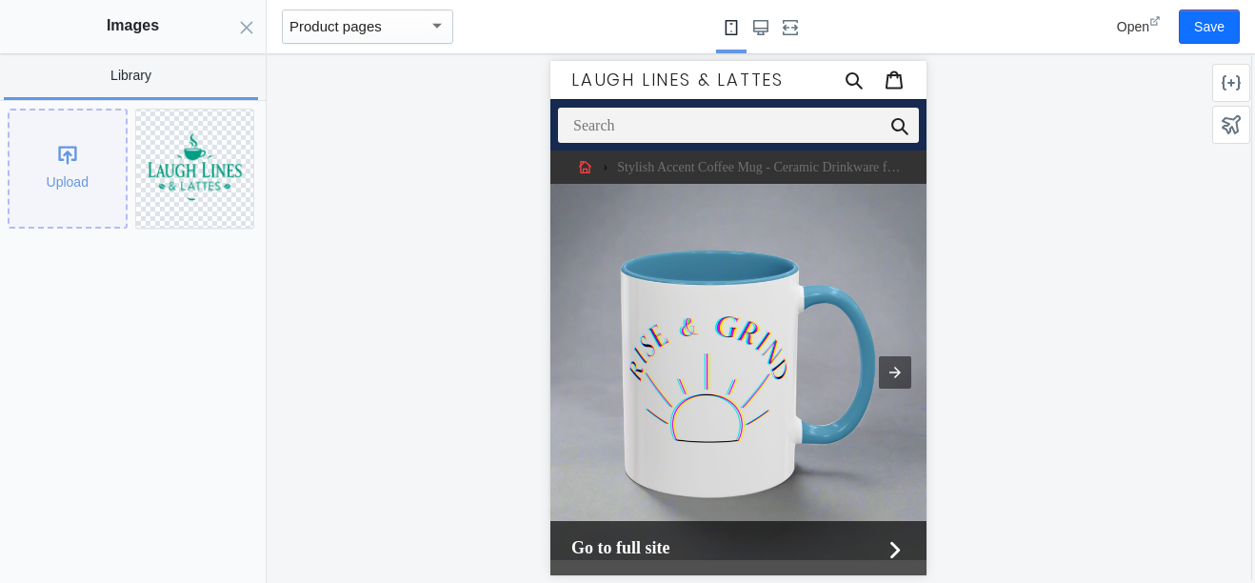
click at [73, 162] on div "Upload" at bounding box center [68, 168] width 116 height 116
